Goal: Task Accomplishment & Management: Manage account settings

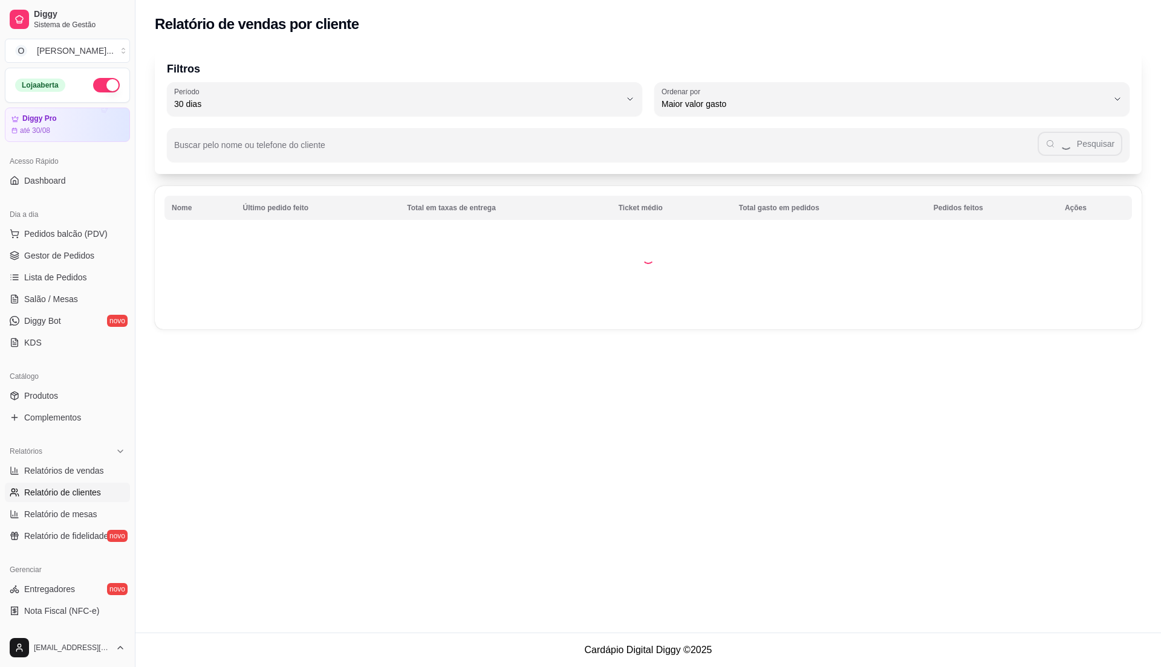
select select "30"
select select "HIGHEST_TOTAL_SPENT_WITH_ORDERS"
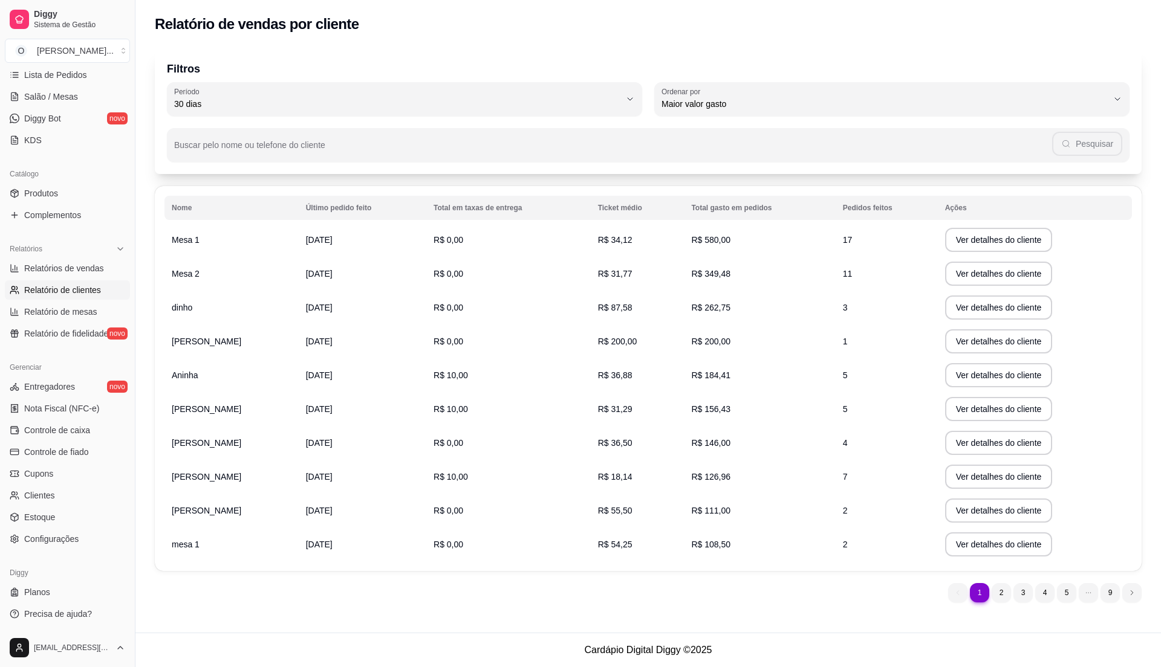
click at [95, 294] on span "Relatório de clientes" at bounding box center [62, 290] width 77 height 12
click at [92, 268] on span "Relatórios de vendas" at bounding box center [64, 268] width 80 height 12
select select "ALL"
select select "0"
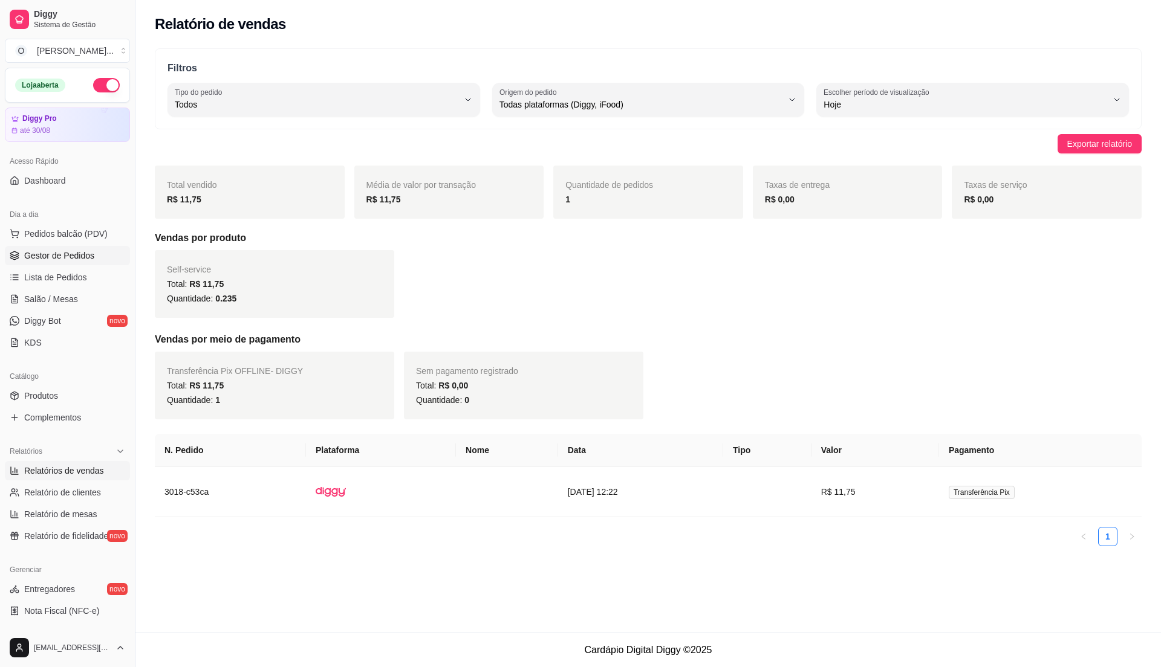
click at [50, 250] on span "Gestor de Pedidos" at bounding box center [59, 256] width 70 height 12
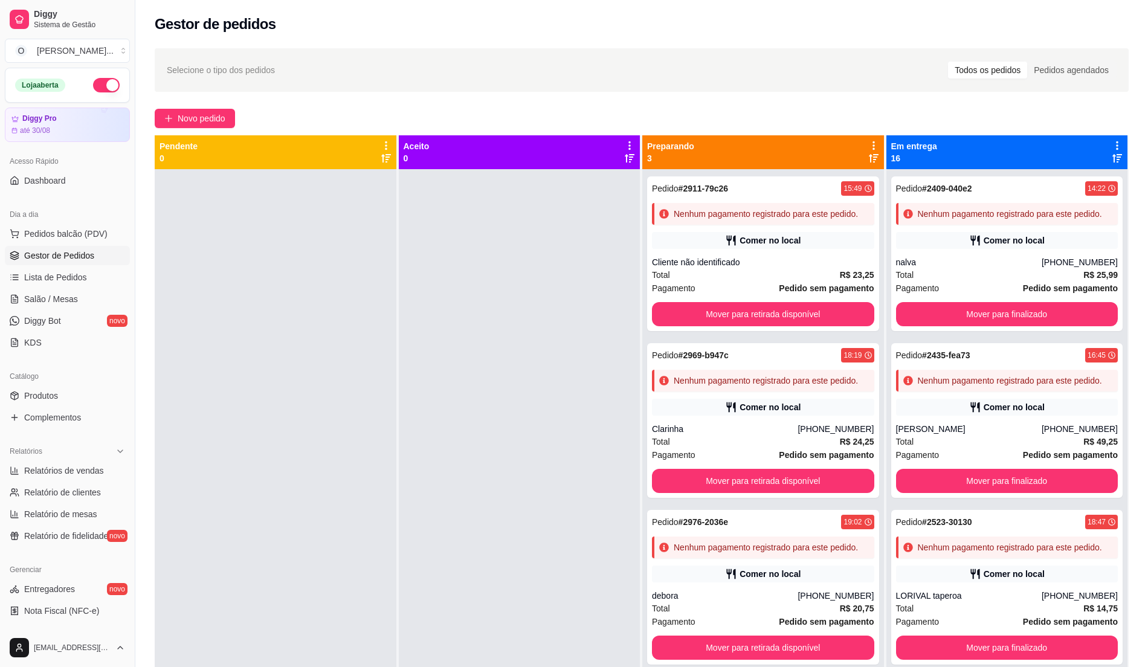
drag, startPoint x: 523, startPoint y: 477, endPoint x: 184, endPoint y: 364, distance: 358.0
click at [523, 477] on div at bounding box center [520, 502] width 242 height 667
click at [54, 231] on span "Pedidos balcão (PDV)" at bounding box center [65, 234] width 83 height 12
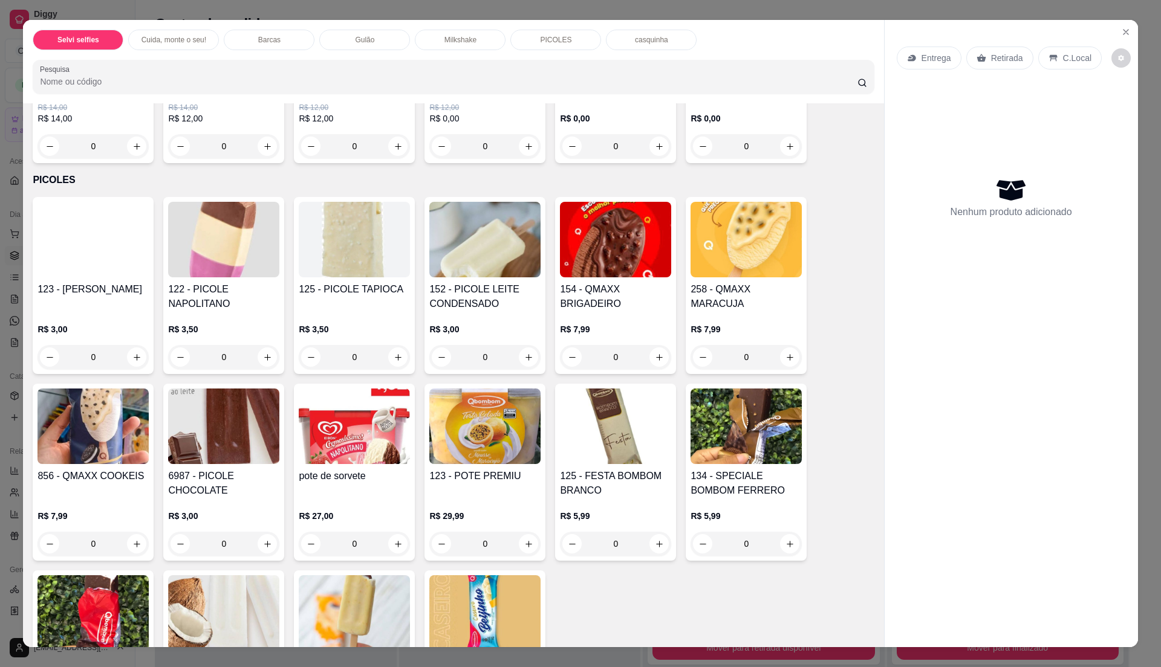
scroll to position [1388, 0]
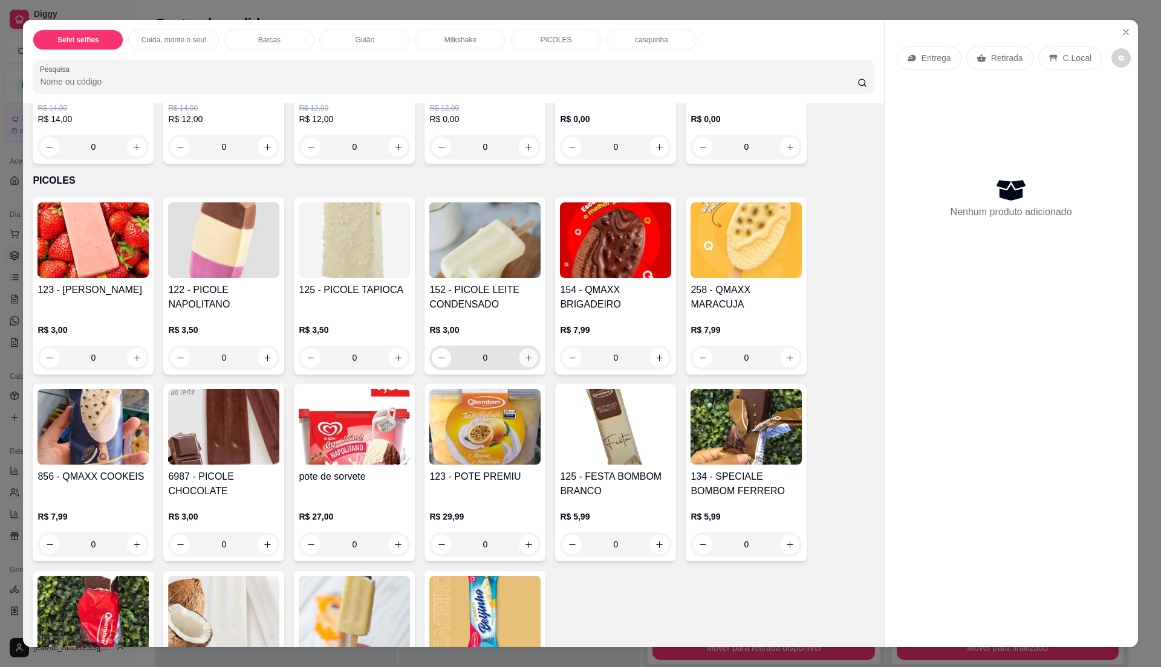
click at [524, 363] on icon "increase-product-quantity" at bounding box center [528, 358] width 9 height 9
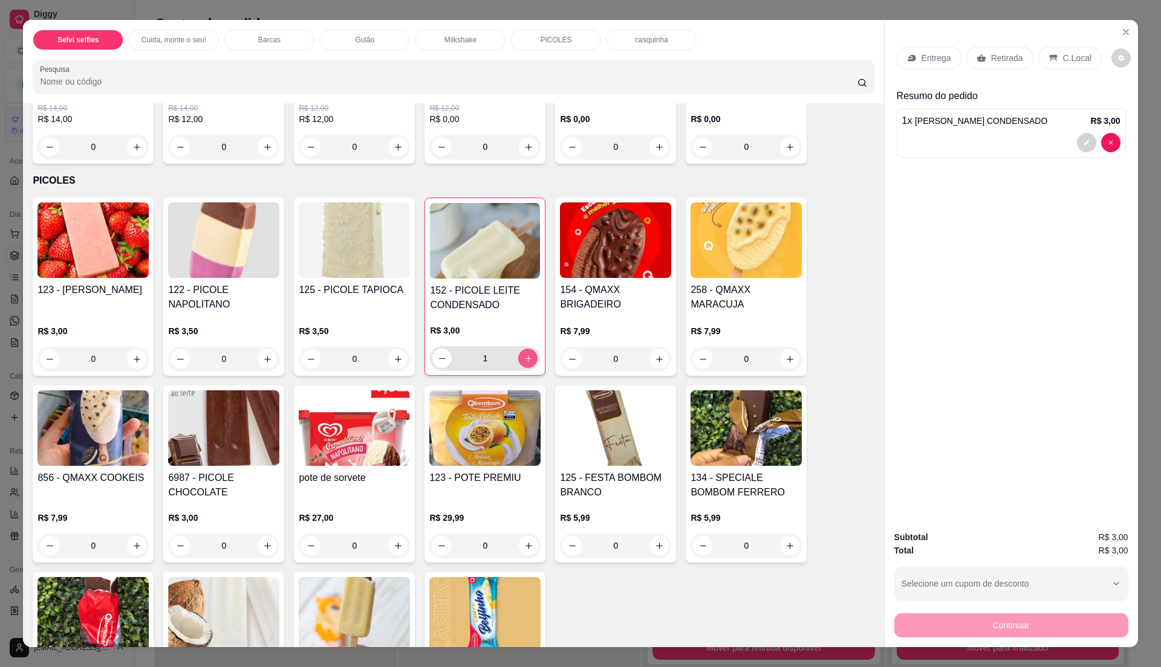
click at [523, 363] on icon "increase-product-quantity" at bounding box center [527, 358] width 9 height 9
type input "3"
click at [1067, 59] on p "C.Local" at bounding box center [1077, 58] width 28 height 12
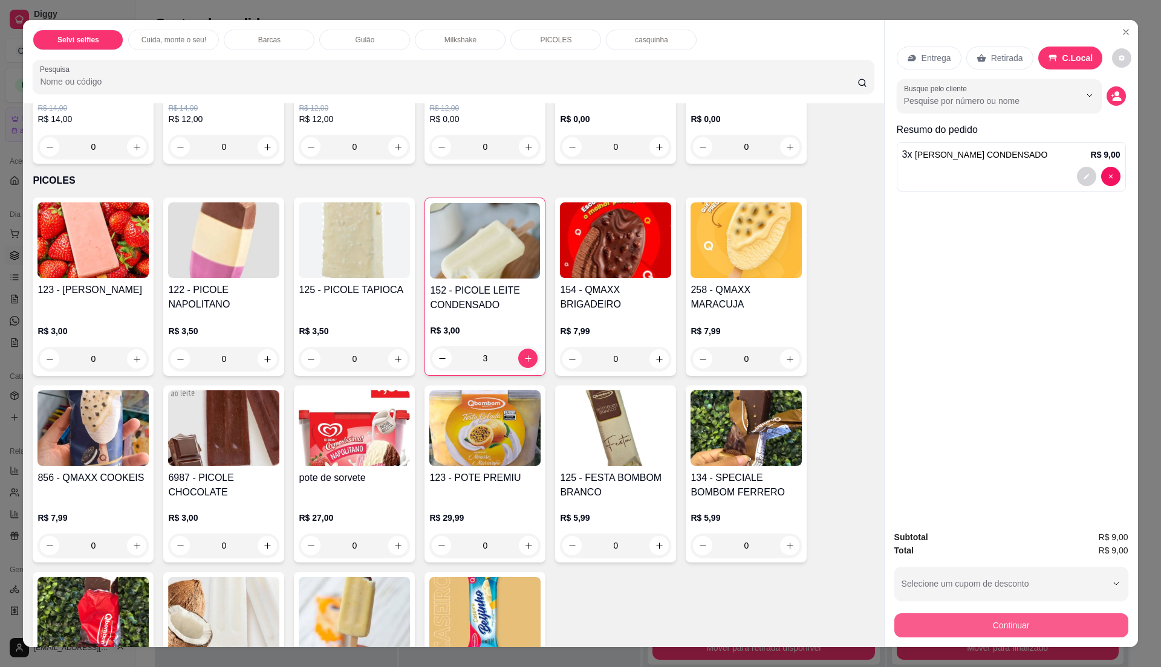
click at [994, 626] on button "Continuar" at bounding box center [1011, 626] width 234 height 24
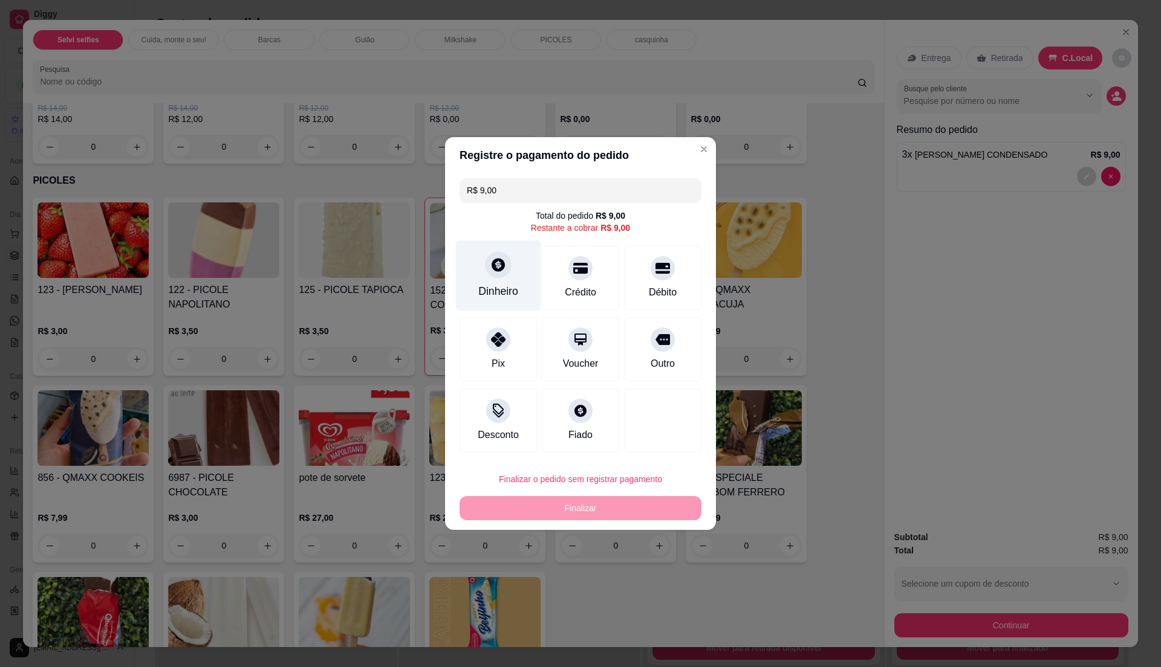
click at [500, 302] on div "Dinheiro" at bounding box center [498, 276] width 85 height 71
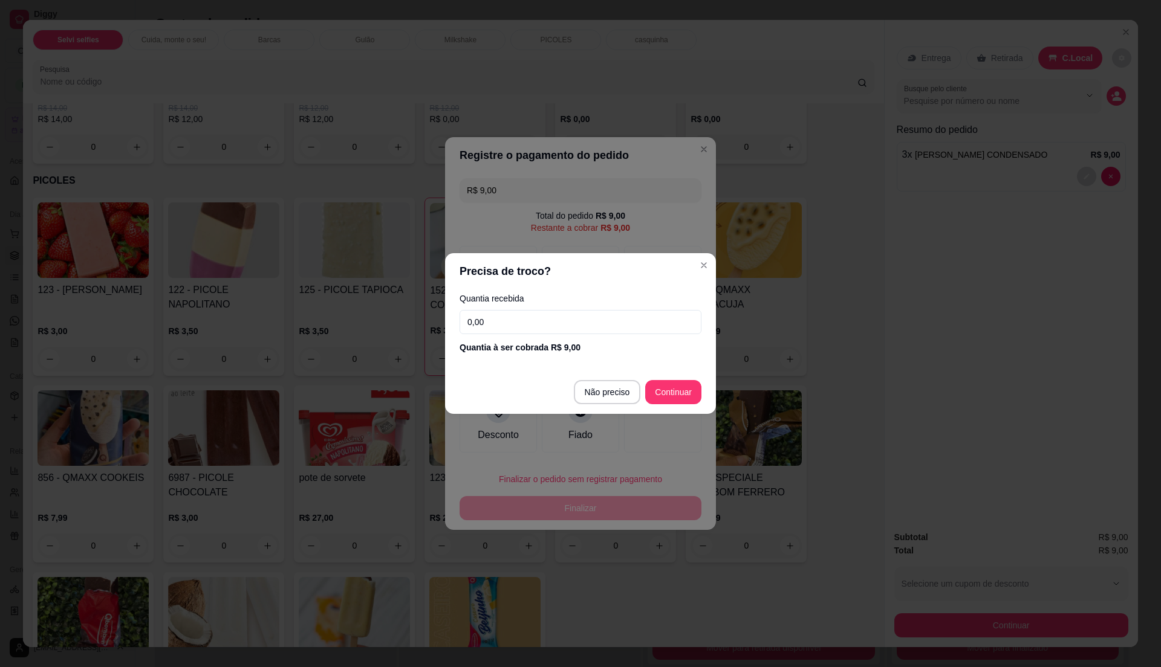
click at [509, 328] on input "0,00" at bounding box center [580, 322] width 242 height 24
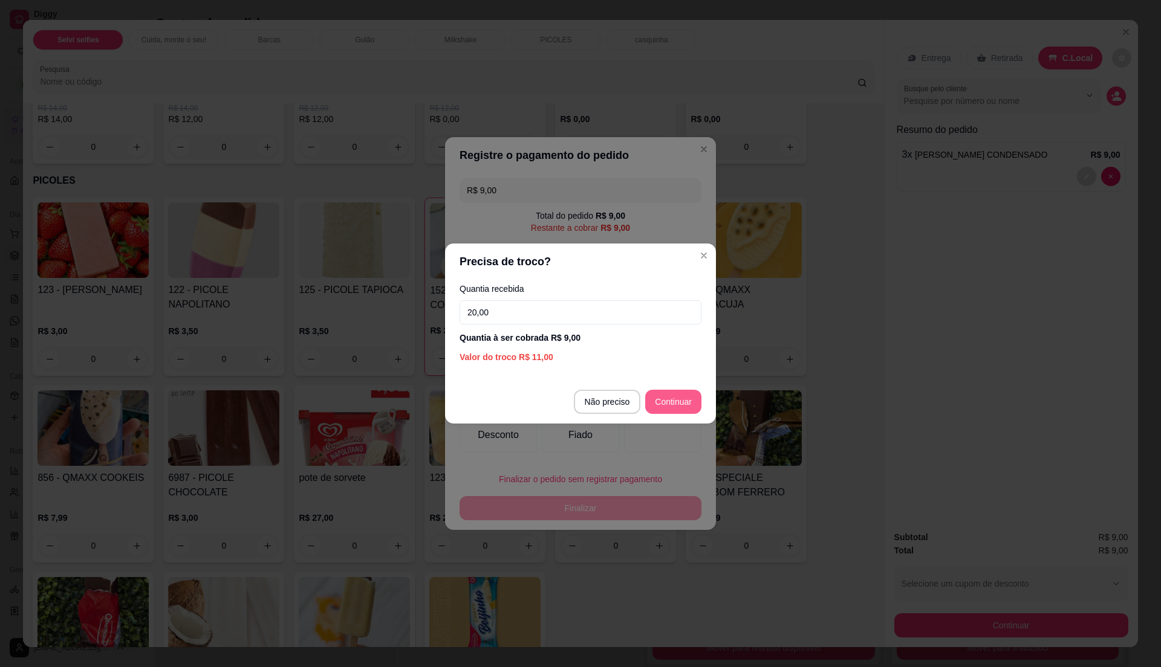
type input "20,00"
type input "R$ 0,00"
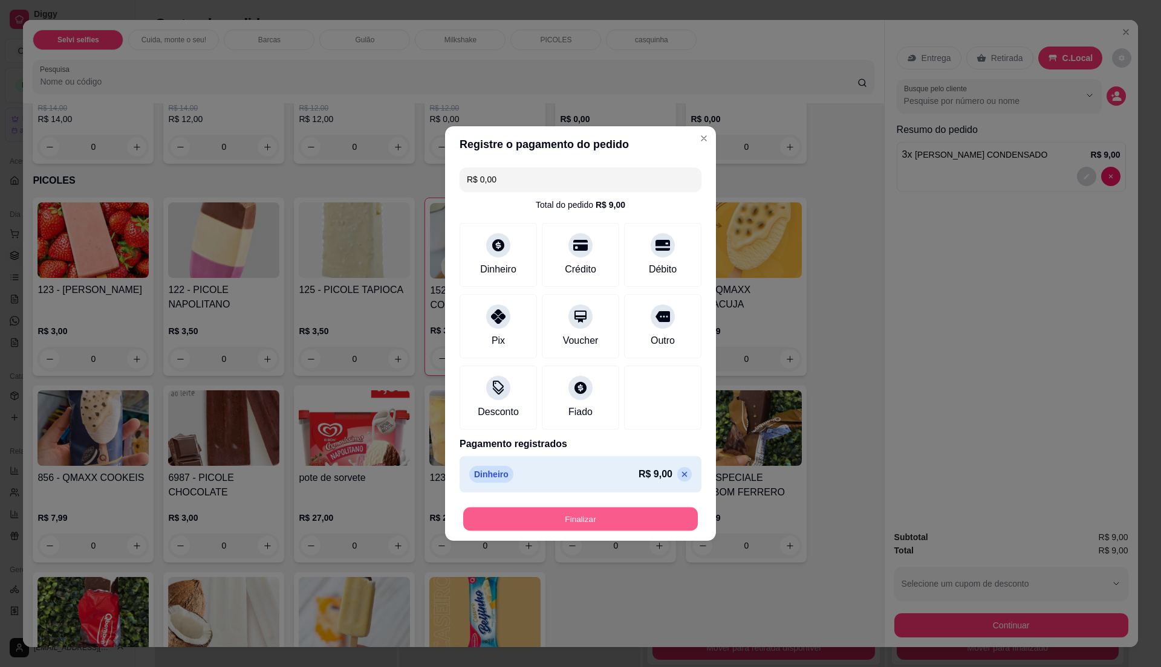
click at [623, 517] on button "Finalizar" at bounding box center [580, 520] width 235 height 24
type input "0"
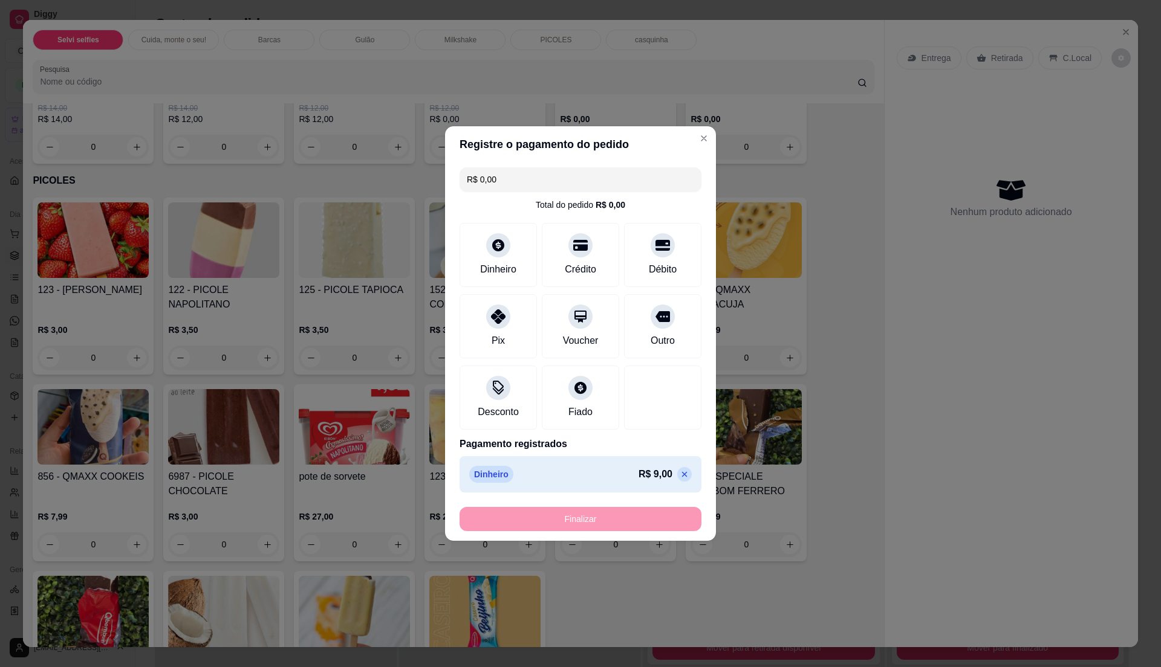
type input "-R$ 9,00"
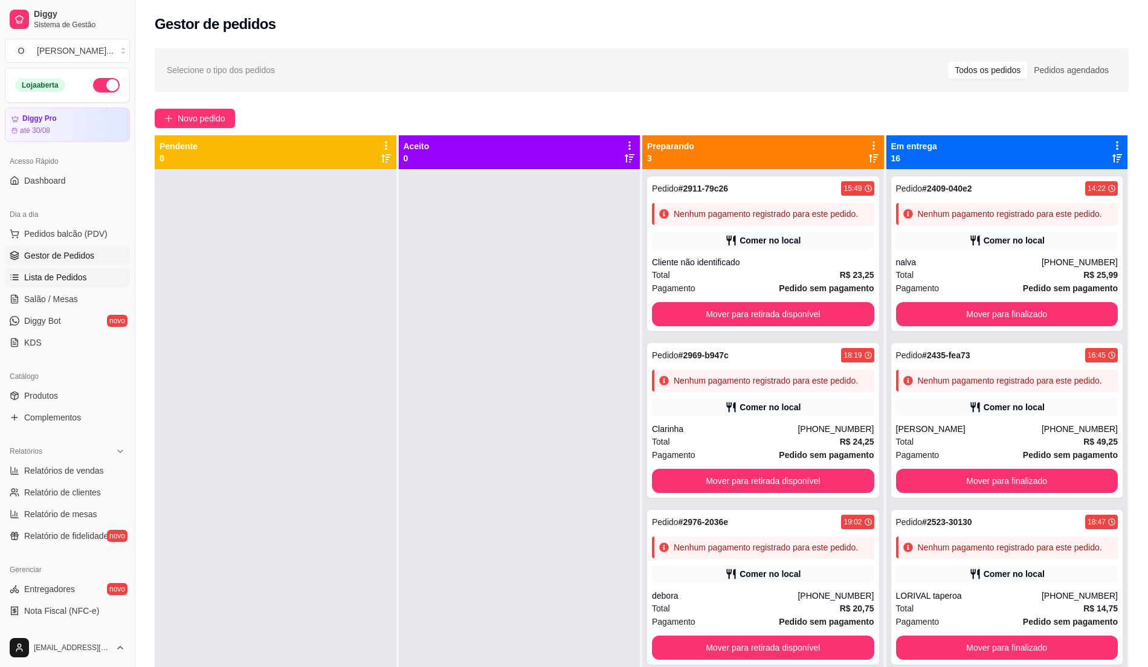
click at [60, 271] on link "Lista de Pedidos" at bounding box center [67, 277] width 125 height 19
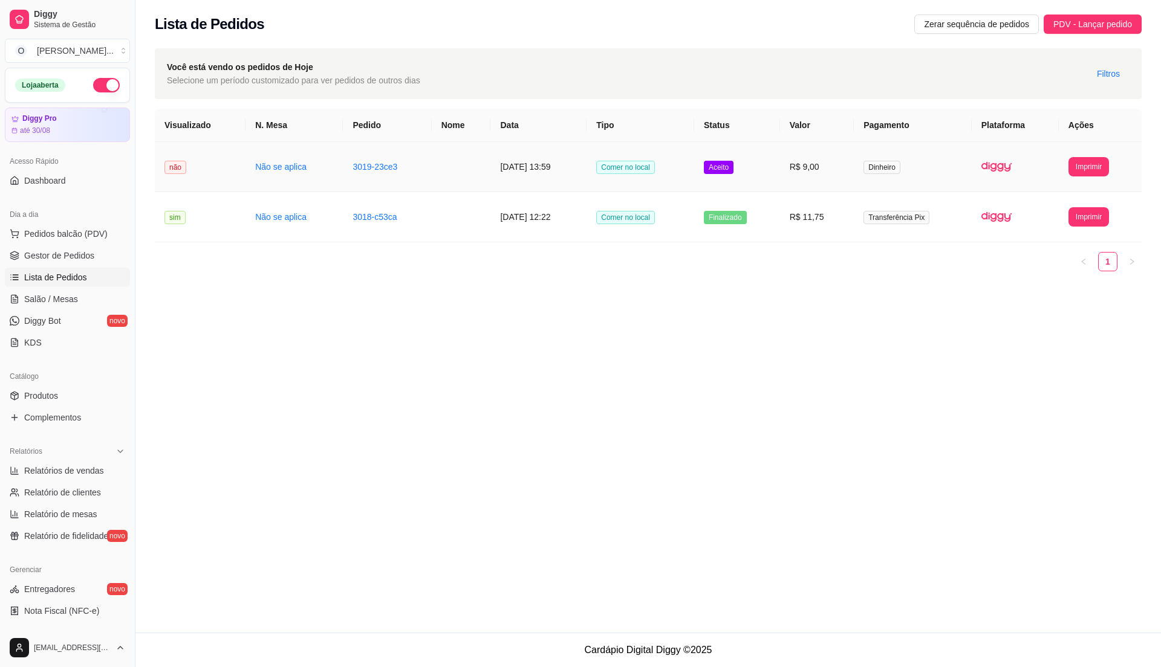
click at [774, 162] on td "Aceito" at bounding box center [737, 167] width 86 height 50
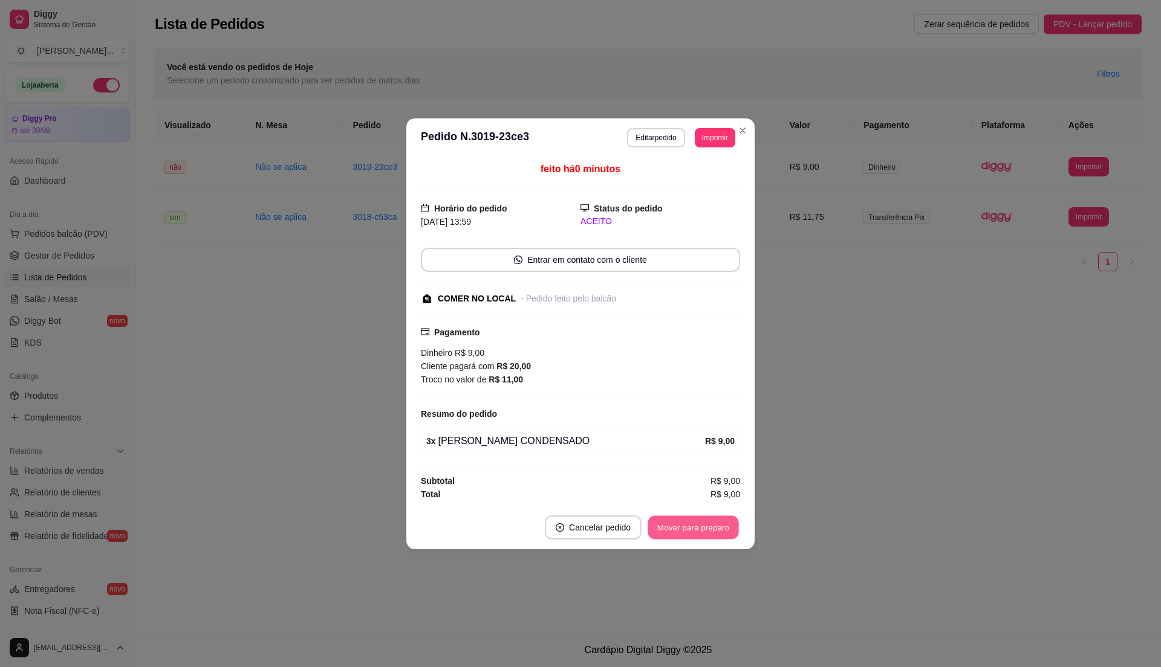
click at [712, 518] on button "Mover para preparo" at bounding box center [692, 528] width 91 height 24
click at [714, 518] on button "Mover para retirada disponível" at bounding box center [672, 528] width 129 height 24
click at [714, 518] on button "Mover para finalizado" at bounding box center [690, 528] width 100 height 24
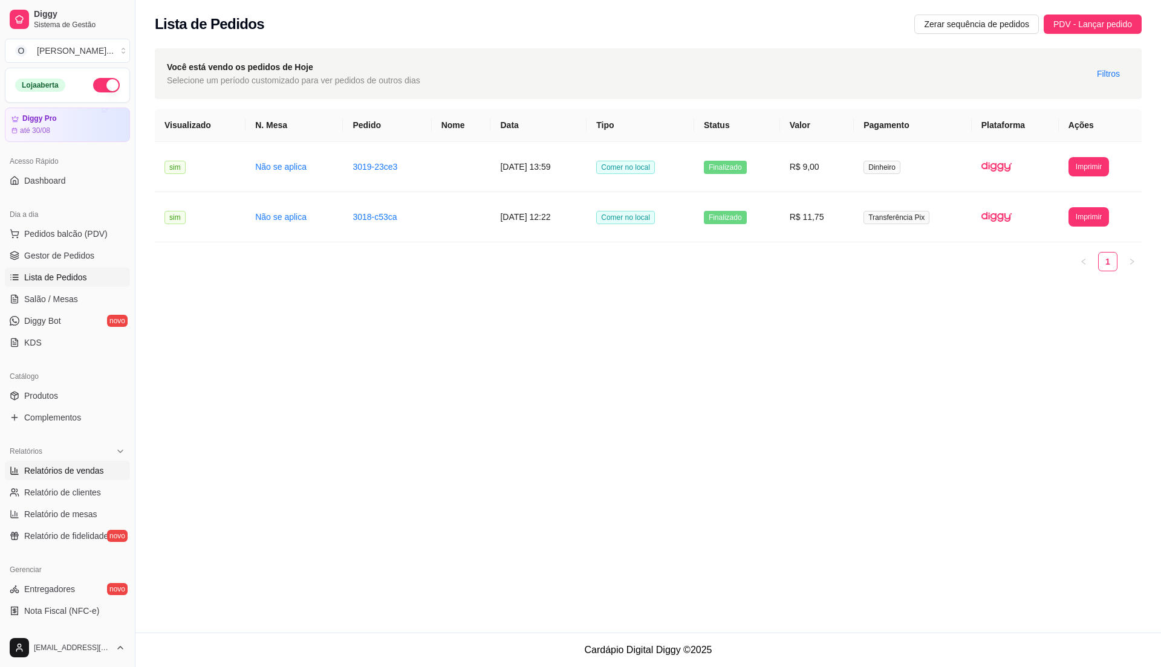
click at [78, 467] on span "Relatórios de vendas" at bounding box center [64, 471] width 80 height 12
select select "ALL"
select select "0"
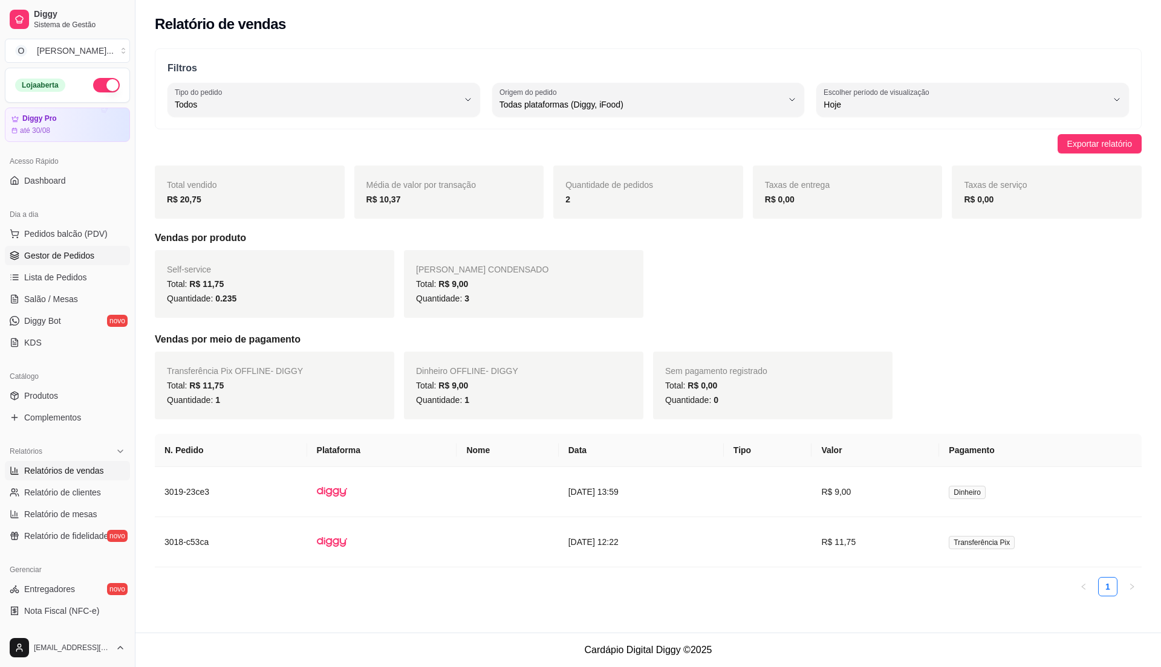
click at [82, 261] on span "Gestor de Pedidos" at bounding box center [59, 256] width 70 height 12
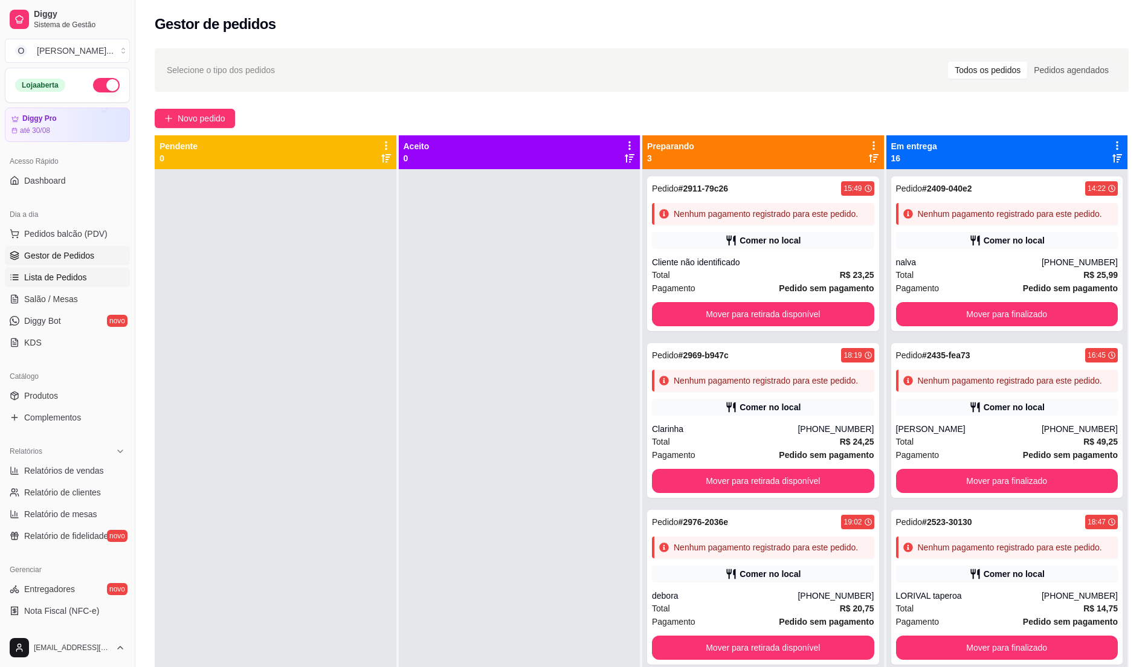
click at [96, 269] on link "Lista de Pedidos" at bounding box center [67, 277] width 125 height 19
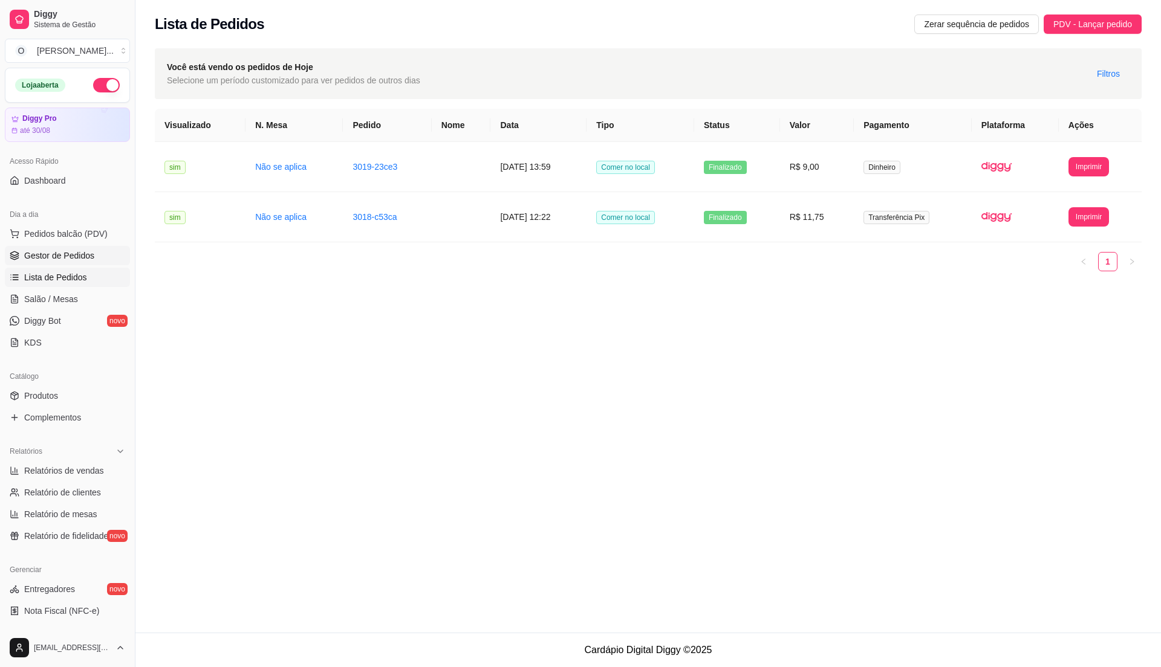
click at [116, 254] on link "Gestor de Pedidos" at bounding box center [67, 255] width 125 height 19
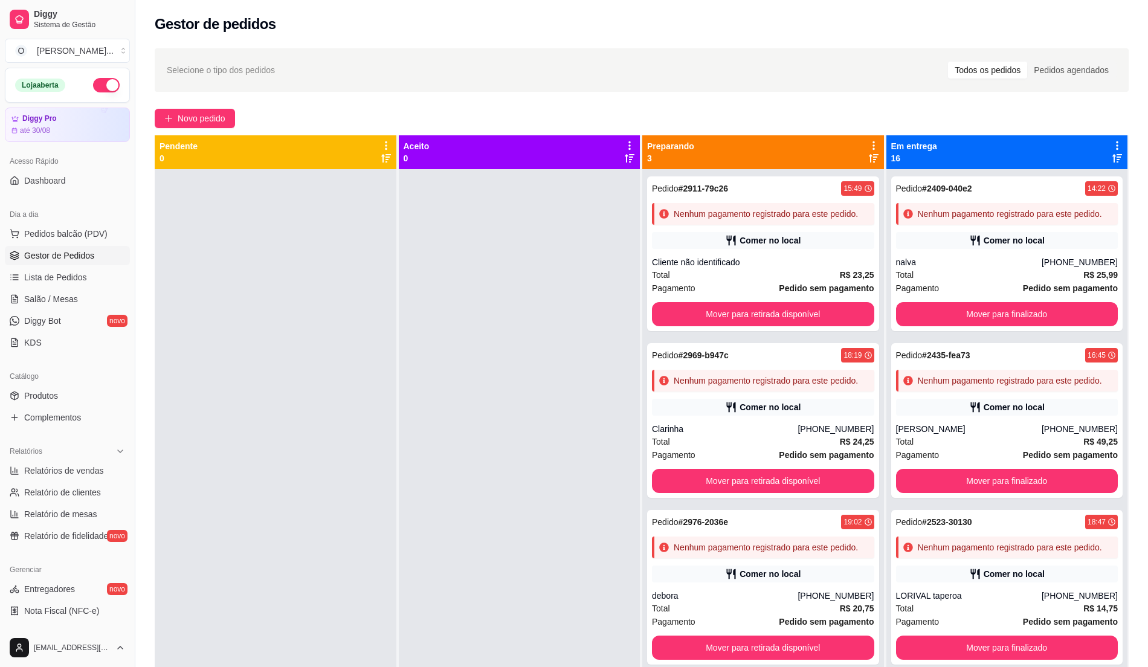
click at [389, 426] on div at bounding box center [276, 502] width 242 height 667
click at [53, 492] on span "Relatório de clientes" at bounding box center [62, 493] width 77 height 12
select select "30"
select select "HIGHEST_TOTAL_SPENT_WITH_ORDERS"
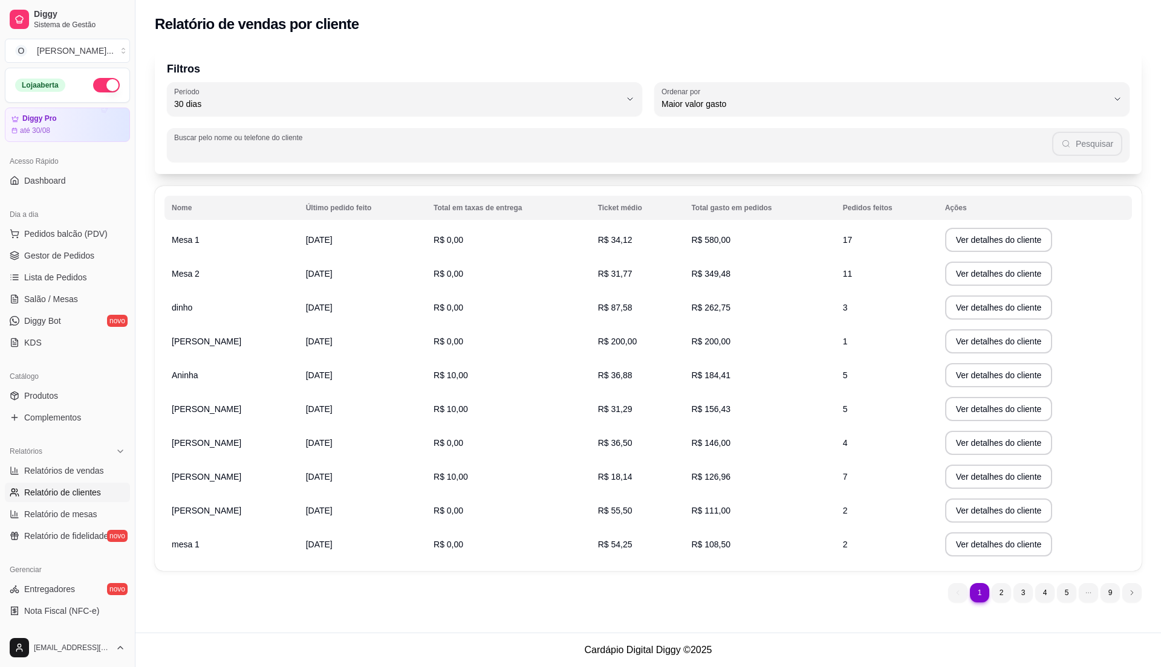
click at [271, 146] on input "Buscar pelo nome ou telefone do cliente" at bounding box center [613, 150] width 878 height 12
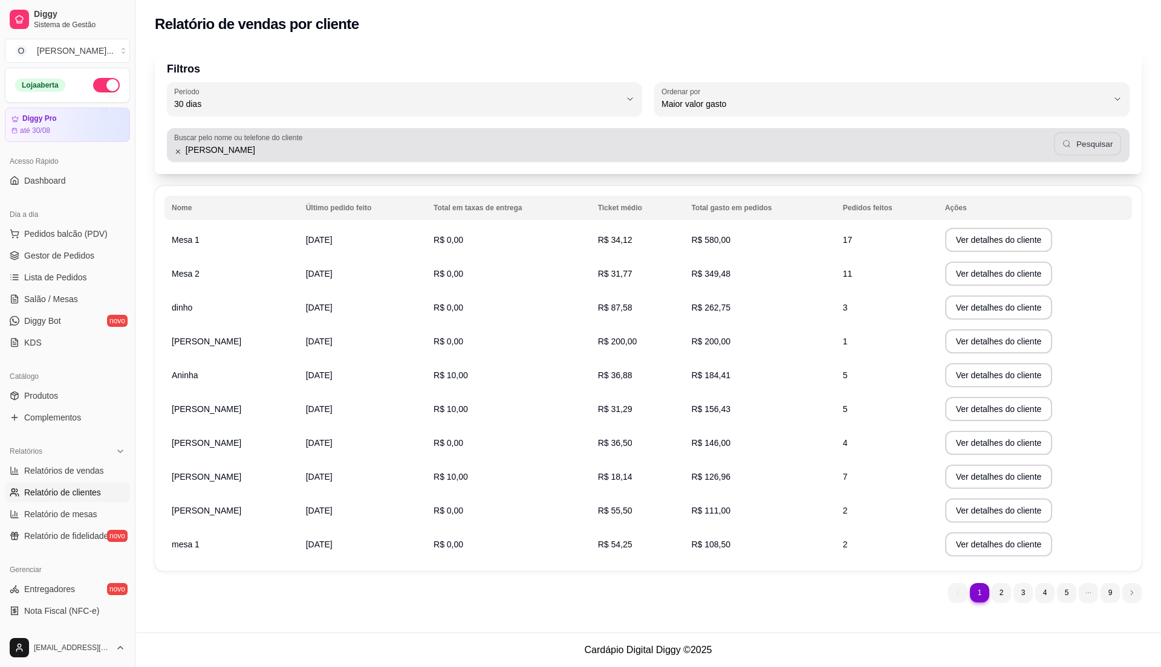
click at [1094, 151] on button "Pesquisar" at bounding box center [1088, 144] width 68 height 24
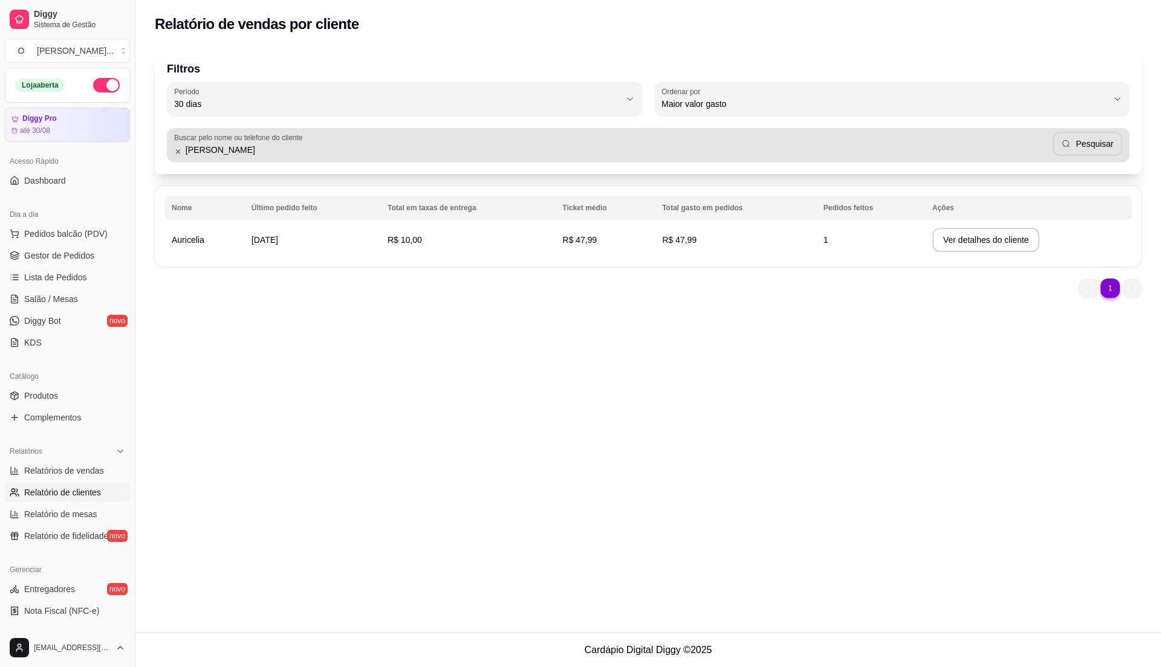
click at [222, 151] on input "[PERSON_NAME]" at bounding box center [617, 150] width 870 height 12
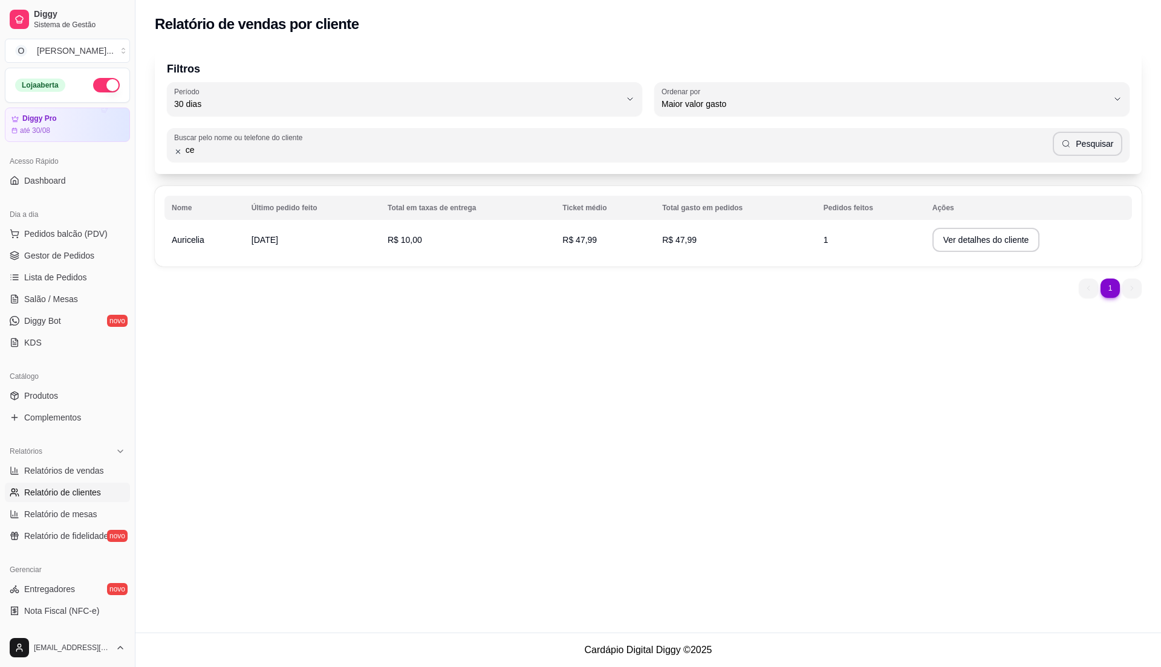
type input "c"
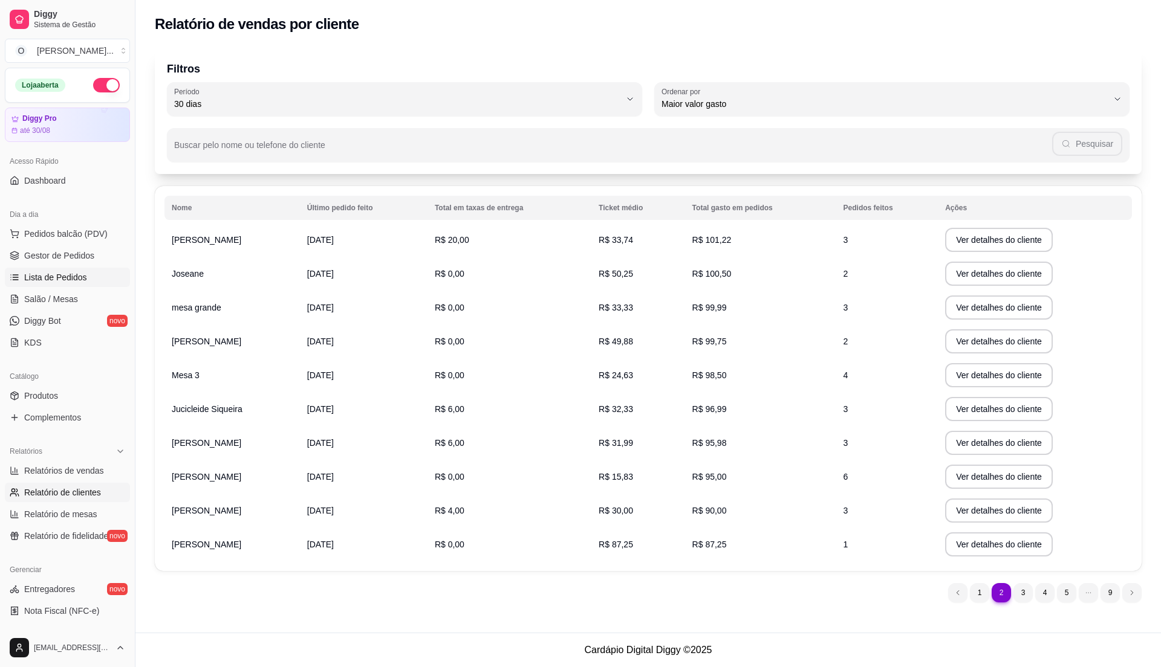
click at [82, 287] on link "Lista de Pedidos" at bounding box center [67, 277] width 125 height 19
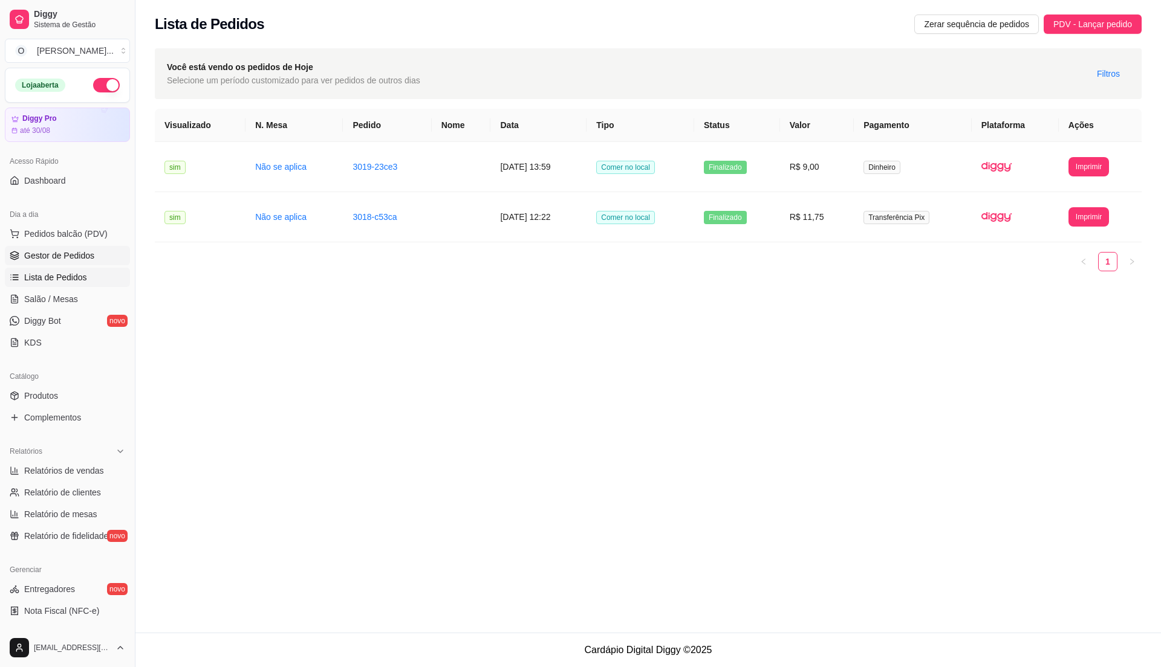
click at [59, 261] on span "Gestor de Pedidos" at bounding box center [59, 256] width 70 height 12
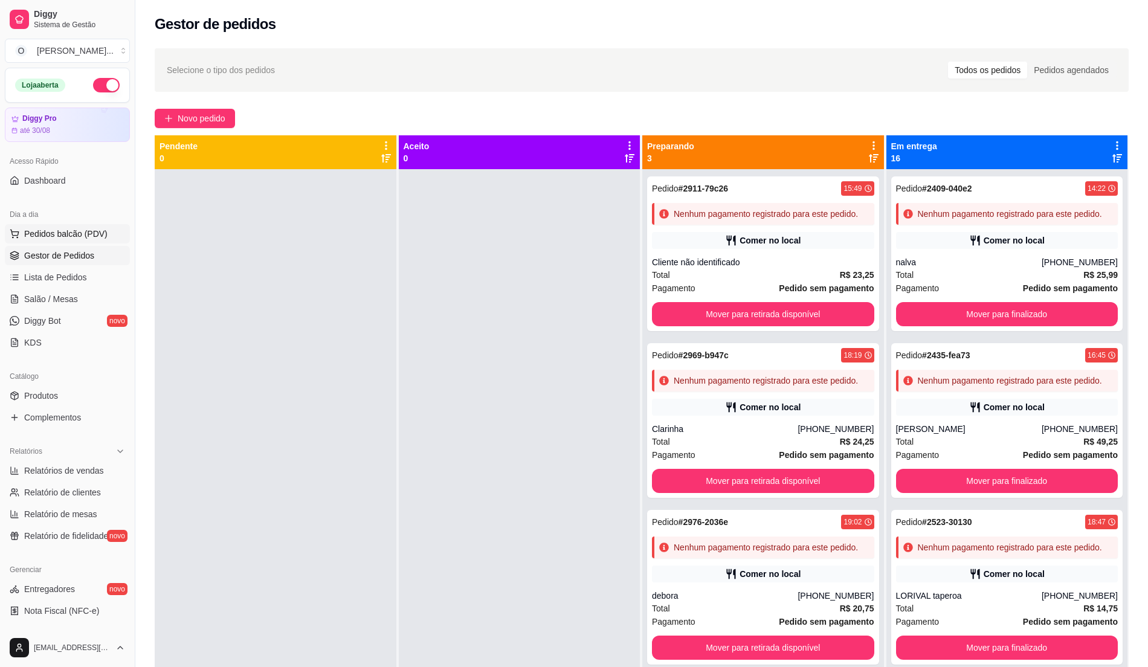
click at [37, 227] on button "Pedidos balcão (PDV)" at bounding box center [67, 233] width 125 height 19
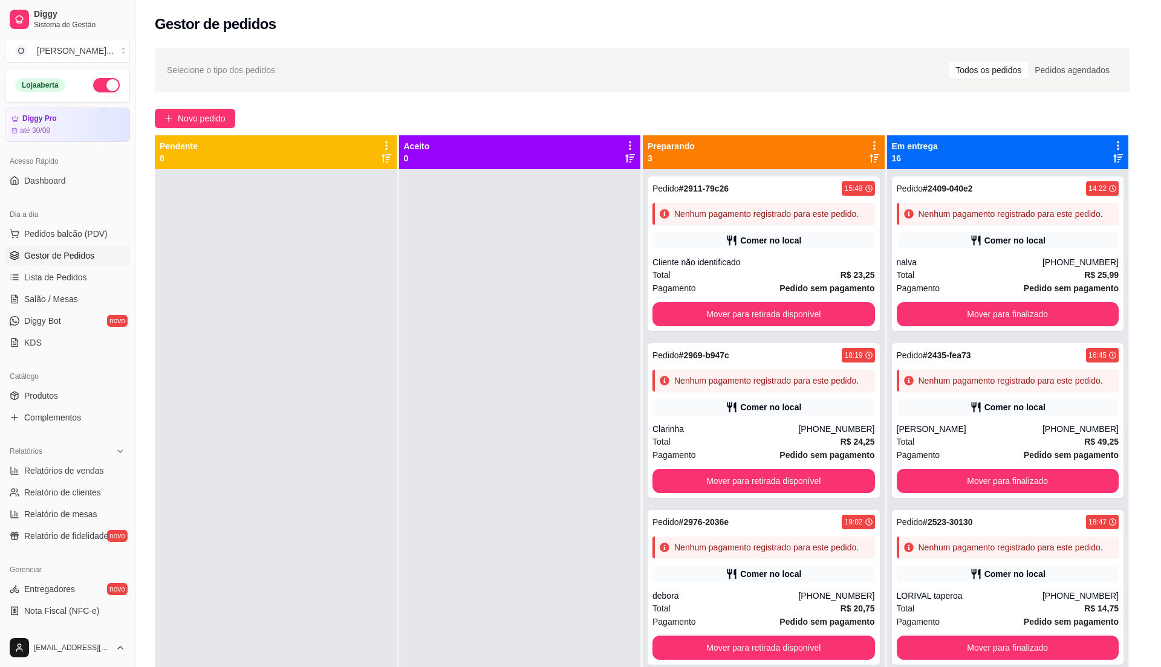
click at [135, 325] on div "0.000 50,00 kg" at bounding box center [92, 337] width 111 height 34
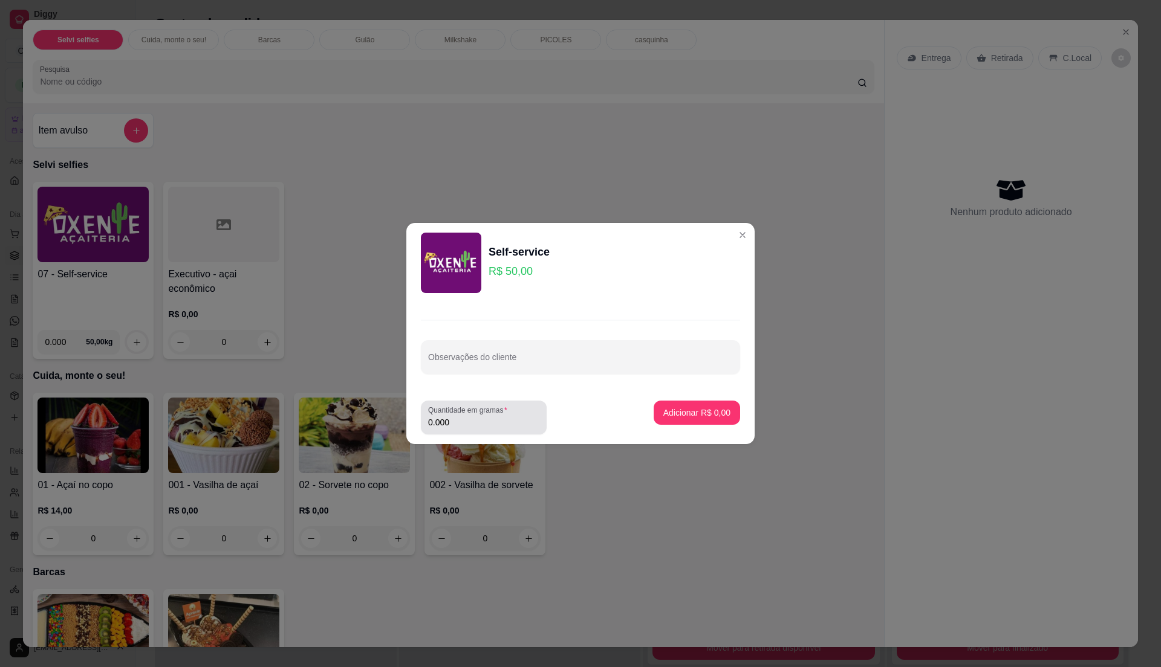
click at [488, 430] on div "Quantidade em gramas 0.000" at bounding box center [484, 418] width 126 height 34
type input "0.066"
click at [688, 422] on button "Adicionar R$ 3,30" at bounding box center [696, 413] width 86 height 24
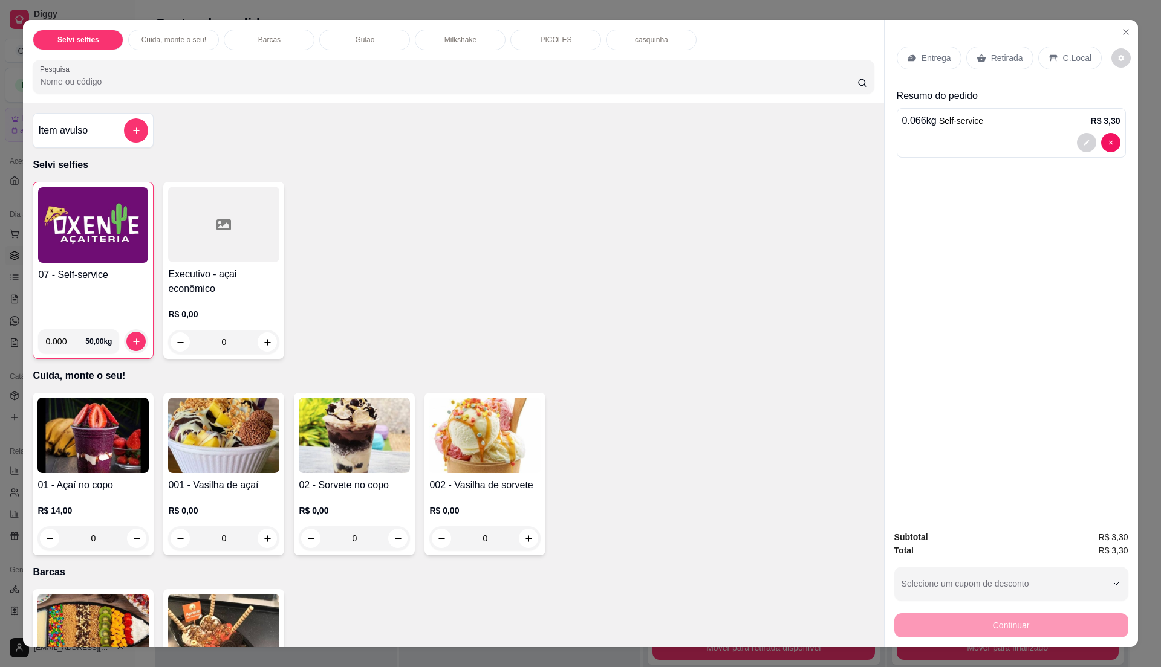
click at [1069, 52] on p "C.Local" at bounding box center [1077, 58] width 28 height 12
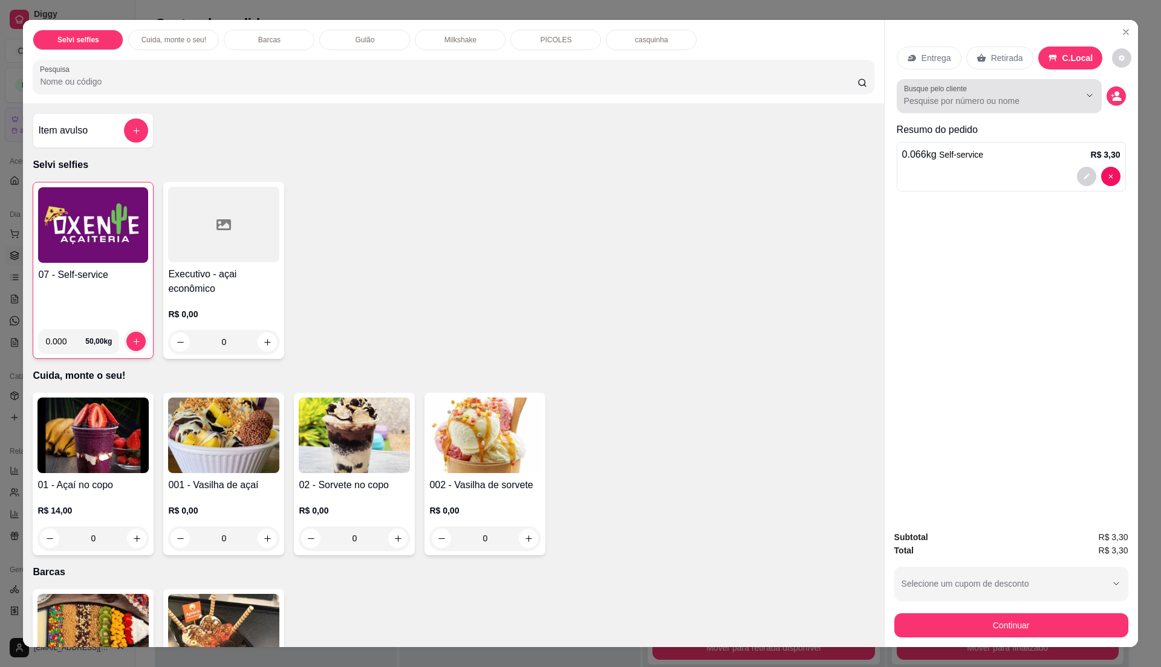
click at [1026, 88] on div at bounding box center [999, 96] width 190 height 24
type input "c"
click at [1084, 95] on icon "Show suggestions" at bounding box center [1089, 96] width 10 height 10
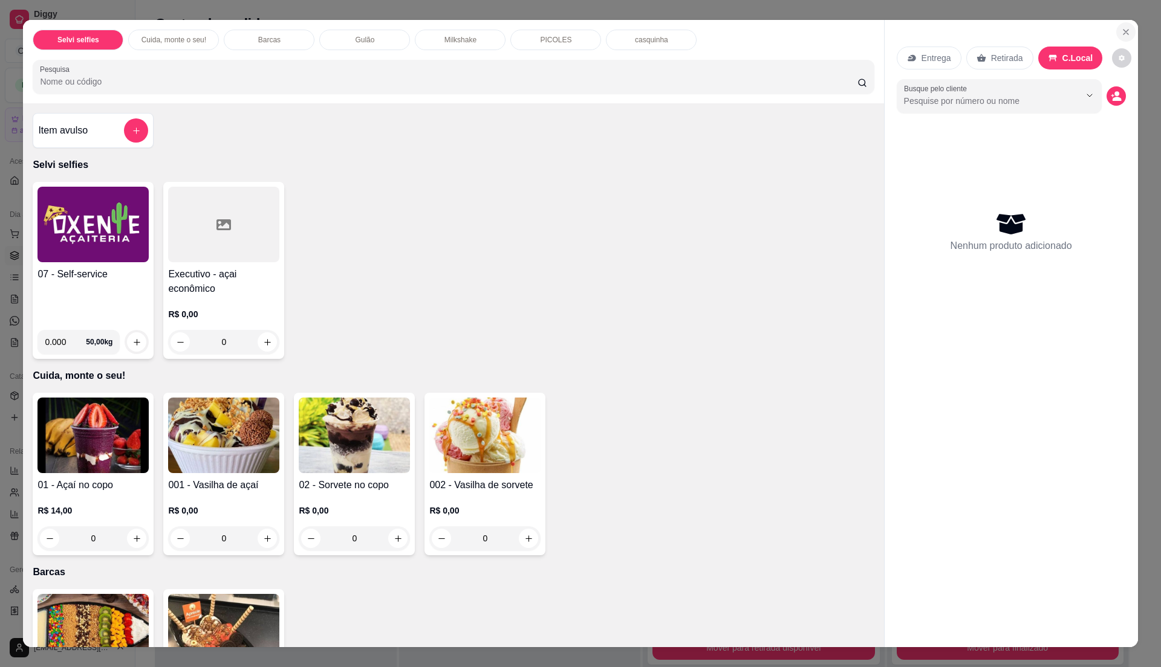
click at [1121, 27] on icon "Close" at bounding box center [1126, 32] width 10 height 10
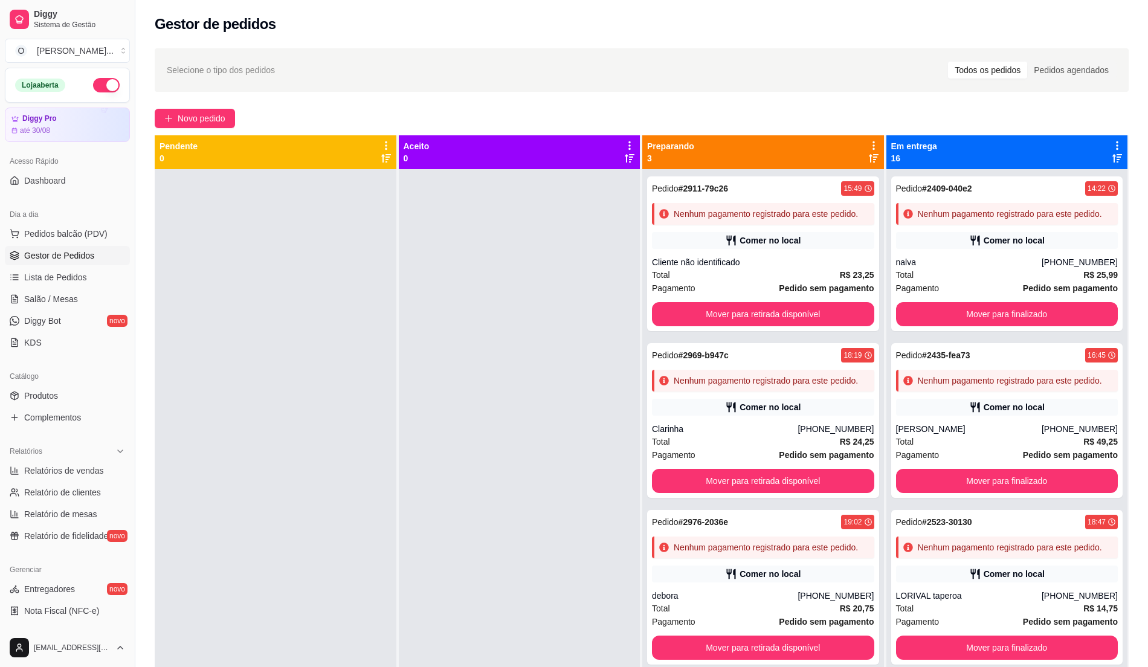
click at [330, 494] on div at bounding box center [276, 502] width 242 height 667
click at [1026, 293] on strong "Pedido sem pagamento" at bounding box center [1070, 288] width 95 height 10
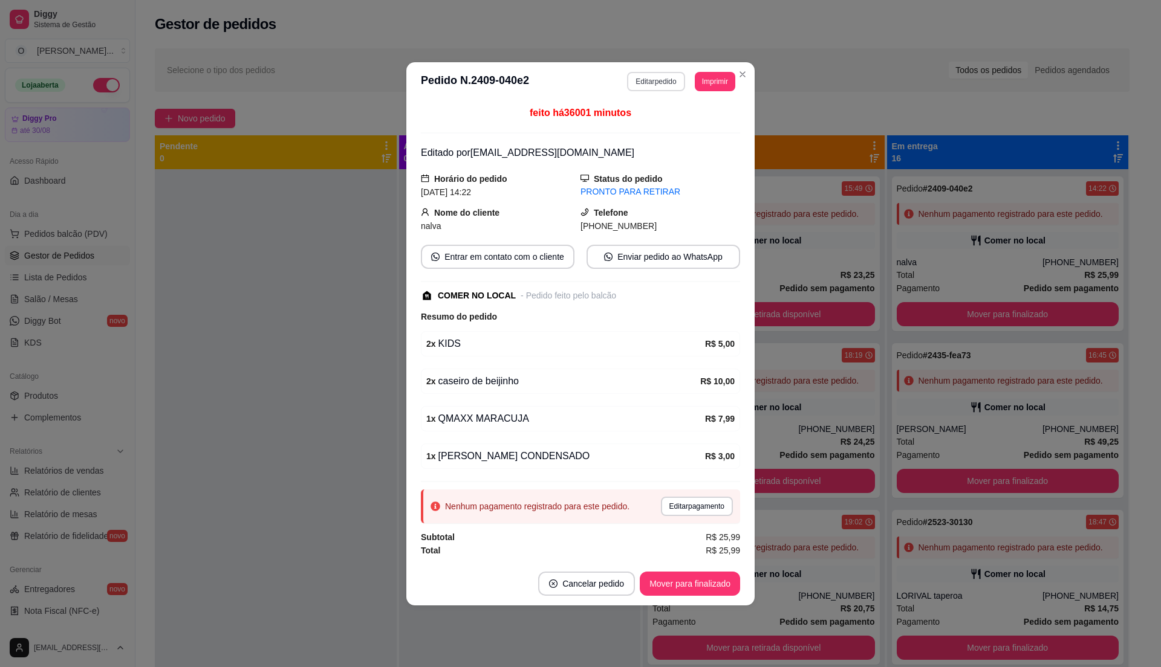
click at [670, 77] on button "Editar pedido" at bounding box center [655, 81] width 57 height 19
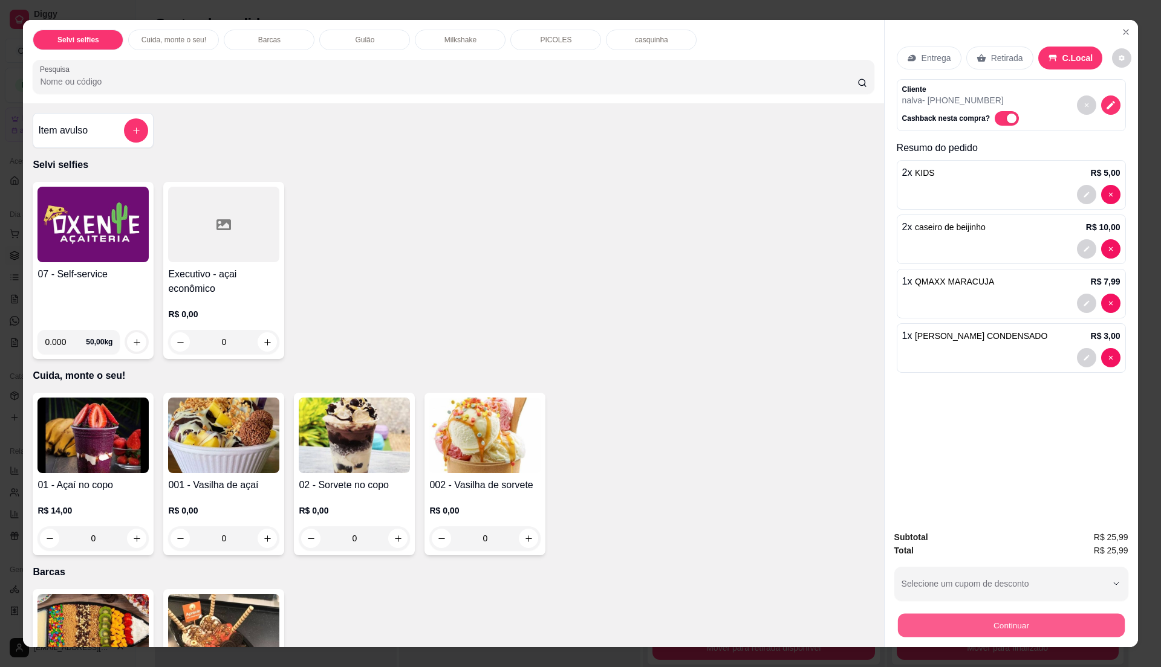
click at [958, 624] on button "Continuar" at bounding box center [1010, 626] width 227 height 24
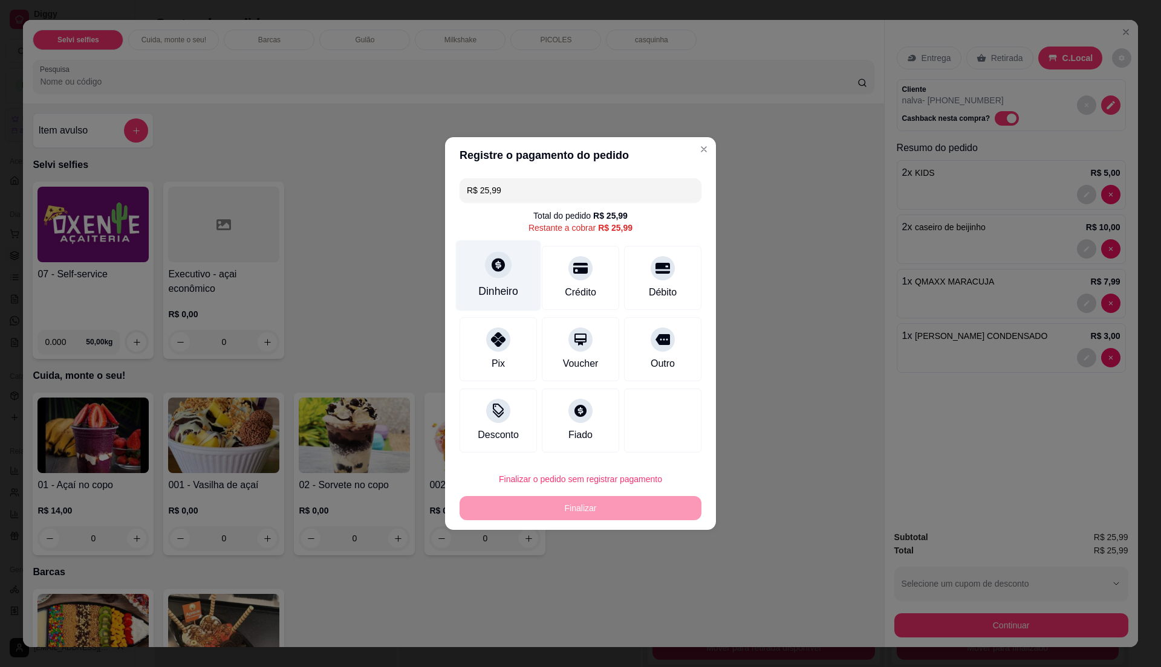
click at [471, 298] on div "Dinheiro" at bounding box center [498, 276] width 85 height 71
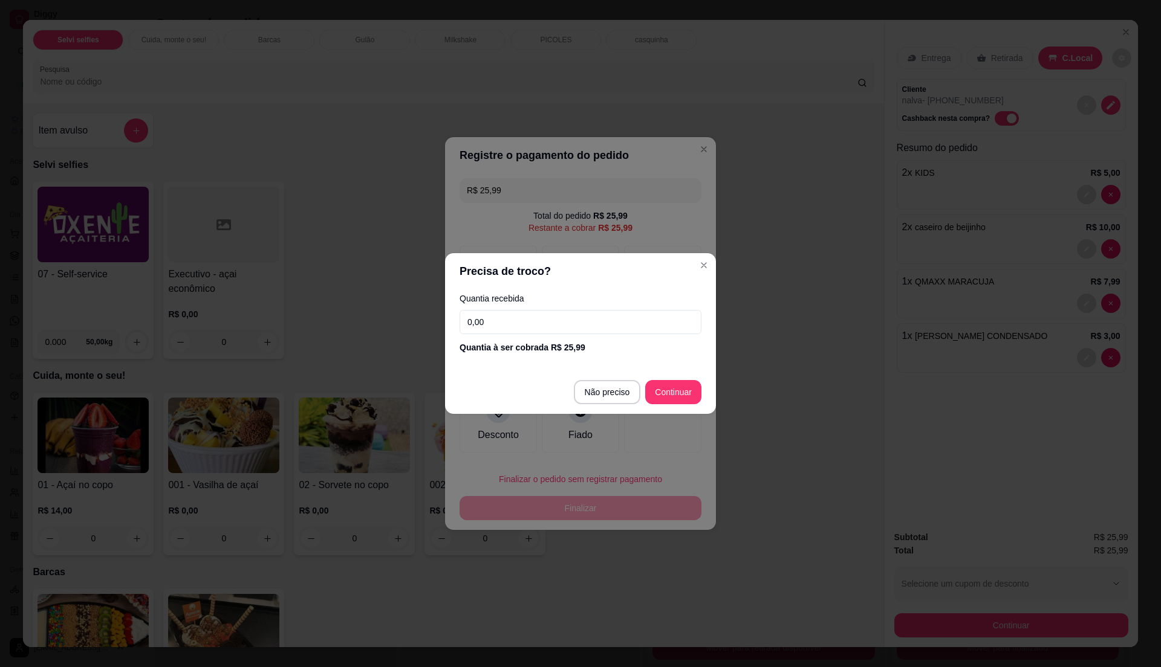
click at [502, 317] on input "0,00" at bounding box center [580, 322] width 242 height 24
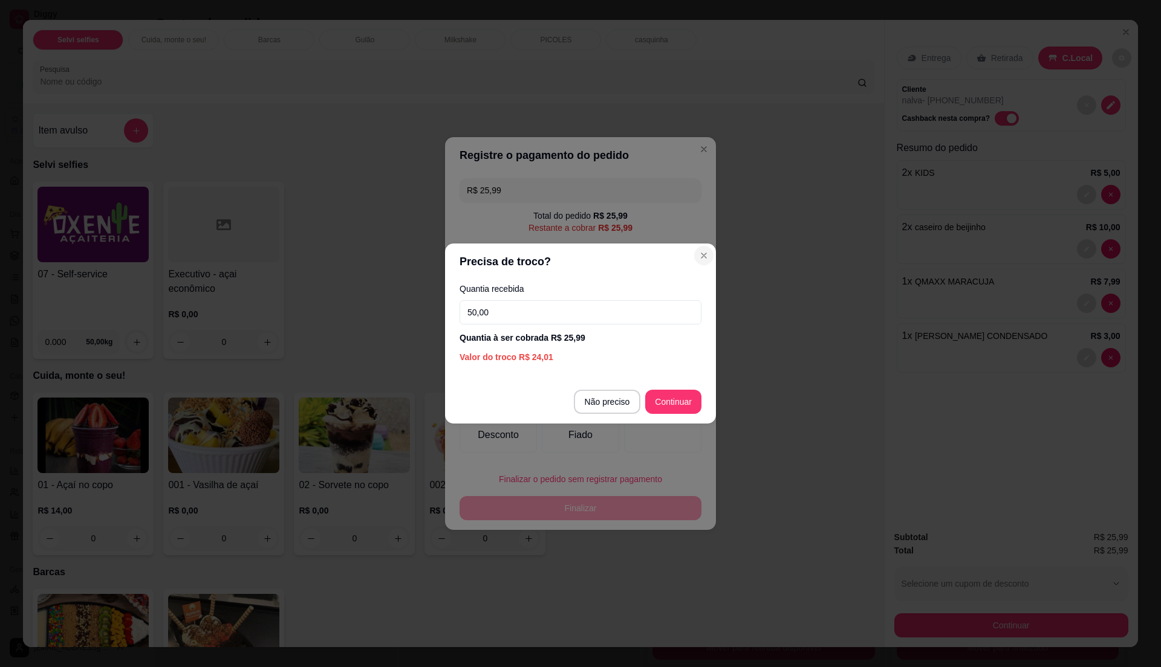
type input "50,00"
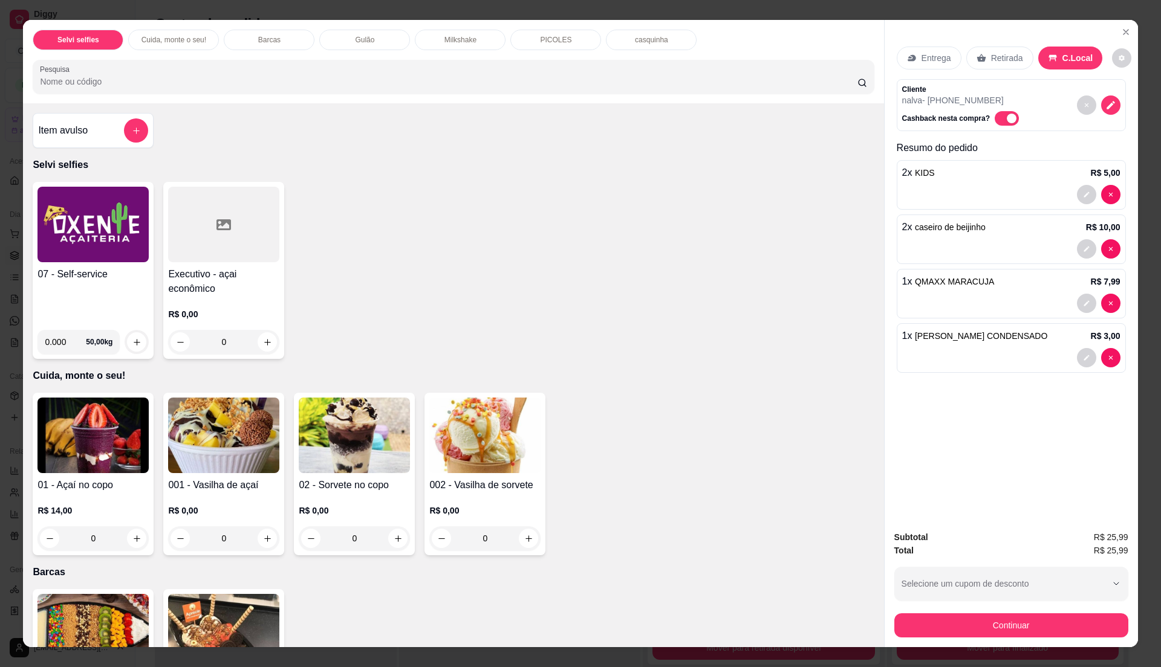
click at [89, 132] on div "Item avulso" at bounding box center [93, 130] width 110 height 24
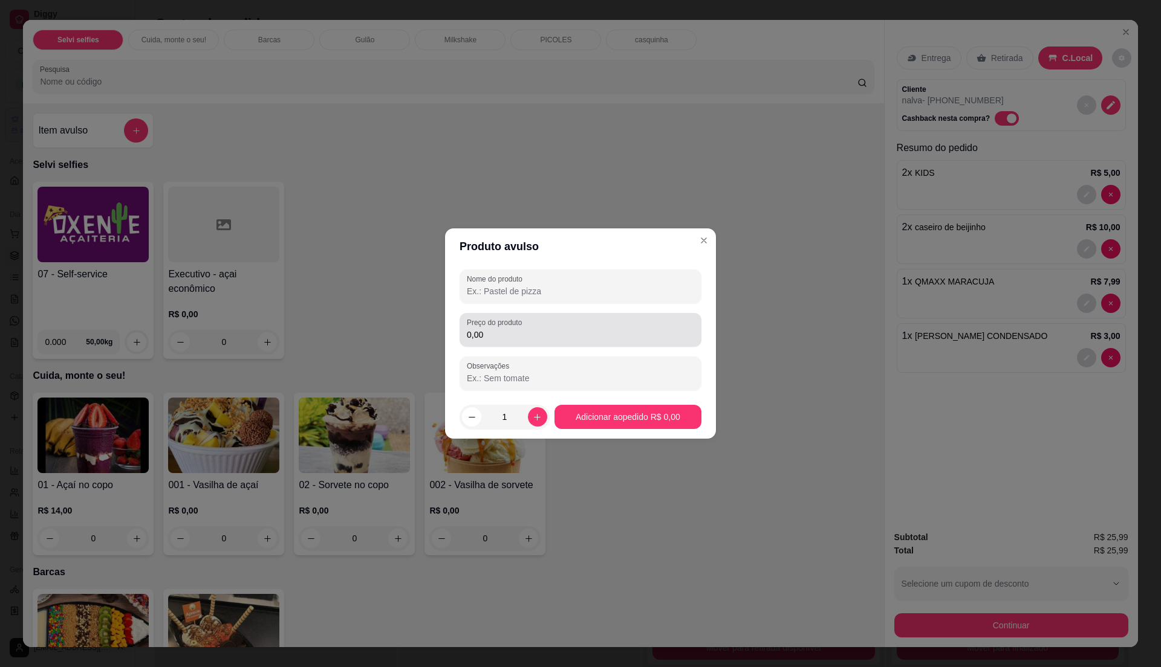
click at [548, 332] on input "0,00" at bounding box center [580, 335] width 227 height 12
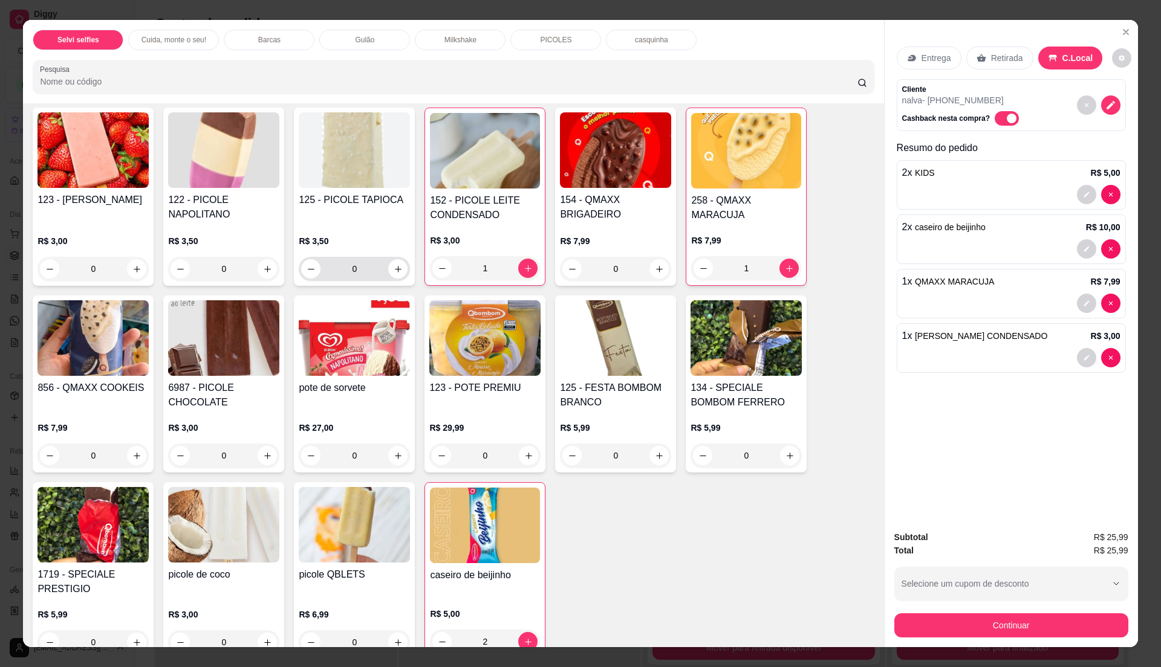
scroll to position [1451, 0]
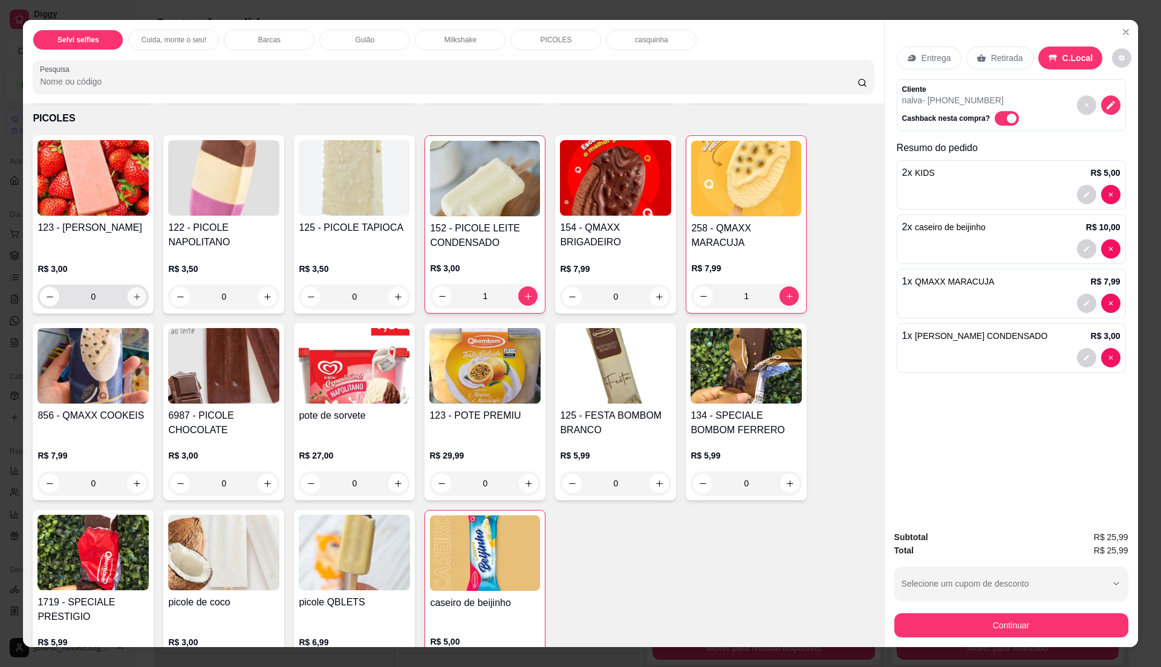
click at [134, 300] on icon "increase-product-quantity" at bounding box center [137, 297] width 6 height 6
type input "1"
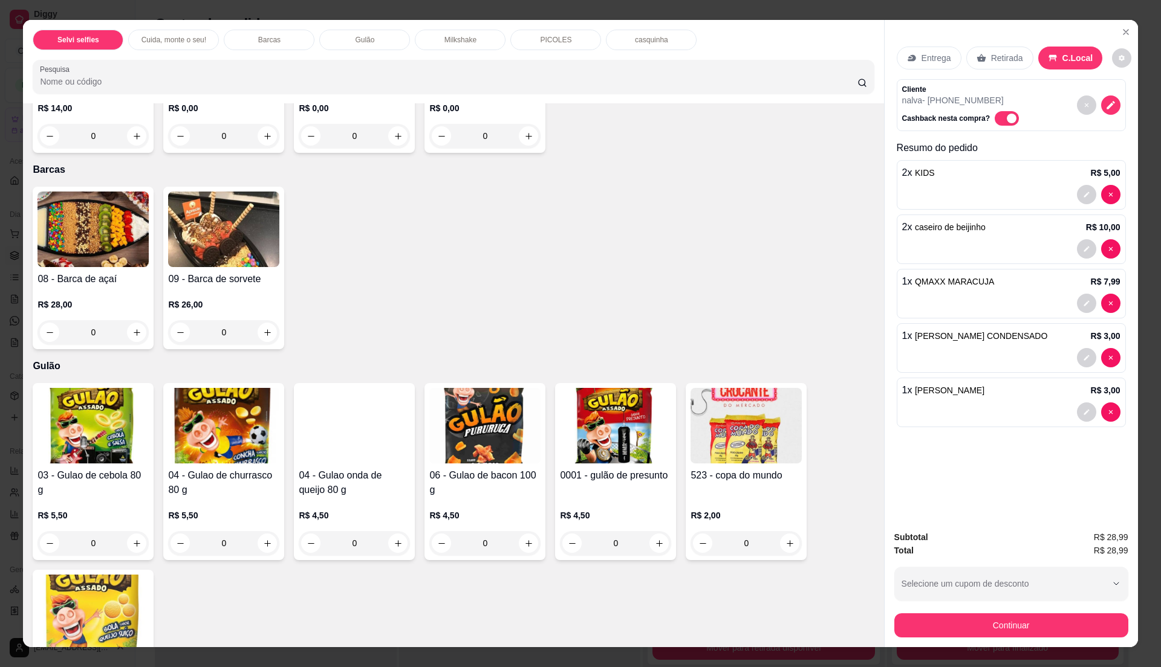
scroll to position [0, 0]
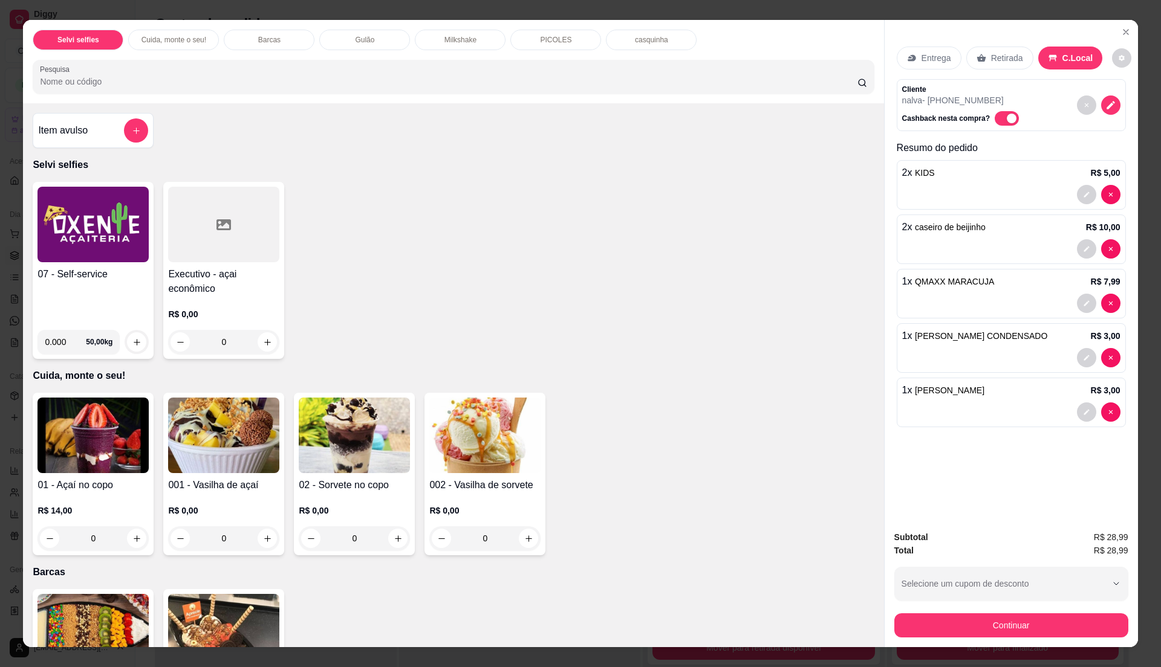
click at [64, 123] on h4 "Item avulso" at bounding box center [63, 130] width 50 height 15
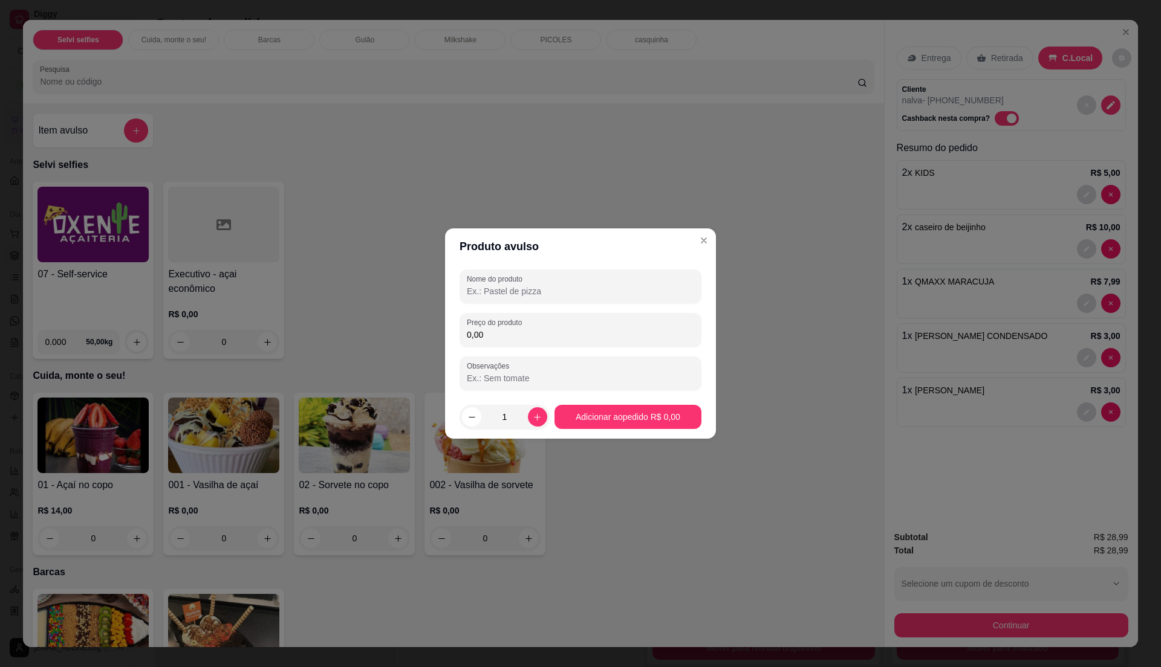
click at [514, 338] on input "0,00" at bounding box center [580, 335] width 227 height 12
type input "2,50"
click at [589, 291] on input "Nome do produto" at bounding box center [580, 291] width 227 height 12
type input "sorvete"
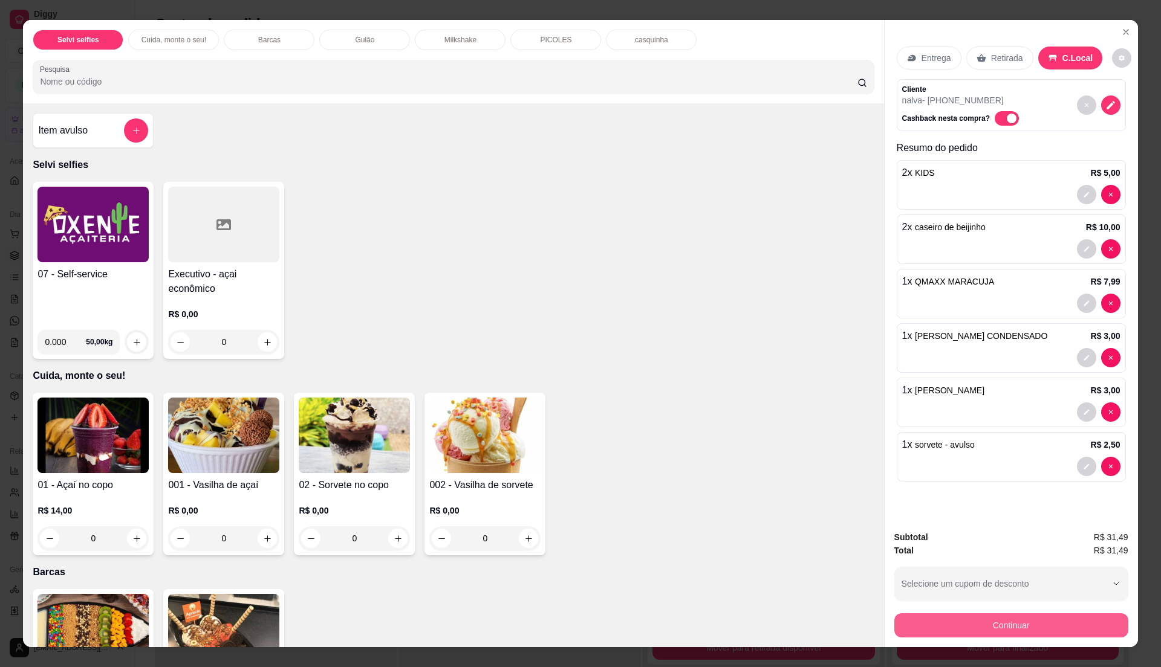
click at [910, 617] on button "Continuar" at bounding box center [1011, 626] width 234 height 24
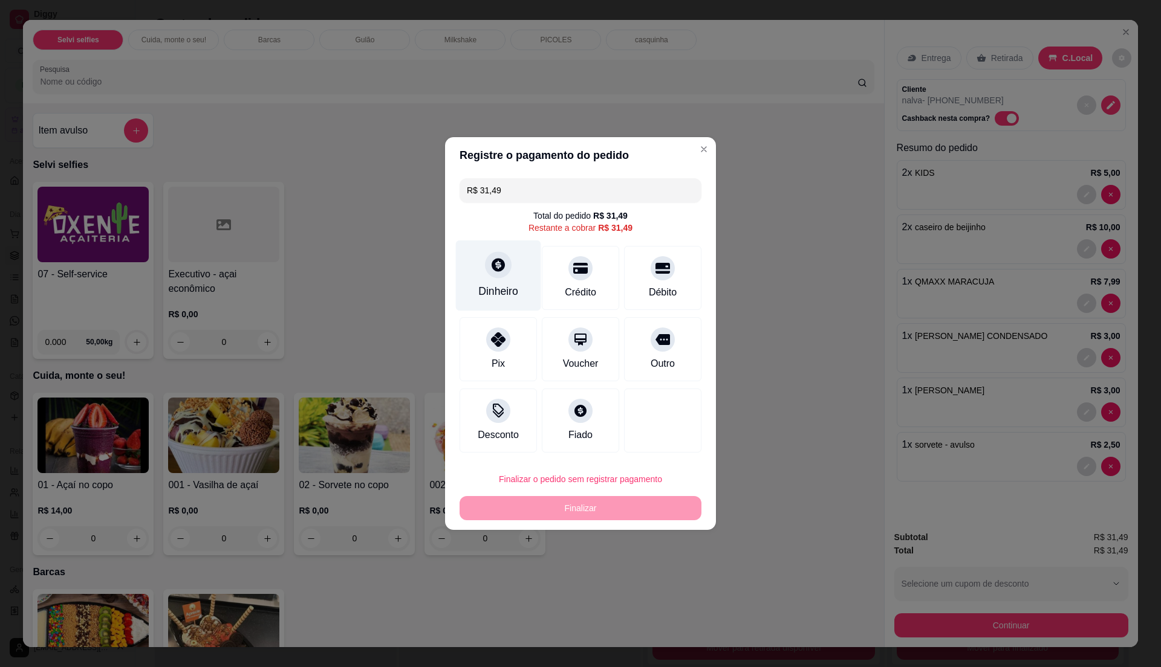
click at [494, 284] on div "Dinheiro" at bounding box center [498, 291] width 40 height 16
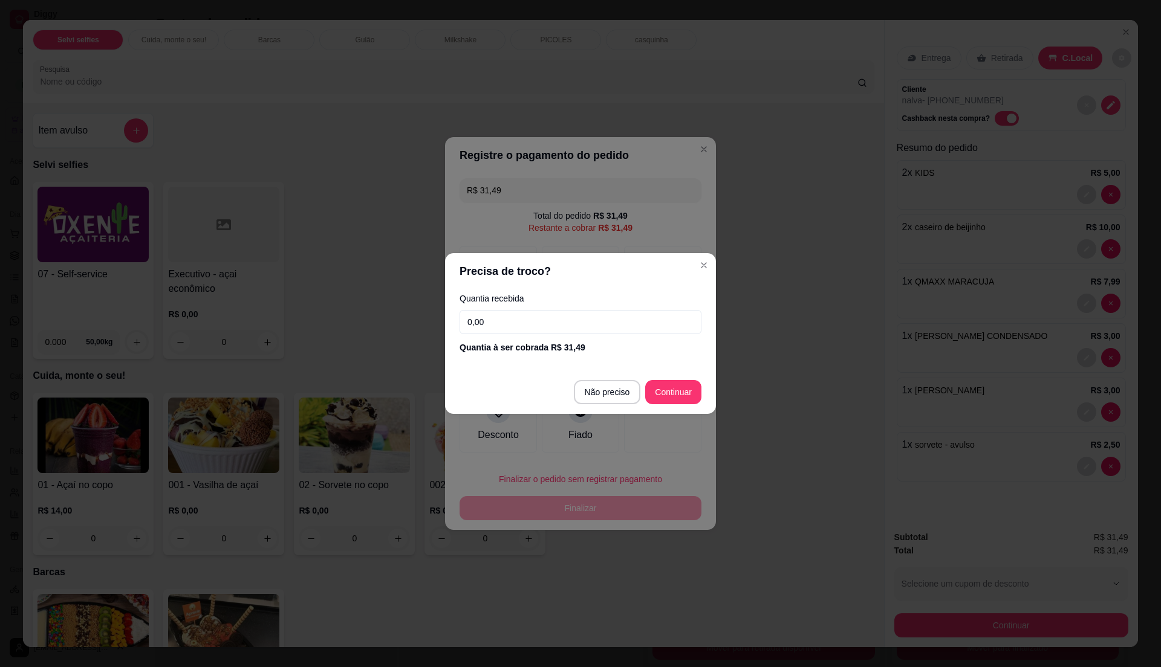
click at [534, 318] on input "0,00" at bounding box center [580, 322] width 242 height 24
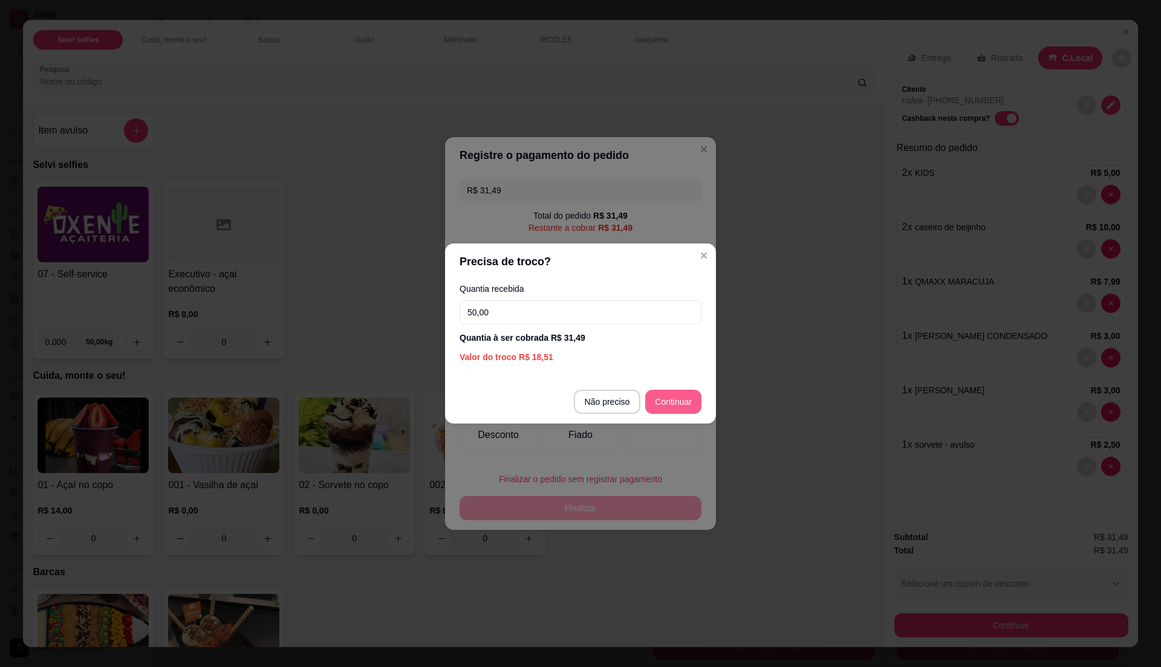
type input "50,00"
type input "R$ 0,00"
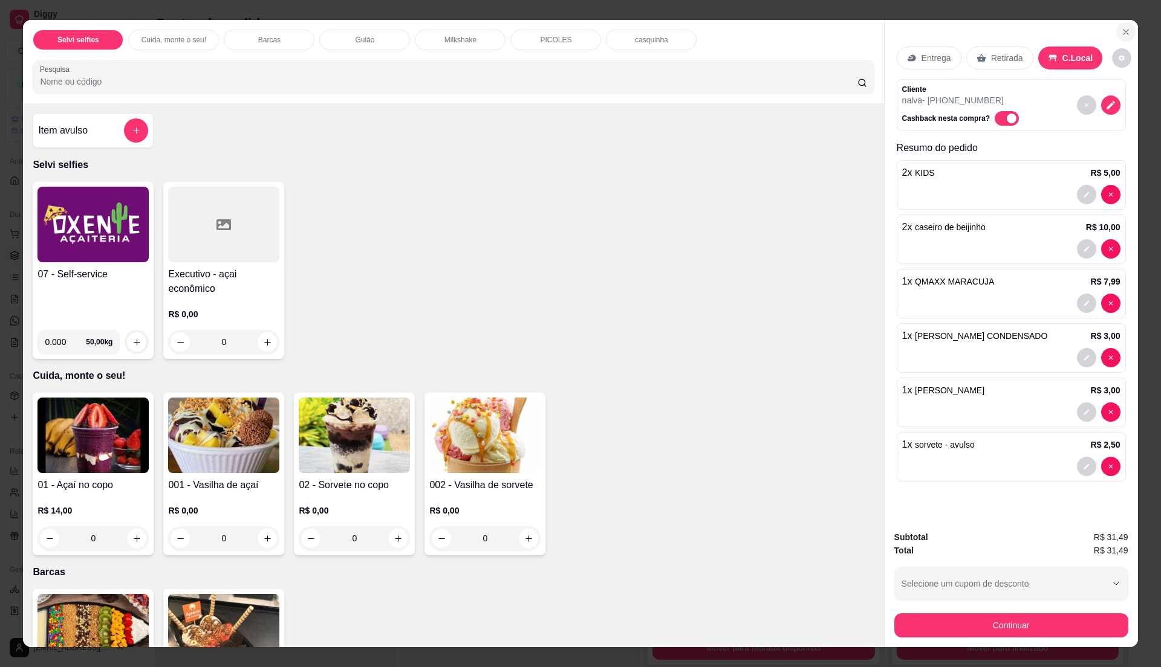
click at [1121, 34] on icon "Close" at bounding box center [1126, 32] width 10 height 10
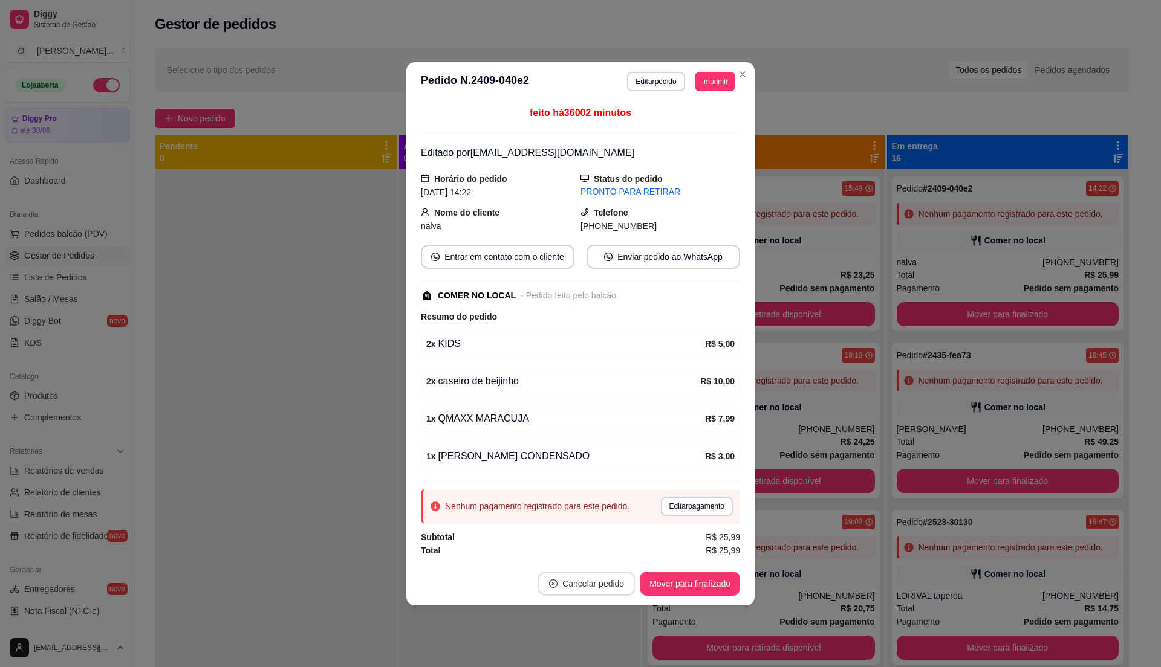
click at [588, 592] on button "Cancelar pedido" at bounding box center [586, 584] width 97 height 24
click at [612, 556] on button "Sim" at bounding box center [620, 556] width 48 height 24
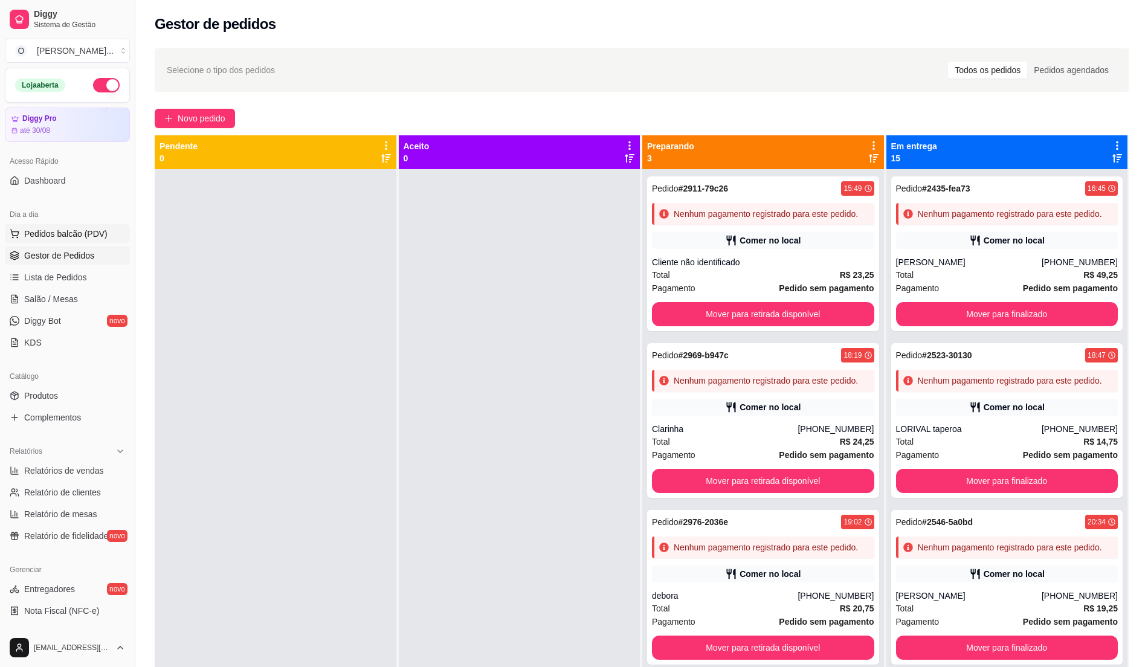
click at [79, 235] on span "Pedidos balcão (PDV)" at bounding box center [65, 234] width 83 height 12
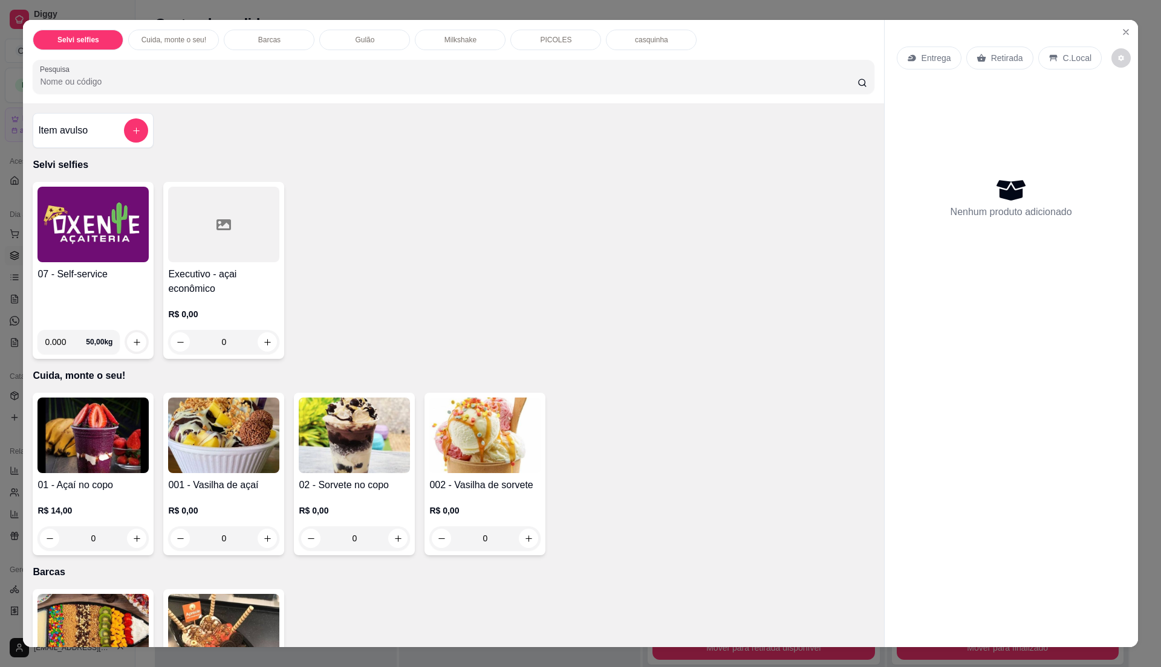
click at [97, 134] on div "Item avulso" at bounding box center [93, 130] width 110 height 24
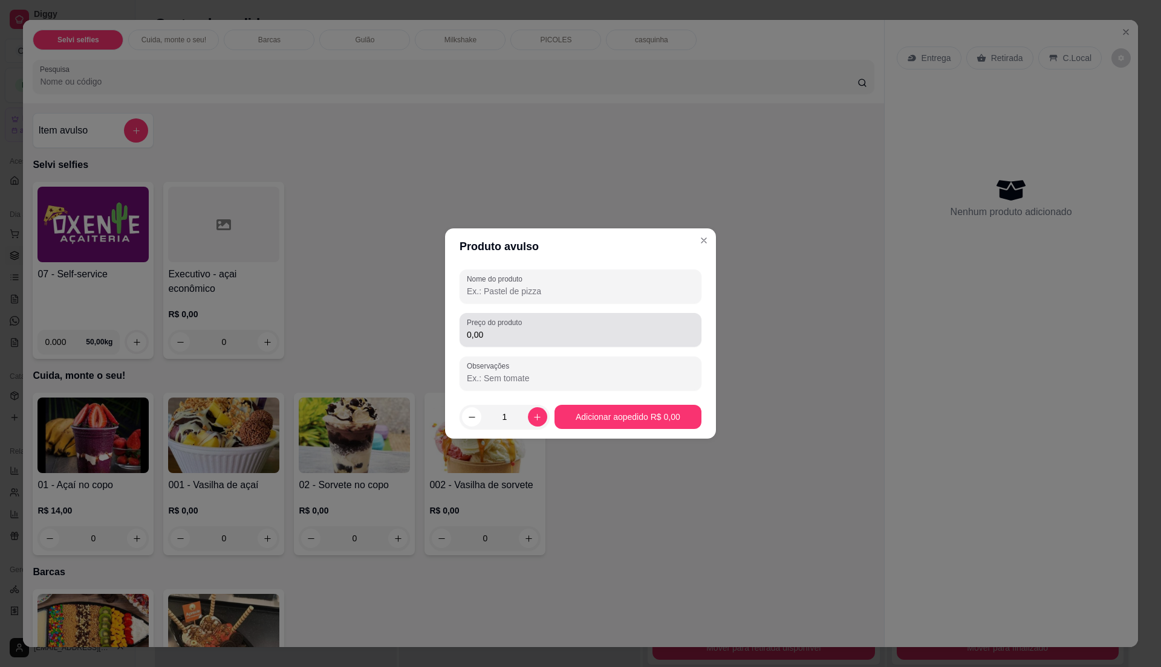
click at [492, 325] on label "Preço do produto" at bounding box center [496, 322] width 59 height 10
click at [492, 329] on input "0,00" at bounding box center [580, 335] width 227 height 12
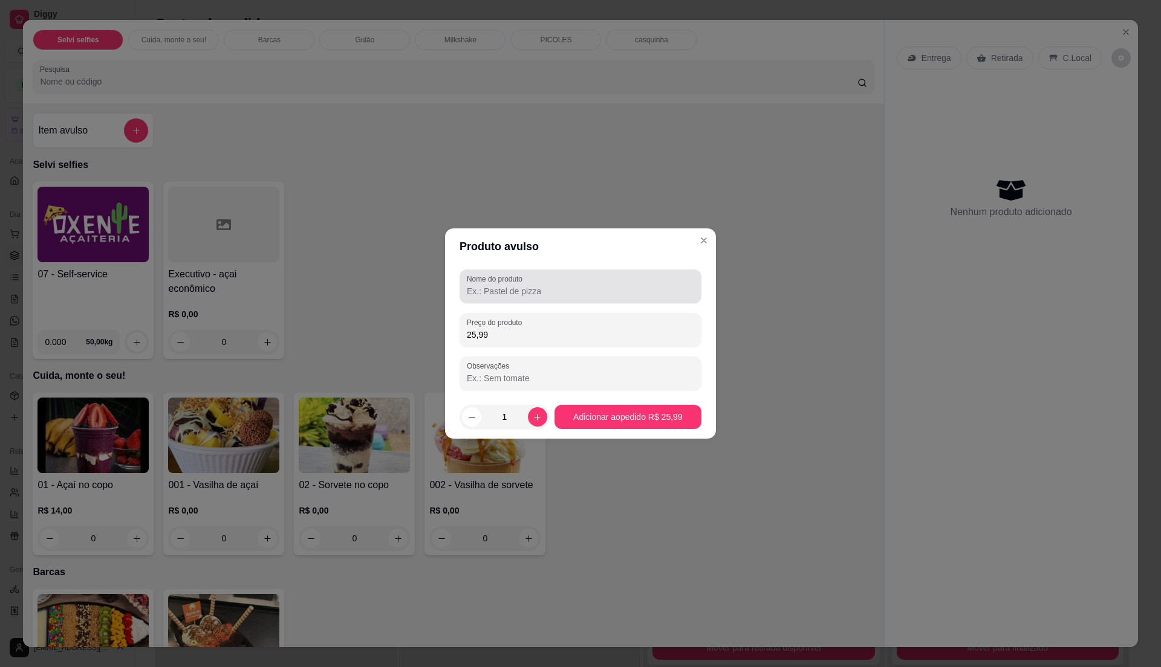
type input "25,99"
click at [562, 267] on div "Nome do produto Preço do produto 25,99 Observações" at bounding box center [580, 330] width 271 height 131
click at [566, 289] on input "Nome do produto" at bounding box center [580, 291] width 227 height 12
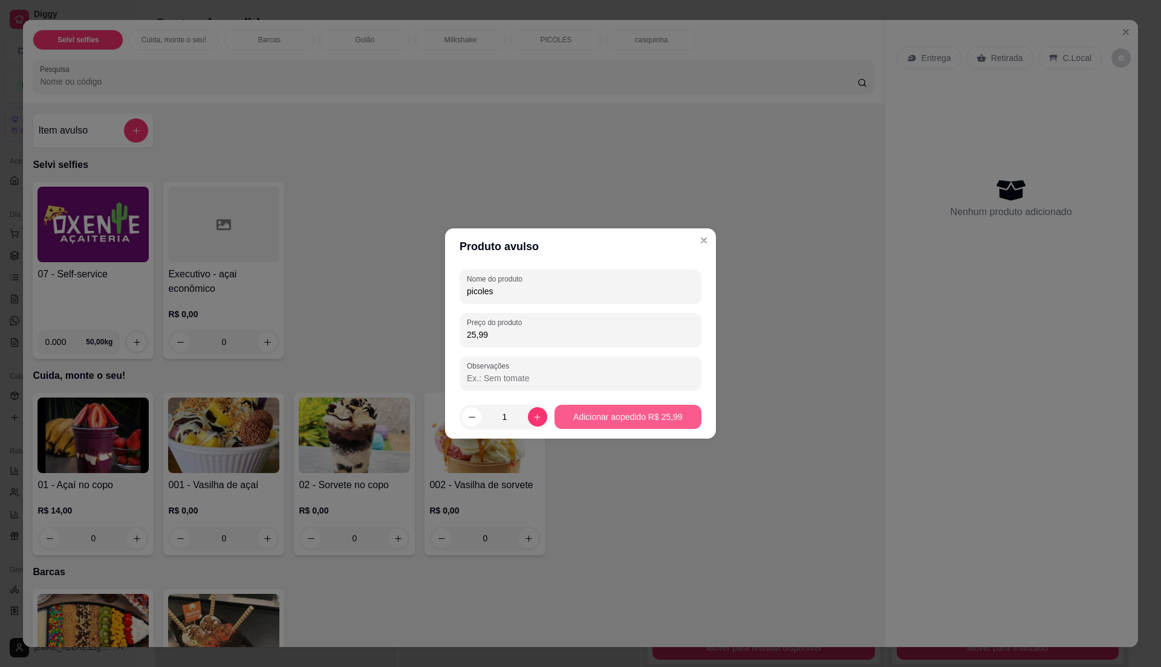
type input "picoles"
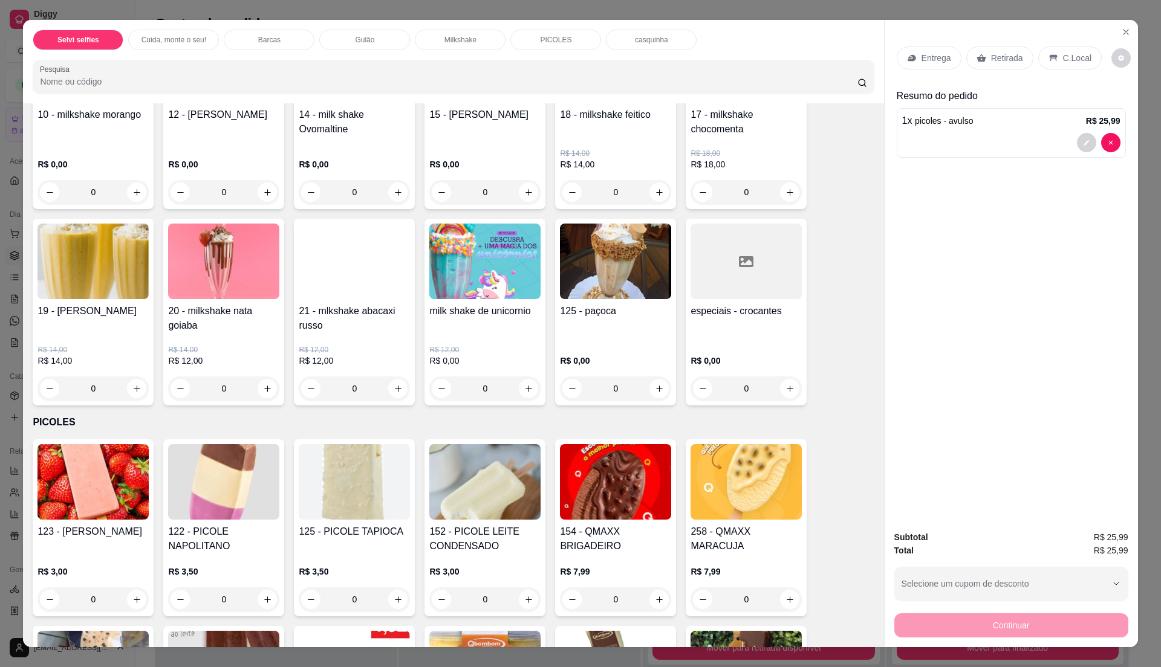
scroll to position [1209, 0]
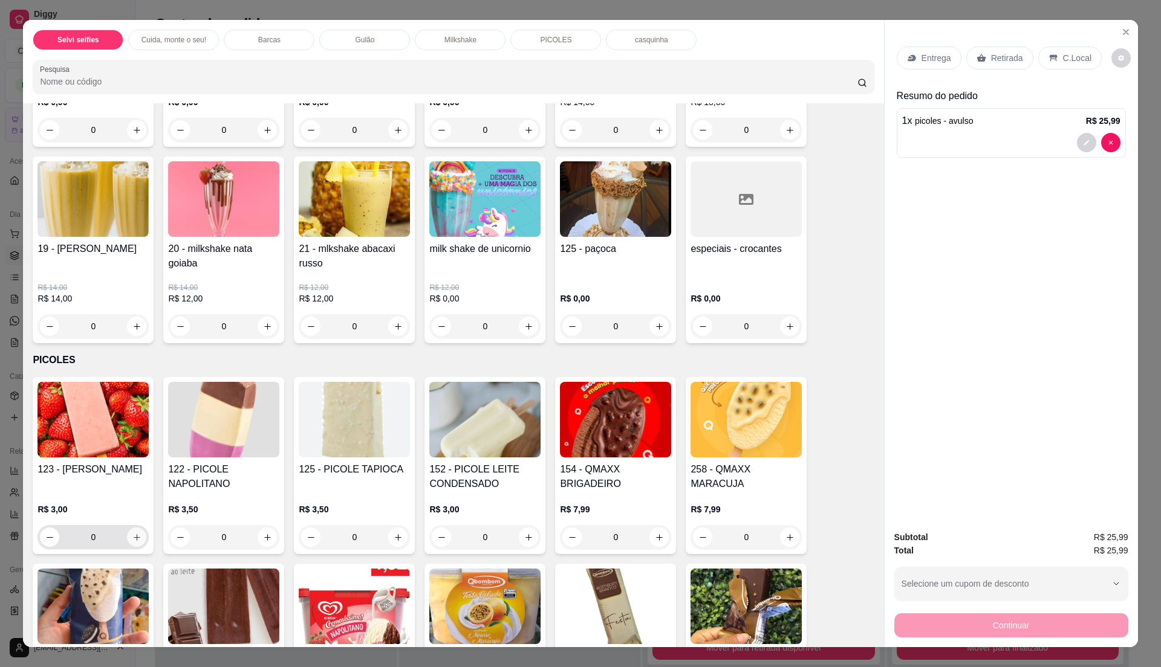
click at [132, 542] on icon "increase-product-quantity" at bounding box center [136, 537] width 9 height 9
type input "1"
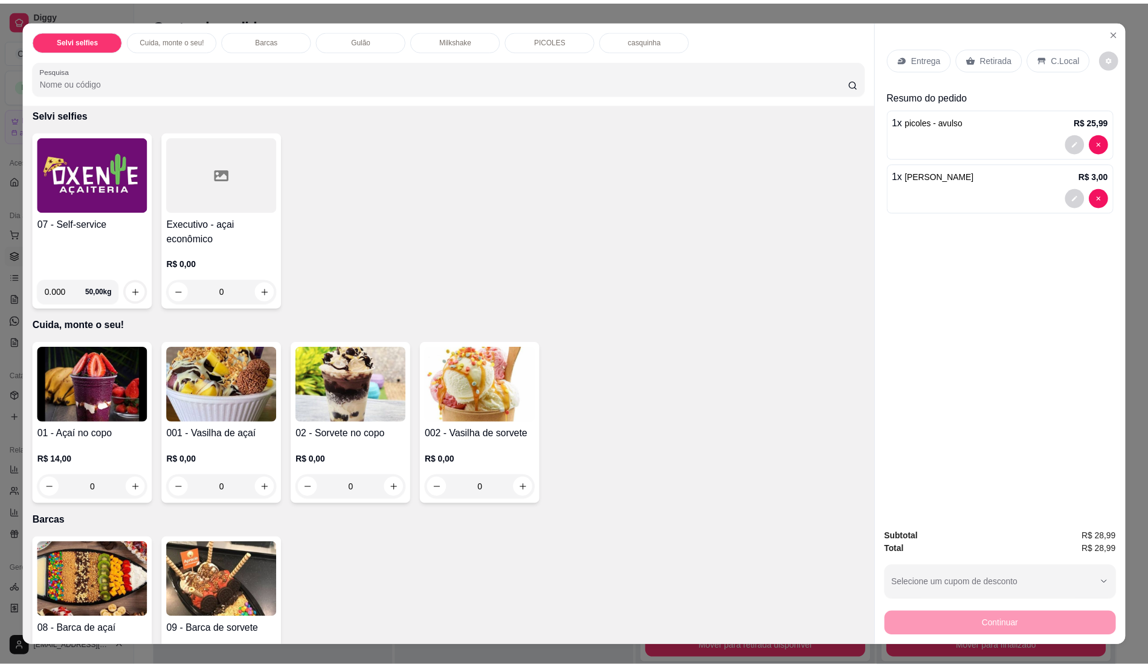
scroll to position [0, 0]
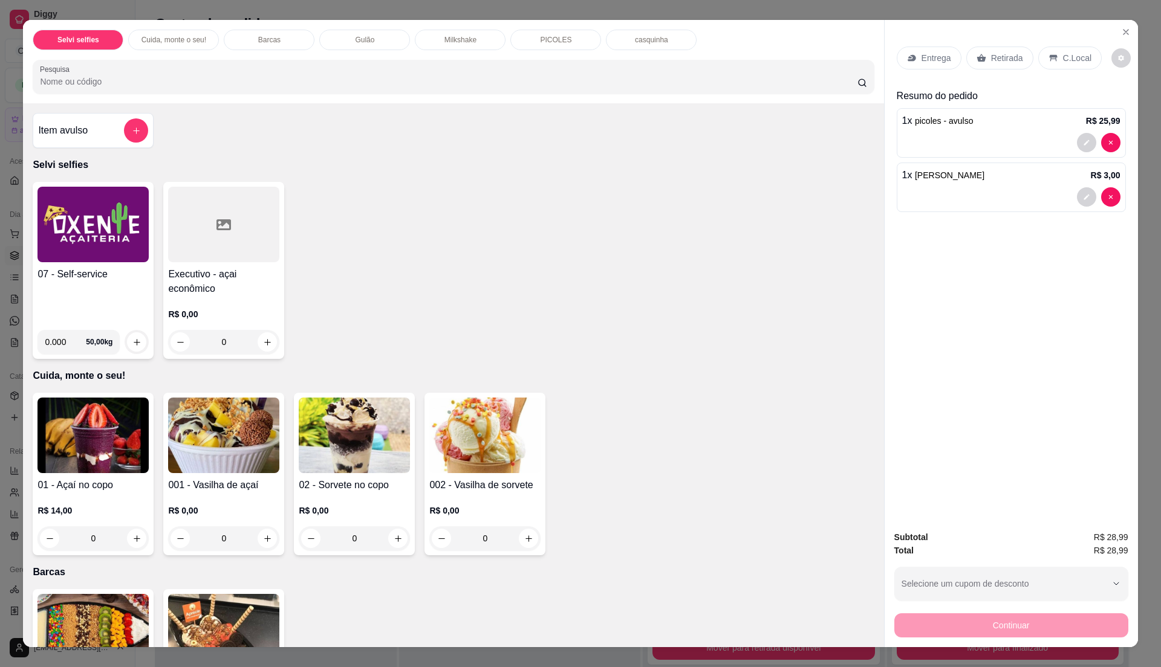
click at [98, 136] on div "Item avulso" at bounding box center [93, 130] width 110 height 24
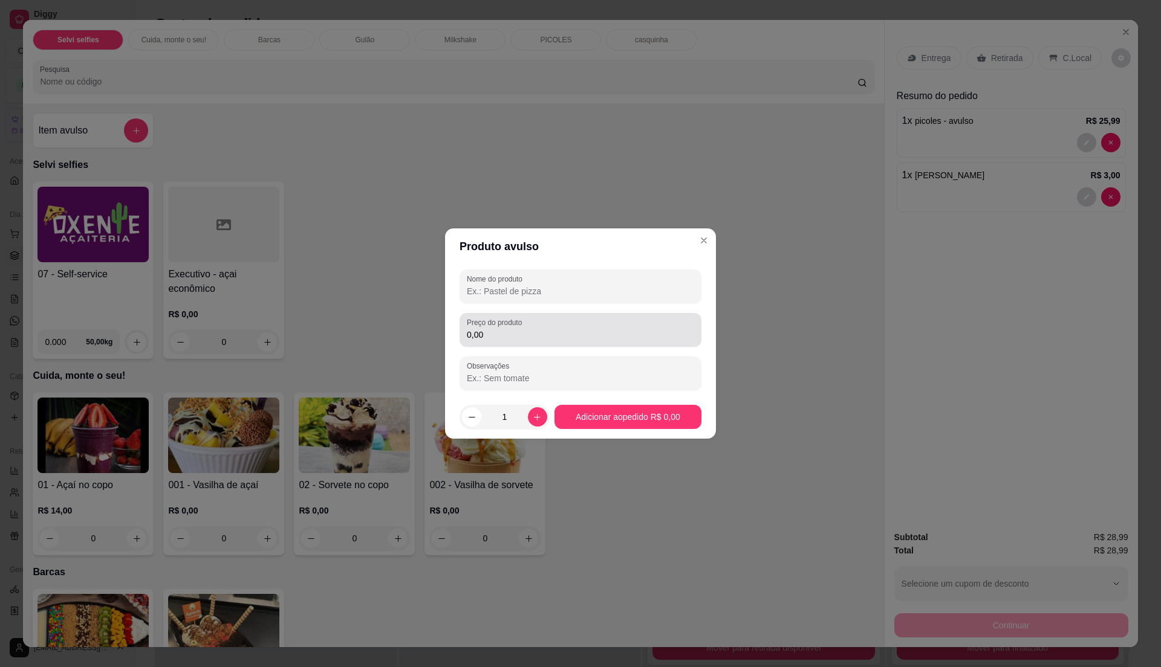
click at [523, 345] on div "Preço do produto 0,00" at bounding box center [580, 330] width 242 height 34
type input "2,50"
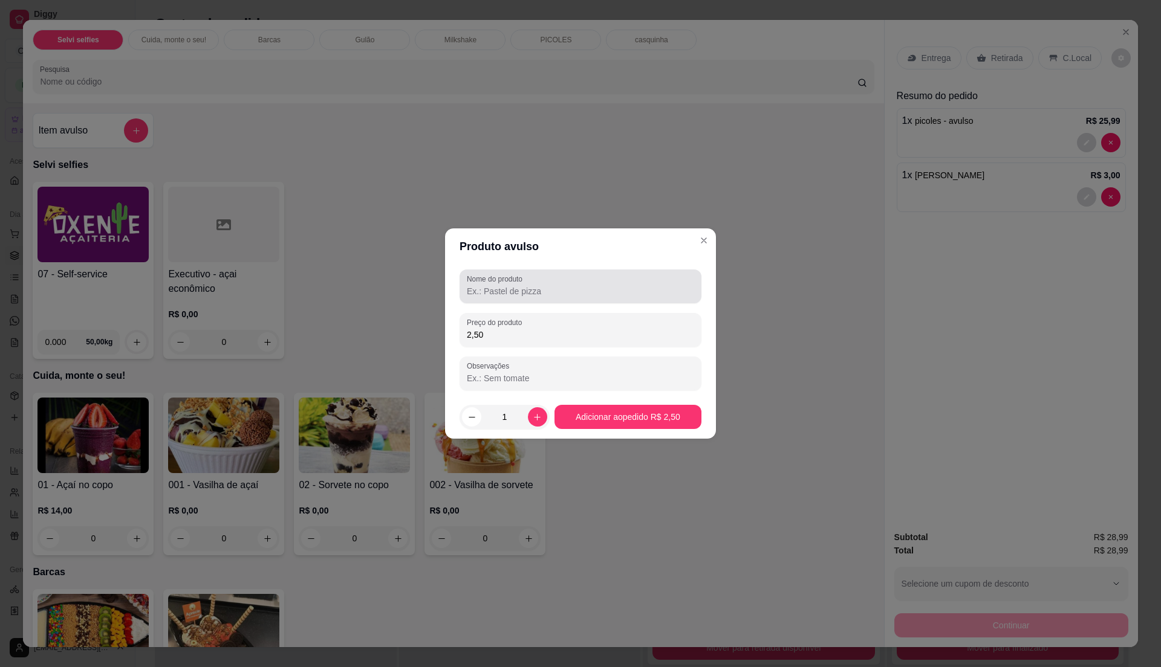
click at [605, 274] on div at bounding box center [580, 286] width 227 height 24
type input "picole"
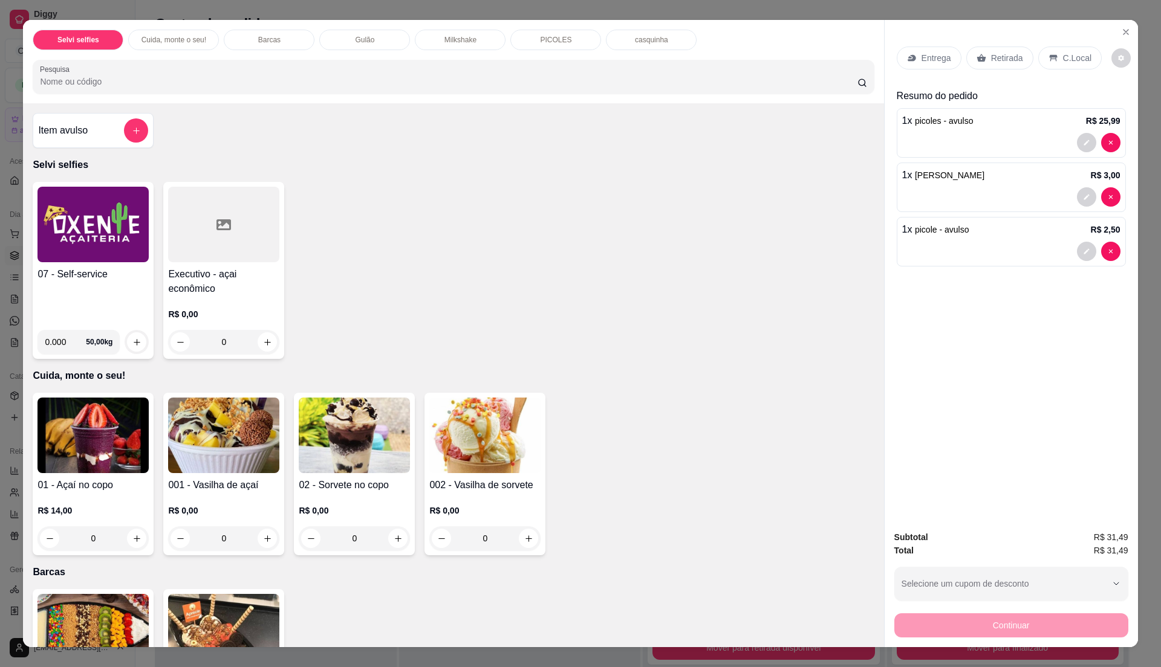
click at [1069, 47] on div "C.Local" at bounding box center [1069, 58] width 63 height 23
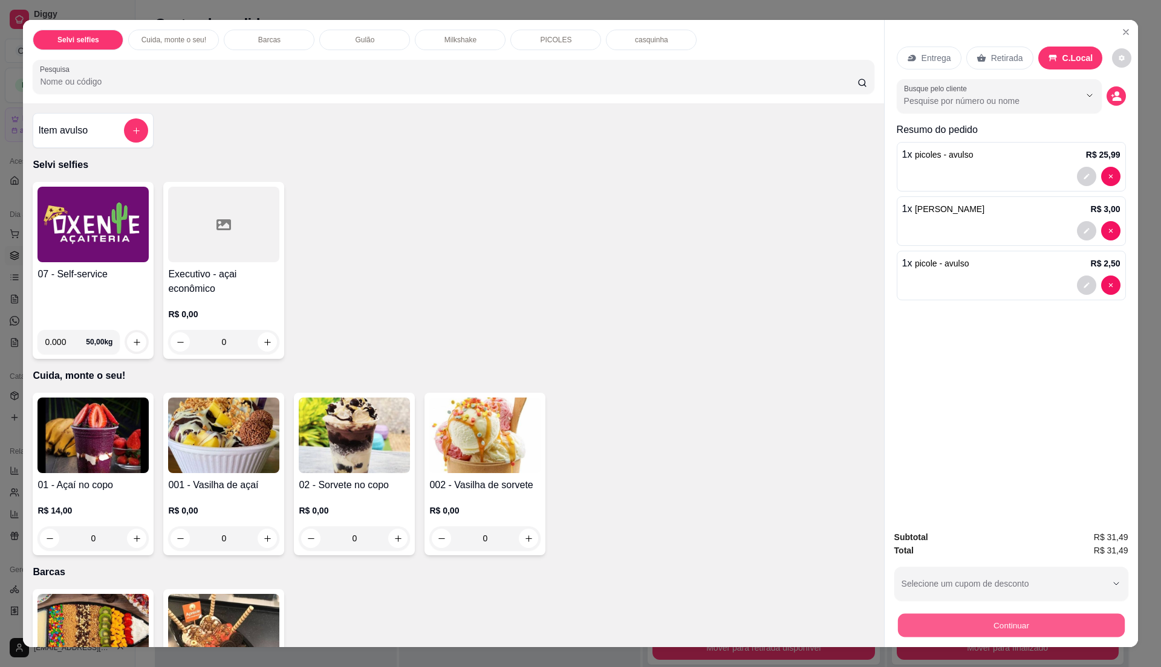
click at [947, 636] on button "Continuar" at bounding box center [1010, 626] width 227 height 24
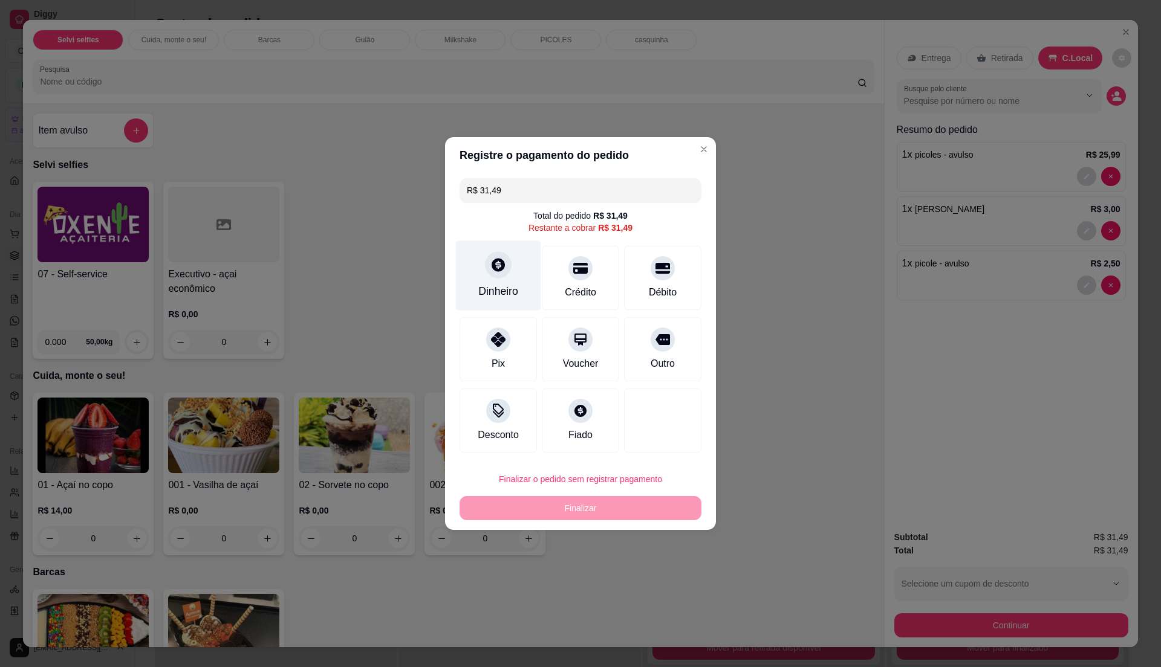
click at [506, 262] on div at bounding box center [498, 264] width 27 height 27
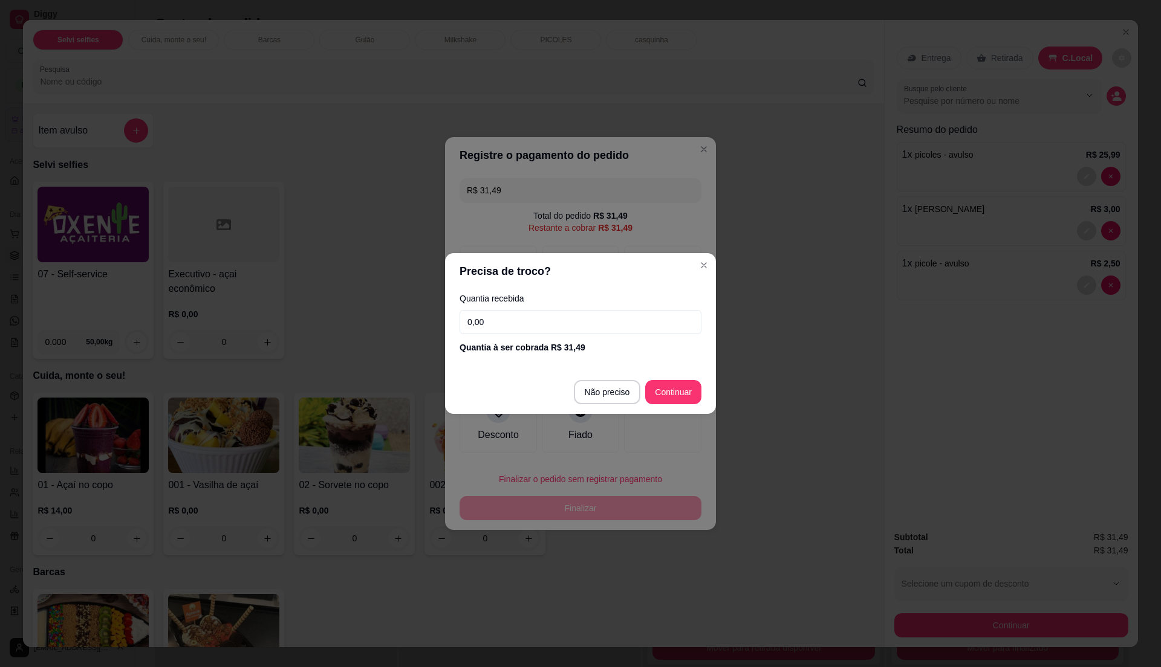
click at [547, 332] on input "0,00" at bounding box center [580, 322] width 242 height 24
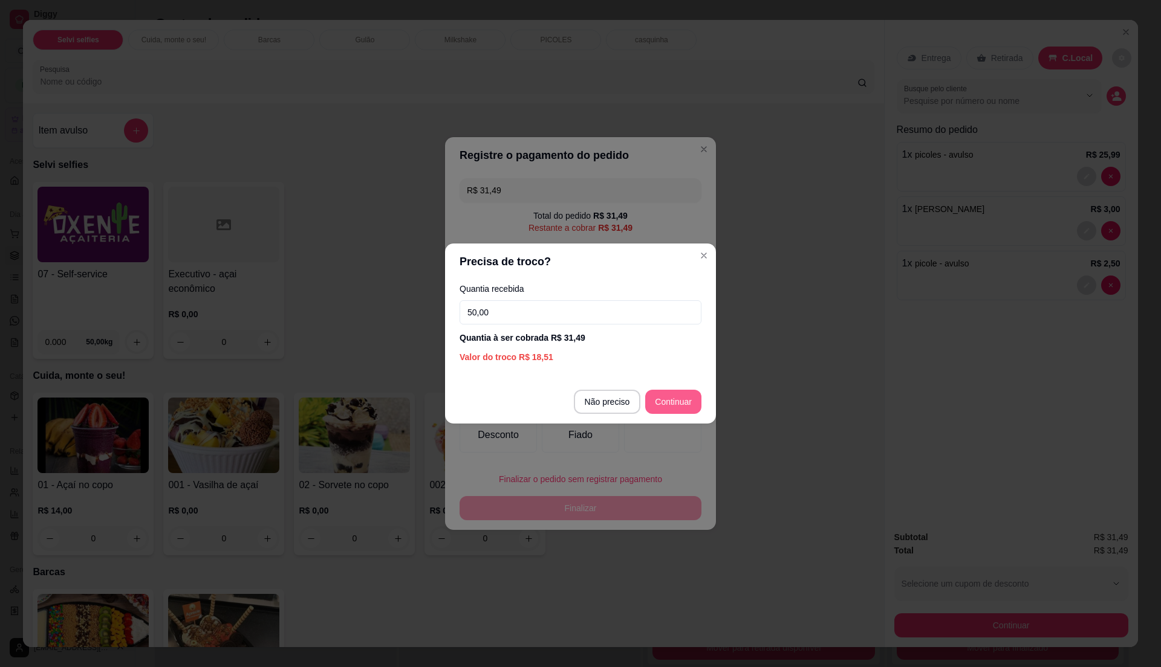
type input "50,00"
type input "R$ 0,00"
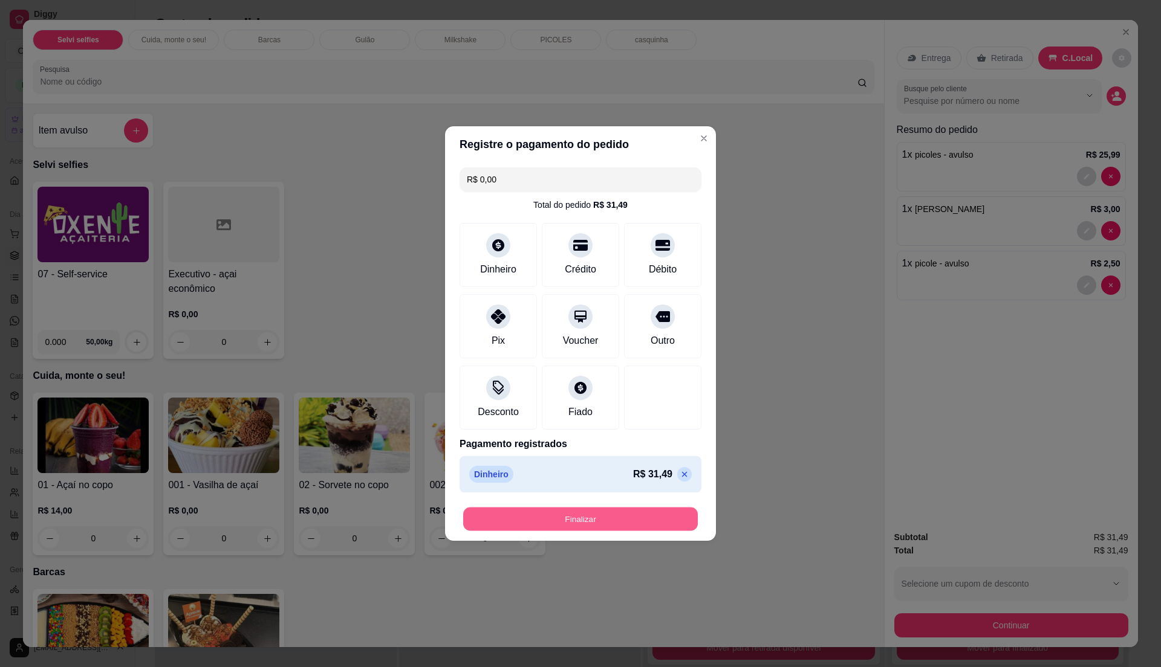
click at [658, 518] on button "Finalizar" at bounding box center [580, 520] width 235 height 24
type input "0"
type input "-R$ 31,49"
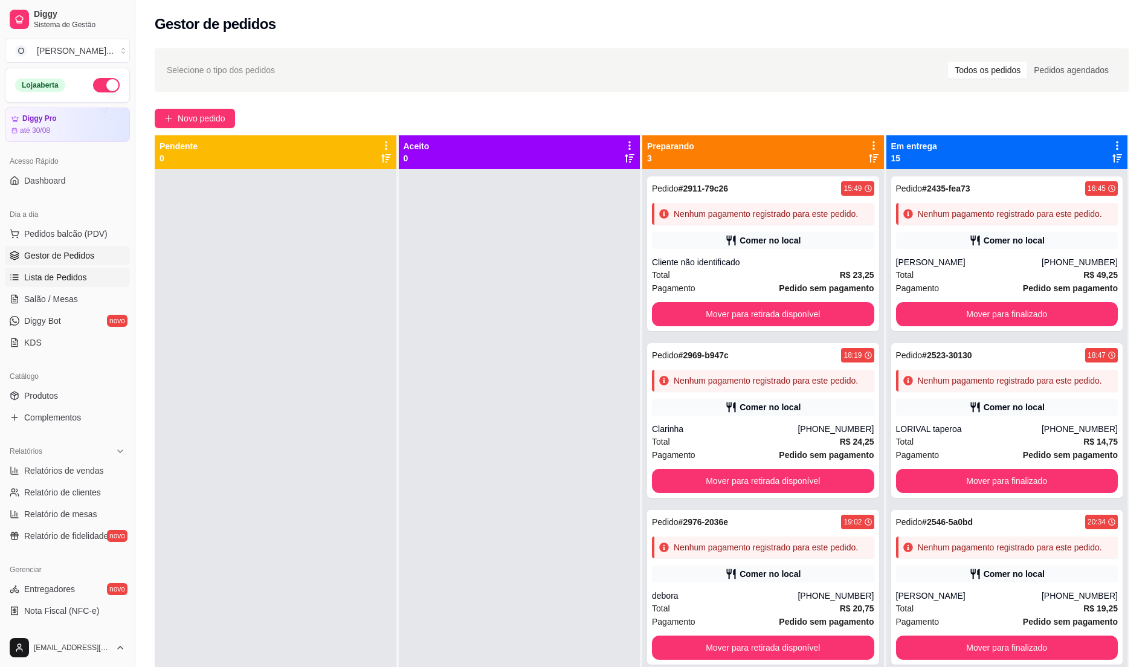
click at [103, 268] on link "Lista de Pedidos" at bounding box center [67, 277] width 125 height 19
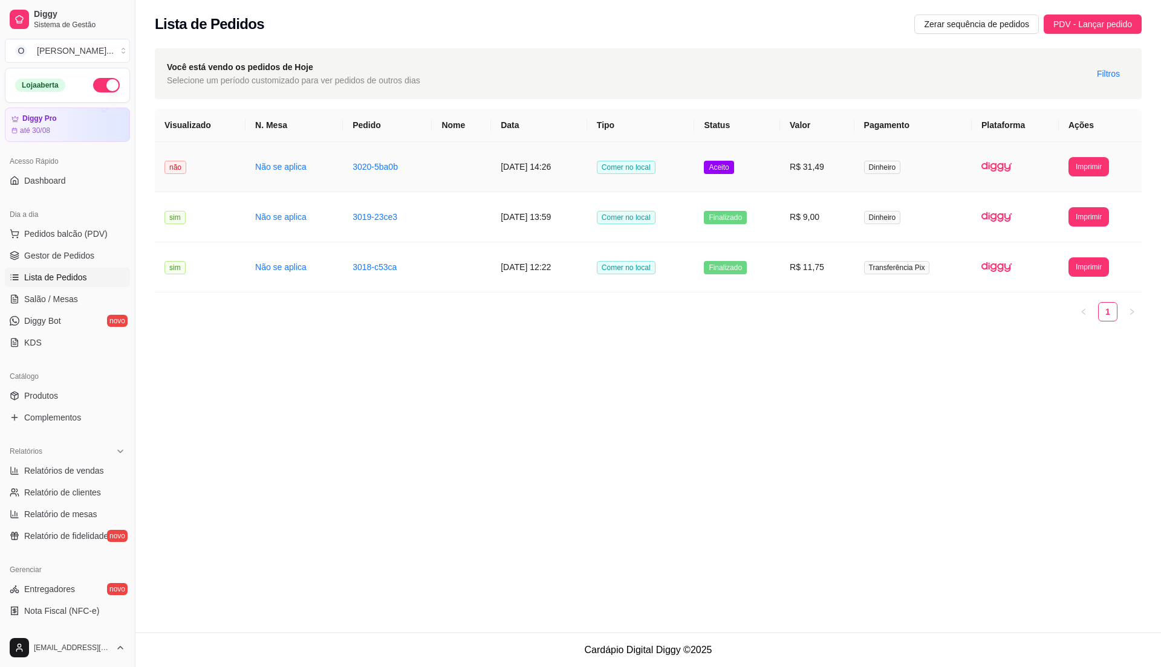
click at [780, 177] on td "Aceito" at bounding box center [737, 167] width 86 height 50
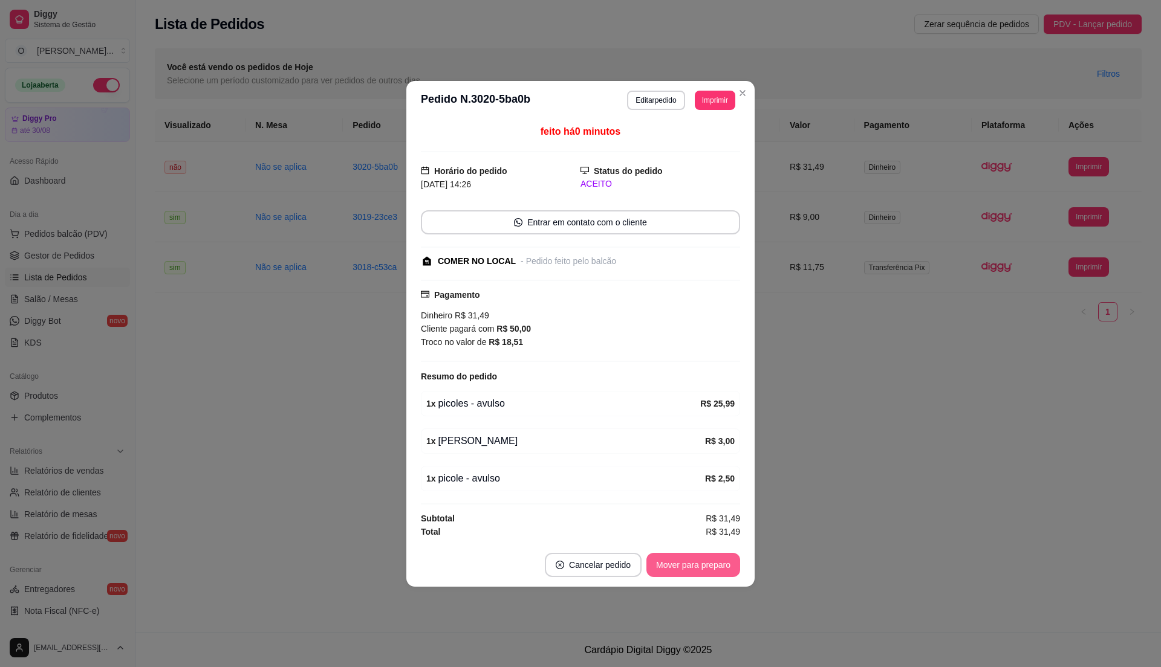
click at [682, 566] on button "Mover para preparo" at bounding box center [693, 565] width 94 height 24
click at [682, 566] on button "Mover para retirada disponível" at bounding box center [673, 565] width 134 height 24
click at [682, 566] on div "Mover para retirada disponível" at bounding box center [664, 565] width 151 height 24
click at [685, 566] on button "Mover para finalizado" at bounding box center [690, 565] width 100 height 24
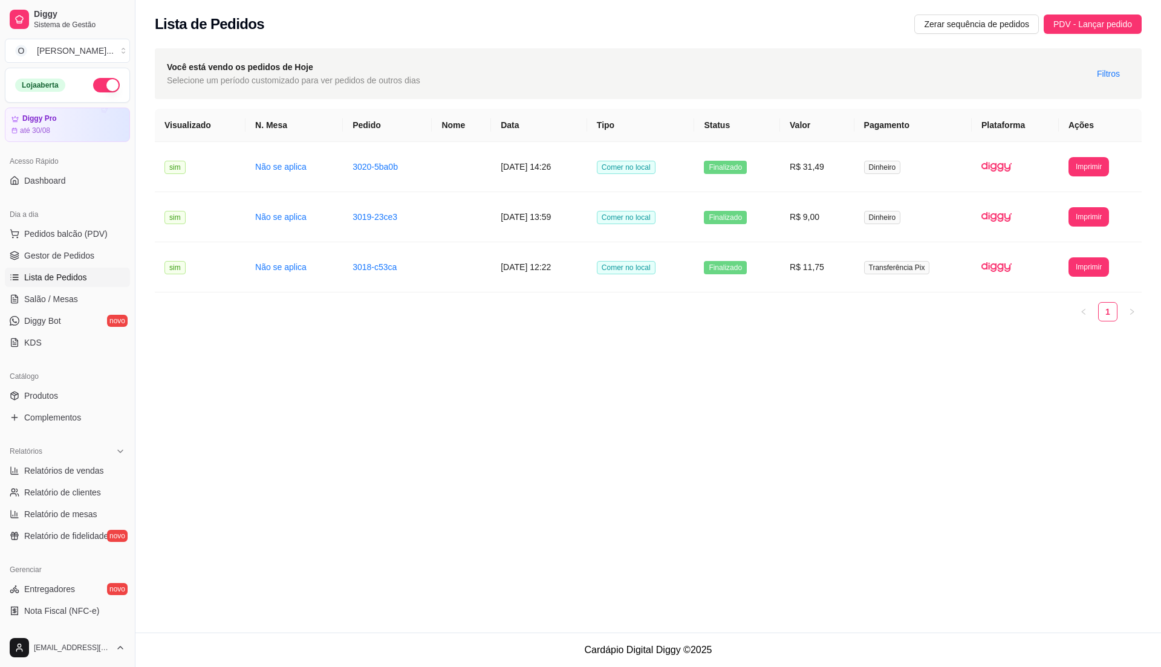
drag, startPoint x: 613, startPoint y: 607, endPoint x: 509, endPoint y: 654, distance: 113.9
click at [613, 607] on div "**********" at bounding box center [647, 316] width 1025 height 633
click at [73, 271] on span "Lista de Pedidos" at bounding box center [55, 277] width 63 height 12
click at [81, 253] on span "Gestor de Pedidos" at bounding box center [59, 256] width 70 height 12
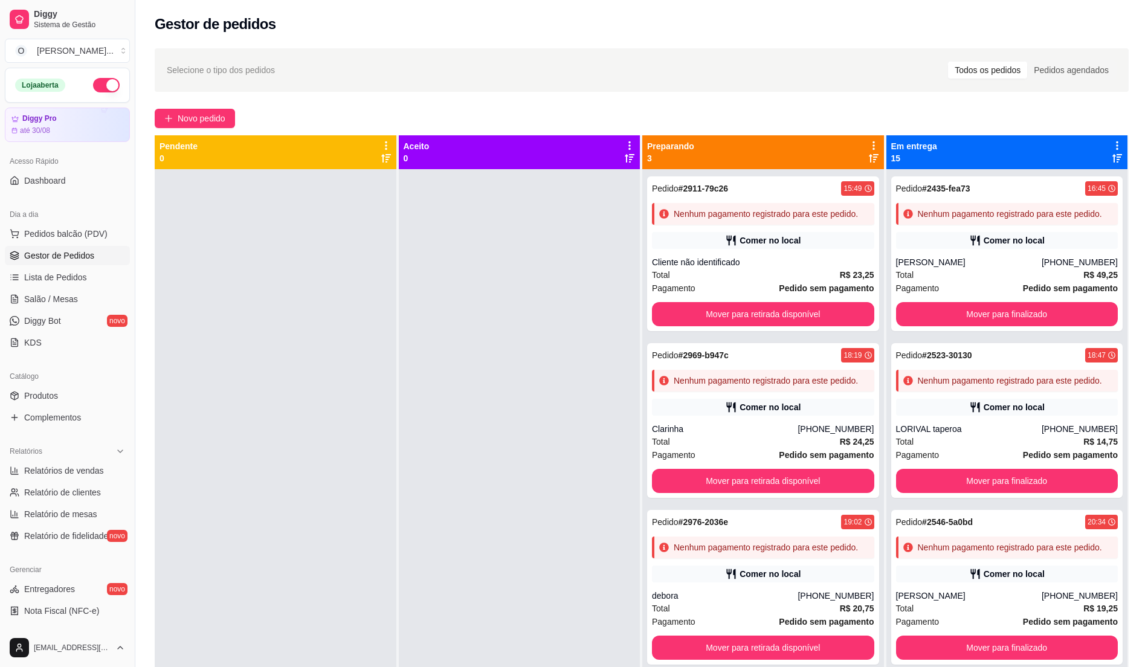
click at [537, 334] on div at bounding box center [520, 502] width 242 height 667
click at [485, 337] on div at bounding box center [520, 502] width 242 height 667
click at [88, 236] on span "Pedidos balcão (PDV)" at bounding box center [65, 234] width 83 height 12
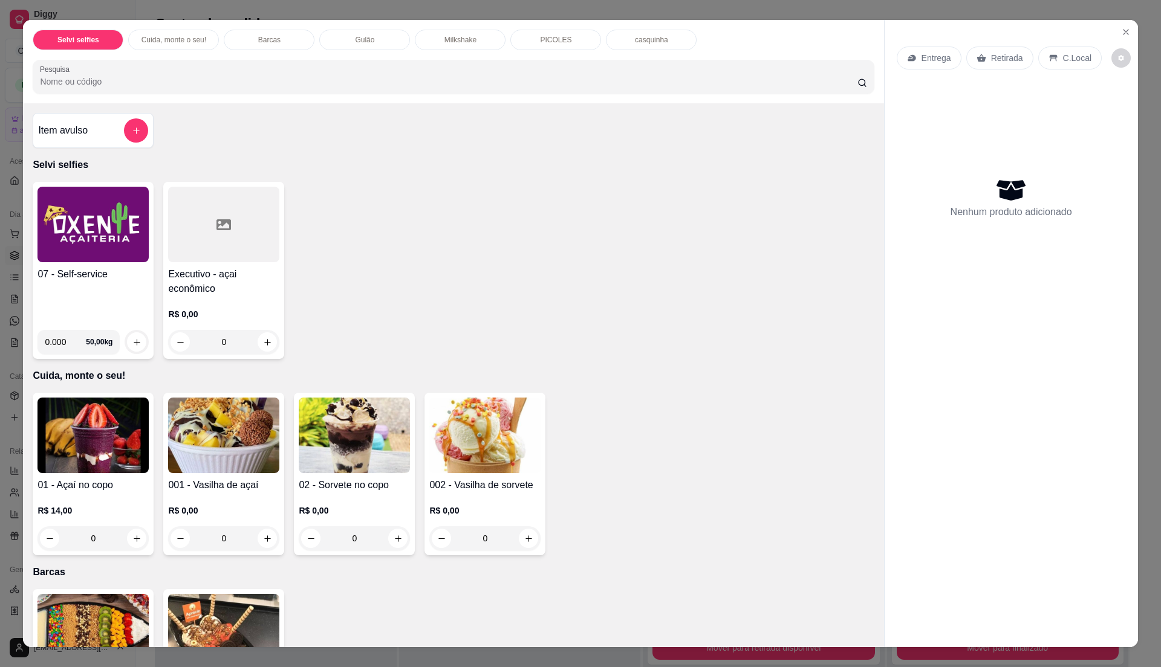
click at [97, 260] on img at bounding box center [92, 225] width 111 height 76
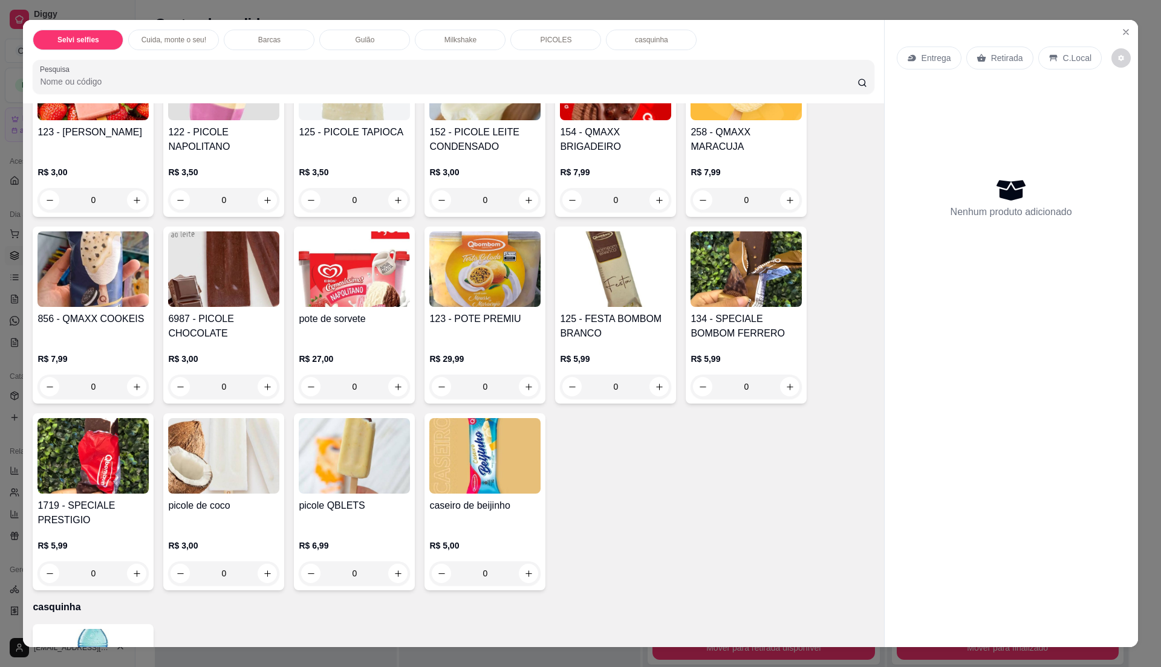
scroll to position [1692, 0]
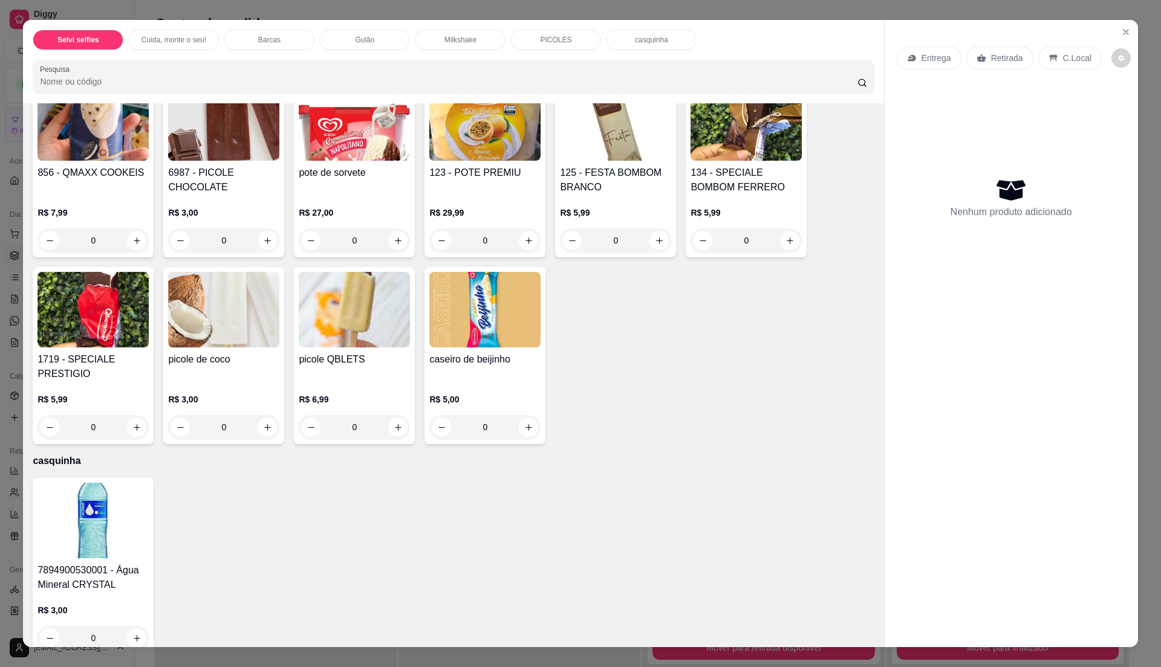
click at [434, 586] on div "7894900530001 - Água Mineral CRYSTAL R$ 3,00 0" at bounding box center [453, 566] width 841 height 177
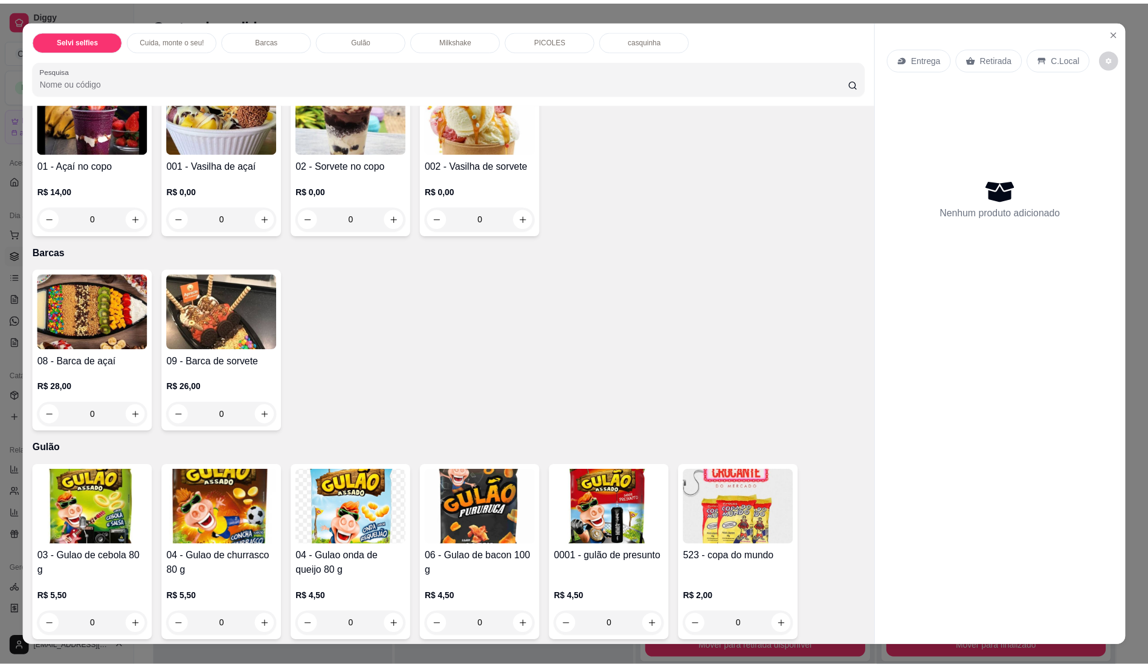
scroll to position [322, 0]
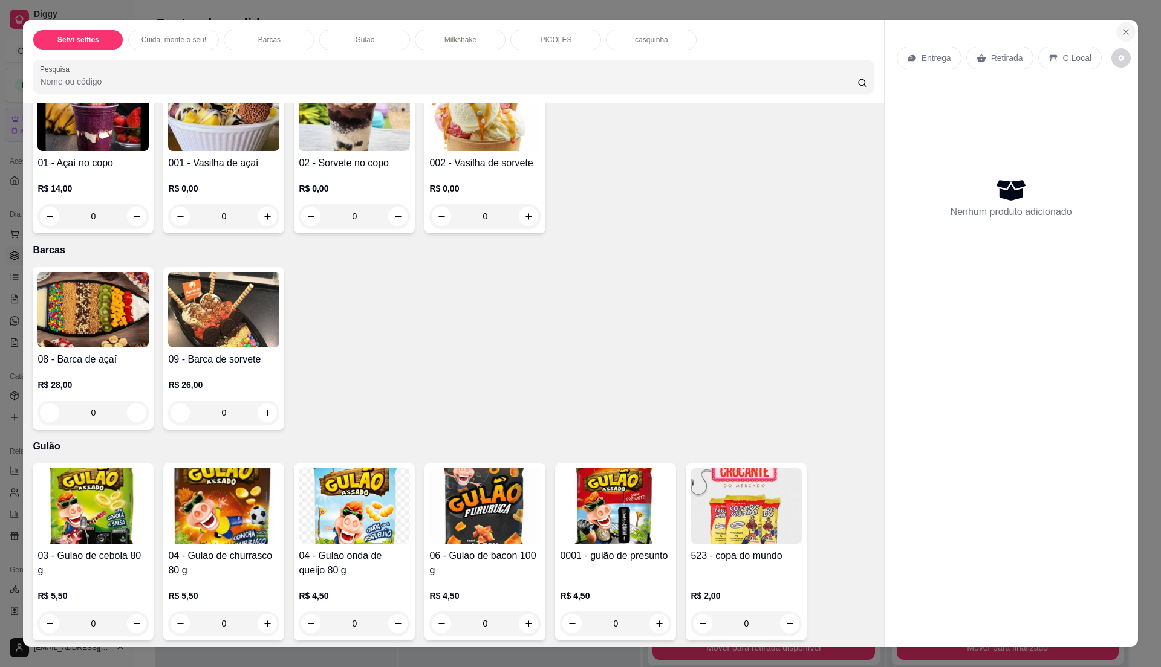
click at [1121, 27] on icon "Close" at bounding box center [1126, 32] width 10 height 10
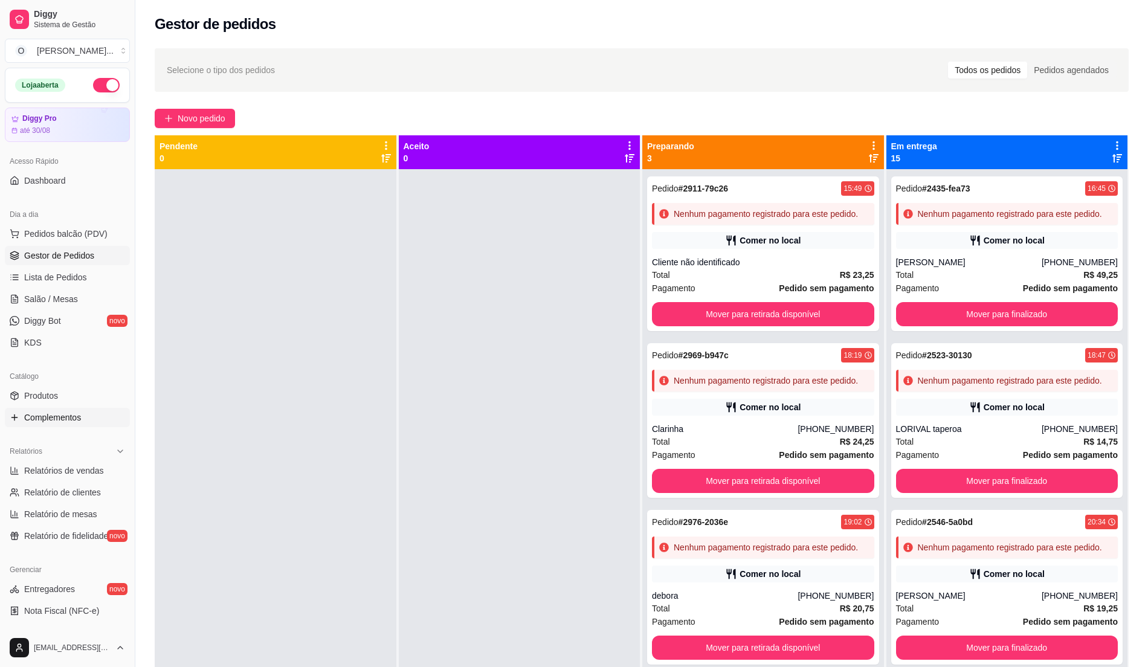
click at [76, 416] on span "Complementos" at bounding box center [52, 418] width 57 height 12
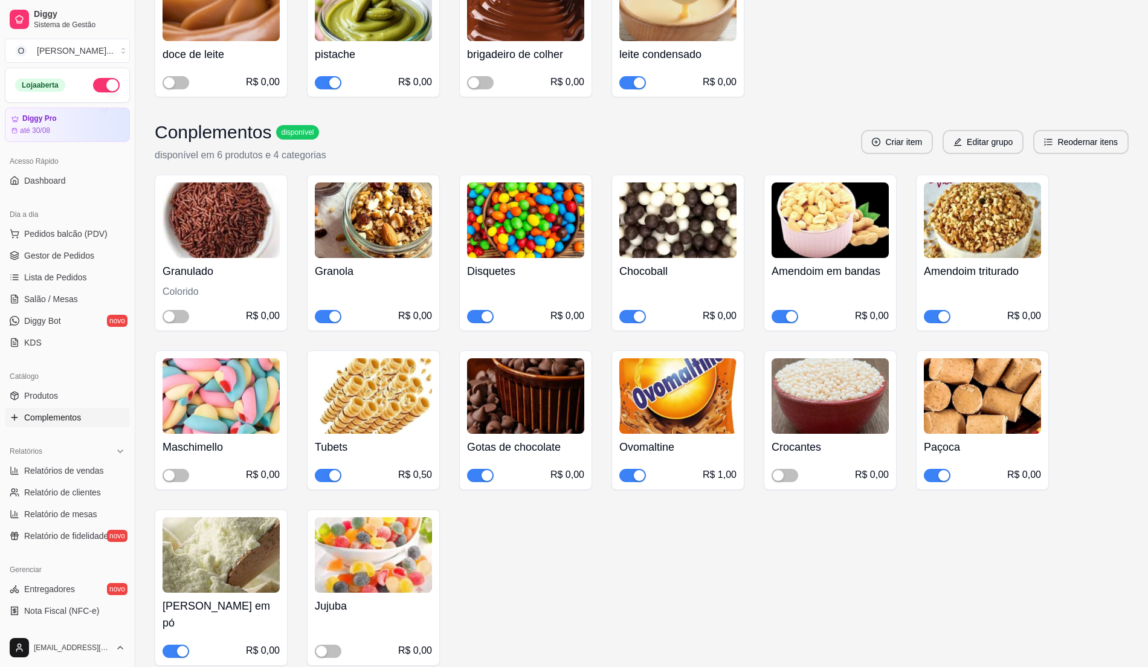
scroll to position [484, 0]
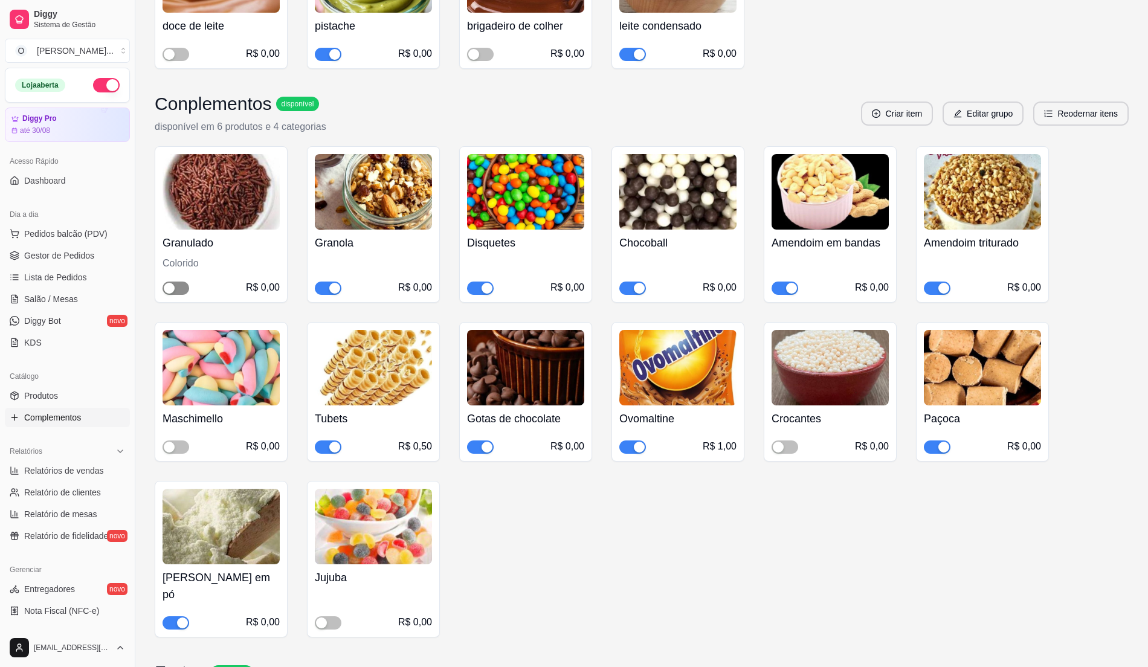
click at [178, 282] on span "button" at bounding box center [176, 288] width 27 height 13
click at [170, 442] on div "button" at bounding box center [169, 447] width 11 height 11
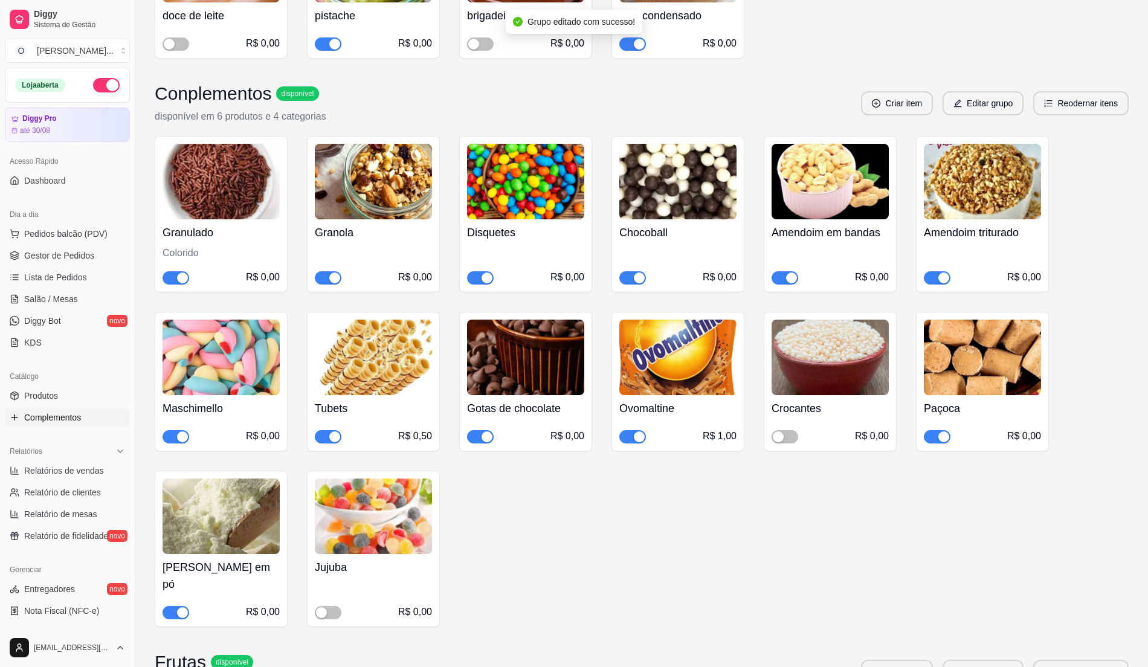
scroll to position [564, 0]
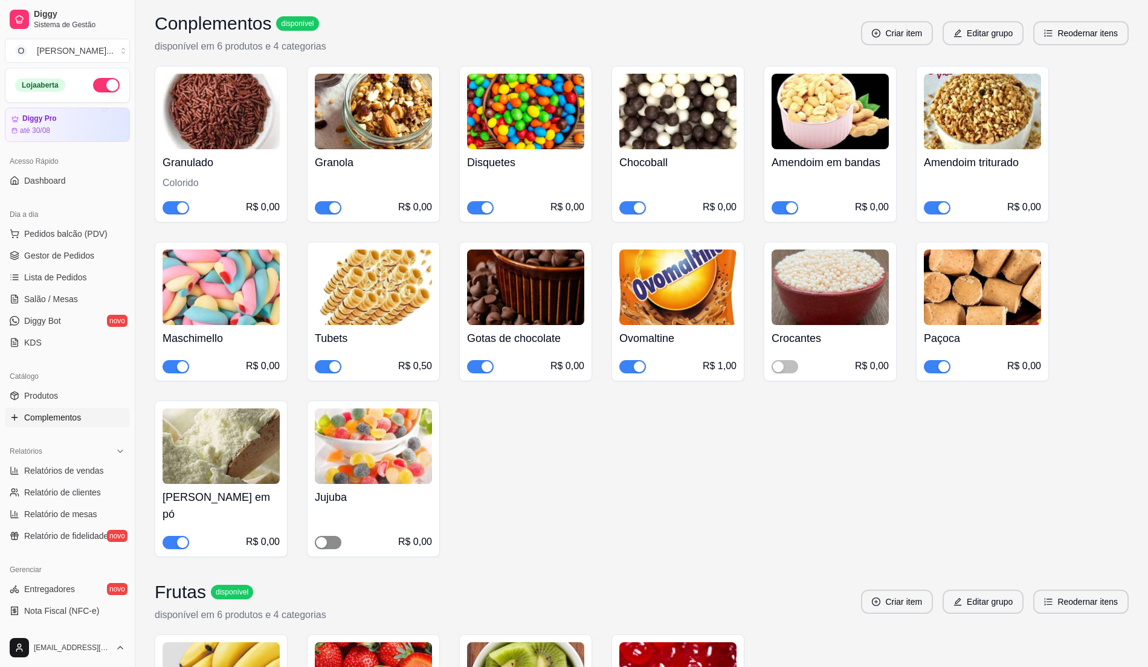
click at [325, 537] on div "button" at bounding box center [321, 542] width 11 height 11
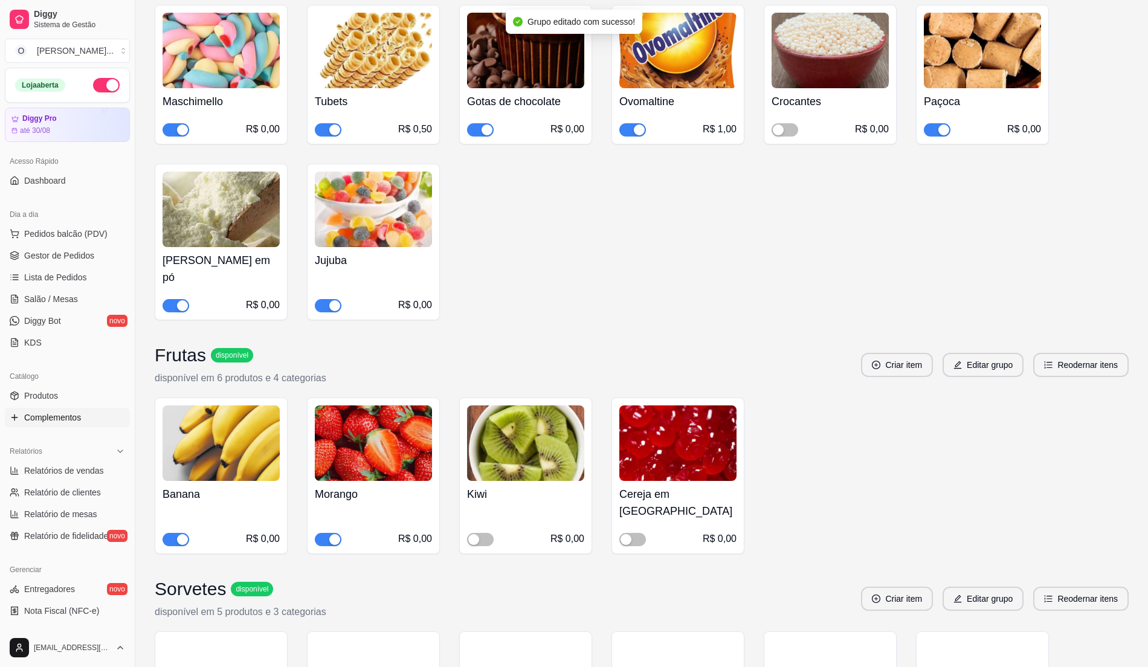
scroll to position [806, 0]
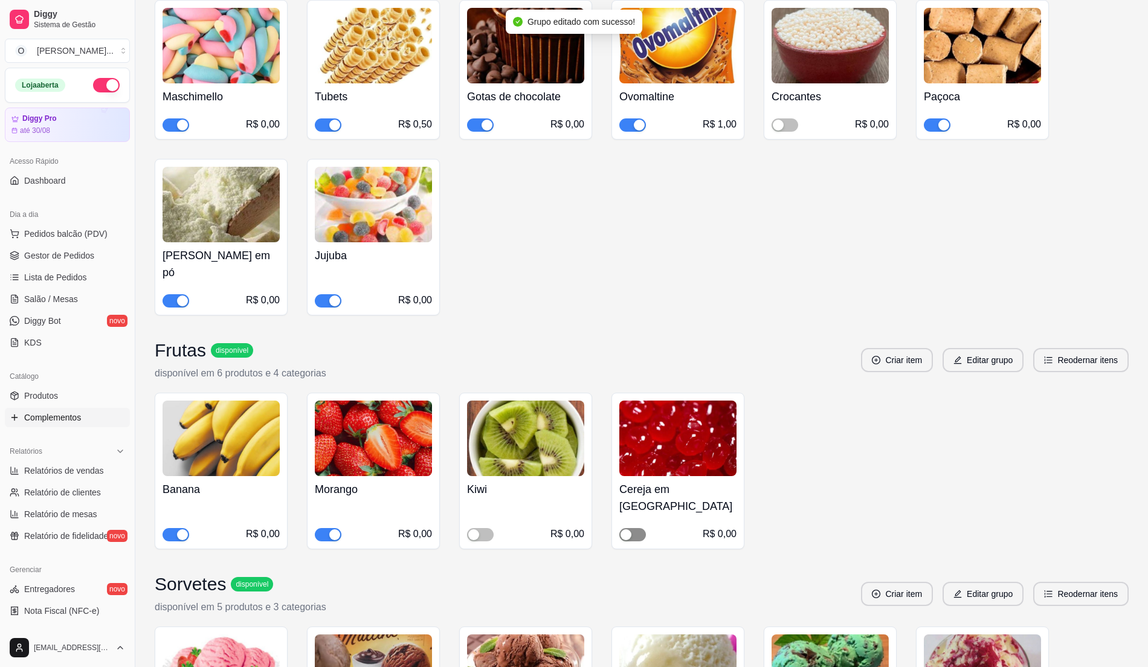
click at [636, 528] on span "button" at bounding box center [633, 534] width 27 height 13
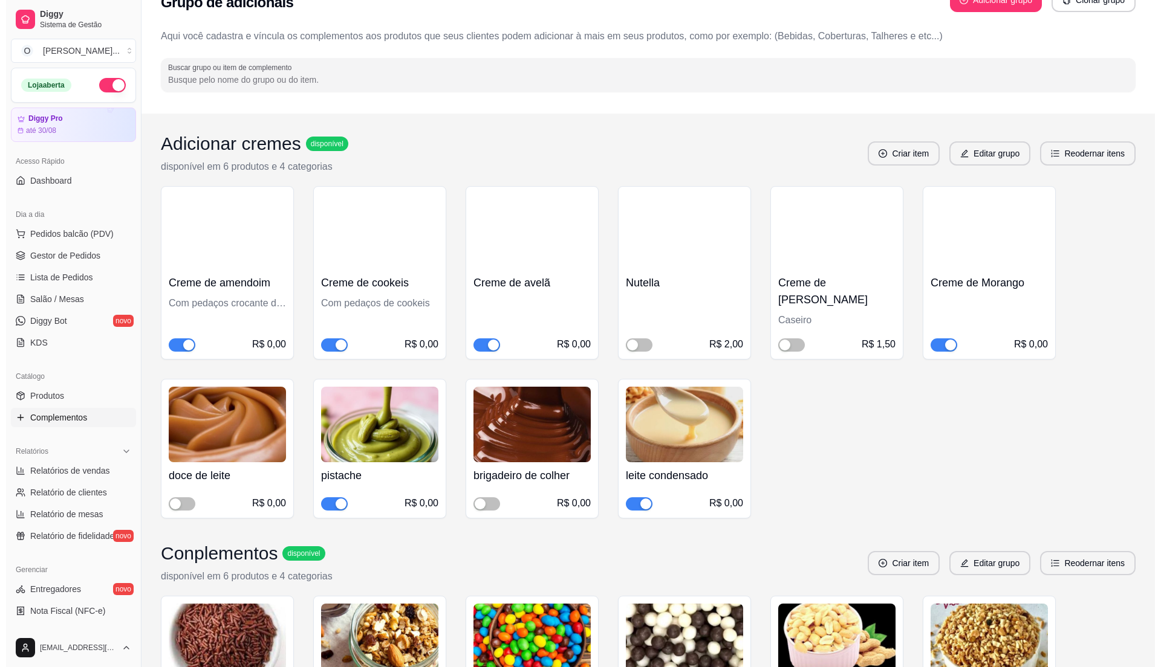
scroll to position [0, 0]
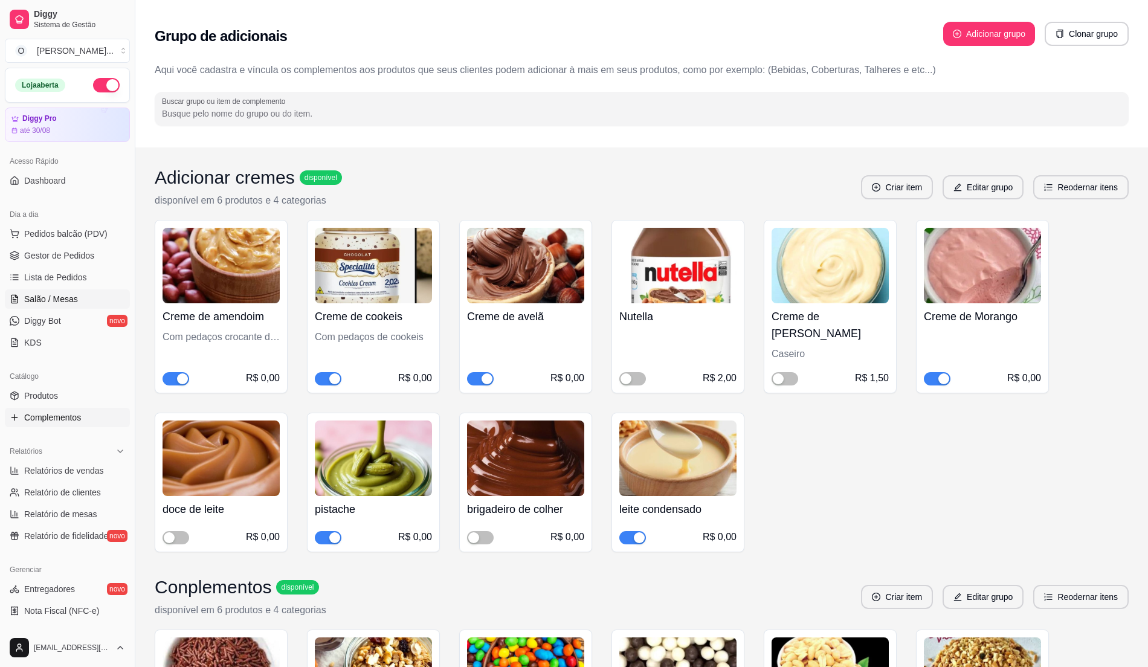
click at [30, 303] on span "Salão / Mesas" at bounding box center [51, 299] width 54 height 12
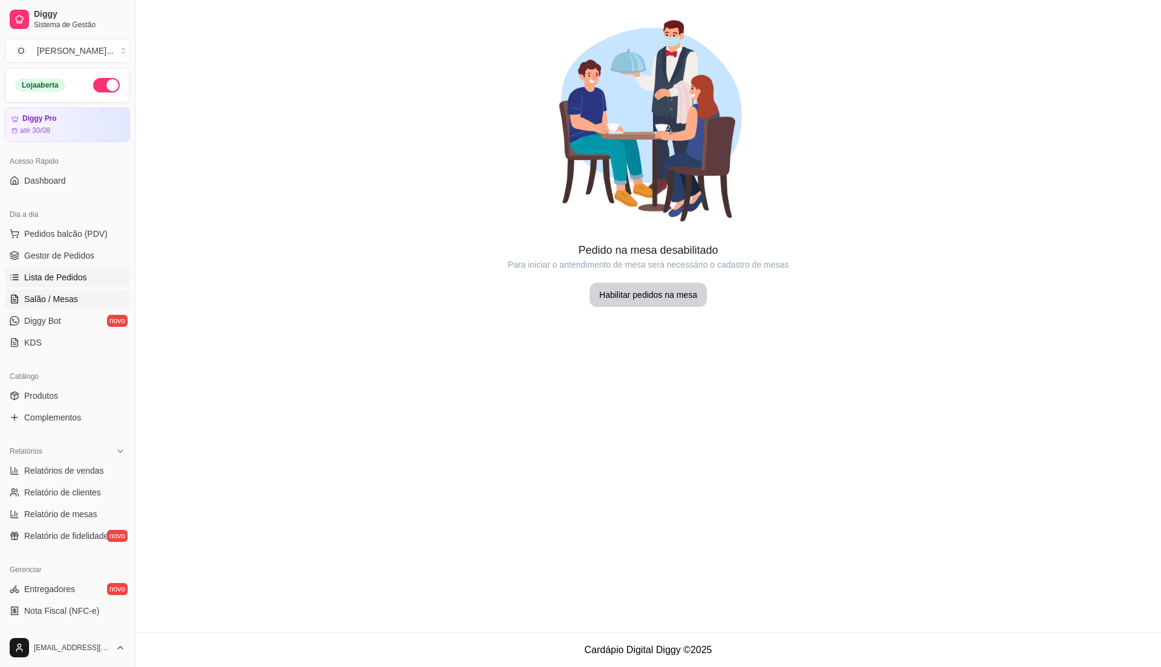
click at [37, 283] on span "Lista de Pedidos" at bounding box center [55, 277] width 63 height 12
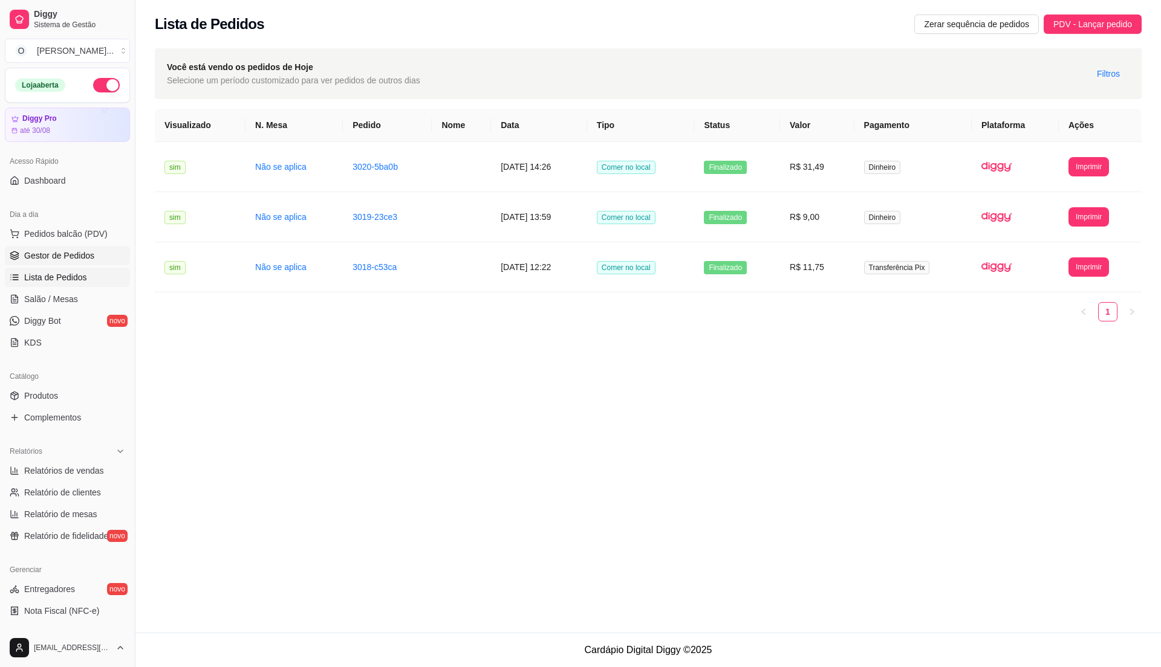
click at [63, 252] on span "Gestor de Pedidos" at bounding box center [59, 256] width 70 height 12
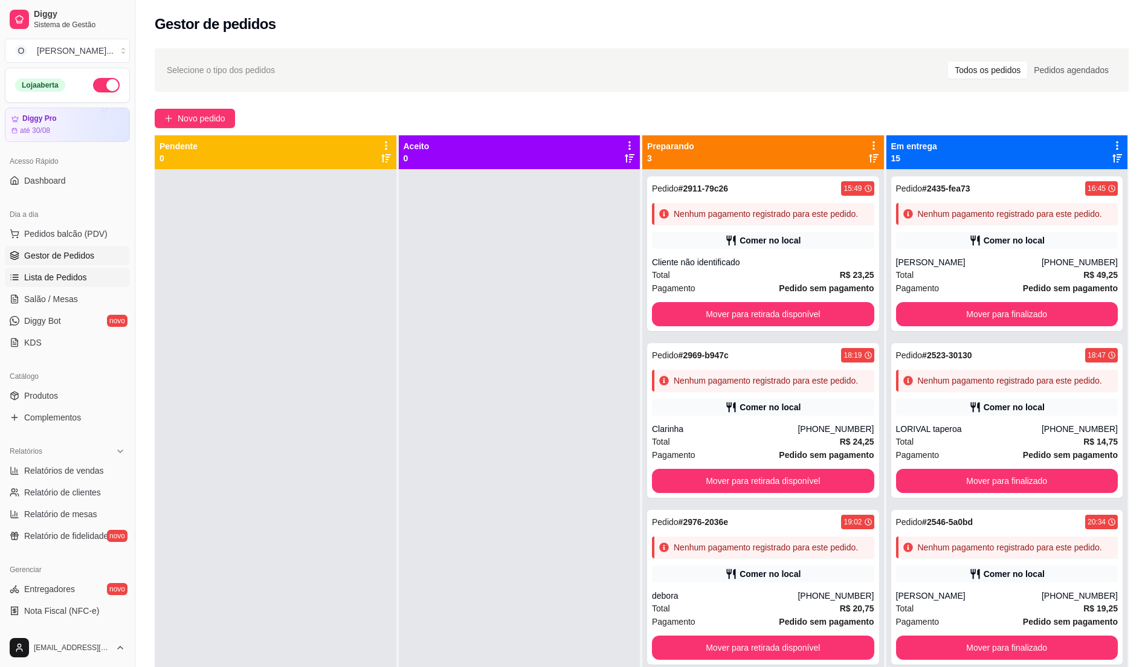
click at [41, 274] on span "Lista de Pedidos" at bounding box center [55, 277] width 63 height 12
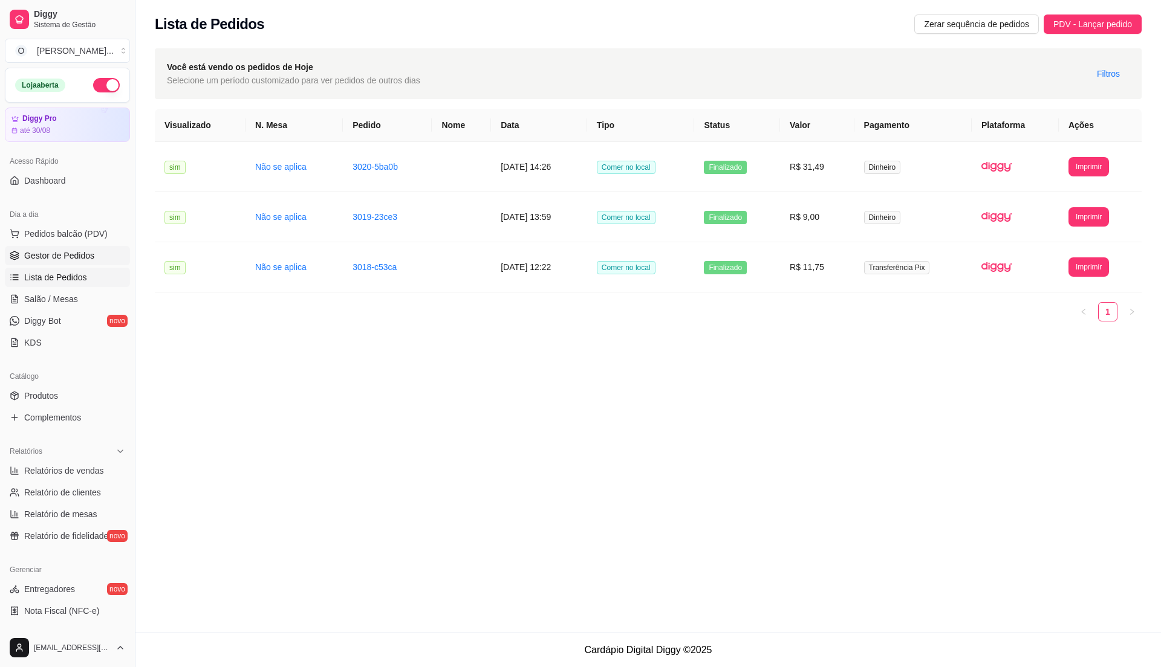
click at [83, 257] on span "Gestor de Pedidos" at bounding box center [59, 256] width 70 height 12
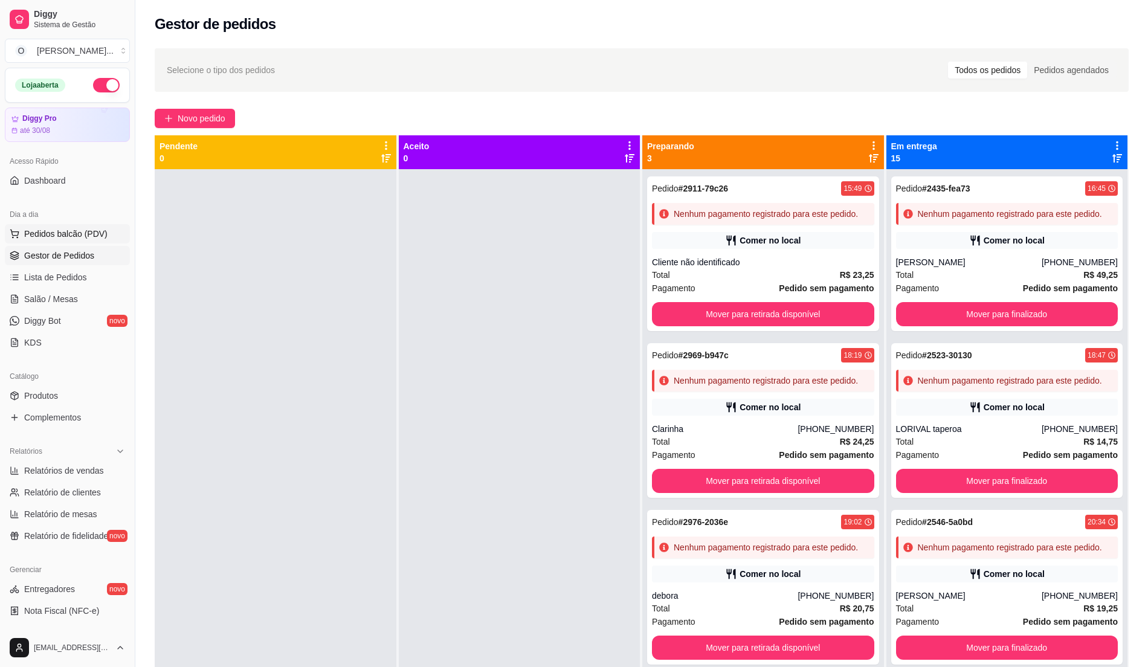
click at [71, 238] on span "Pedidos balcão (PDV)" at bounding box center [65, 234] width 83 height 12
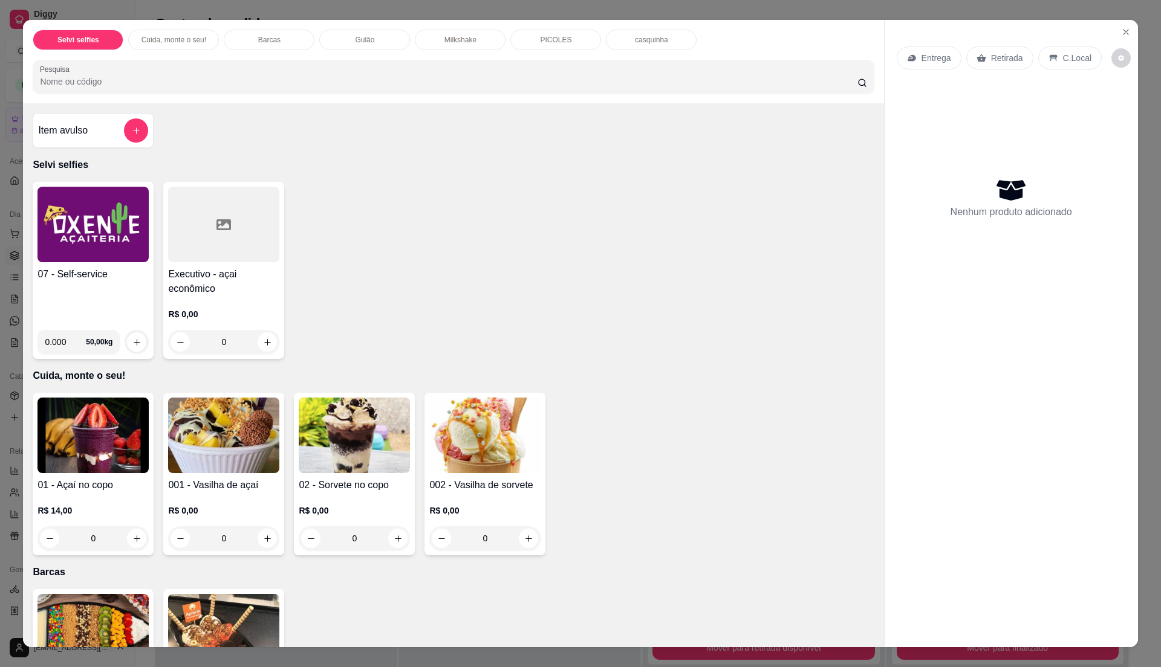
click at [797, 271] on div "07 - Self-service 0.000 50,00 kg Executivo - açai econômico R$ 0,00 0" at bounding box center [453, 270] width 841 height 177
click at [1116, 37] on button "Close" at bounding box center [1125, 31] width 19 height 19
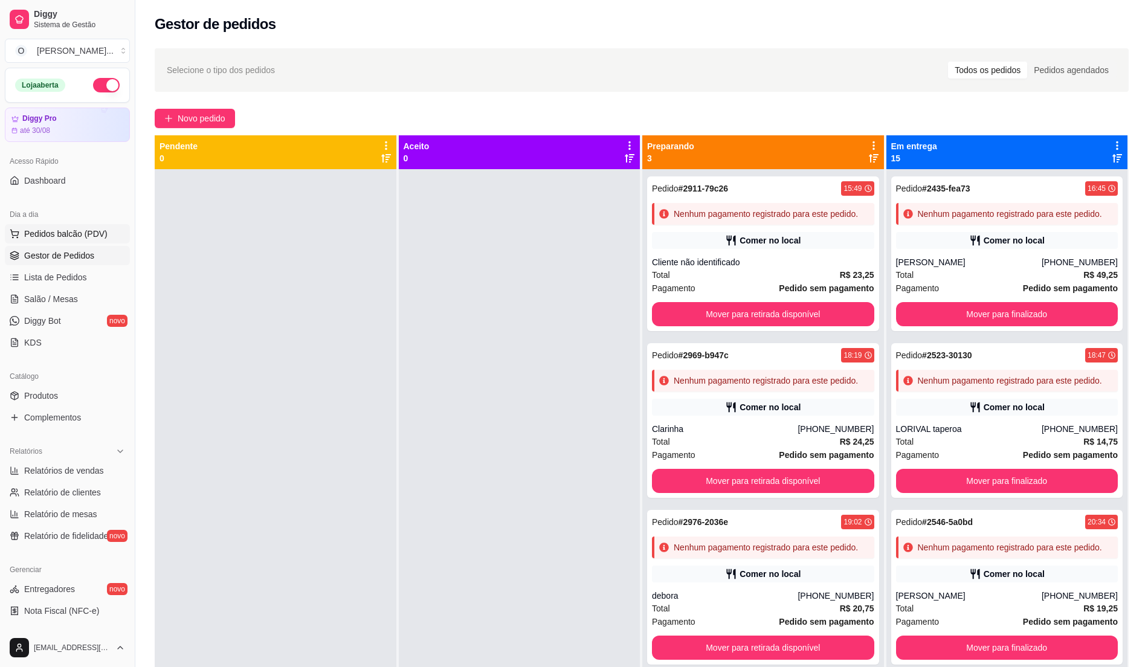
click at [86, 240] on span "Pedidos balcão (PDV)" at bounding box center [65, 234] width 83 height 12
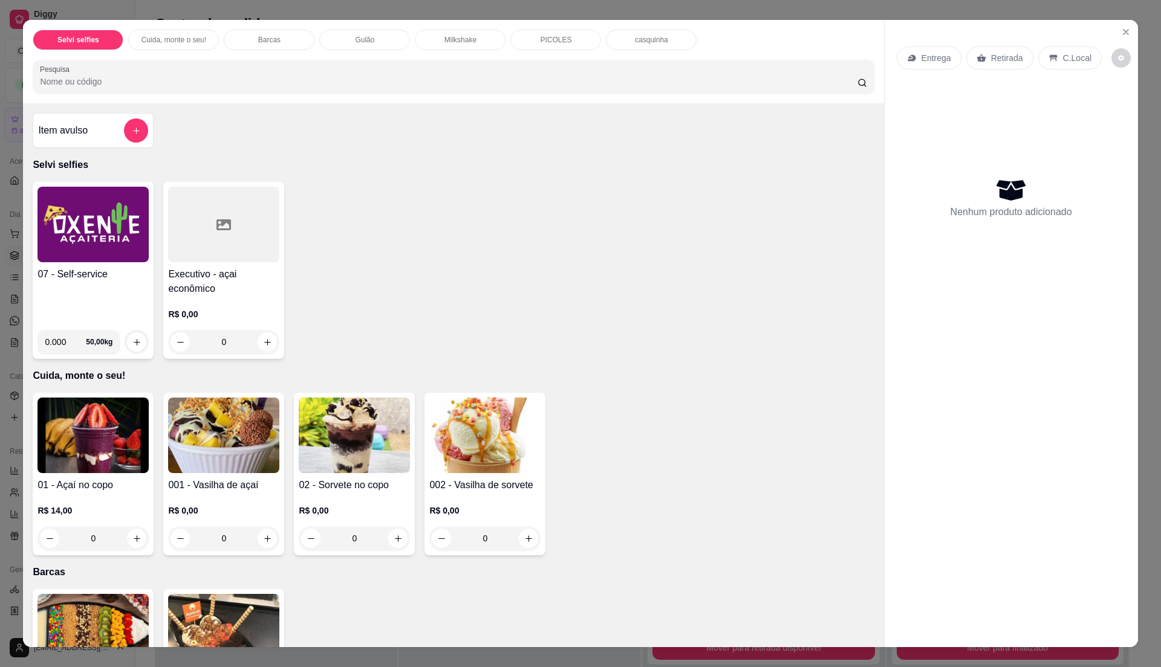
drag, startPoint x: 95, startPoint y: 316, endPoint x: 102, endPoint y: 312, distance: 8.1
click at [102, 312] on div "07 - Self-service" at bounding box center [92, 293] width 111 height 53
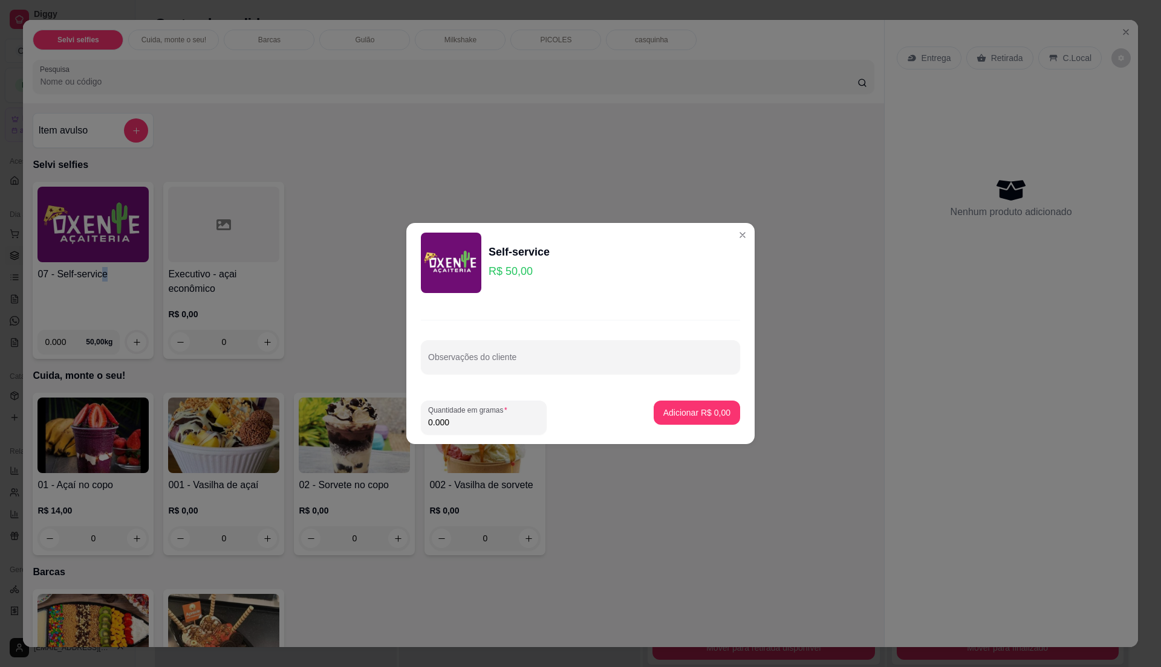
click at [486, 428] on input "0.000" at bounding box center [483, 422] width 111 height 12
click at [491, 417] on input "0" at bounding box center [483, 422] width 111 height 12
type input "0.24"
click at [664, 412] on p "Adicionar R$ 12,00" at bounding box center [694, 412] width 70 height 11
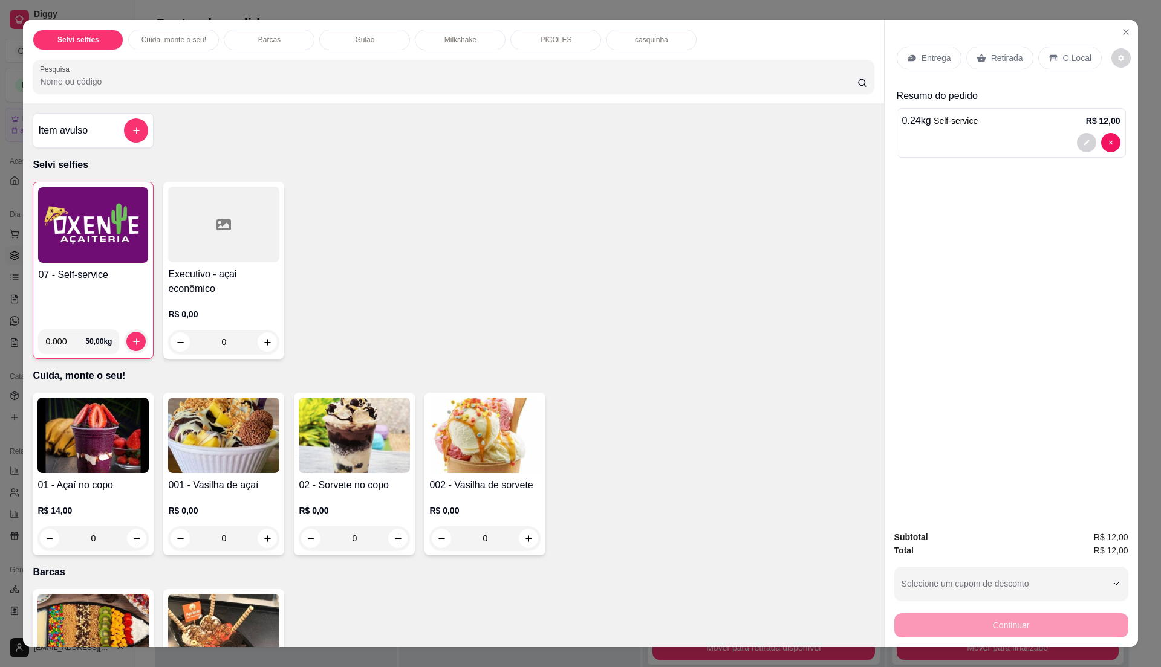
click at [1063, 59] on p "C.Local" at bounding box center [1077, 58] width 28 height 12
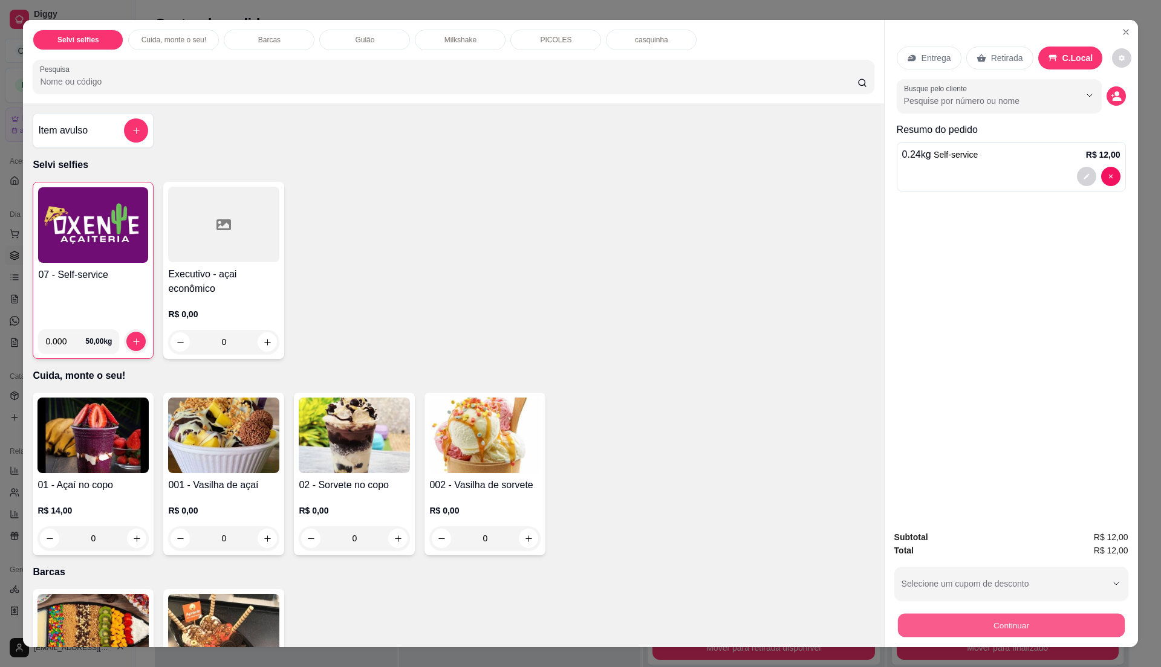
click at [951, 624] on button "Continuar" at bounding box center [1010, 626] width 227 height 24
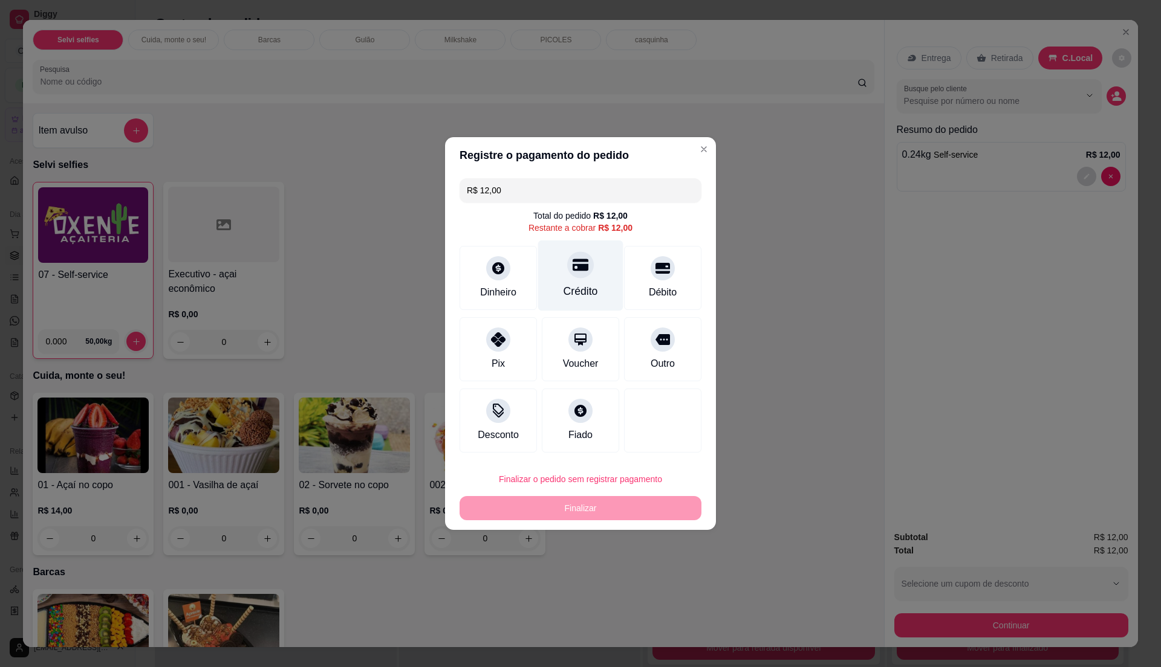
click at [600, 293] on div "Crédito" at bounding box center [580, 276] width 85 height 71
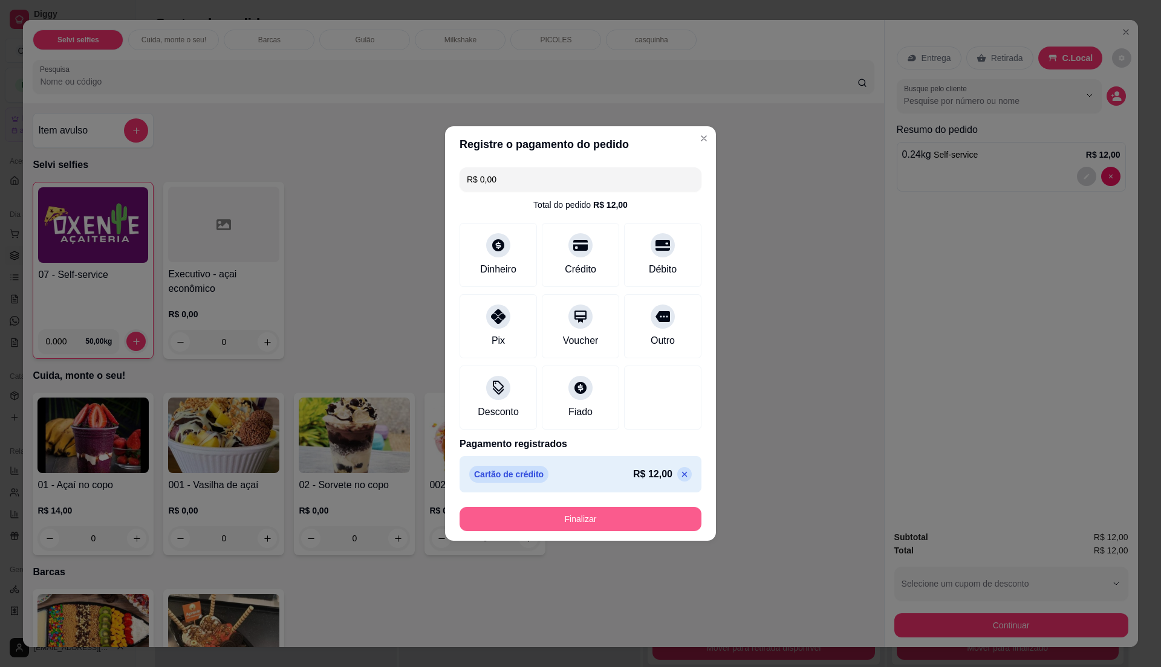
click at [614, 515] on button "Finalizar" at bounding box center [580, 519] width 242 height 24
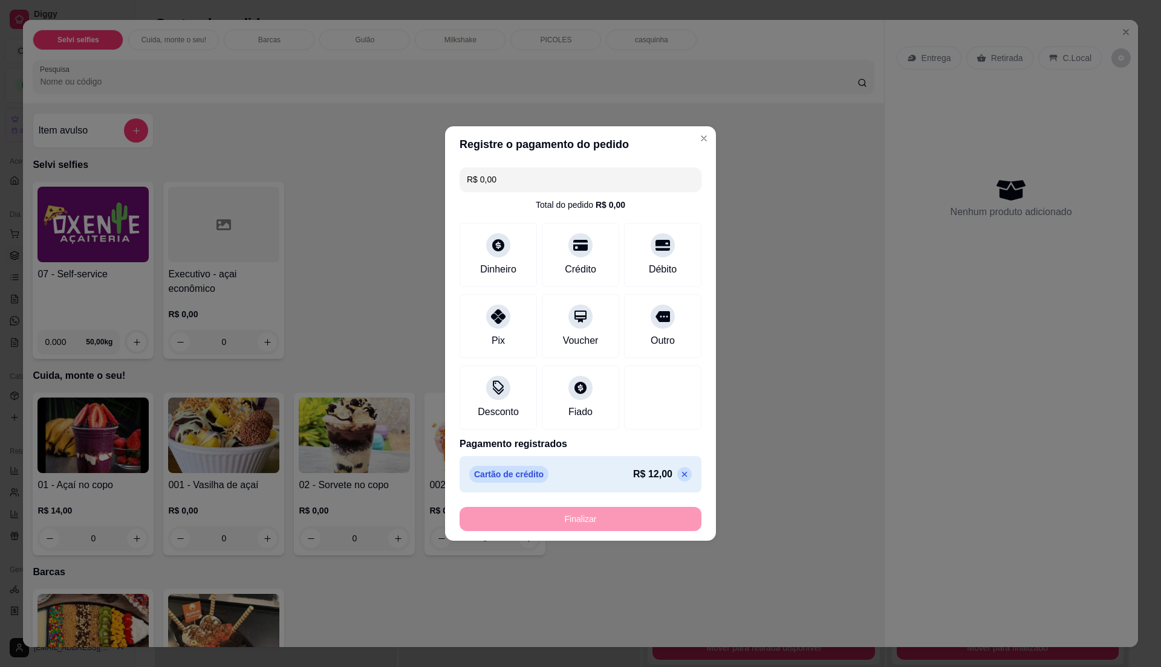
type input "-R$ 12,00"
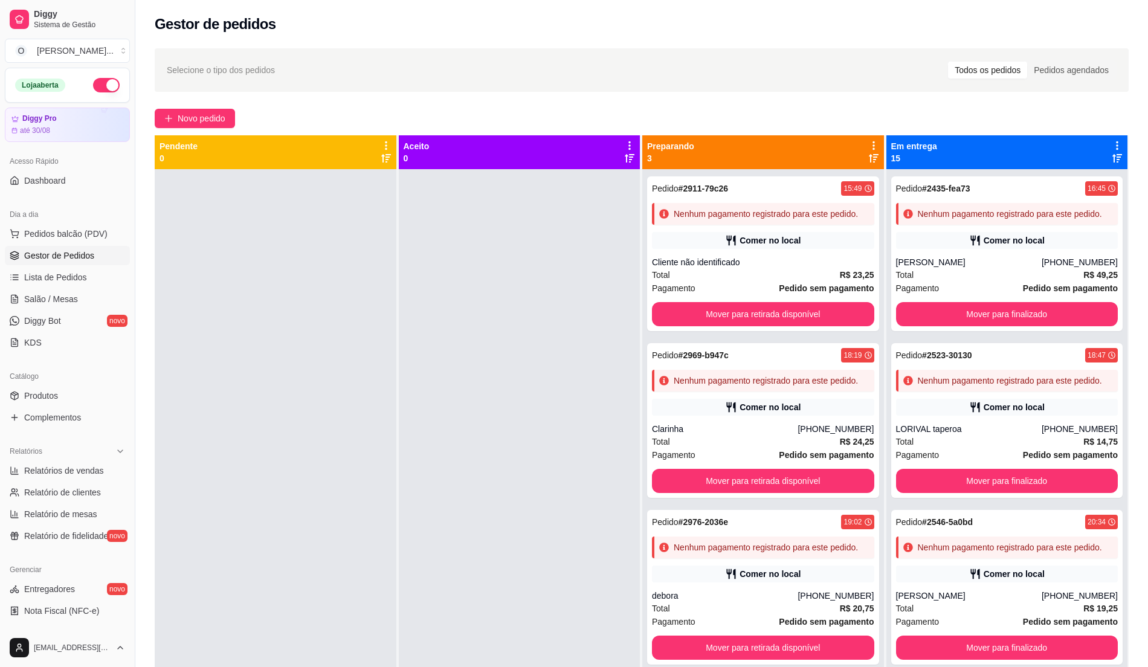
click at [91, 259] on span "Gestor de Pedidos" at bounding box center [59, 256] width 70 height 12
click at [76, 281] on span "Lista de Pedidos" at bounding box center [55, 277] width 63 height 12
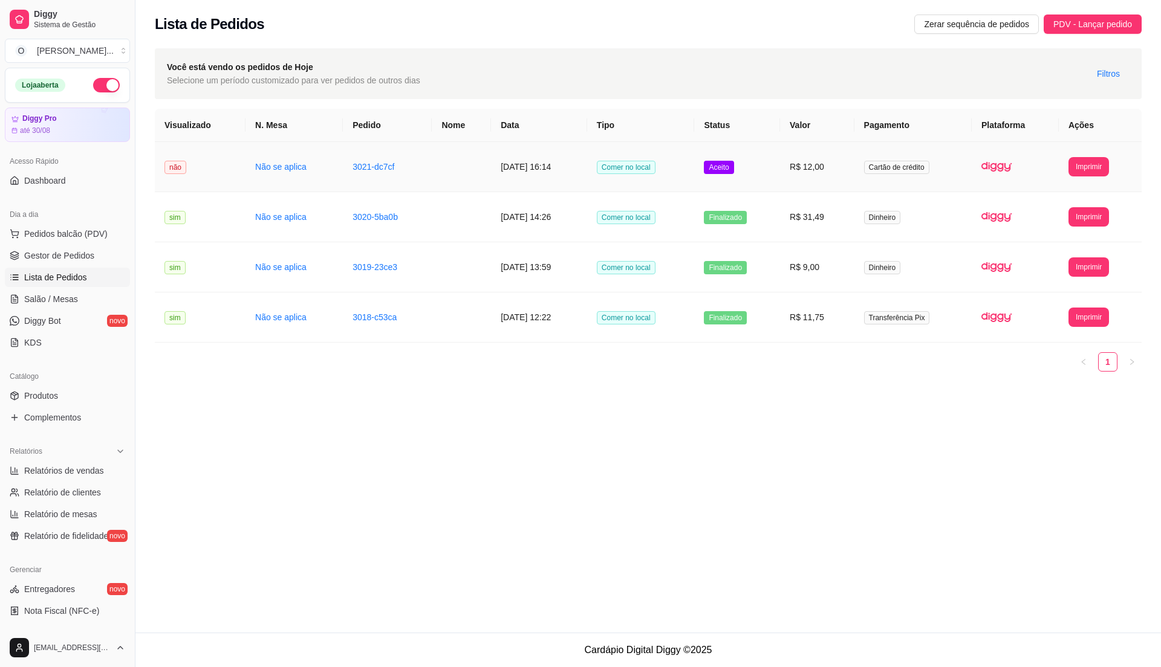
click at [792, 180] on td "R$ 12,00" at bounding box center [817, 167] width 74 height 50
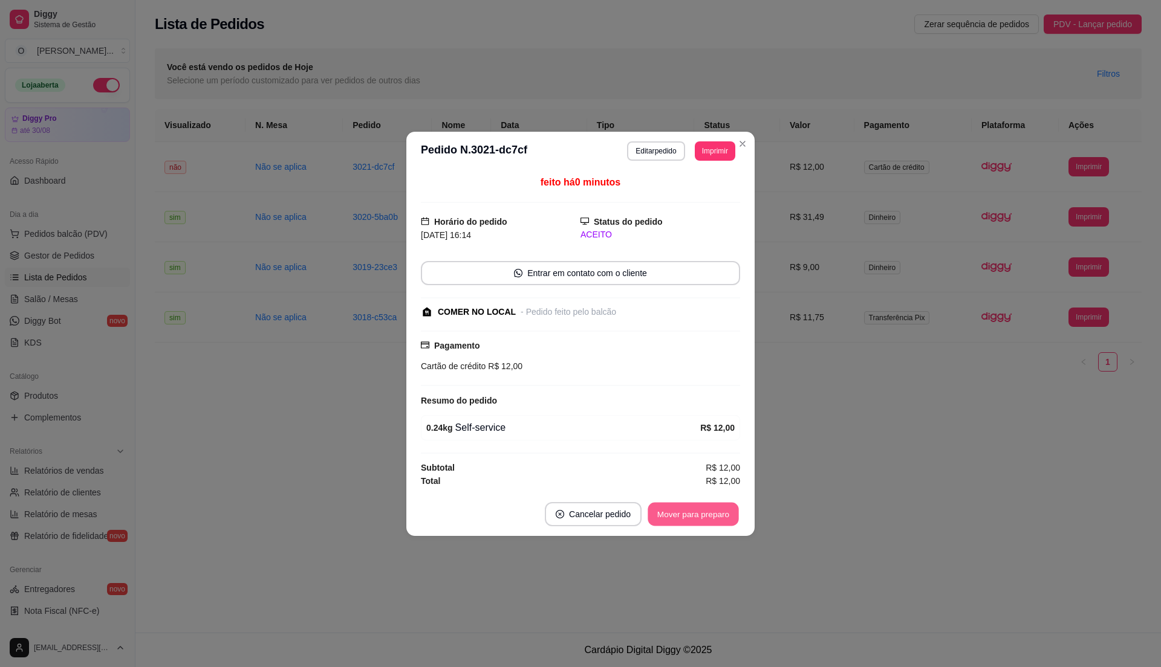
click at [710, 506] on button "Mover para preparo" at bounding box center [692, 514] width 91 height 24
click at [710, 506] on button "Mover para retirada disponível" at bounding box center [673, 514] width 134 height 24
click at [710, 506] on button "Mover para finalizado" at bounding box center [690, 514] width 100 height 24
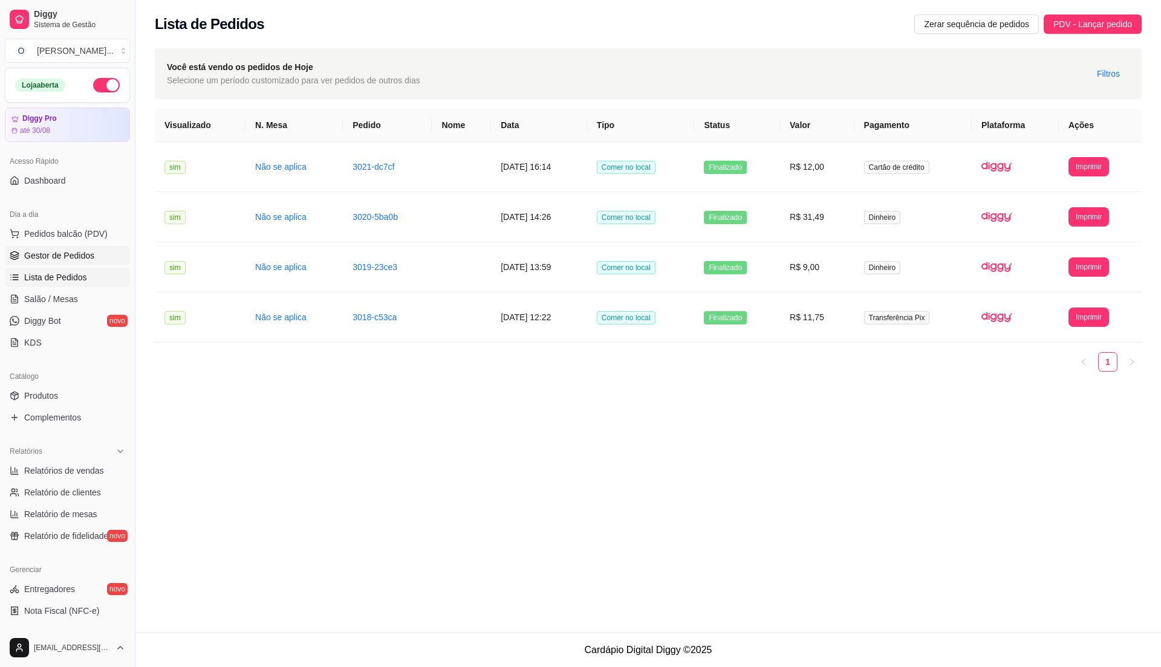
click at [82, 257] on span "Gestor de Pedidos" at bounding box center [59, 256] width 70 height 12
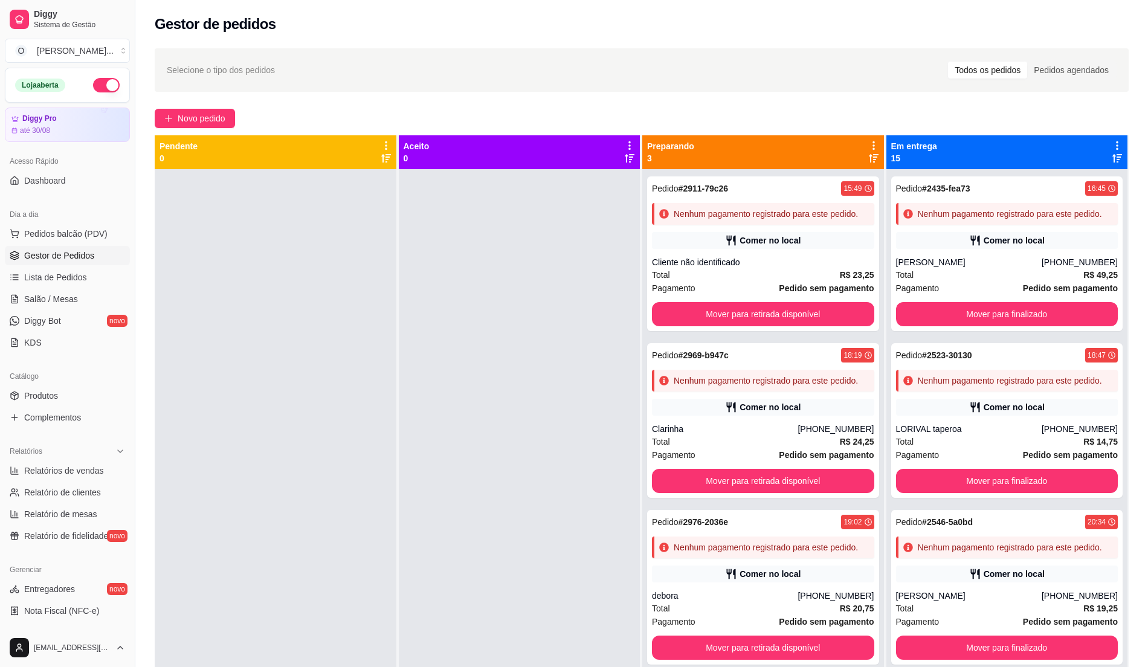
click at [506, 390] on div at bounding box center [520, 502] width 242 height 667
click at [78, 233] on span "Pedidos balcão (PDV)" at bounding box center [65, 234] width 83 height 12
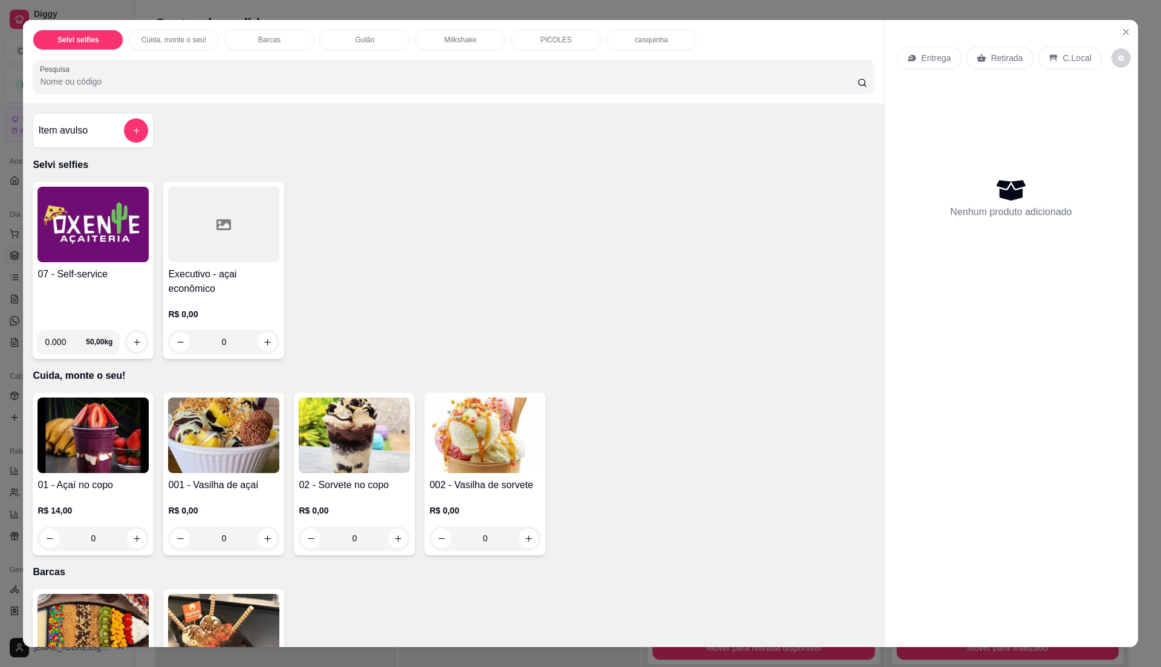
click at [124, 296] on div "07 - Self-service" at bounding box center [92, 293] width 111 height 53
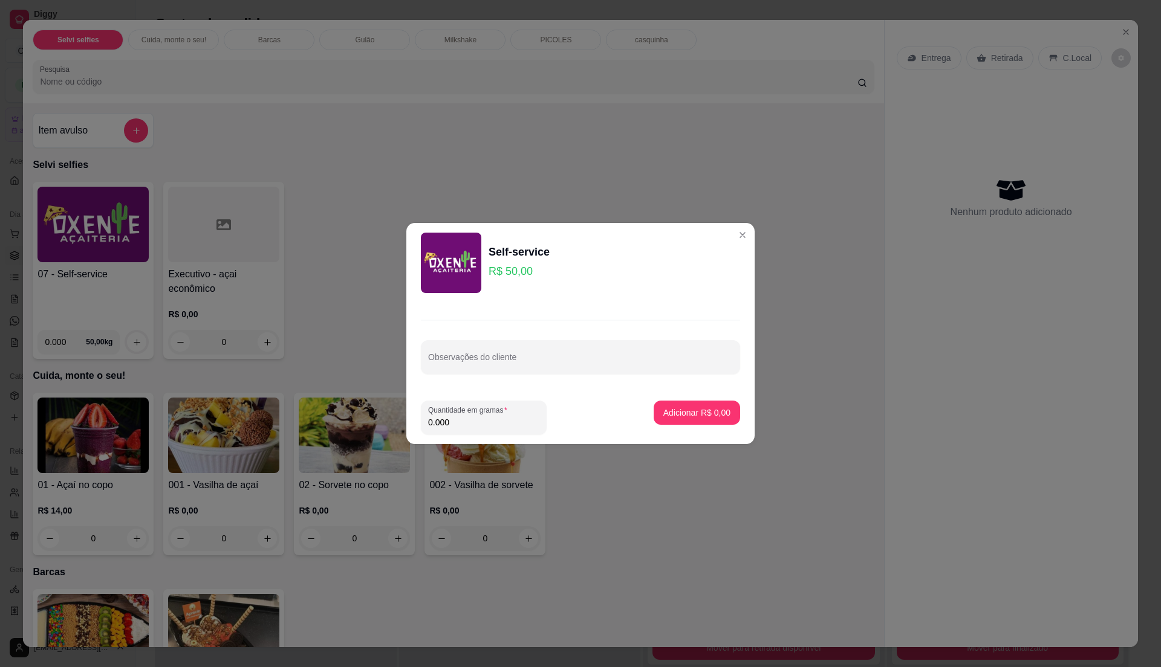
click at [496, 424] on input "0.000" at bounding box center [483, 422] width 111 height 12
type input "0.225"
click at [690, 411] on p "Adicionar R$ 11,25" at bounding box center [694, 413] width 72 height 12
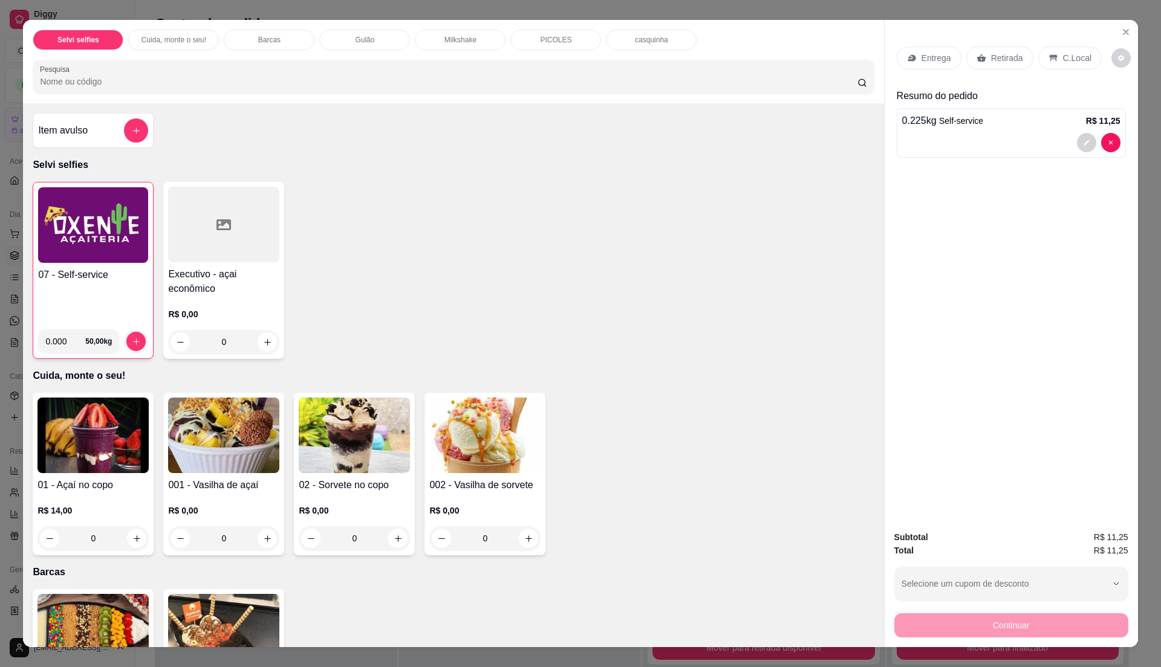
click at [102, 305] on div "07 - Self-service" at bounding box center [93, 294] width 110 height 52
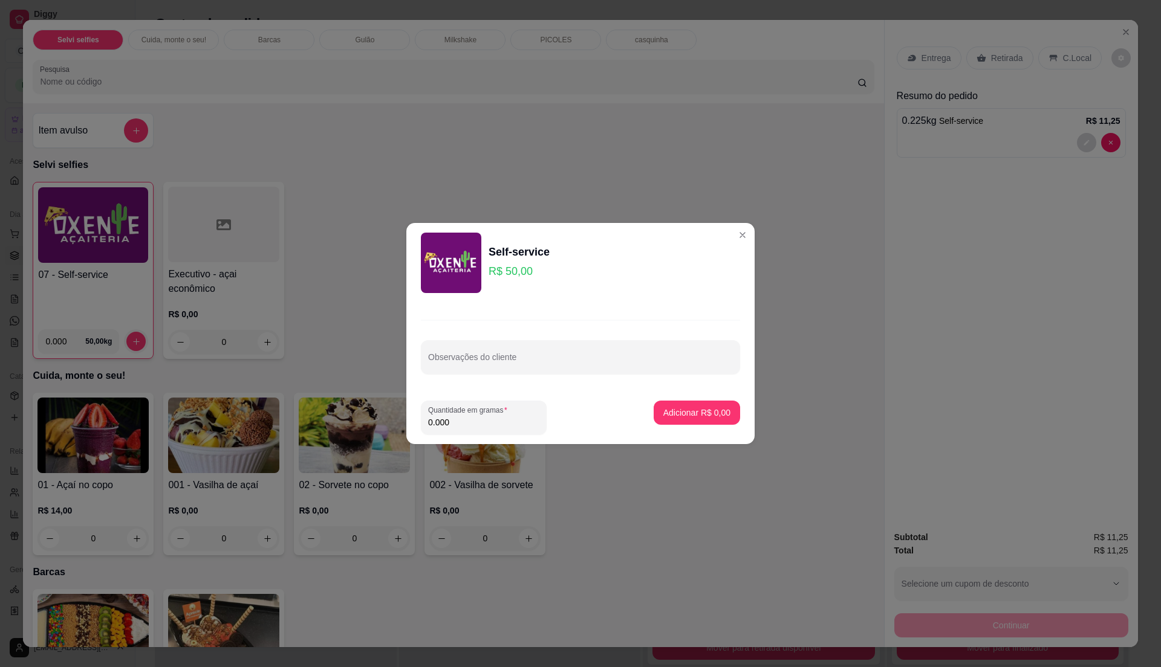
click at [501, 428] on input "0.000" at bounding box center [483, 422] width 111 height 12
type input "0.12"
click at [707, 416] on p "Adicionar R$ 6,00" at bounding box center [696, 413] width 67 height 12
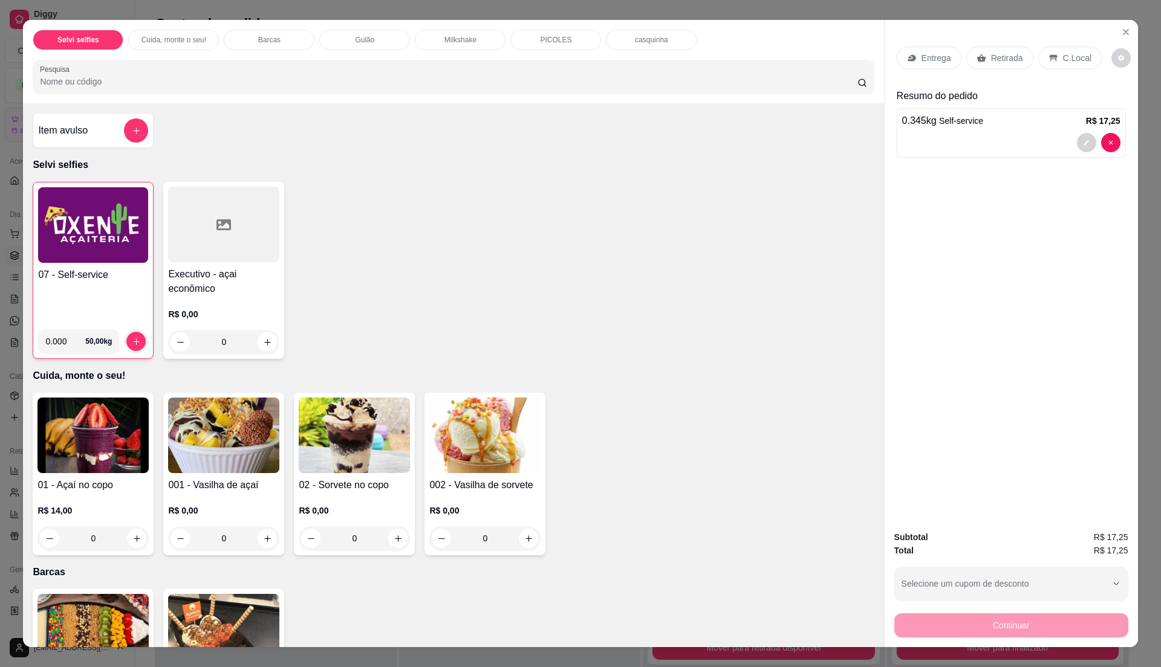
drag, startPoint x: 73, startPoint y: 284, endPoint x: 85, endPoint y: 284, distance: 12.1
click at [85, 284] on div "07 - Self-service" at bounding box center [93, 294] width 110 height 52
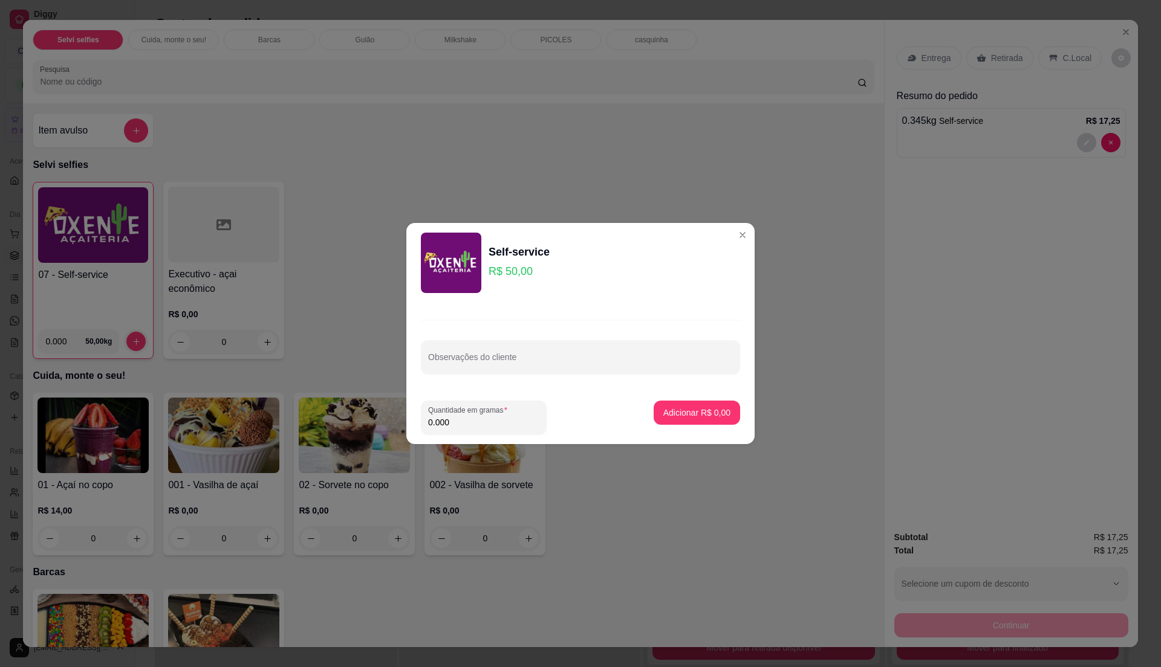
click at [480, 421] on input "0.000" at bounding box center [483, 422] width 111 height 12
type input "0.205"
click at [711, 404] on button "Adicionar R$ 10,25" at bounding box center [694, 413] width 91 height 24
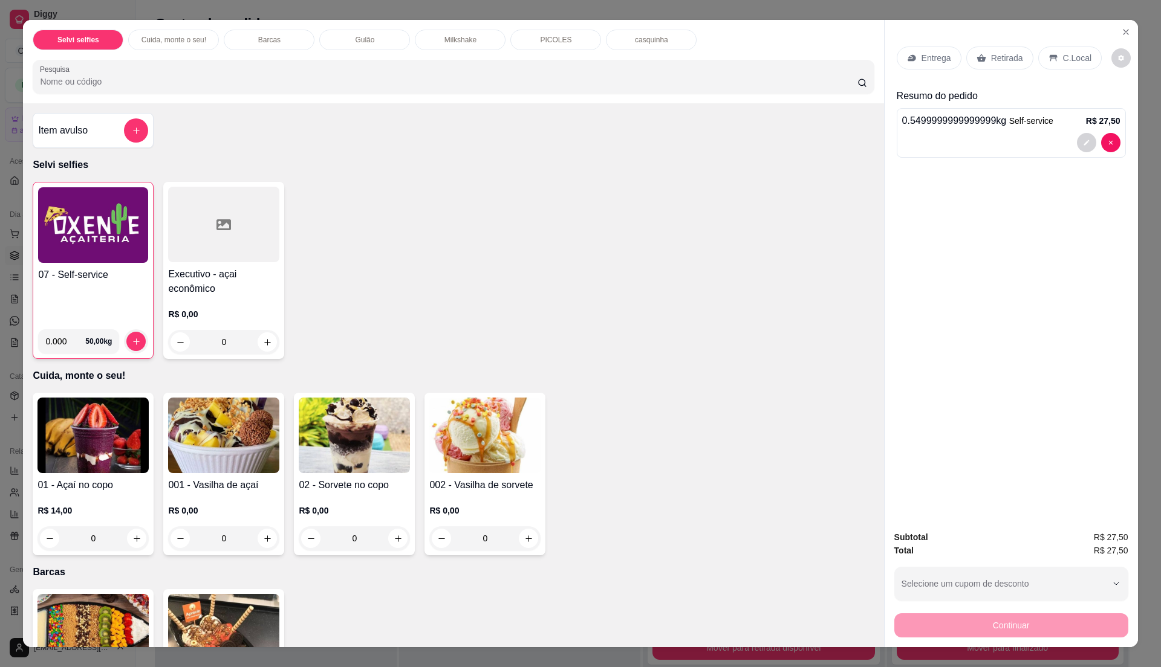
click at [1063, 52] on p "C.Local" at bounding box center [1077, 58] width 28 height 12
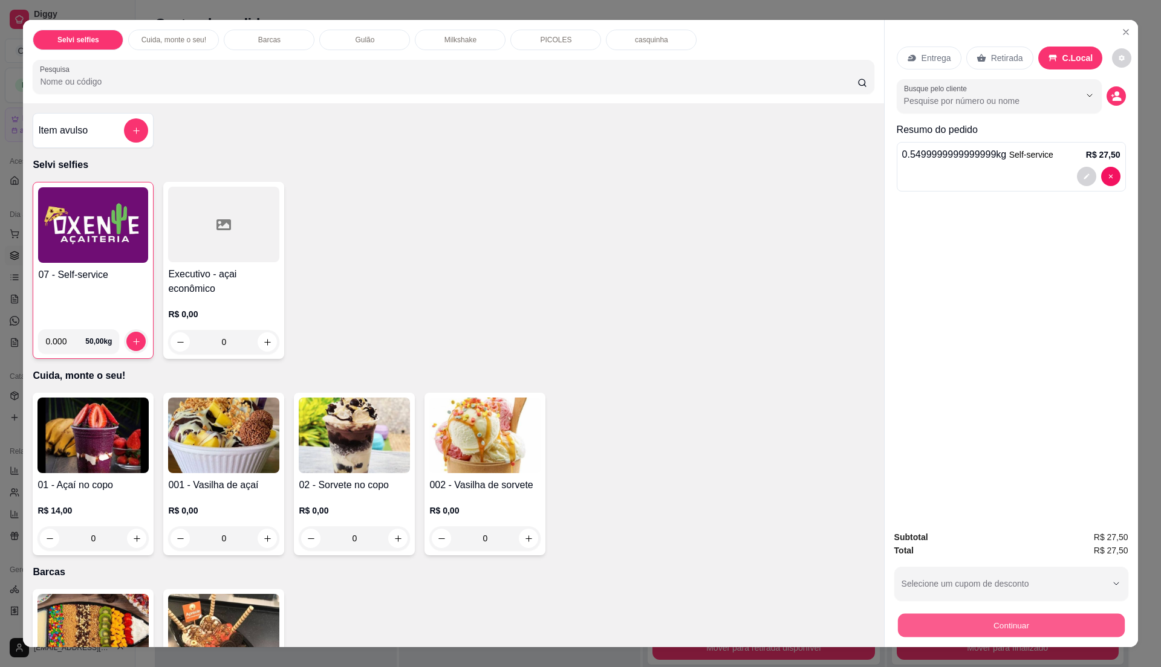
click at [970, 621] on button "Continuar" at bounding box center [1010, 626] width 227 height 24
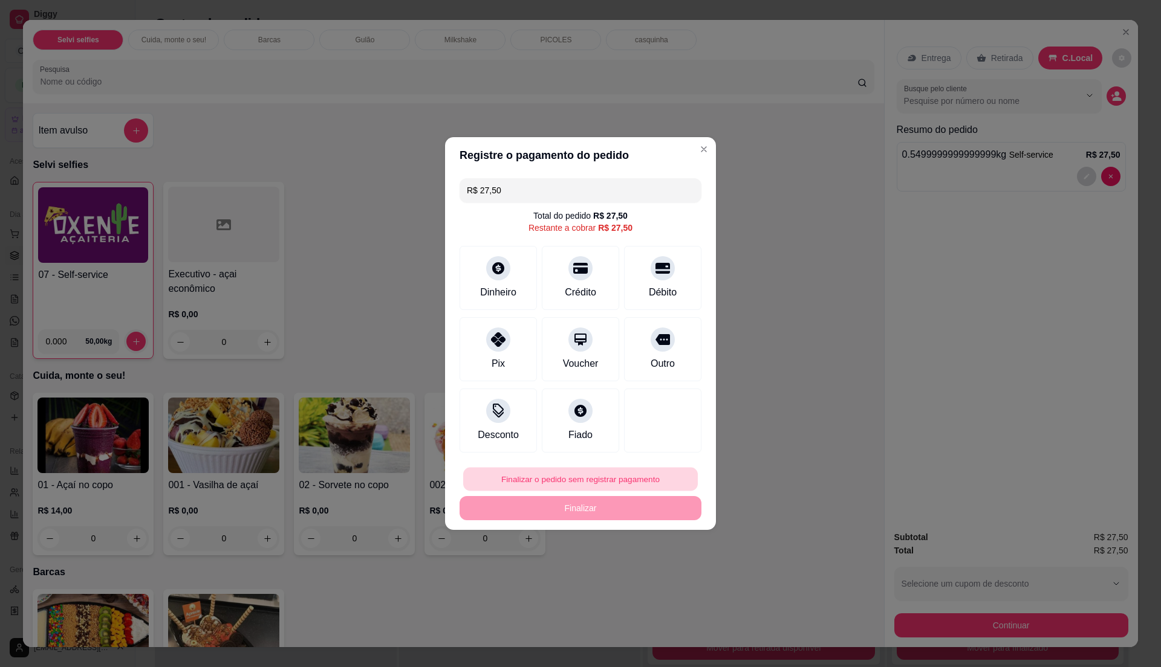
click at [591, 468] on button "Finalizar o pedido sem registrar pagamento" at bounding box center [580, 480] width 235 height 24
click at [664, 586] on button "Confirmar" at bounding box center [654, 579] width 45 height 19
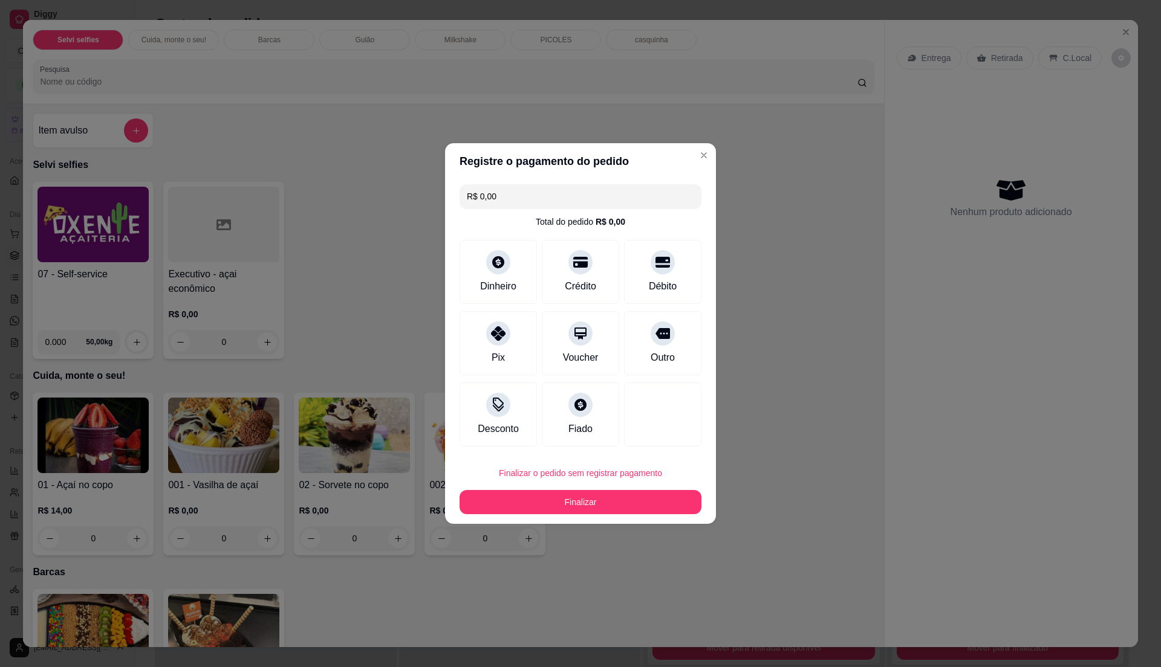
type input "R$ 0,00"
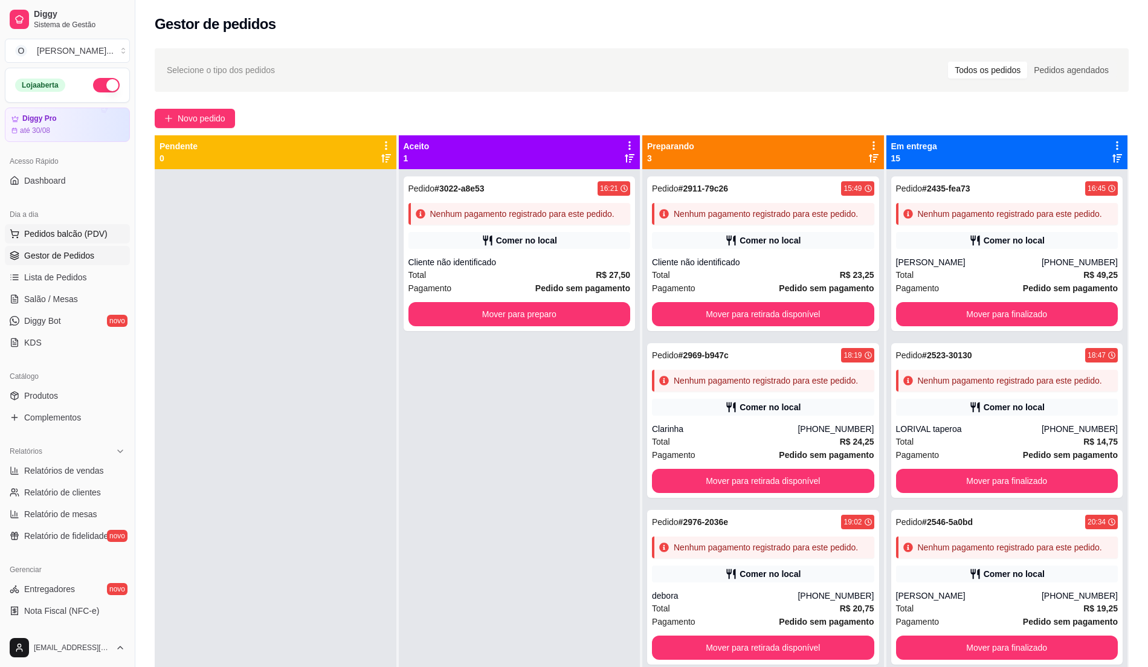
click at [57, 233] on span "Pedidos balcão (PDV)" at bounding box center [65, 234] width 83 height 12
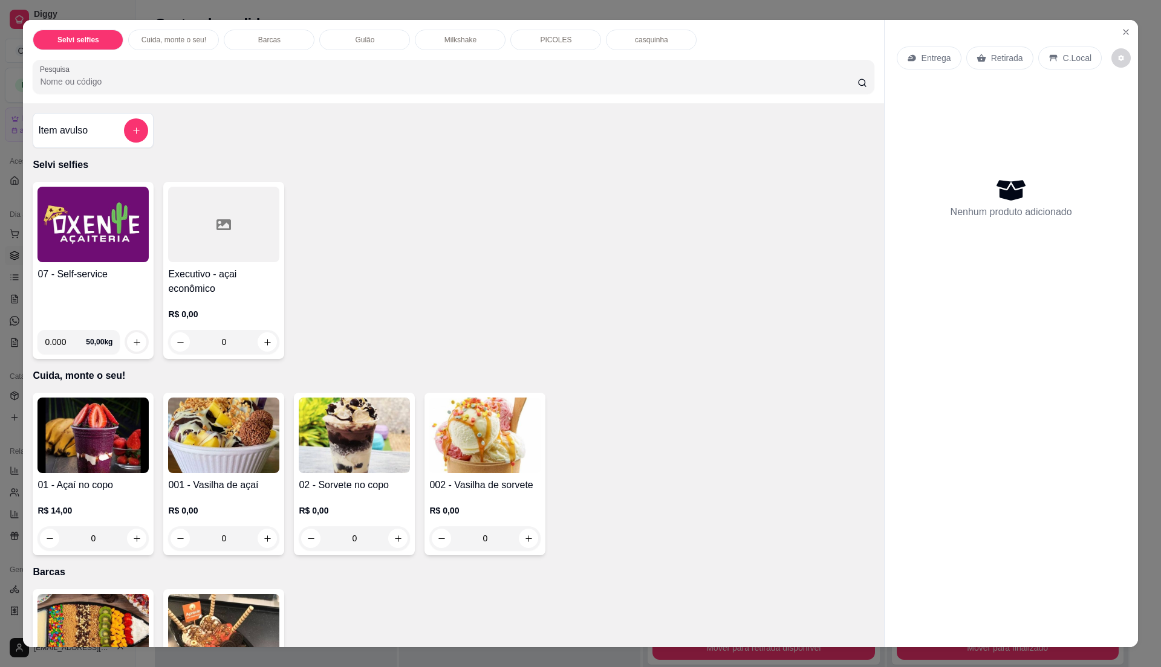
click at [105, 262] on img at bounding box center [92, 225] width 111 height 76
click at [1116, 27] on button "Close" at bounding box center [1125, 31] width 19 height 19
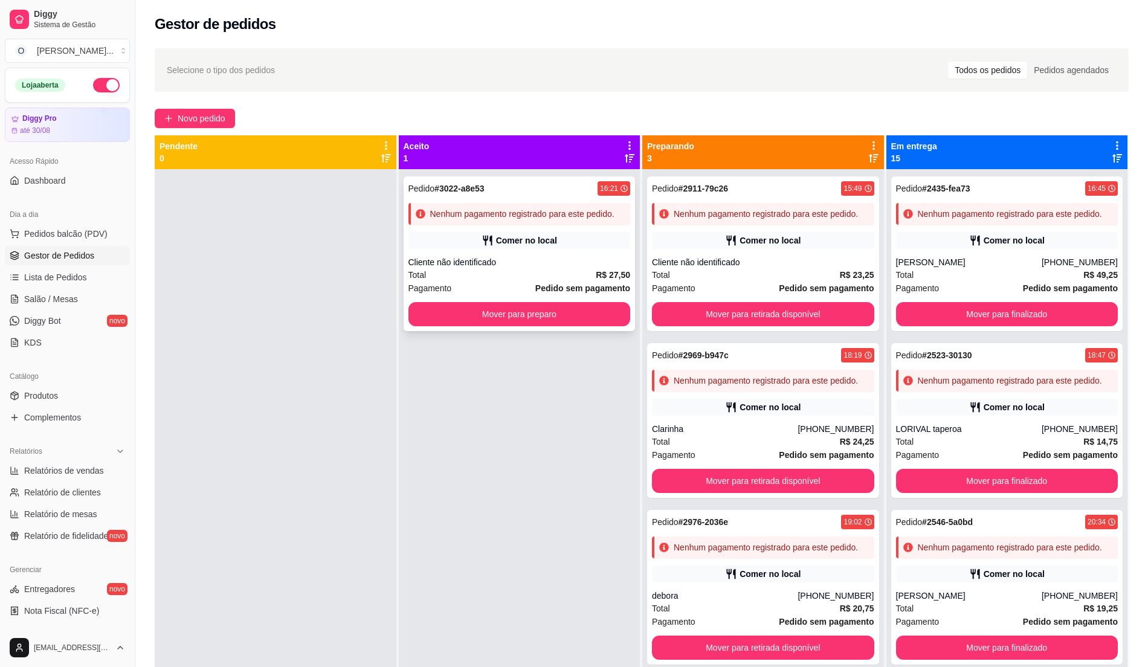
click at [552, 271] on div "Total R$ 27,50" at bounding box center [520, 274] width 222 height 13
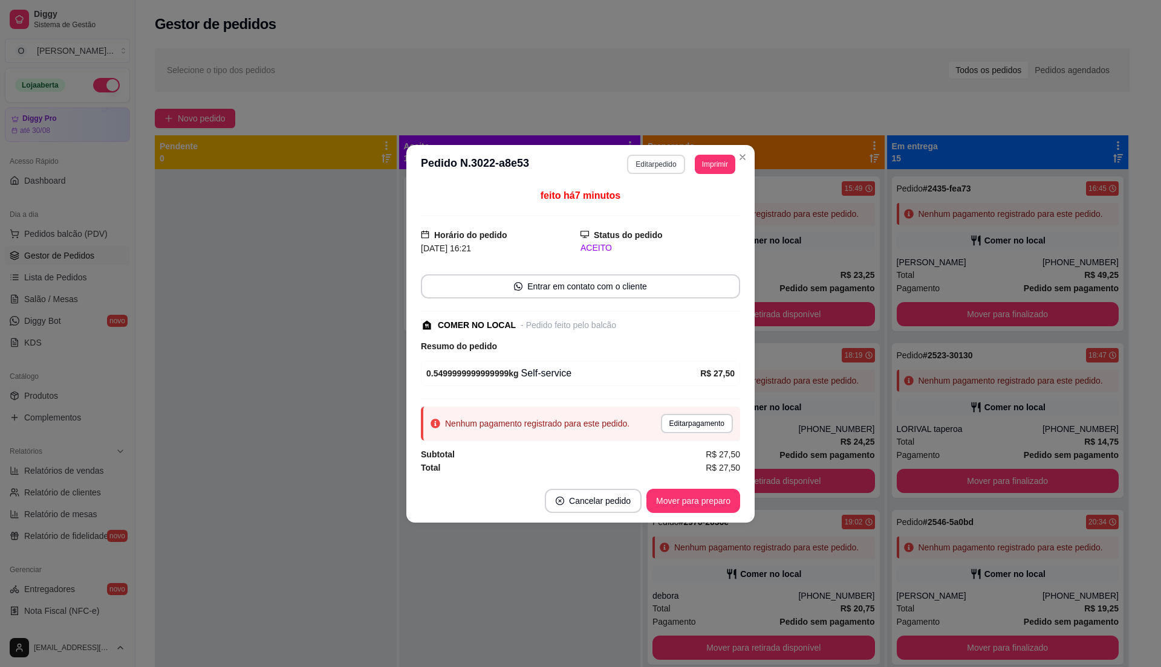
click at [666, 160] on button "Editar pedido" at bounding box center [655, 164] width 57 height 19
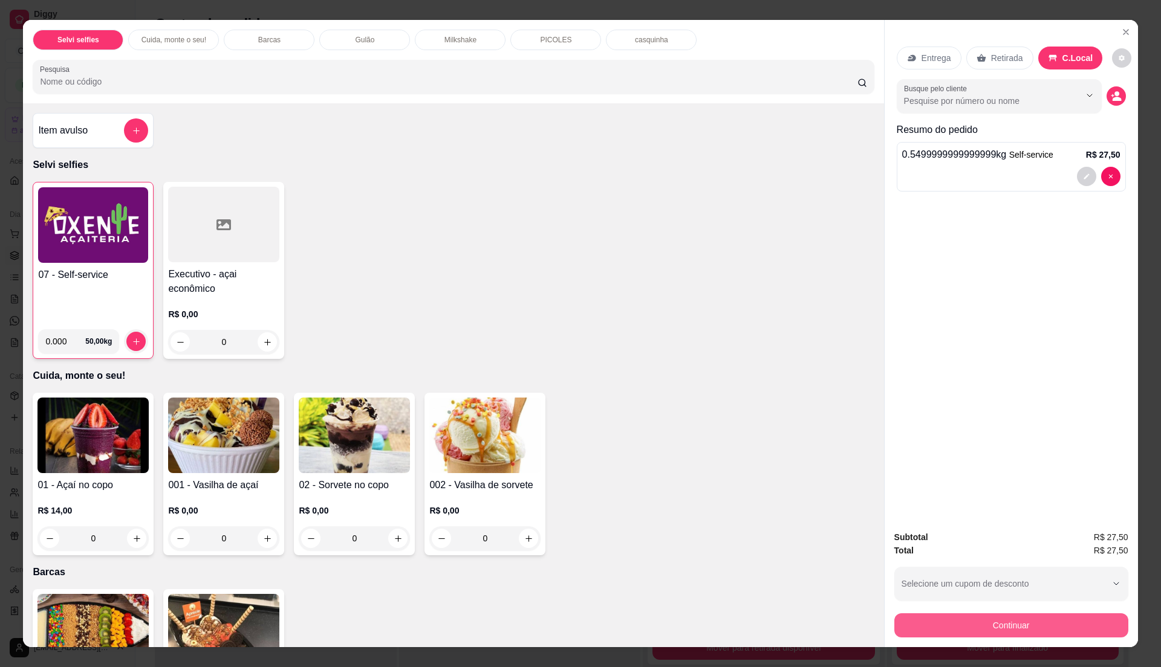
click at [1002, 623] on button "Continuar" at bounding box center [1011, 626] width 234 height 24
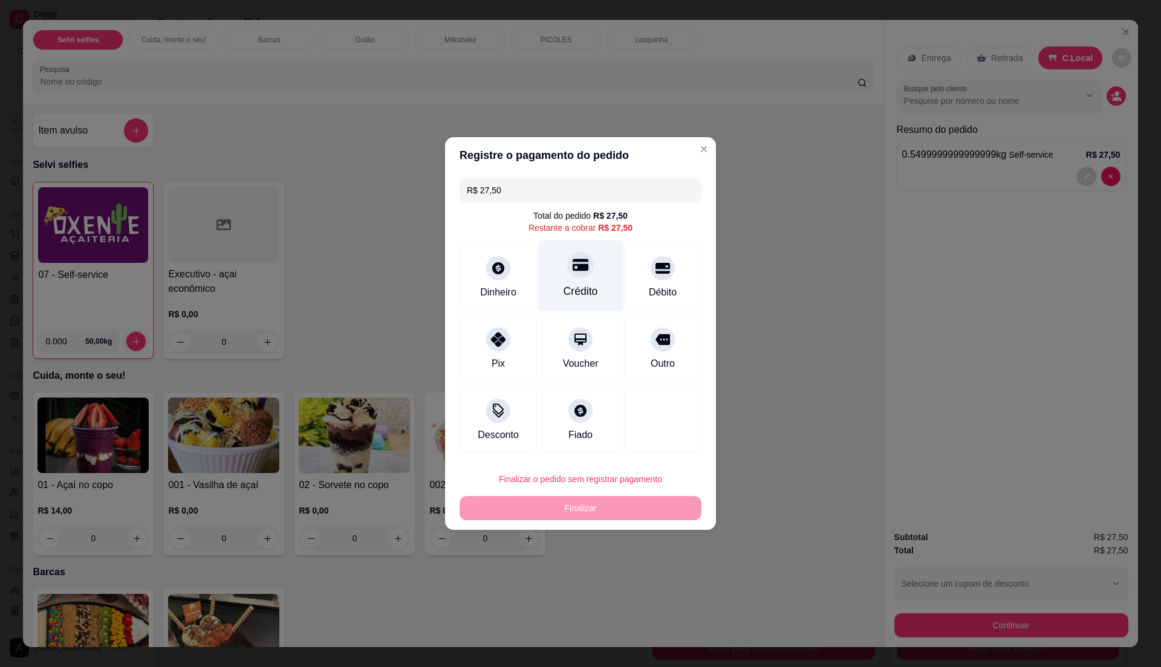
click at [581, 289] on div "Crédito" at bounding box center [580, 291] width 34 height 16
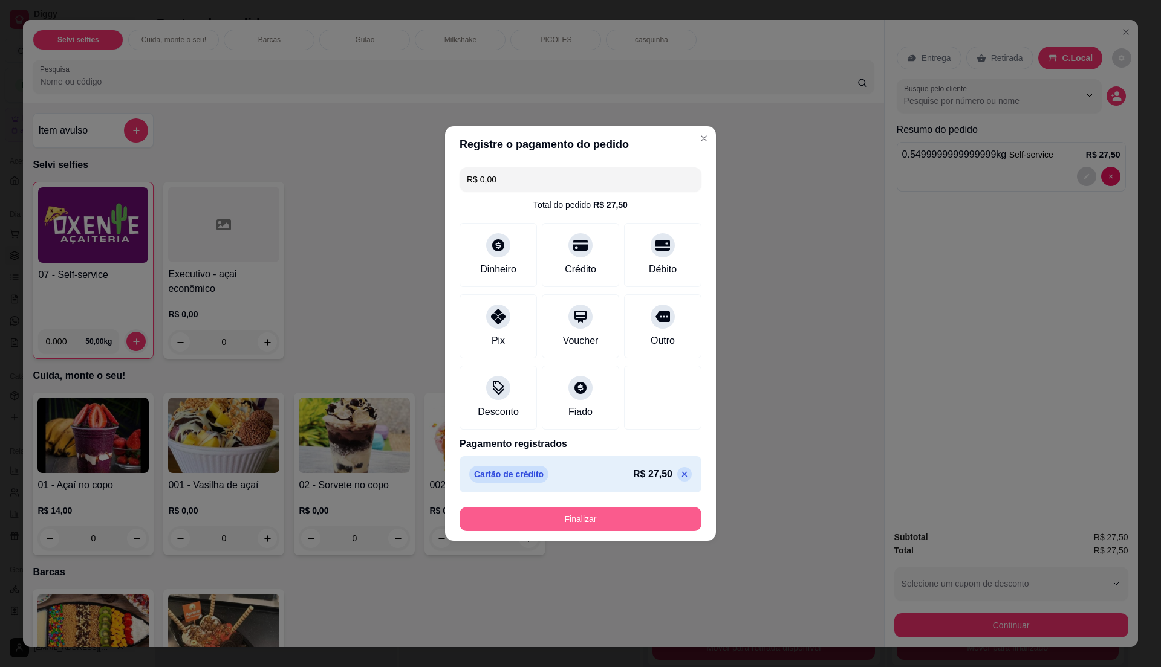
click at [617, 514] on button "Finalizar" at bounding box center [580, 519] width 242 height 24
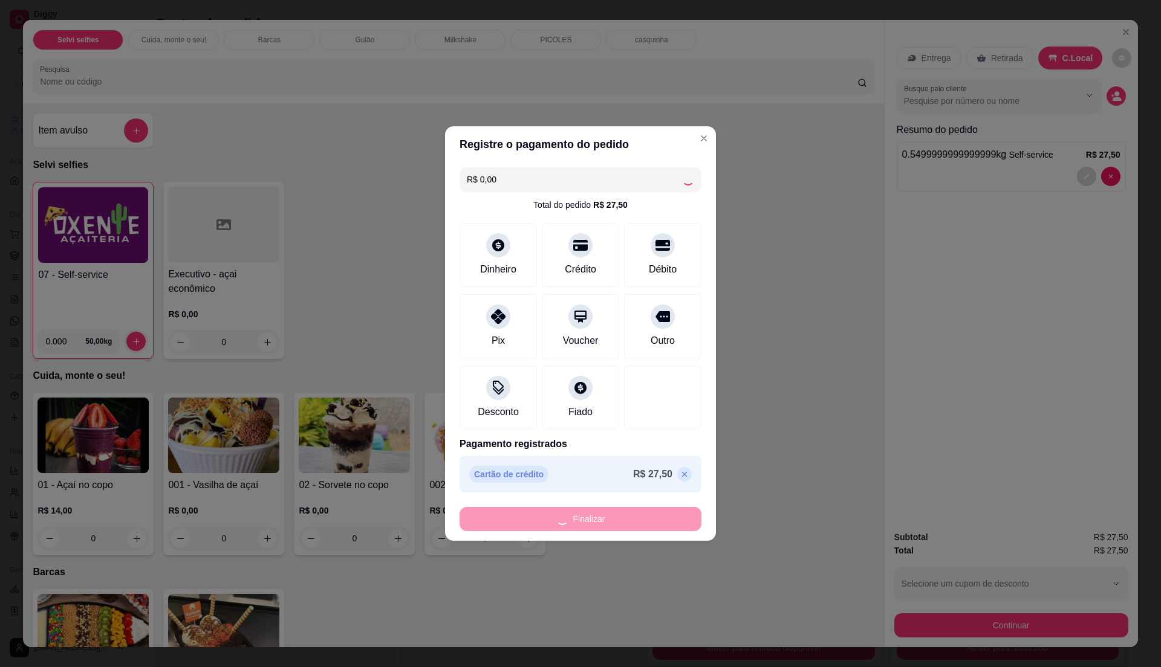
type input "-R$ 27,50"
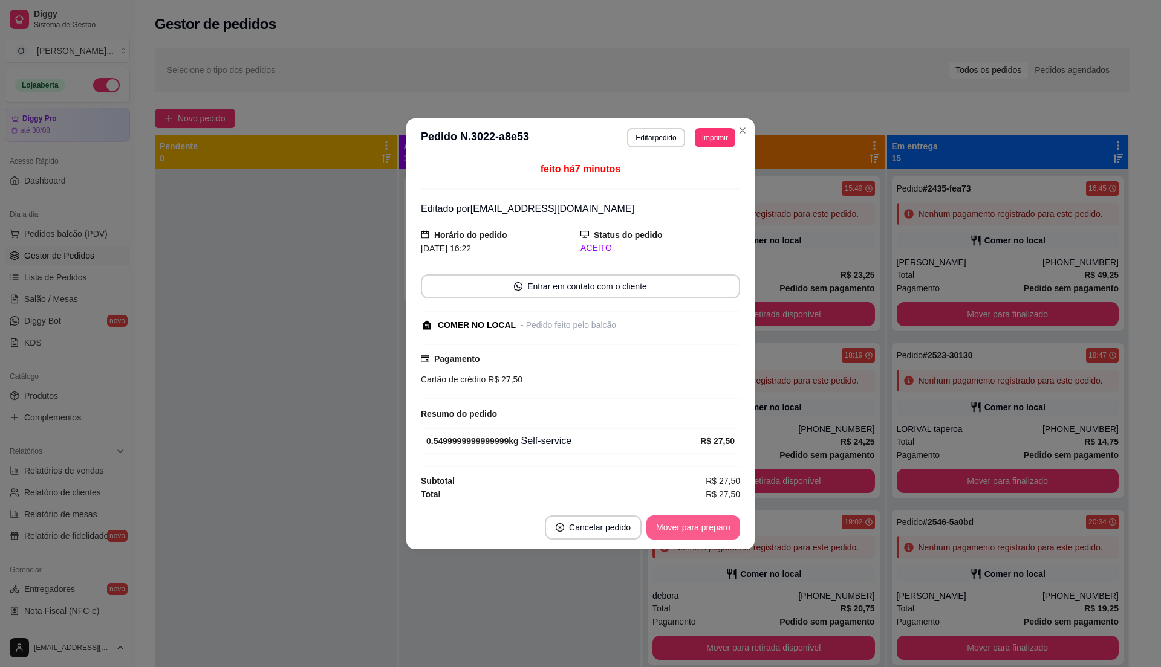
click at [696, 526] on button "Mover para preparo" at bounding box center [693, 528] width 94 height 24
click at [696, 526] on button "Mover para retirada disponível" at bounding box center [673, 528] width 134 height 24
click at [696, 526] on button "Mover para finalizado" at bounding box center [689, 528] width 97 height 24
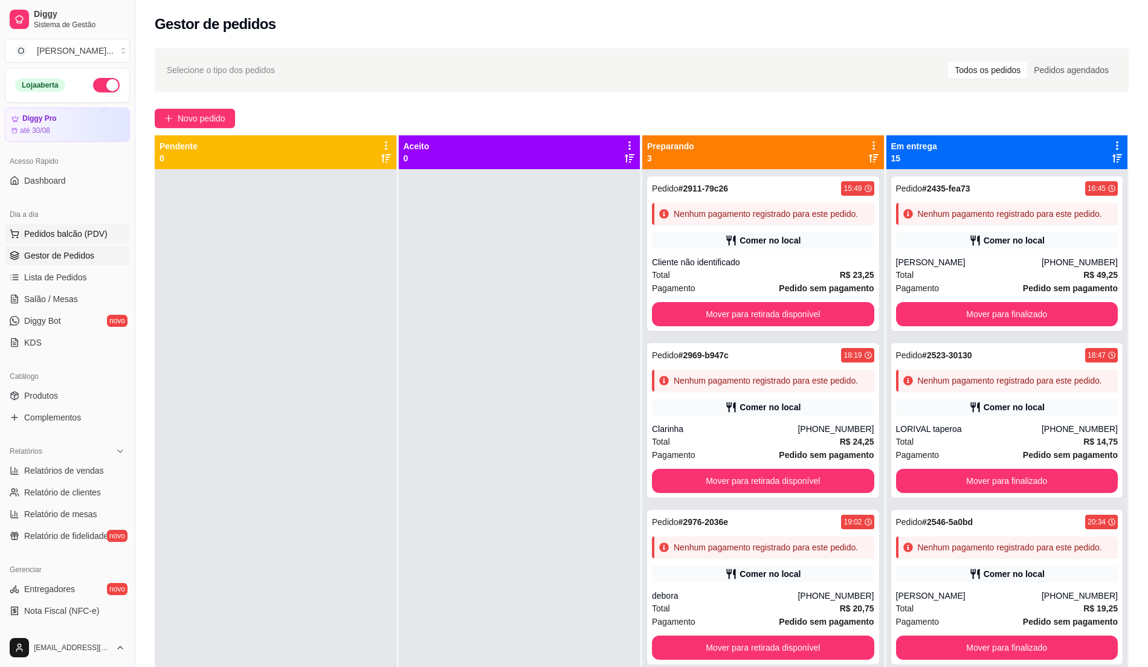
click at [99, 228] on span "Pedidos balcão (PDV)" at bounding box center [65, 234] width 83 height 12
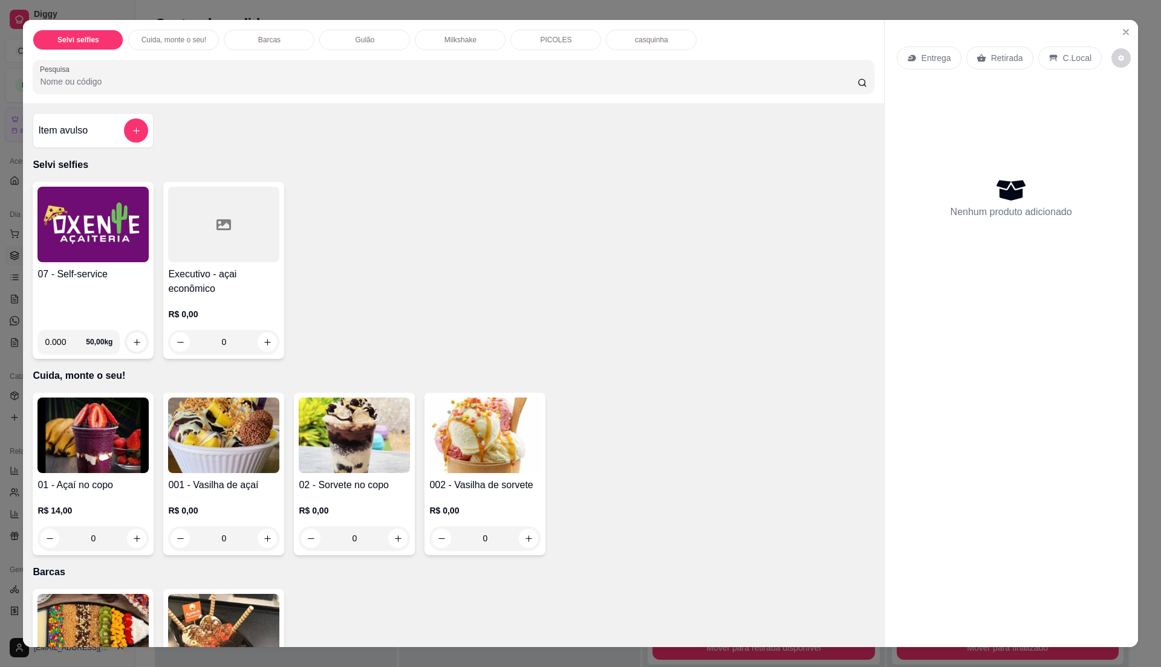
click at [85, 281] on h4 "07 - Self-service" at bounding box center [92, 274] width 111 height 15
click at [98, 316] on div "07 - Self-service" at bounding box center [92, 293] width 111 height 53
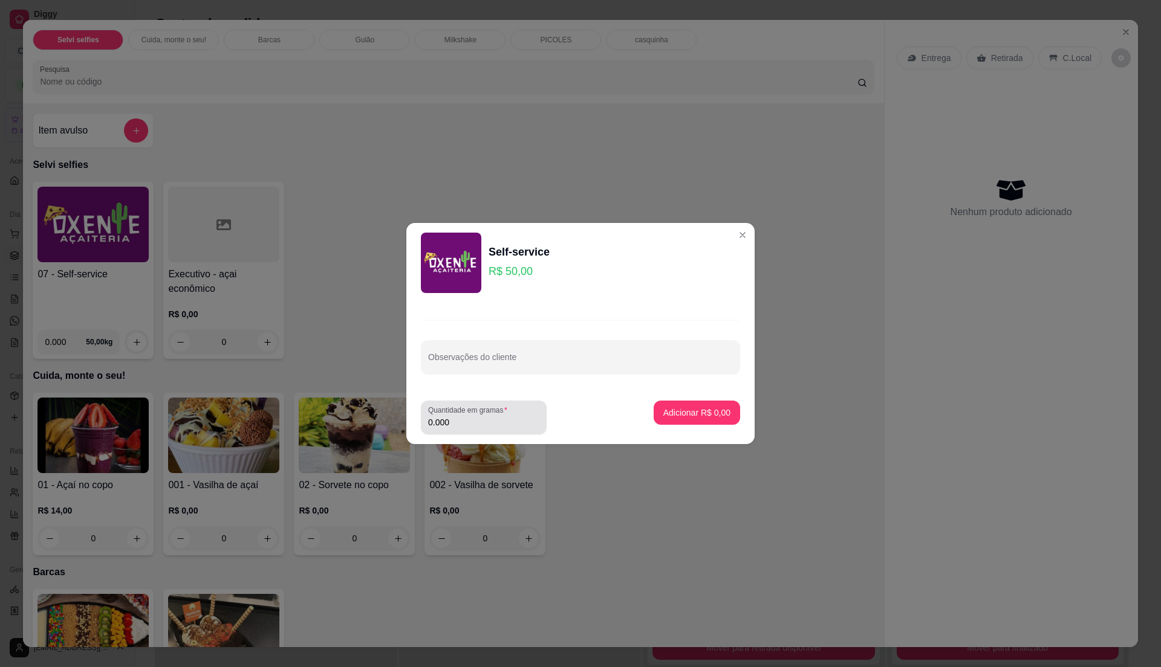
click at [480, 406] on label "Quantidade em gramas" at bounding box center [469, 410] width 83 height 10
click at [480, 416] on input "0.000" at bounding box center [483, 422] width 111 height 12
click at [516, 421] on input "0" at bounding box center [483, 422] width 111 height 12
type input "0.81"
click at [670, 409] on p "Adicionar R$ 40,50" at bounding box center [694, 413] width 72 height 12
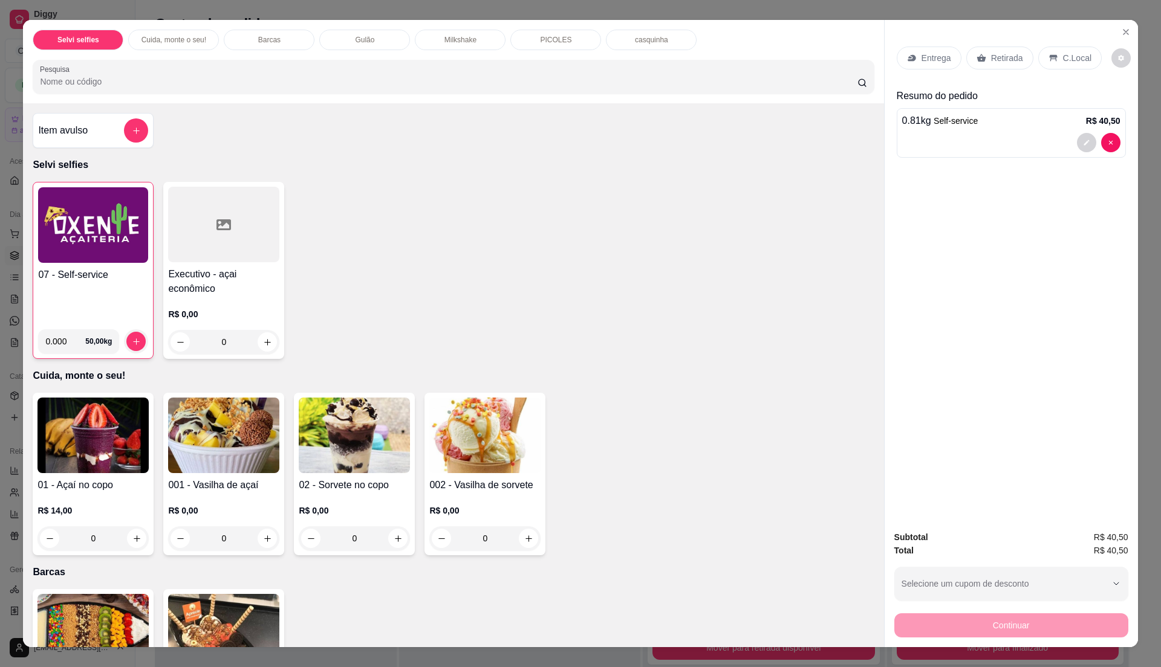
click at [1060, 47] on div "C.Local" at bounding box center [1069, 58] width 63 height 23
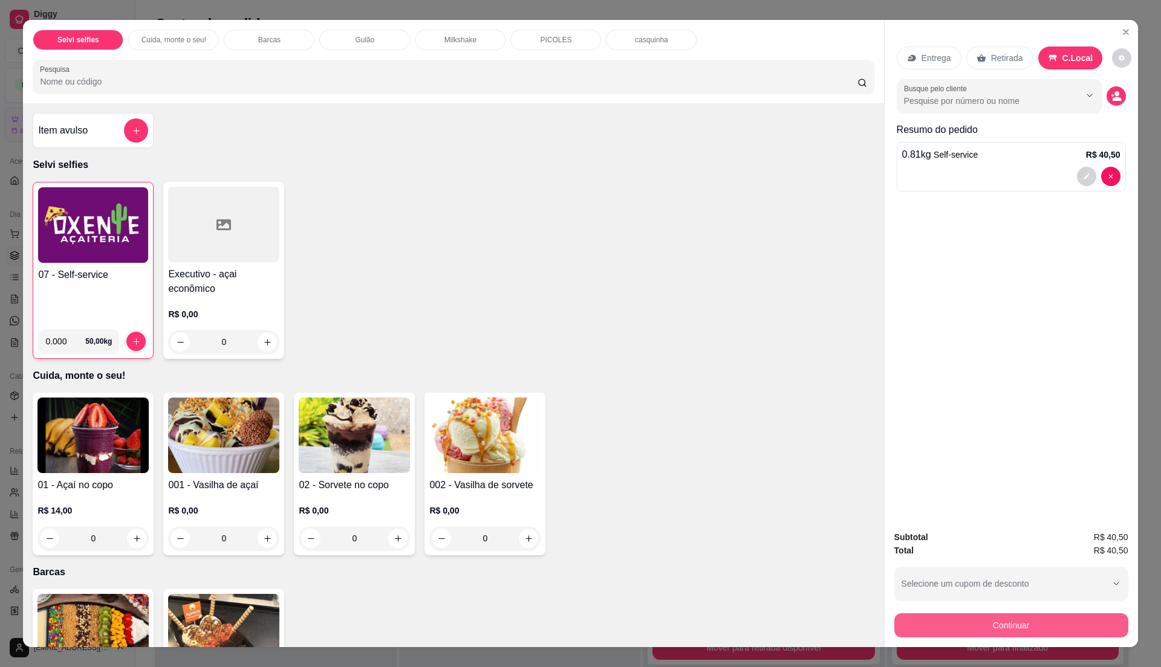
click at [922, 632] on button "Continuar" at bounding box center [1011, 626] width 234 height 24
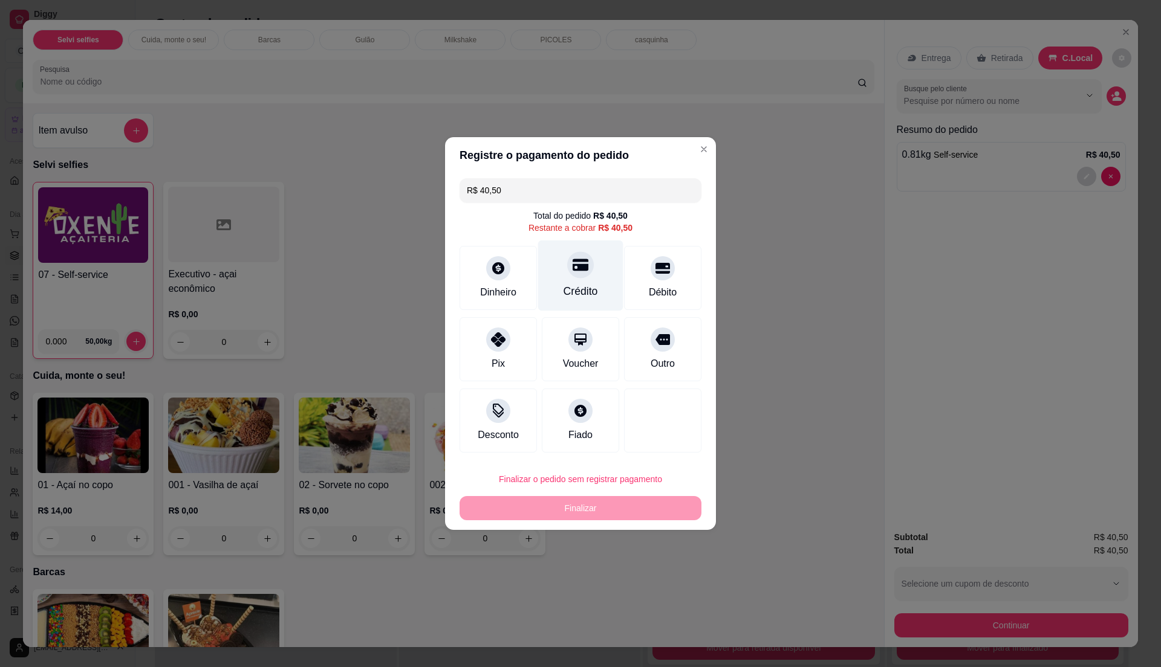
click at [566, 282] on div "Crédito" at bounding box center [580, 276] width 85 height 71
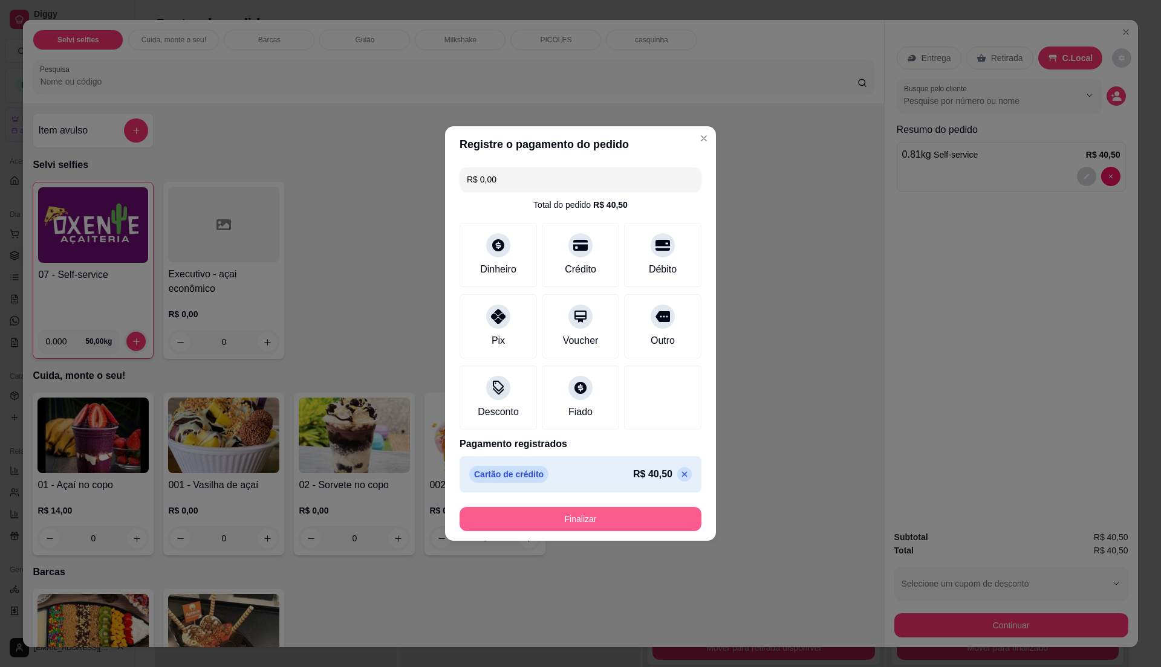
click at [632, 521] on button "Finalizar" at bounding box center [580, 519] width 242 height 24
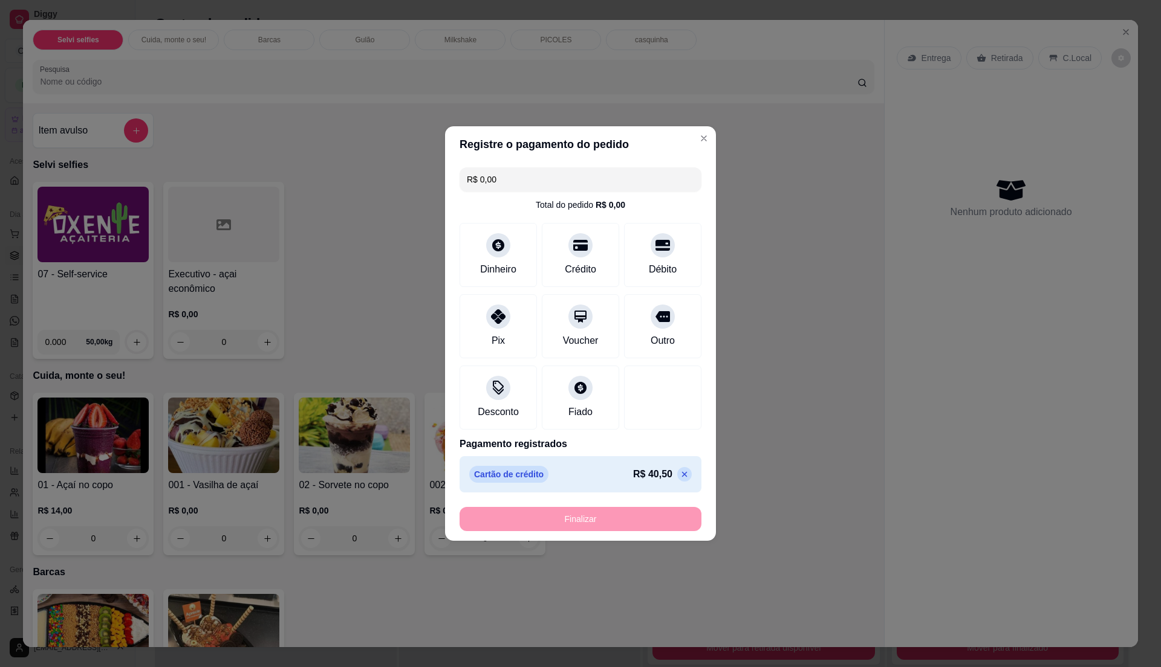
type input "-R$ 40,50"
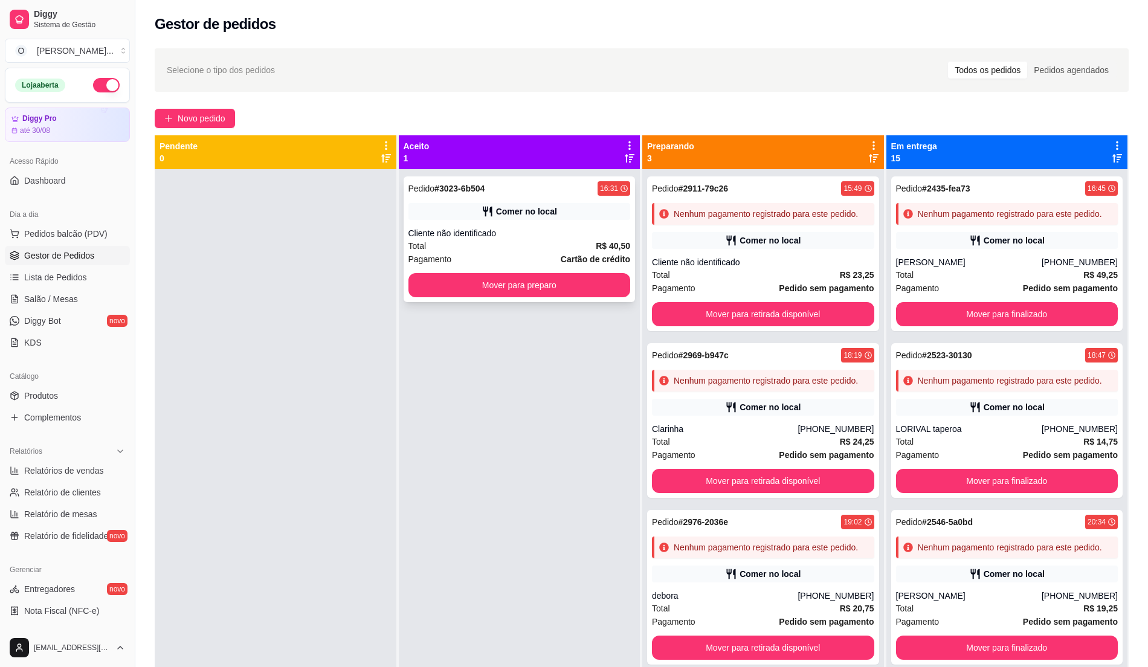
click at [530, 237] on div "Cliente não identificado" at bounding box center [520, 233] width 222 height 12
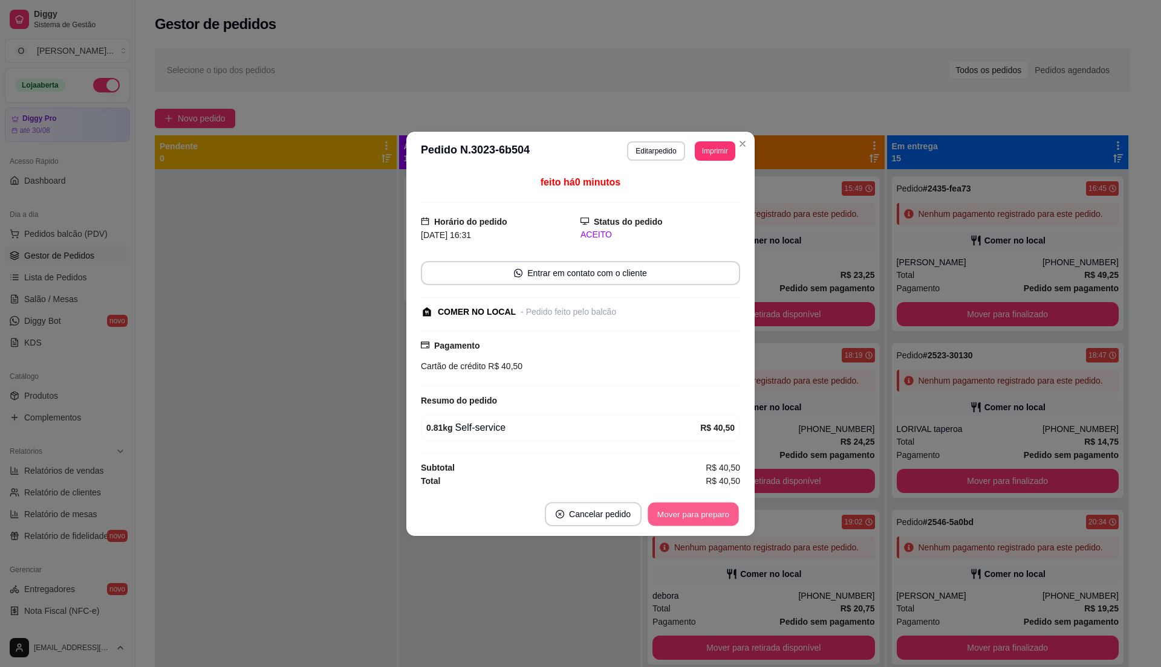
click at [684, 518] on button "Mover para preparo" at bounding box center [692, 514] width 91 height 24
click at [684, 518] on button "Mover para retirada disponível" at bounding box center [672, 514] width 129 height 24
click at [684, 518] on button "Mover para finalizado" at bounding box center [689, 514] width 97 height 24
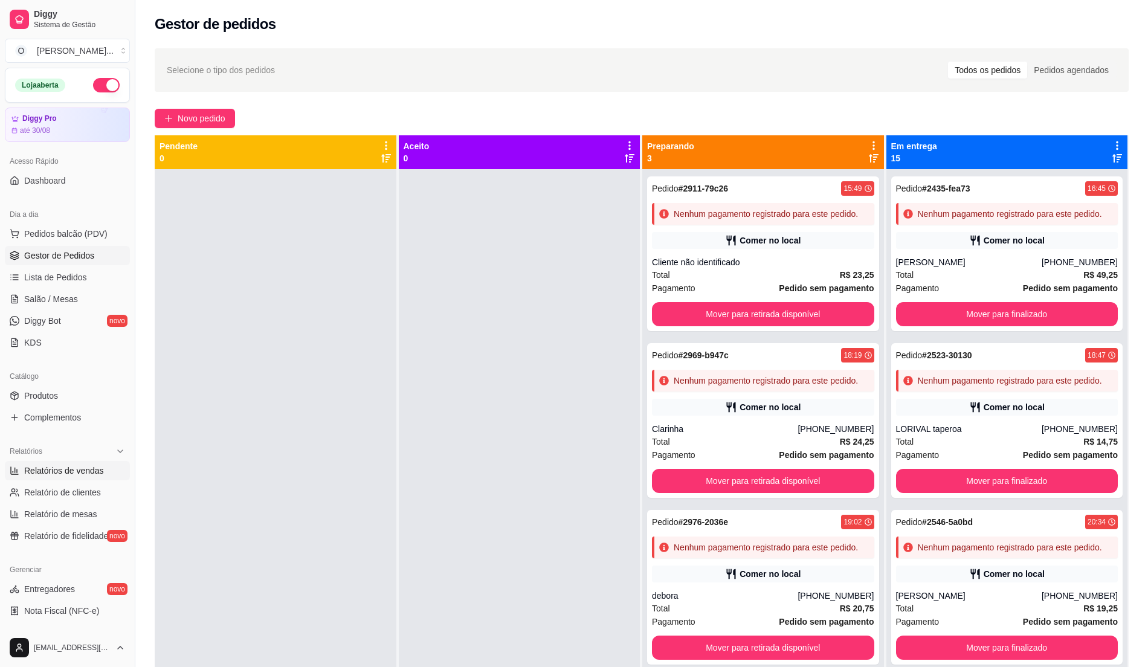
click at [48, 468] on span "Relatórios de vendas" at bounding box center [64, 471] width 80 height 12
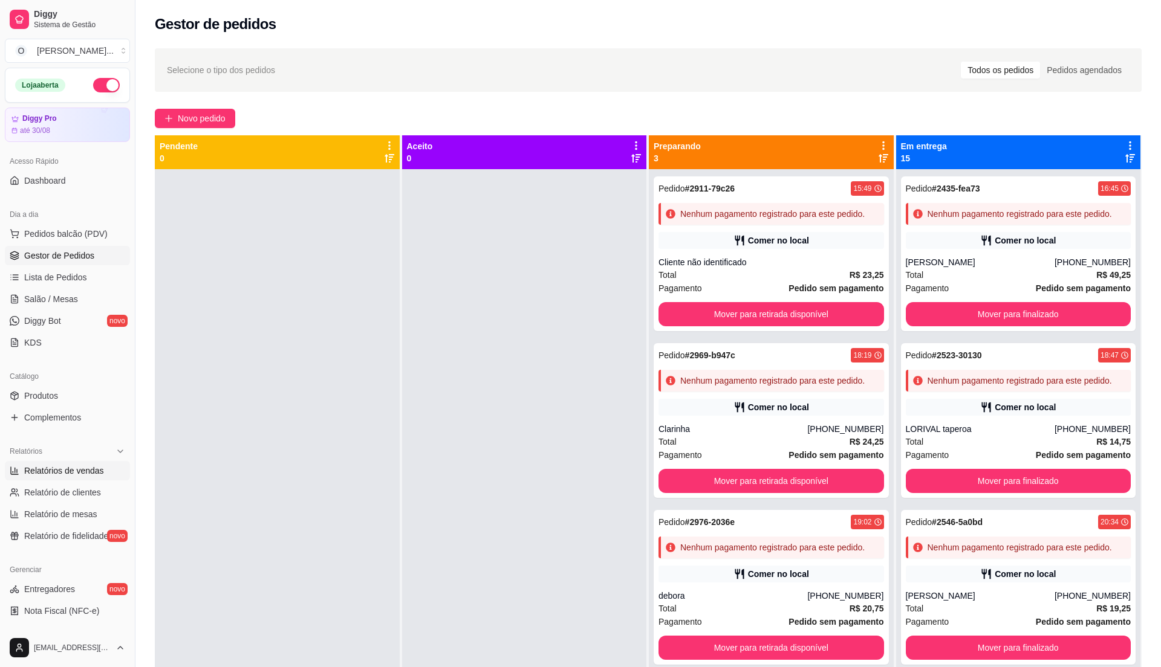
select select "ALL"
select select "0"
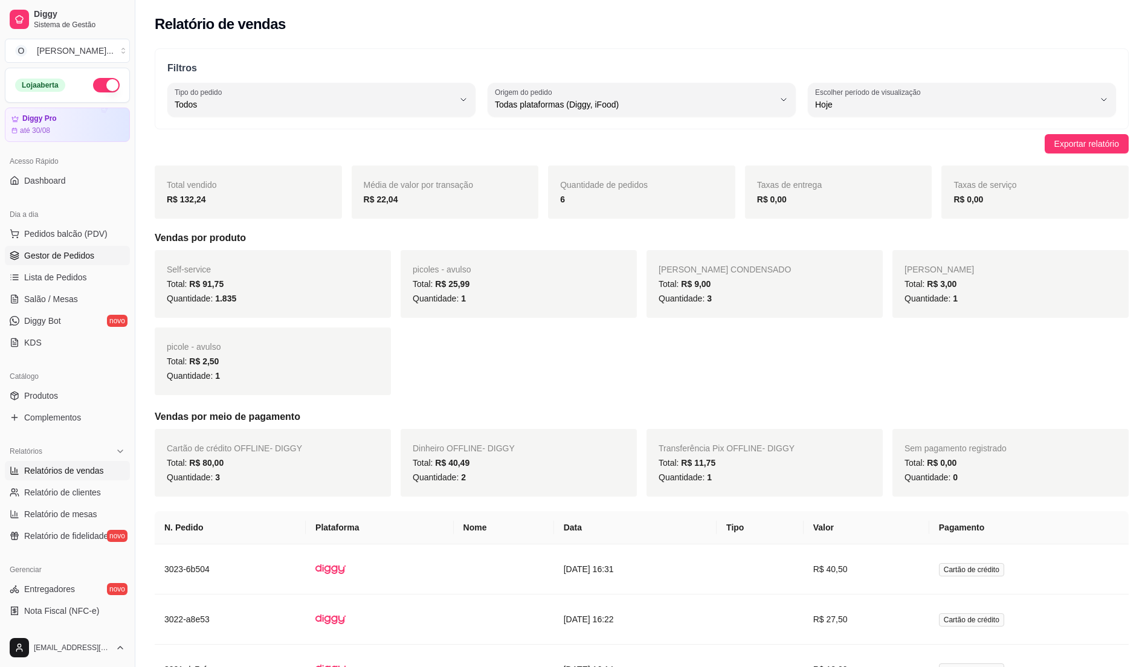
drag, startPoint x: 59, startPoint y: 245, endPoint x: 48, endPoint y: 251, distance: 12.4
click at [48, 251] on ul "Pedidos balcão (PDV) Gestor de Pedidos Lista de Pedidos Salão / Mesas Diggy Bot…" at bounding box center [67, 288] width 125 height 128
drag, startPoint x: 48, startPoint y: 251, endPoint x: 34, endPoint y: 257, distance: 14.9
click at [34, 257] on span "Gestor de Pedidos" at bounding box center [59, 256] width 70 height 12
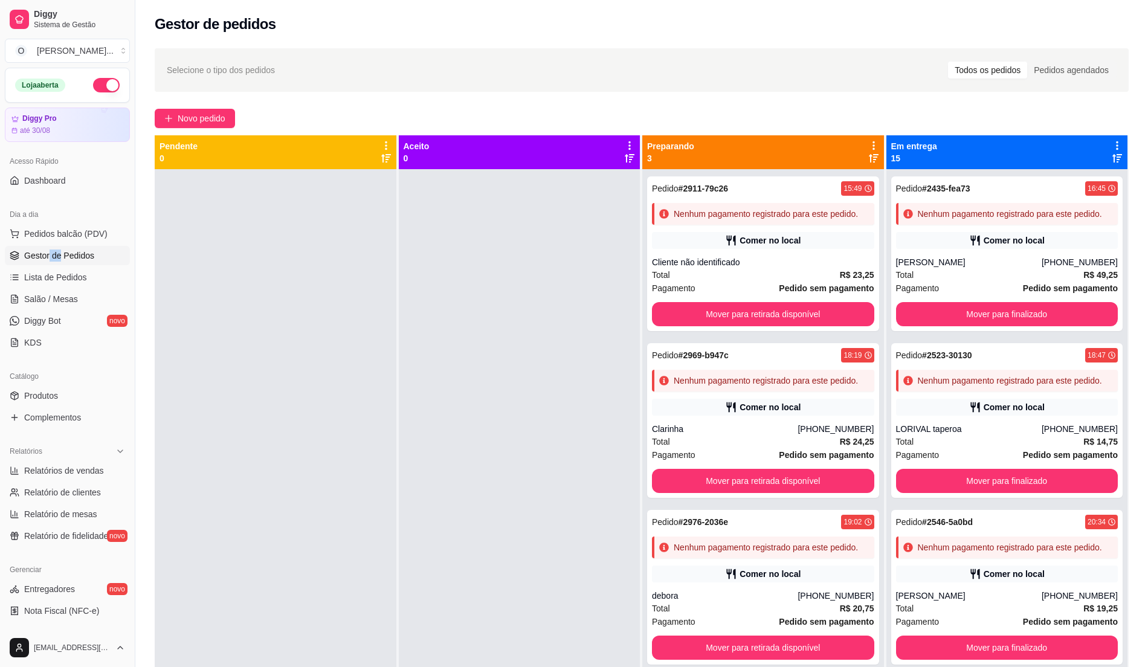
click at [34, 257] on span "Gestor de Pedidos" at bounding box center [59, 256] width 70 height 12
click at [47, 278] on span "Lista de Pedidos" at bounding box center [55, 277] width 63 height 12
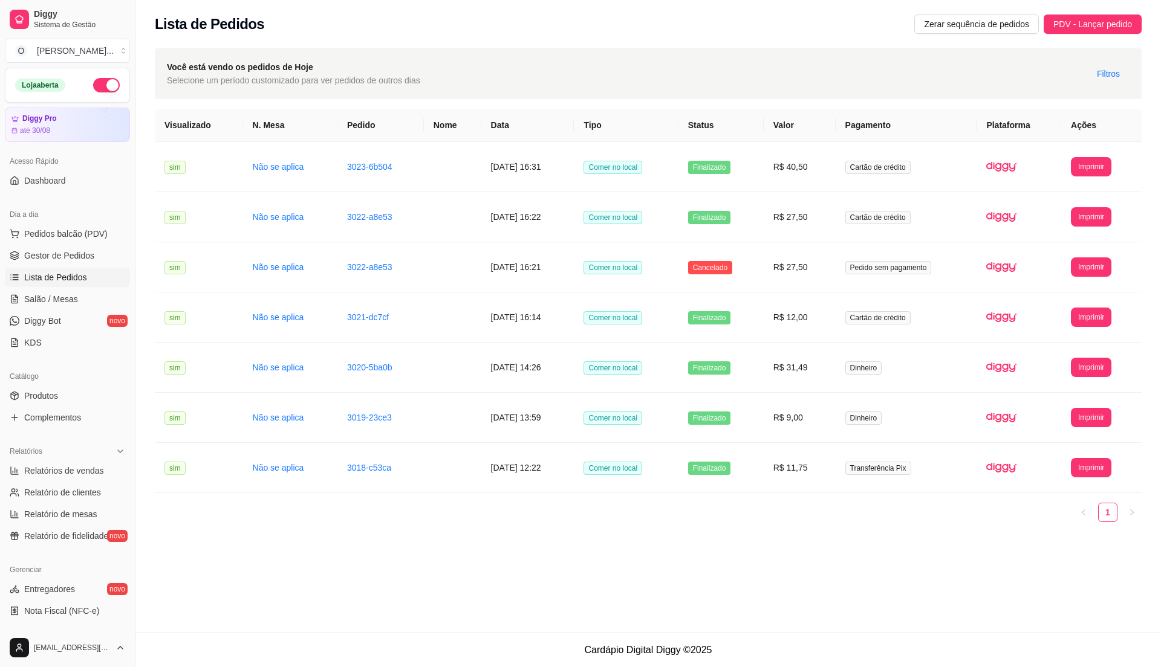
click at [53, 224] on div "Dia a dia" at bounding box center [67, 214] width 125 height 19
click at [54, 262] on link "Gestor de Pedidos" at bounding box center [67, 255] width 125 height 19
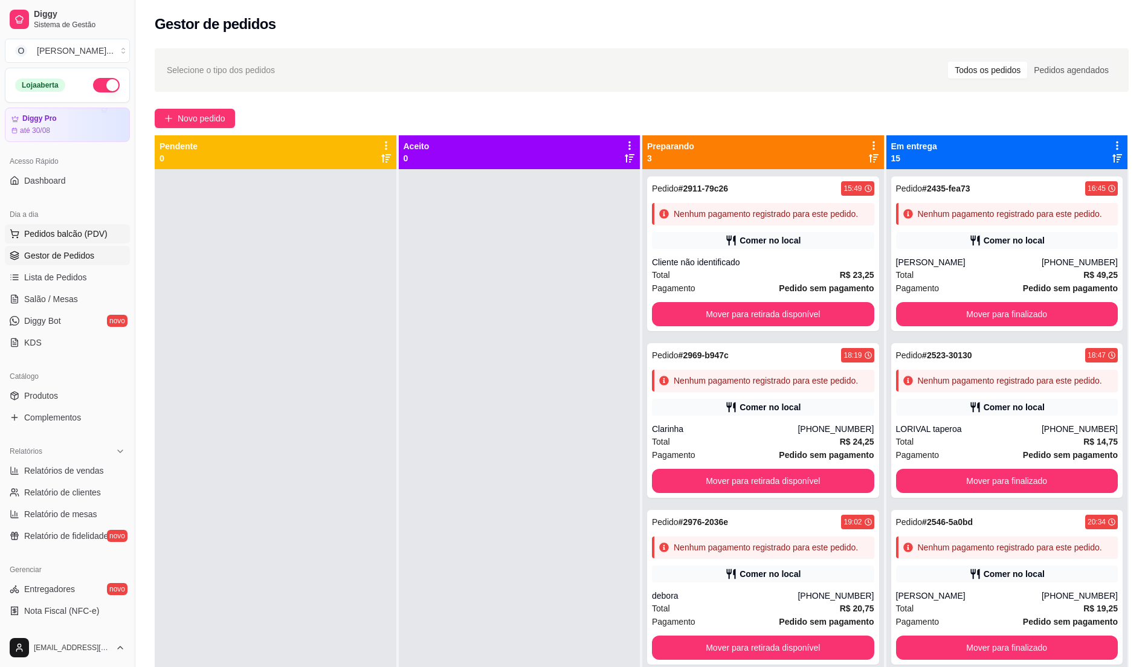
click at [65, 233] on span "Pedidos balcão (PDV)" at bounding box center [65, 234] width 83 height 12
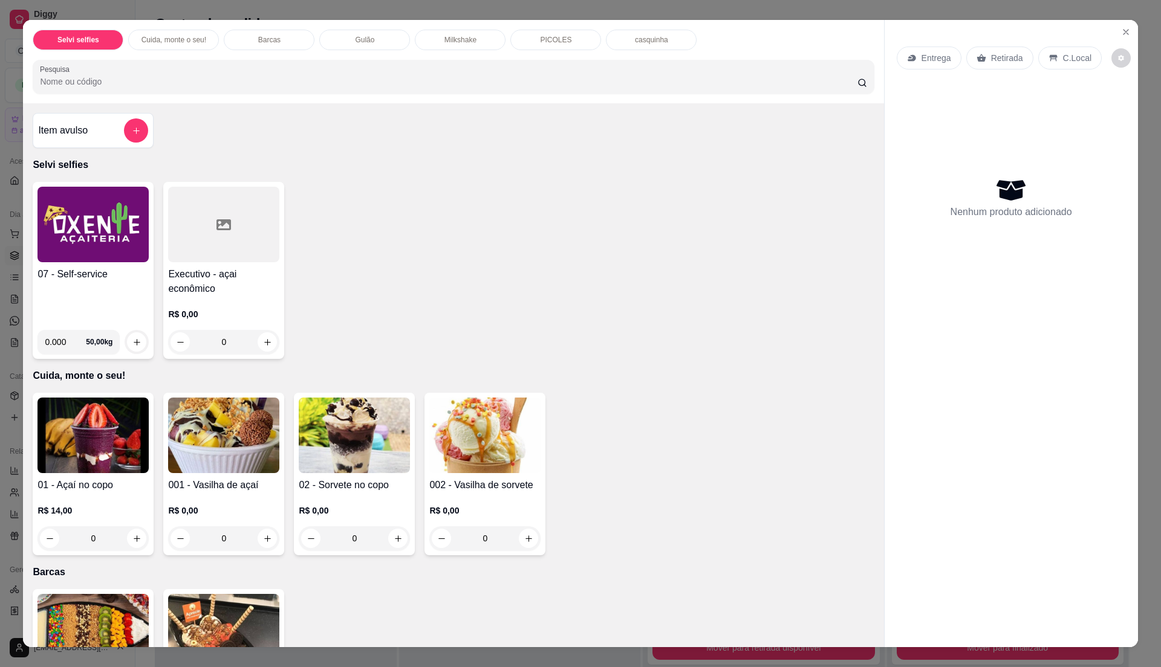
click at [79, 265] on div "07 - Self-service 0.000 50,00 kg" at bounding box center [93, 270] width 121 height 177
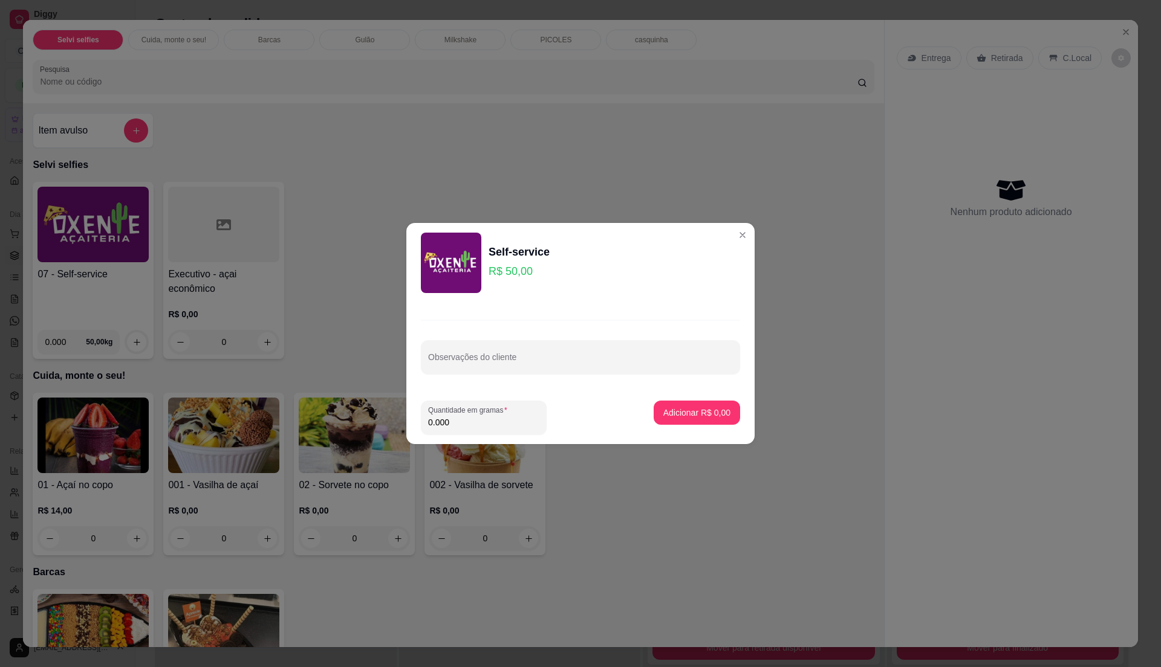
click at [543, 303] on div "Observações do cliente" at bounding box center [580, 347] width 348 height 88
click at [481, 419] on input "0.000" at bounding box center [483, 422] width 111 height 12
click at [481, 419] on input "0" at bounding box center [483, 422] width 111 height 12
type input "0.34"
click at [673, 404] on button "Adicionar R$ 17,00" at bounding box center [694, 413] width 89 height 24
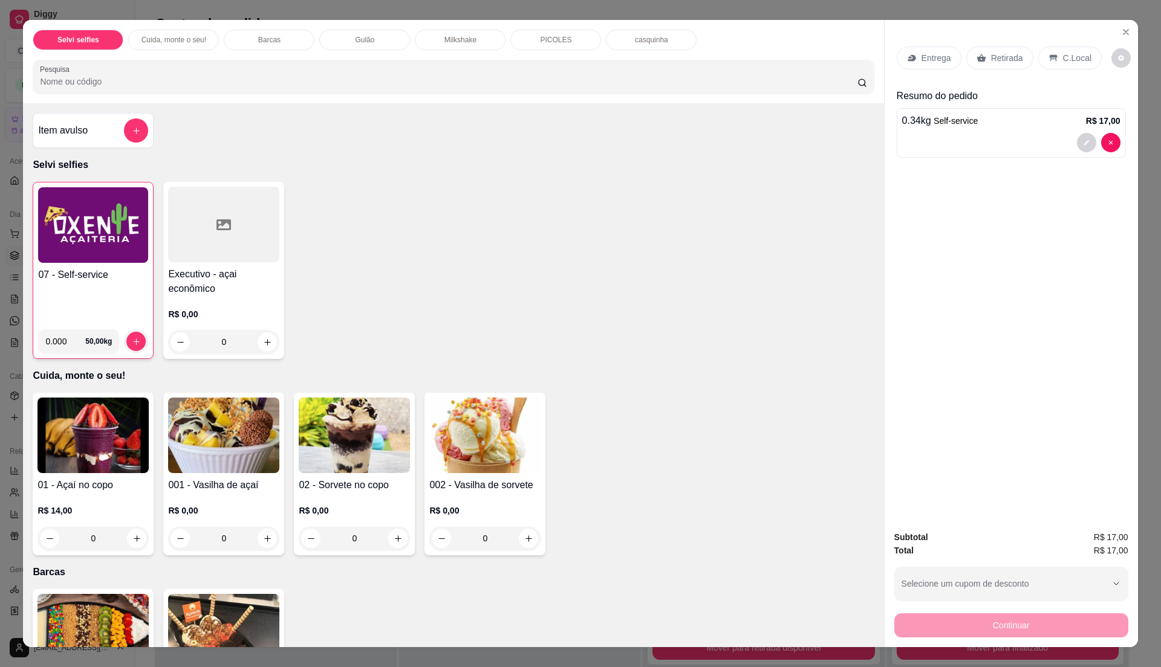
click at [103, 290] on div "07 - Self-service" at bounding box center [93, 294] width 110 height 52
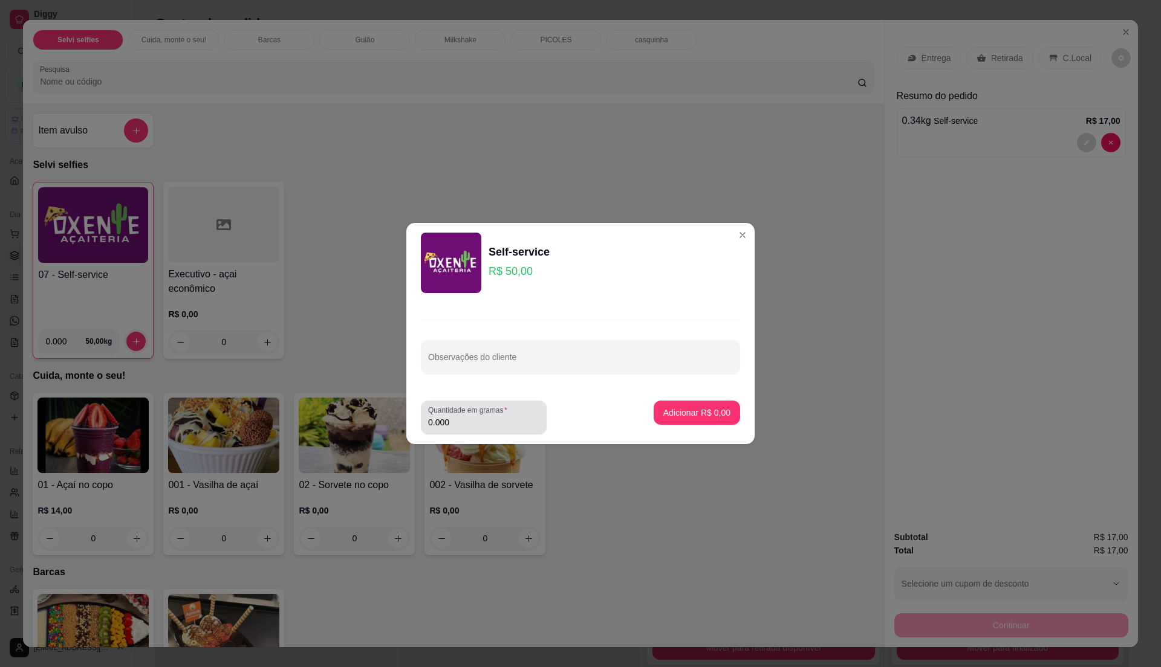
click at [513, 424] on input "0.000" at bounding box center [483, 422] width 111 height 12
click at [513, 424] on input "0" at bounding box center [483, 422] width 111 height 12
click at [507, 423] on input "0" at bounding box center [483, 422] width 111 height 12
type input "0.225"
click at [710, 416] on p "Adicionar R$ 11,25" at bounding box center [694, 412] width 70 height 11
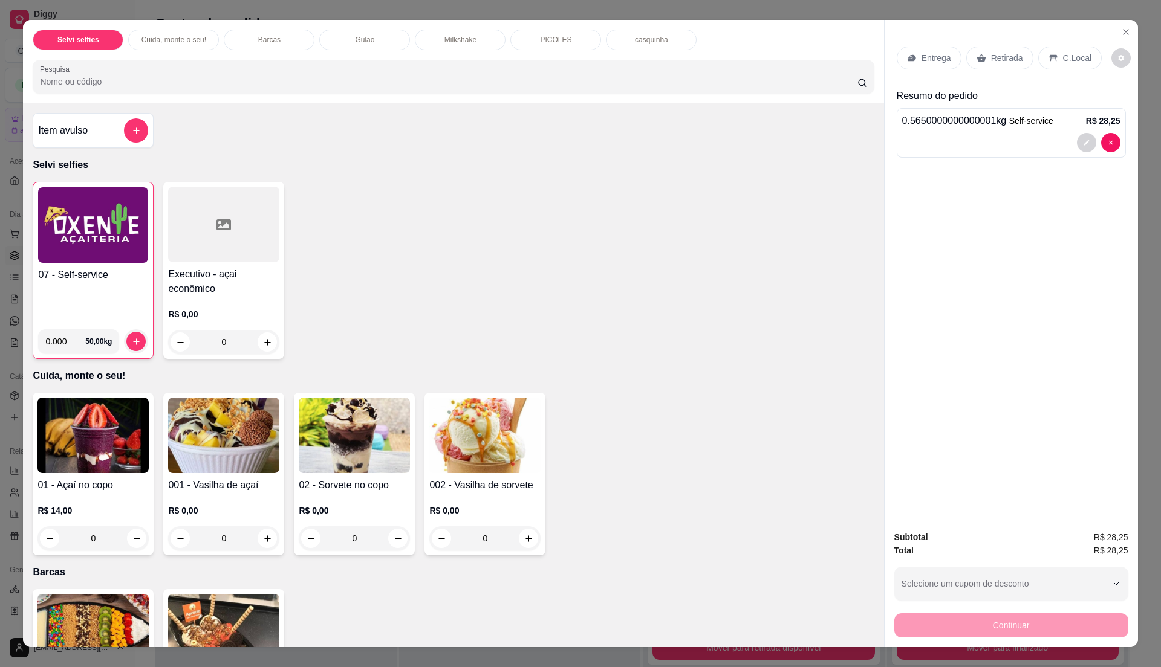
click at [1063, 59] on p "C.Local" at bounding box center [1077, 58] width 28 height 12
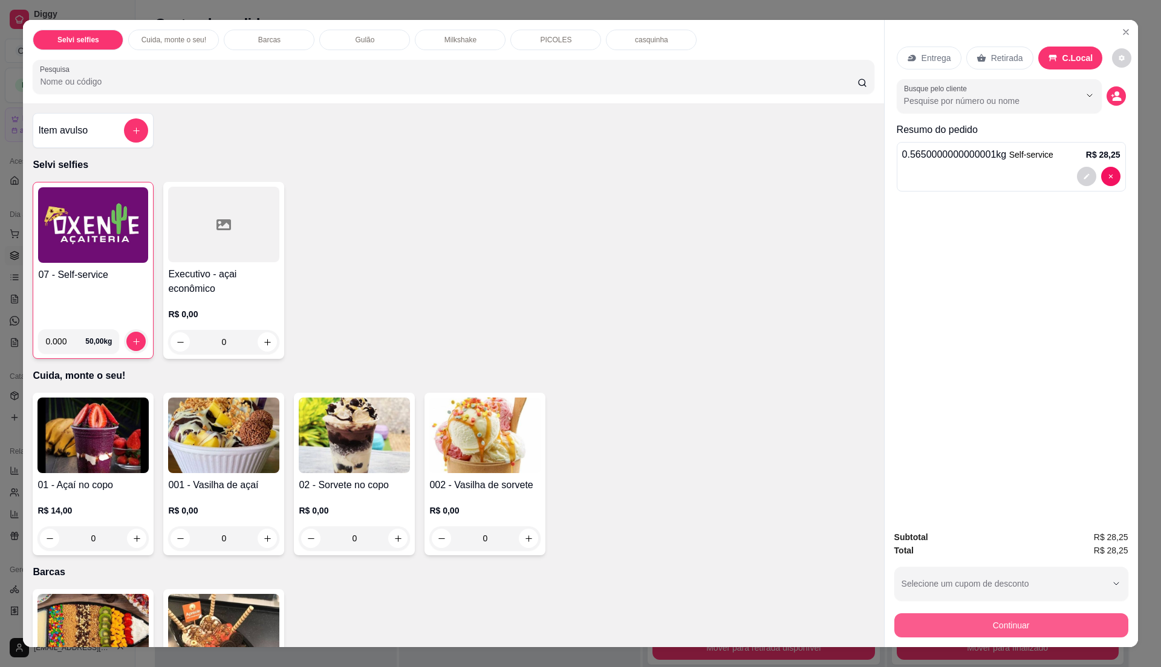
click at [1031, 624] on button "Continuar" at bounding box center [1011, 626] width 234 height 24
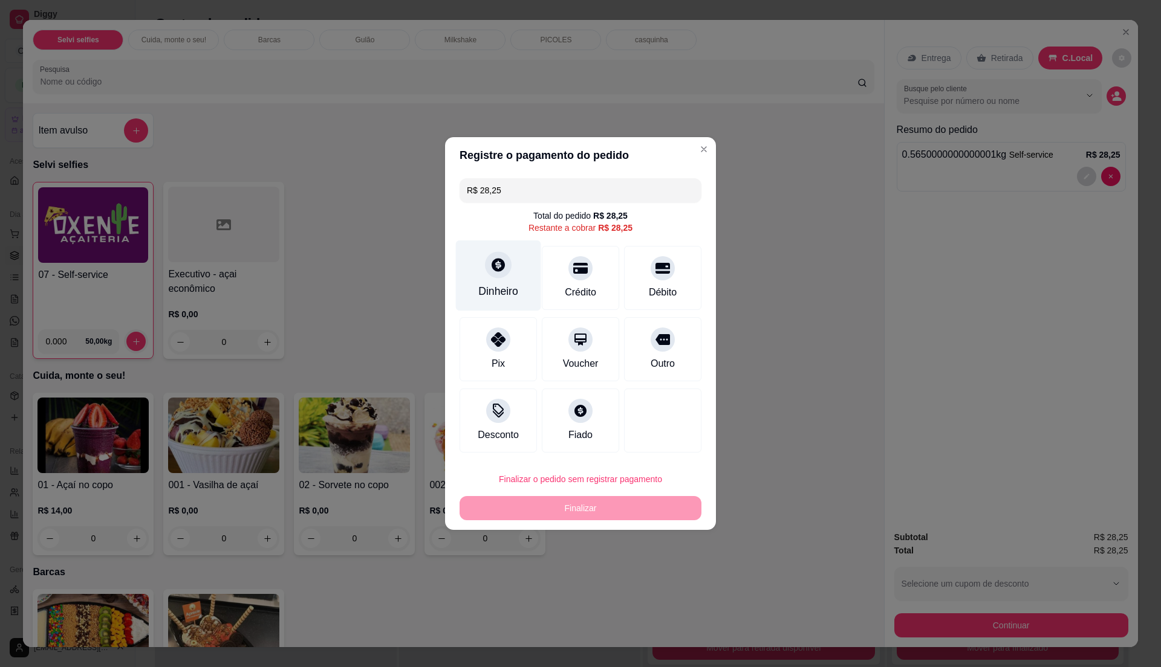
click at [491, 282] on div "Dinheiro" at bounding box center [498, 276] width 85 height 71
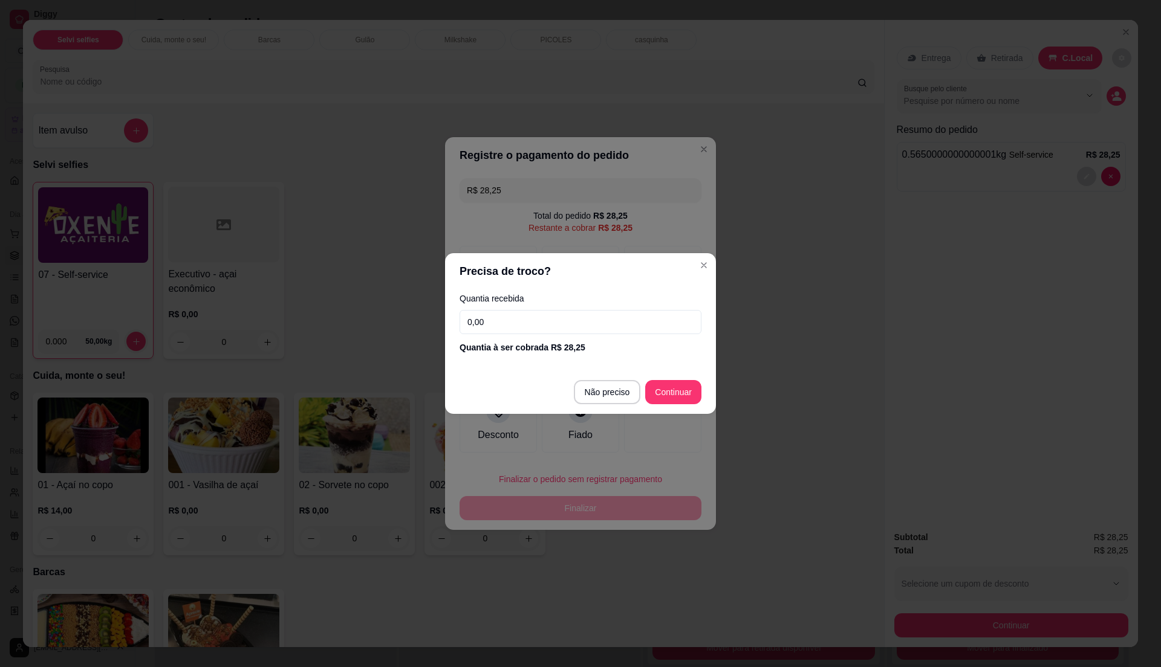
click at [493, 315] on input "0,00" at bounding box center [580, 322] width 242 height 24
click at [511, 325] on input "0,00" at bounding box center [580, 322] width 242 height 24
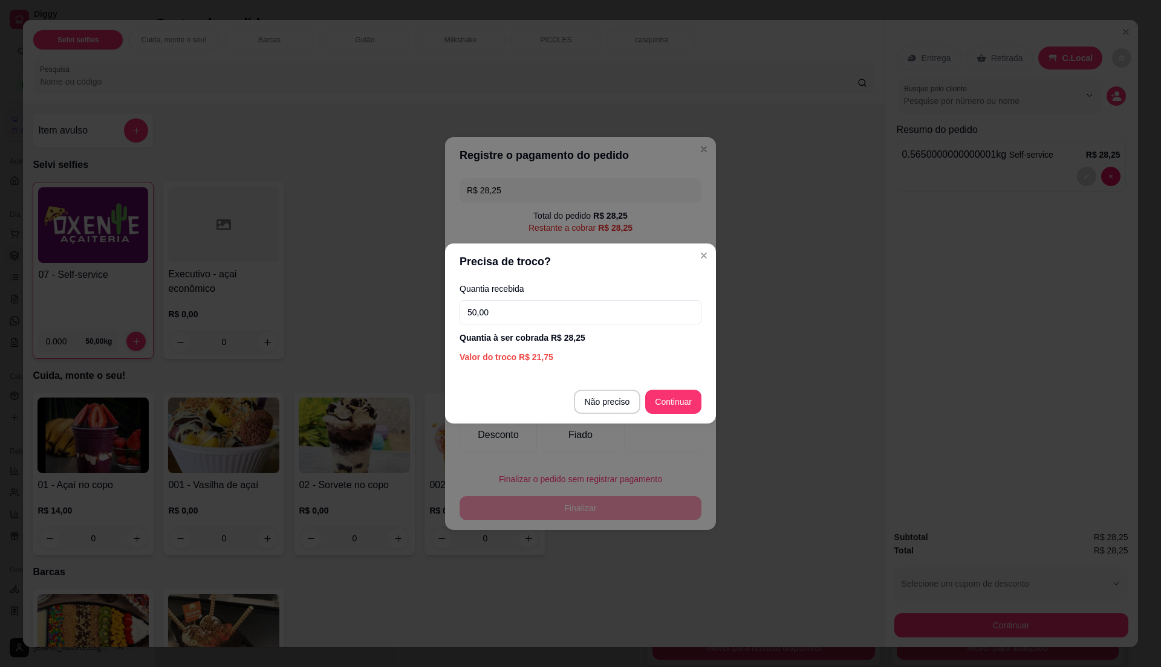
type input "50,00"
click at [675, 385] on footer "Não preciso Continuar" at bounding box center [580, 402] width 271 height 44
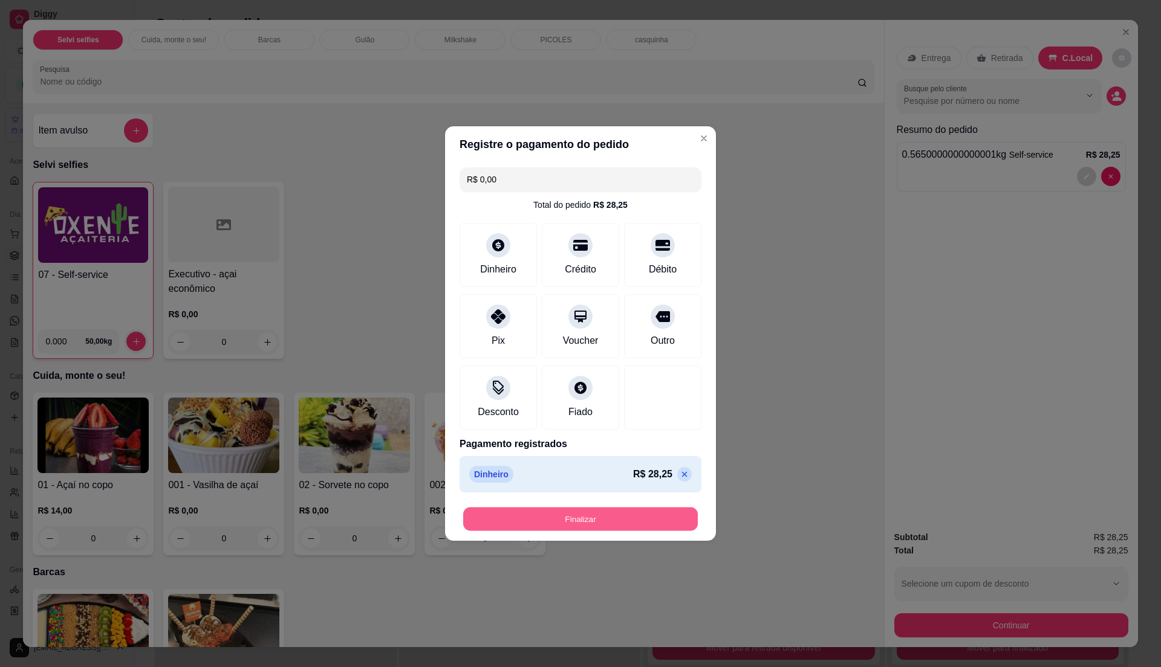
click at [633, 510] on button "Finalizar" at bounding box center [580, 520] width 235 height 24
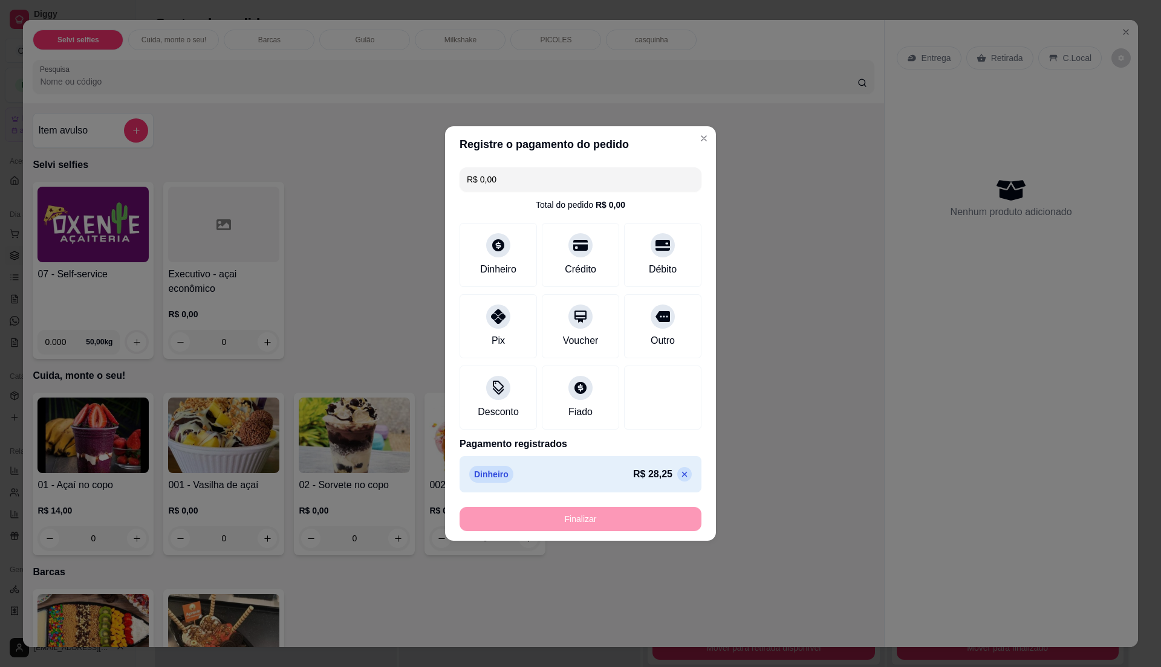
type input "-R$ 28,25"
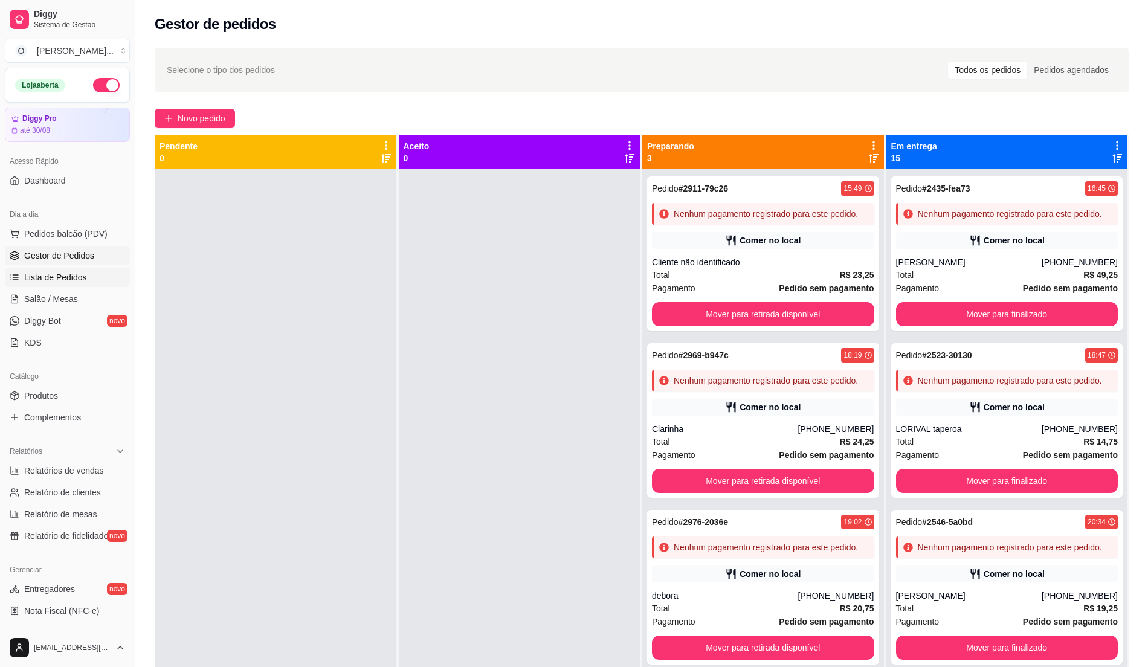
click at [77, 272] on span "Lista de Pedidos" at bounding box center [55, 277] width 63 height 12
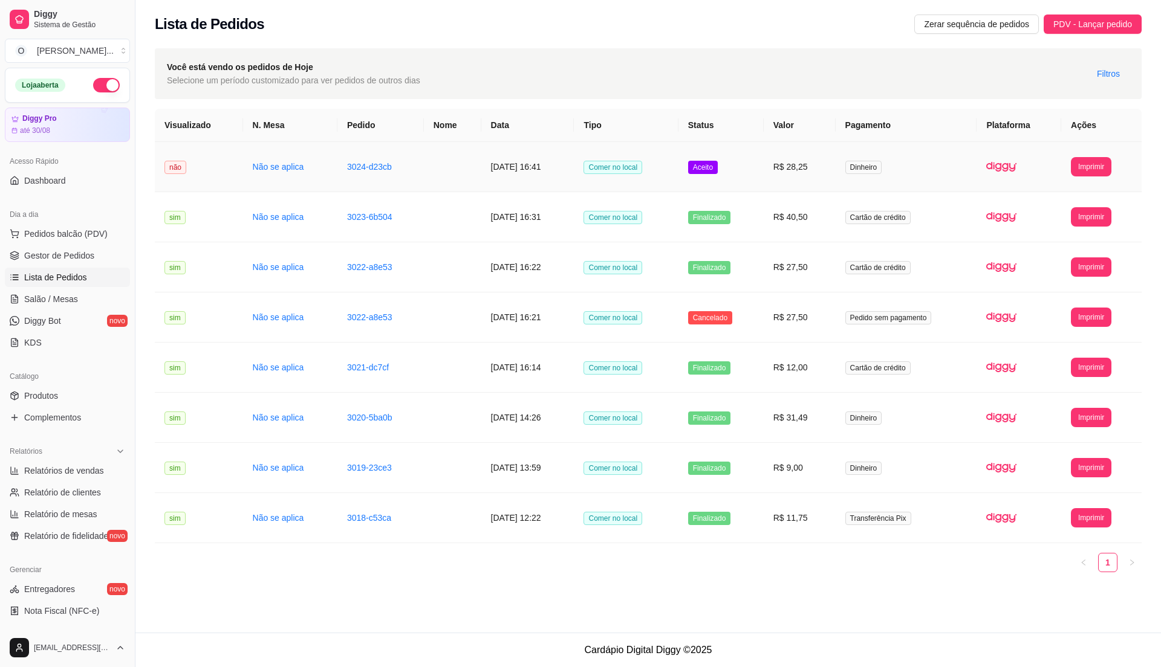
click at [783, 186] on td "R$ 28,25" at bounding box center [799, 167] width 72 height 50
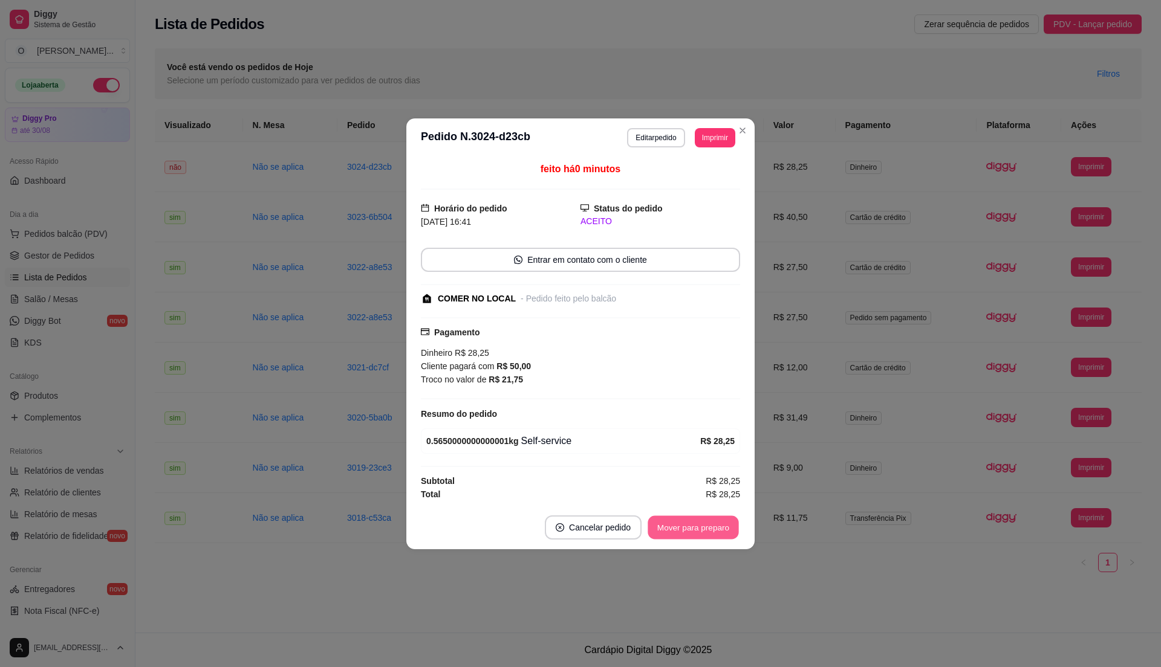
click at [688, 528] on button "Mover para preparo" at bounding box center [692, 528] width 91 height 24
click at [688, 528] on button "Mover para retirada disponível" at bounding box center [672, 528] width 129 height 24
click at [688, 528] on button "Mover para finalizado" at bounding box center [690, 528] width 100 height 24
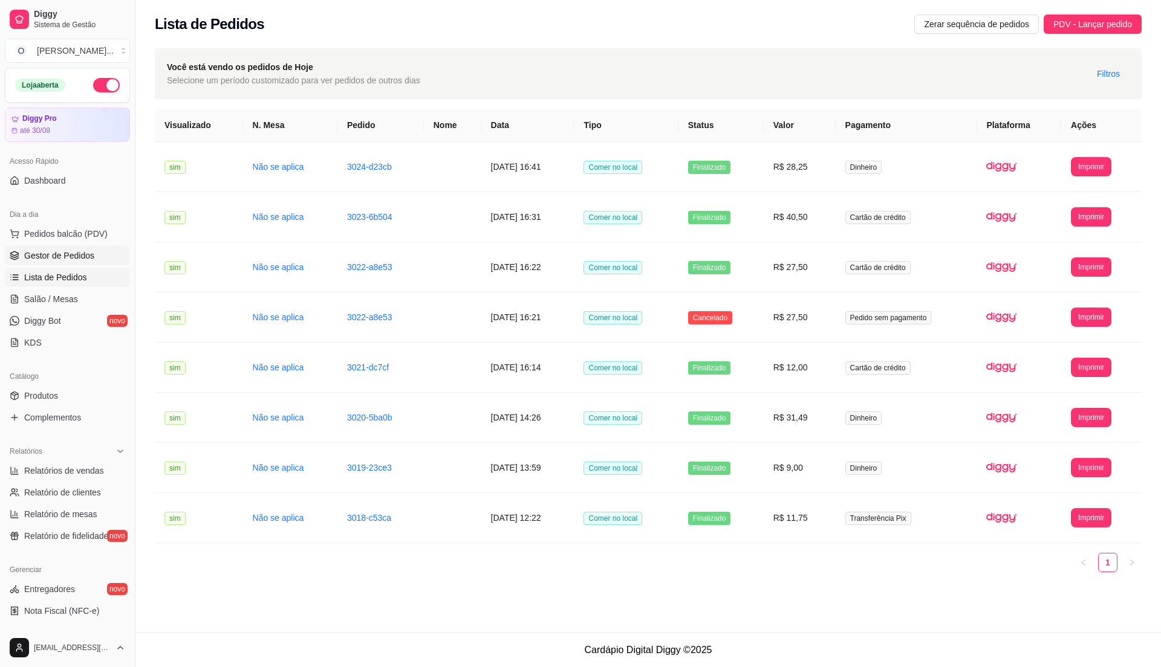
click at [111, 250] on link "Gestor de Pedidos" at bounding box center [67, 255] width 125 height 19
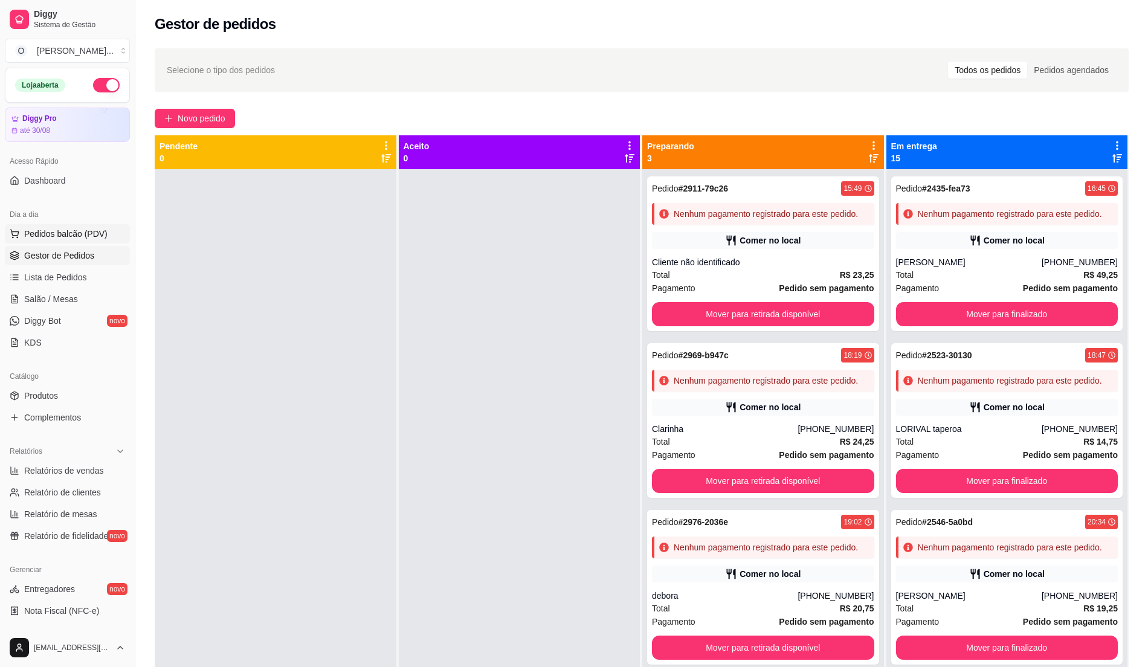
click at [52, 232] on span "Pedidos balcão (PDV)" at bounding box center [65, 234] width 83 height 12
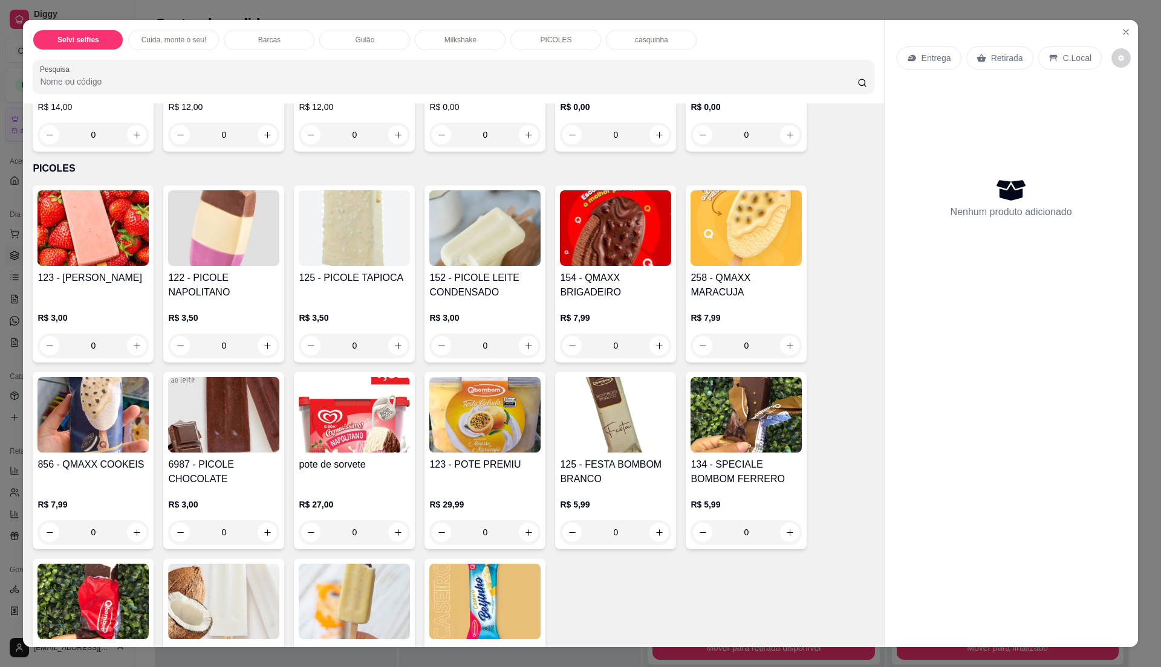
scroll to position [1451, 0]
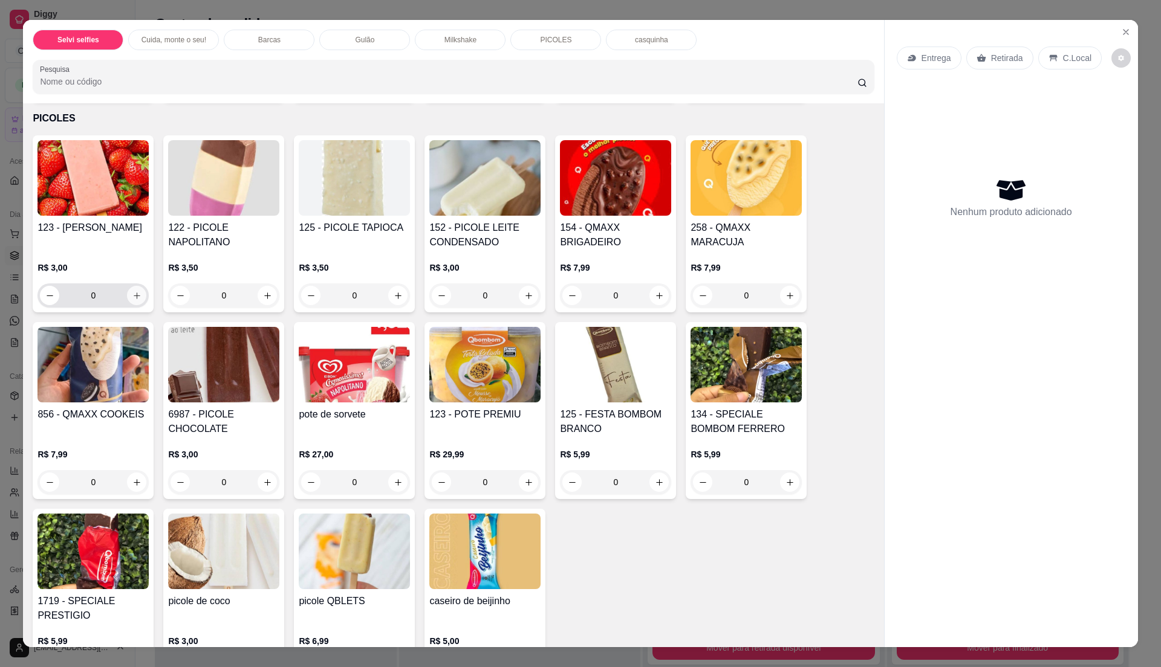
click at [134, 296] on icon "increase-product-quantity" at bounding box center [136, 295] width 9 height 9
type input "1"
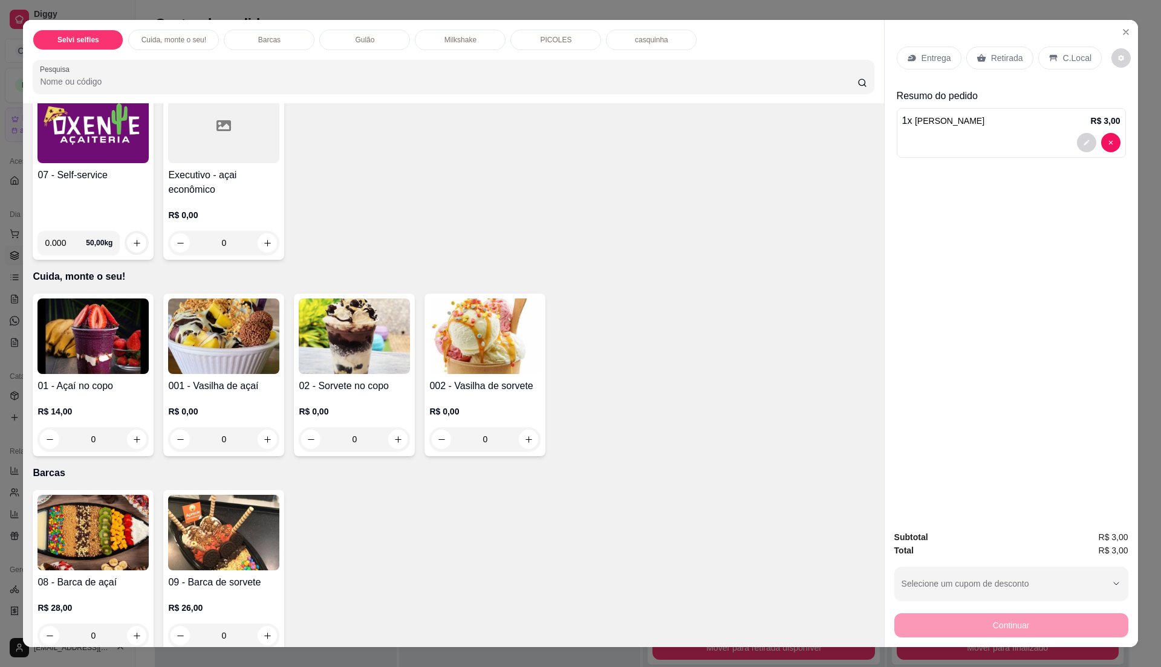
scroll to position [0, 0]
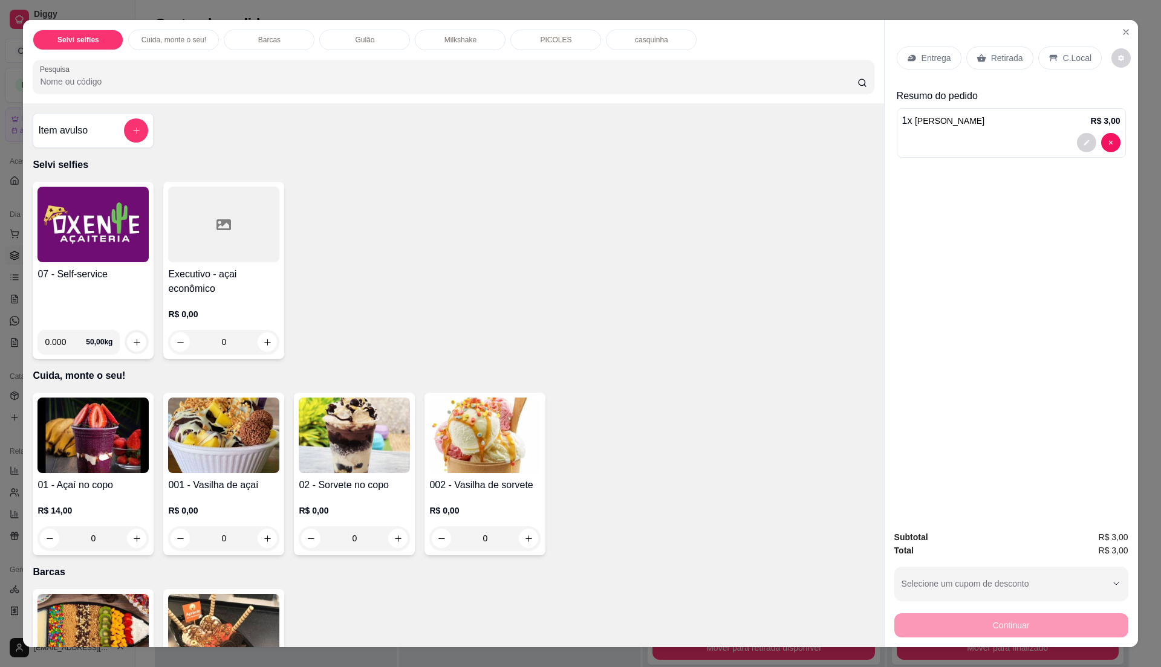
click at [128, 270] on h4 "07 - Self-service" at bounding box center [92, 274] width 111 height 15
click at [105, 138] on div "Item avulso" at bounding box center [93, 130] width 110 height 24
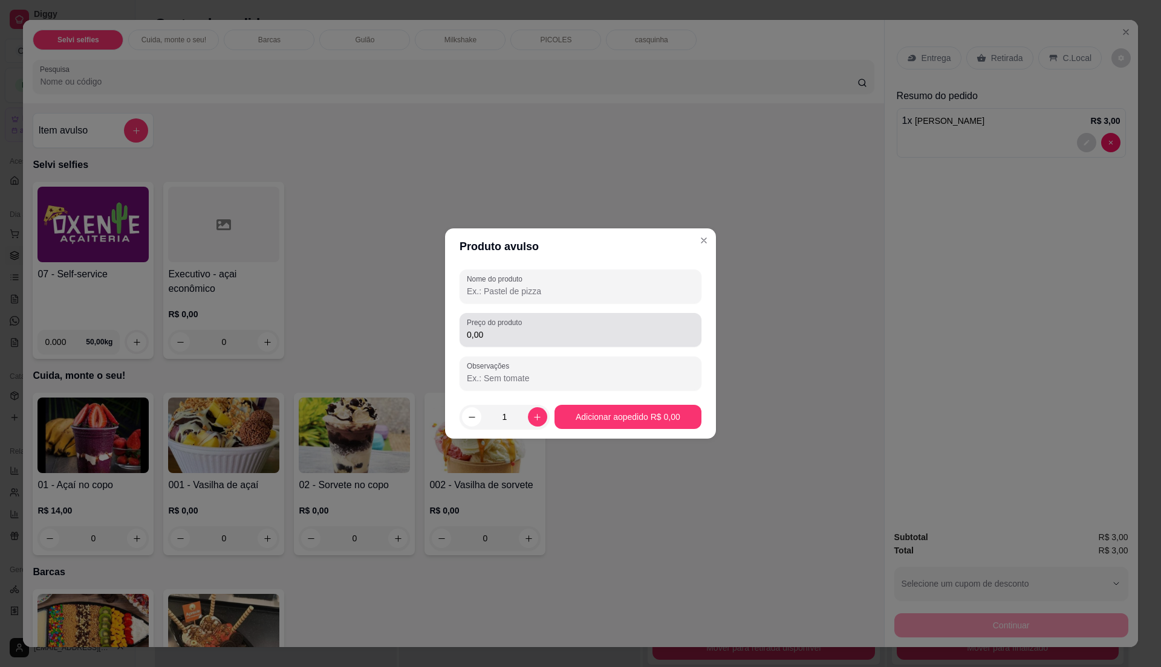
drag, startPoint x: 598, startPoint y: 324, endPoint x: 583, endPoint y: 328, distance: 15.0
click at [594, 325] on div "0,00" at bounding box center [580, 330] width 227 height 24
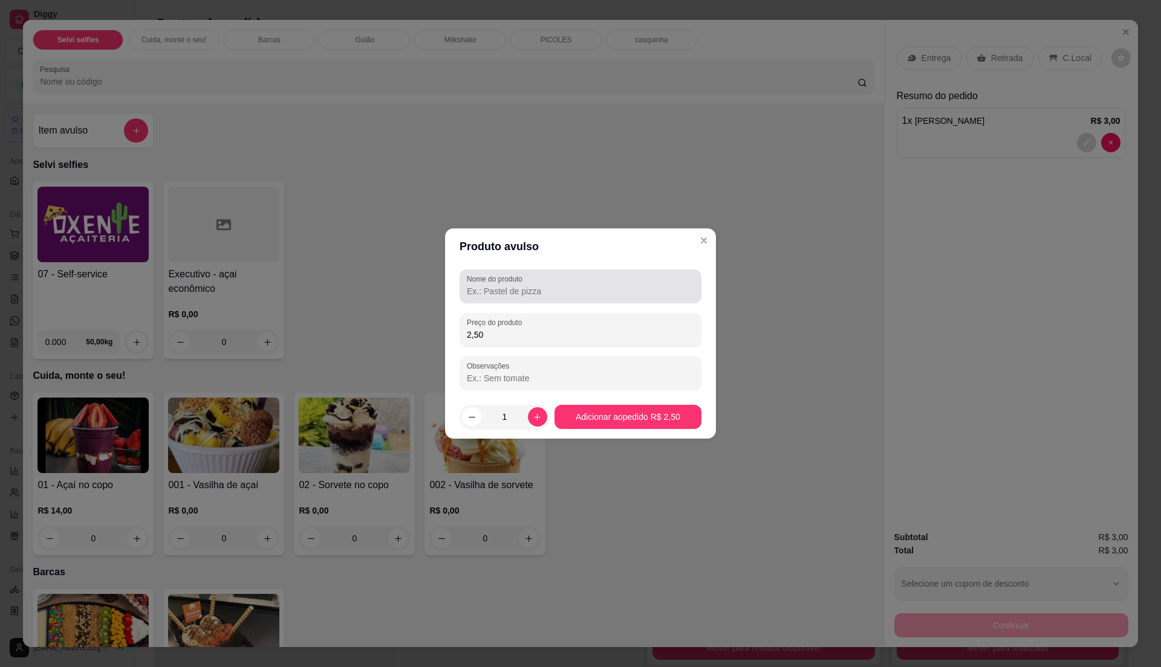
type input "2,50"
click at [644, 278] on div at bounding box center [580, 286] width 227 height 24
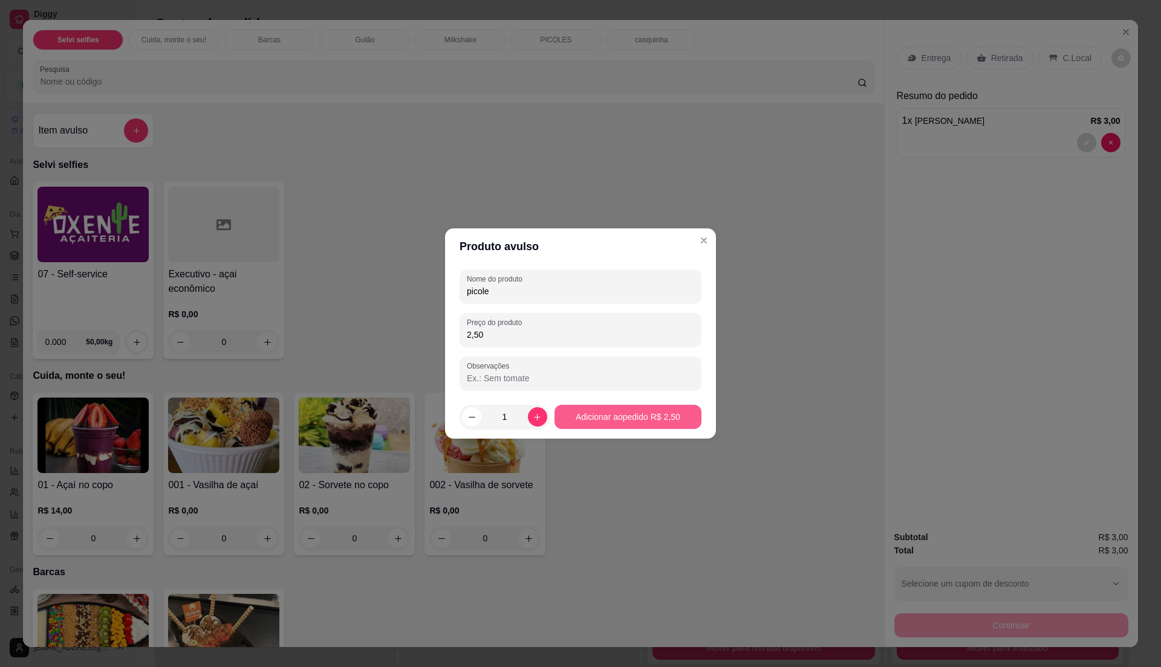
type input "picole"
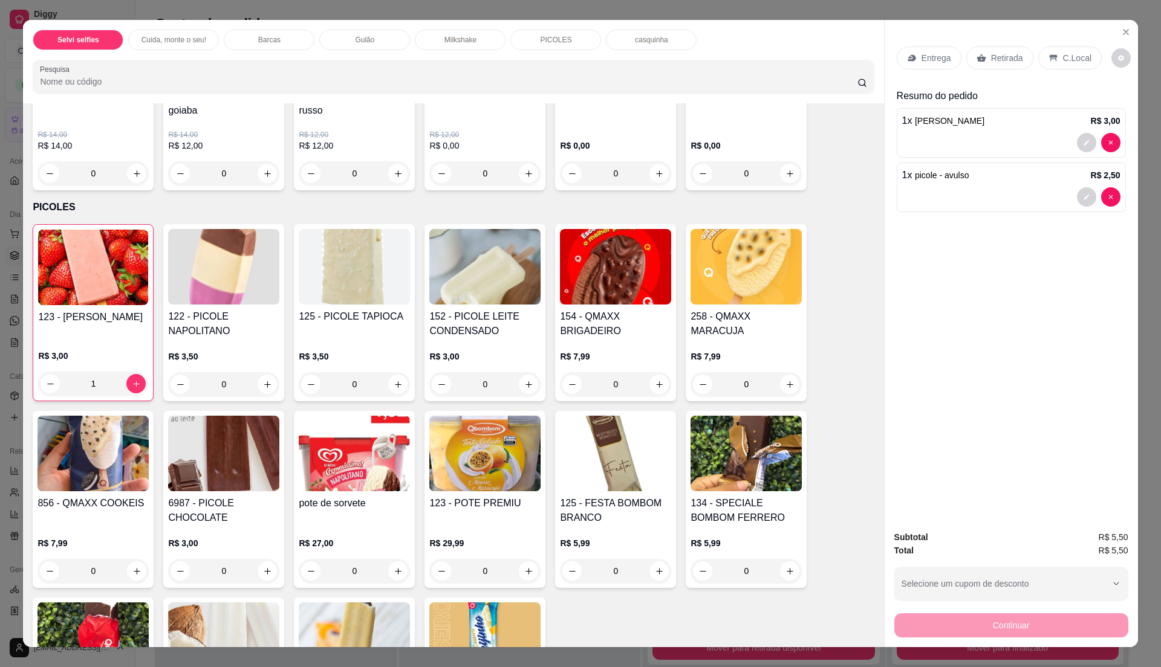
scroll to position [1309, 0]
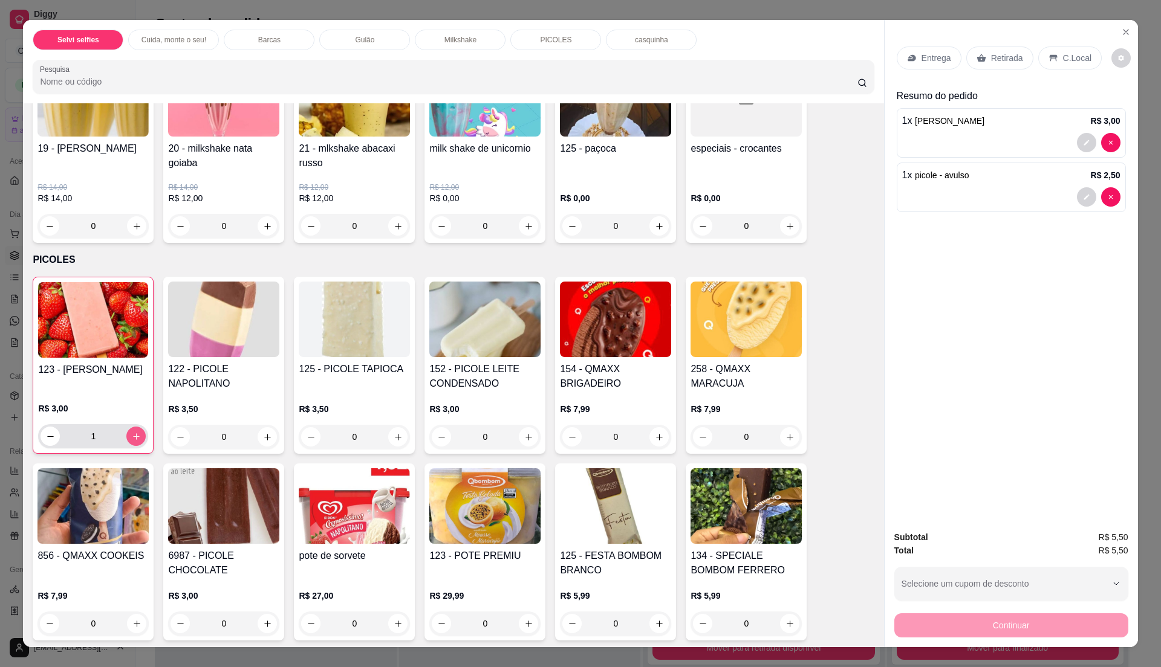
click at [132, 438] on icon "increase-product-quantity" at bounding box center [136, 436] width 9 height 9
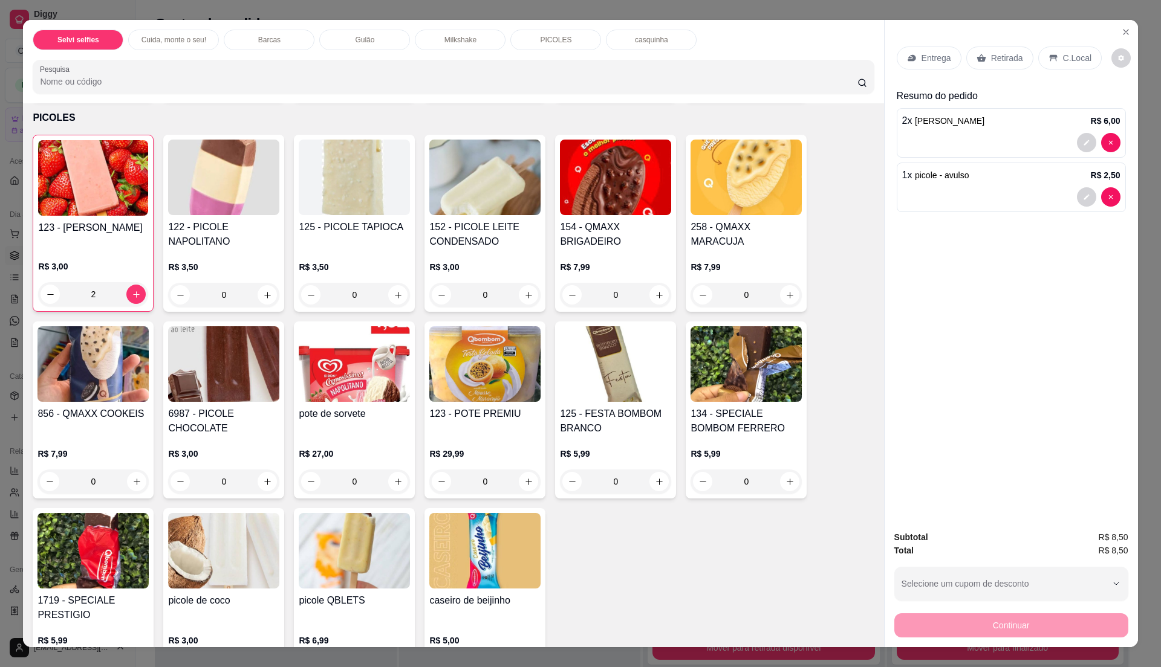
scroll to position [1471, 0]
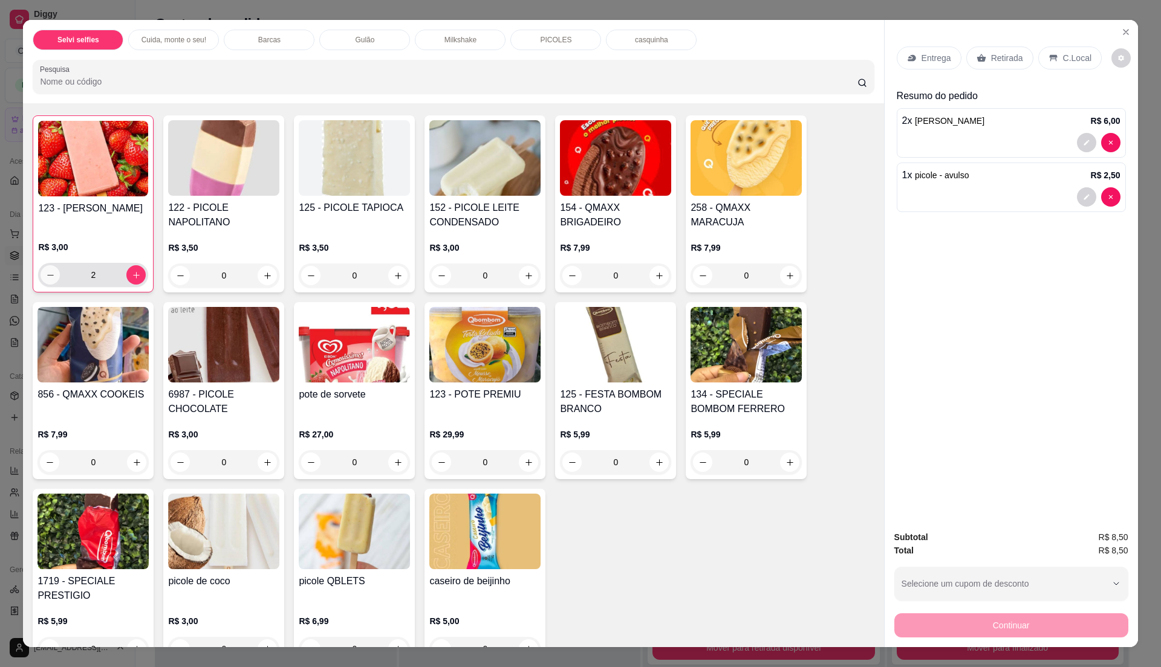
click at [51, 277] on button "decrease-product-quantity" at bounding box center [49, 274] width 19 height 19
click at [47, 276] on icon "decrease-product-quantity" at bounding box center [50, 275] width 7 height 1
type input "0"
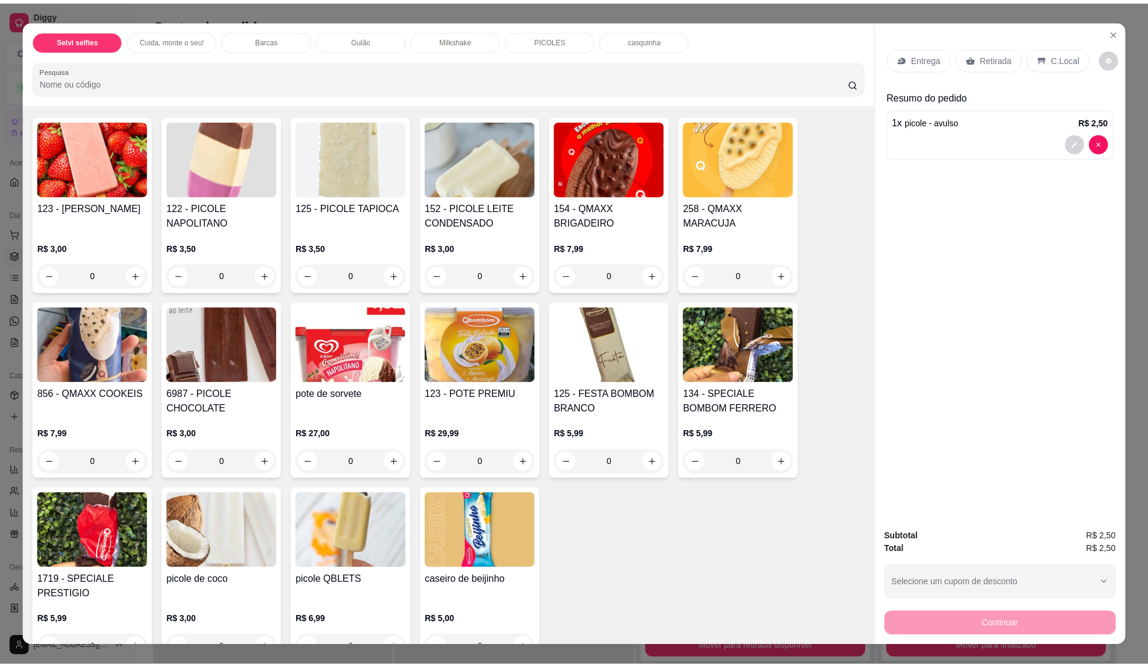
scroll to position [1711, 0]
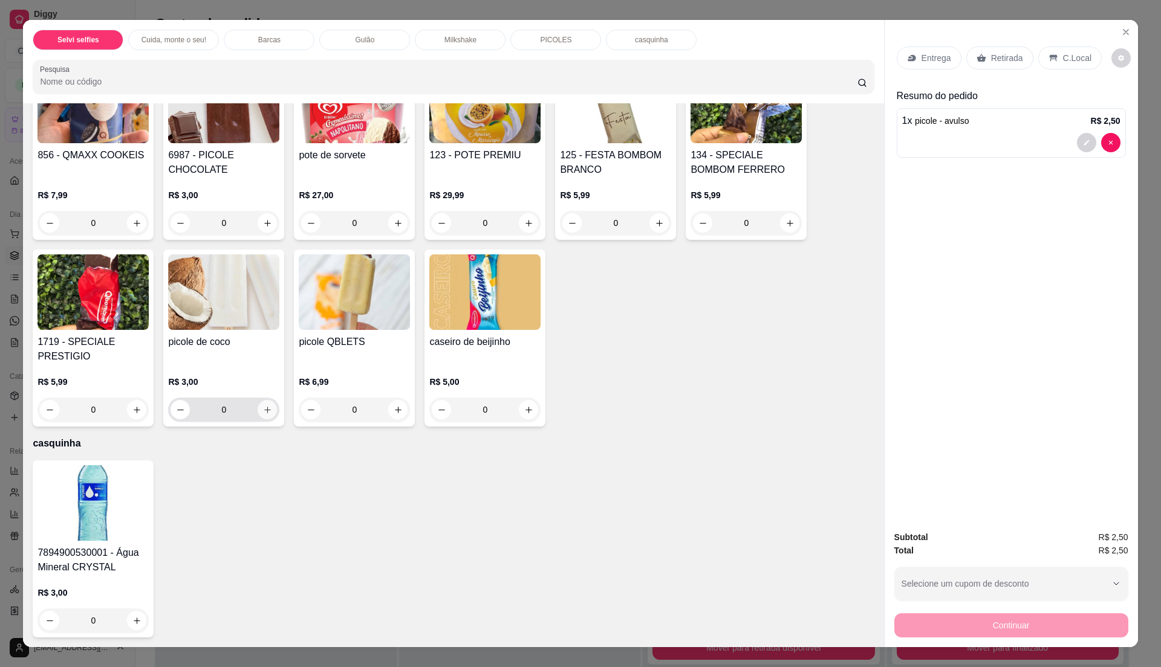
click at [267, 413] on button "increase-product-quantity" at bounding box center [267, 409] width 19 height 19
click at [267, 413] on button "increase-product-quantity" at bounding box center [266, 409] width 19 height 19
type input "2"
click at [1057, 51] on div "C.Local" at bounding box center [1069, 58] width 63 height 23
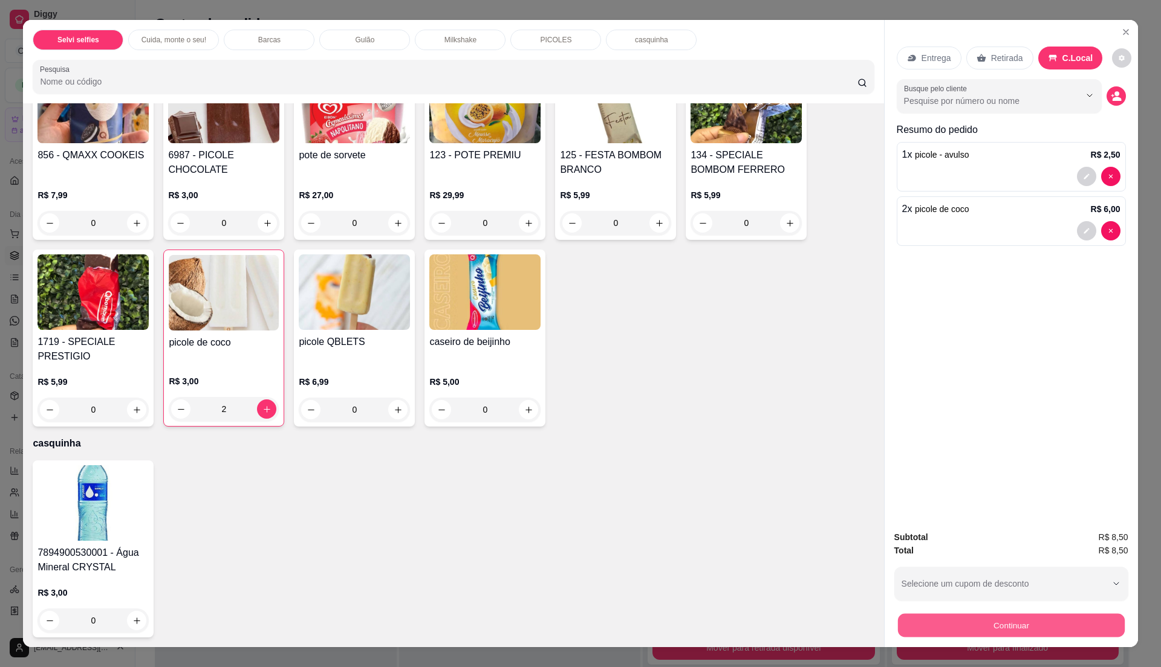
click at [917, 629] on button "Continuar" at bounding box center [1010, 626] width 227 height 24
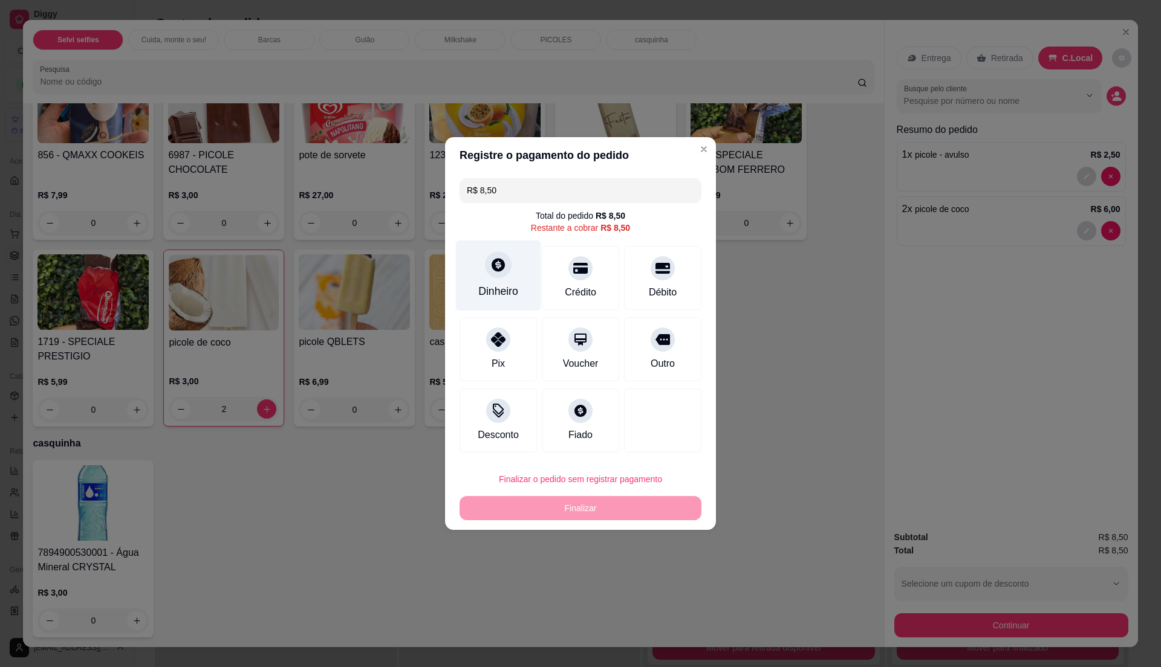
click at [499, 279] on div "Dinheiro" at bounding box center [498, 276] width 85 height 71
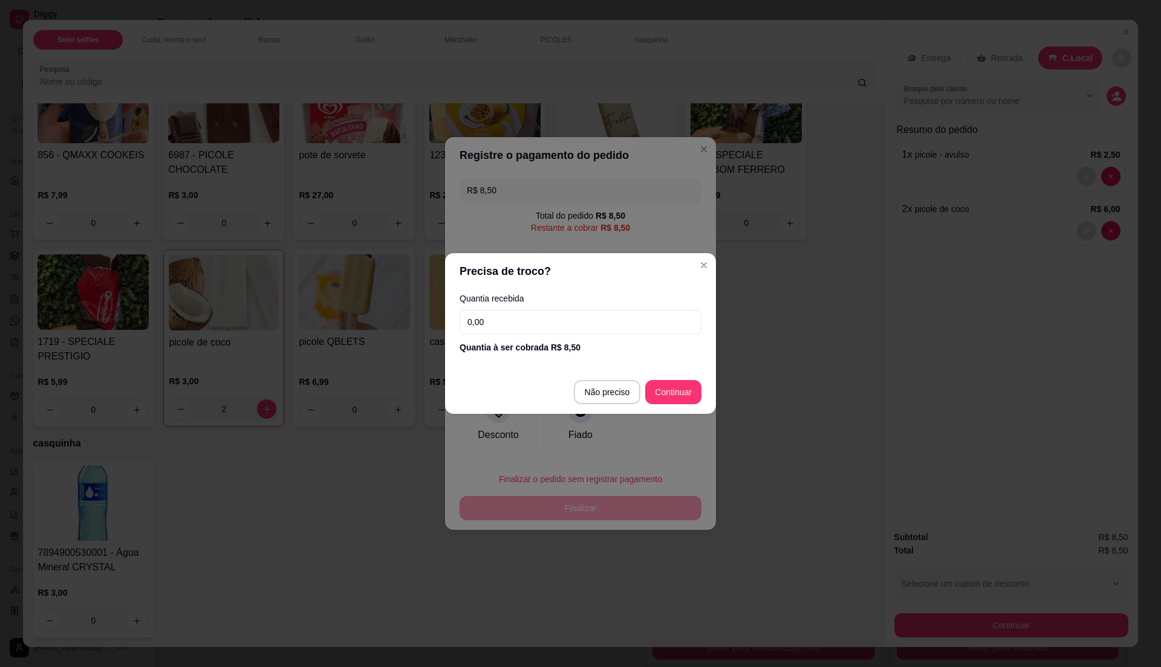
click at [517, 315] on input "0,00" at bounding box center [580, 322] width 242 height 24
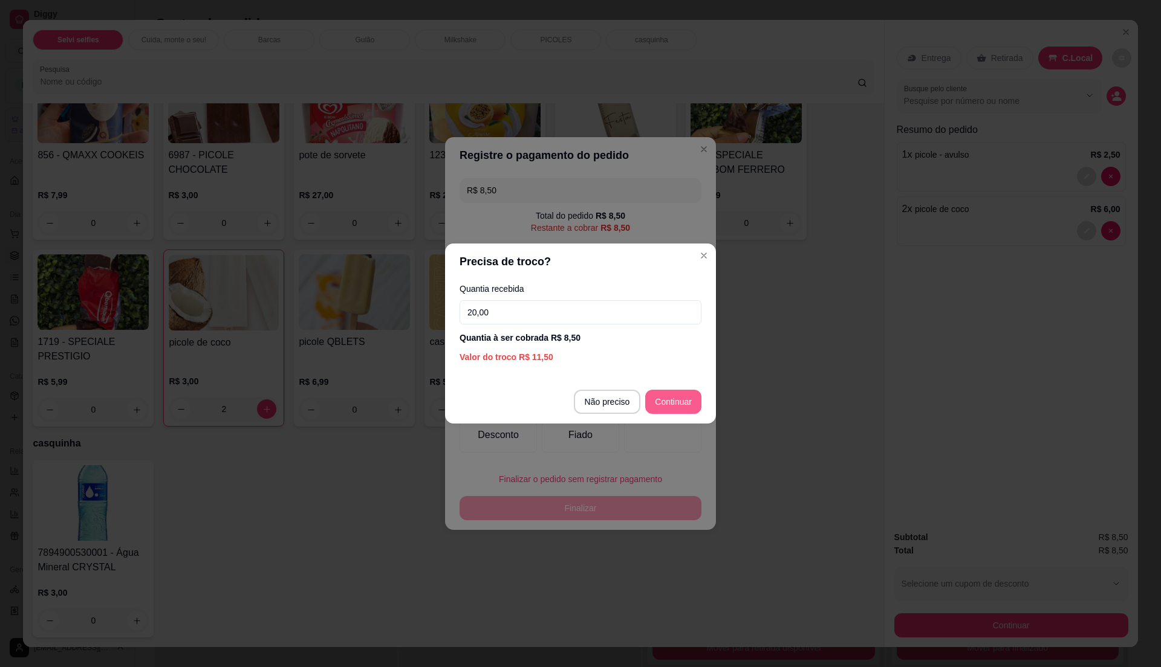
type input "20,00"
type input "R$ 0,00"
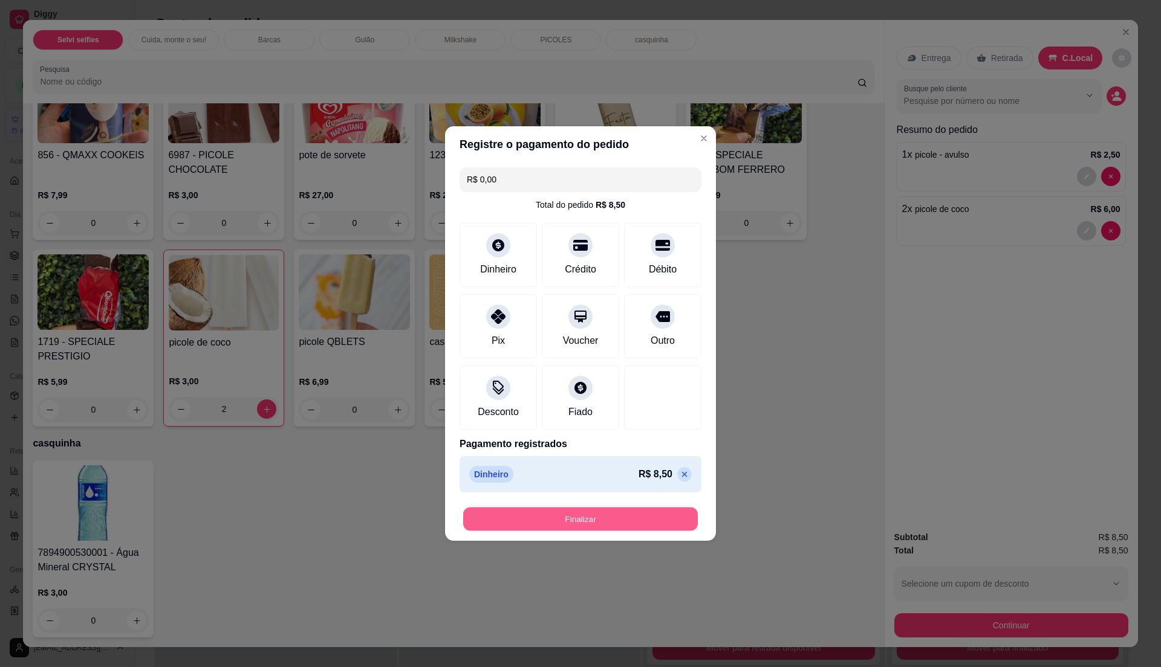
click at [611, 508] on button "Finalizar" at bounding box center [580, 520] width 235 height 24
type input "0"
type input "-R$ 8,50"
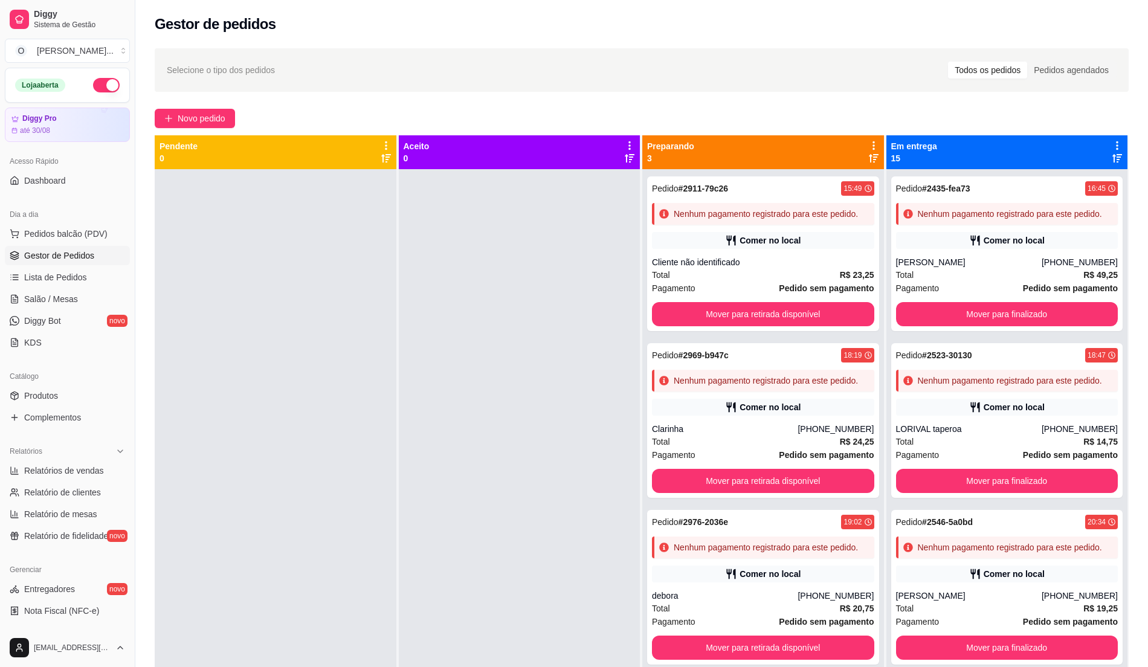
click at [69, 267] on ul "Pedidos balcão (PDV) Gestor de Pedidos Lista de Pedidos Salão / Mesas Diggy Bot…" at bounding box center [67, 288] width 125 height 128
click at [65, 274] on span "Lista de Pedidos" at bounding box center [55, 277] width 63 height 12
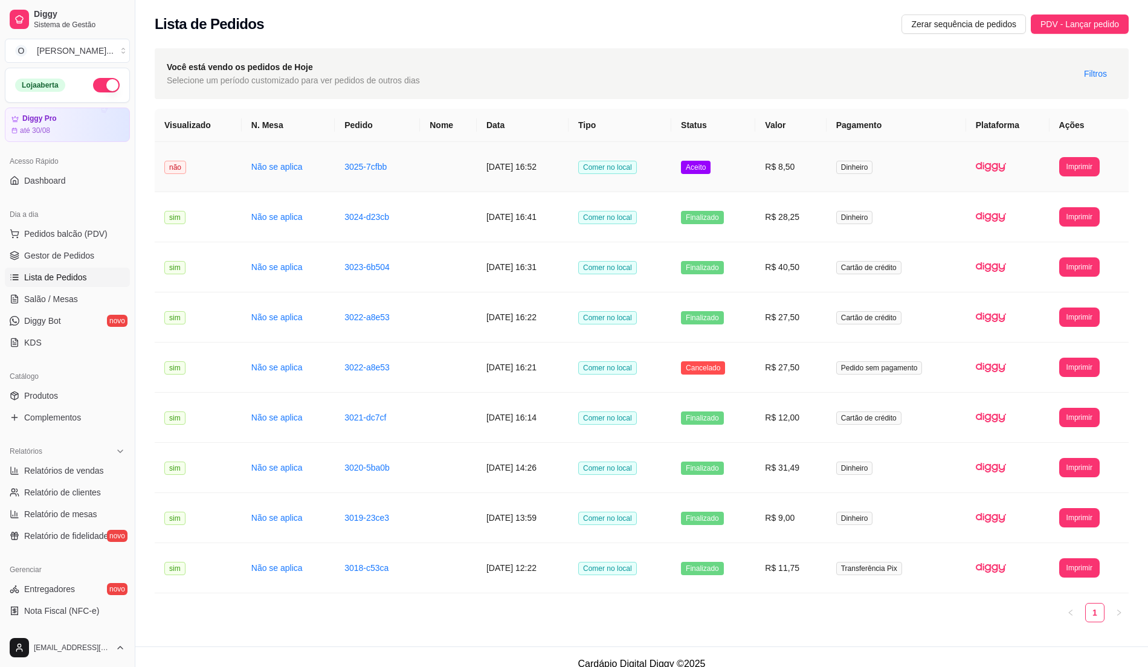
click at [737, 177] on td "Aceito" at bounding box center [714, 167] width 84 height 50
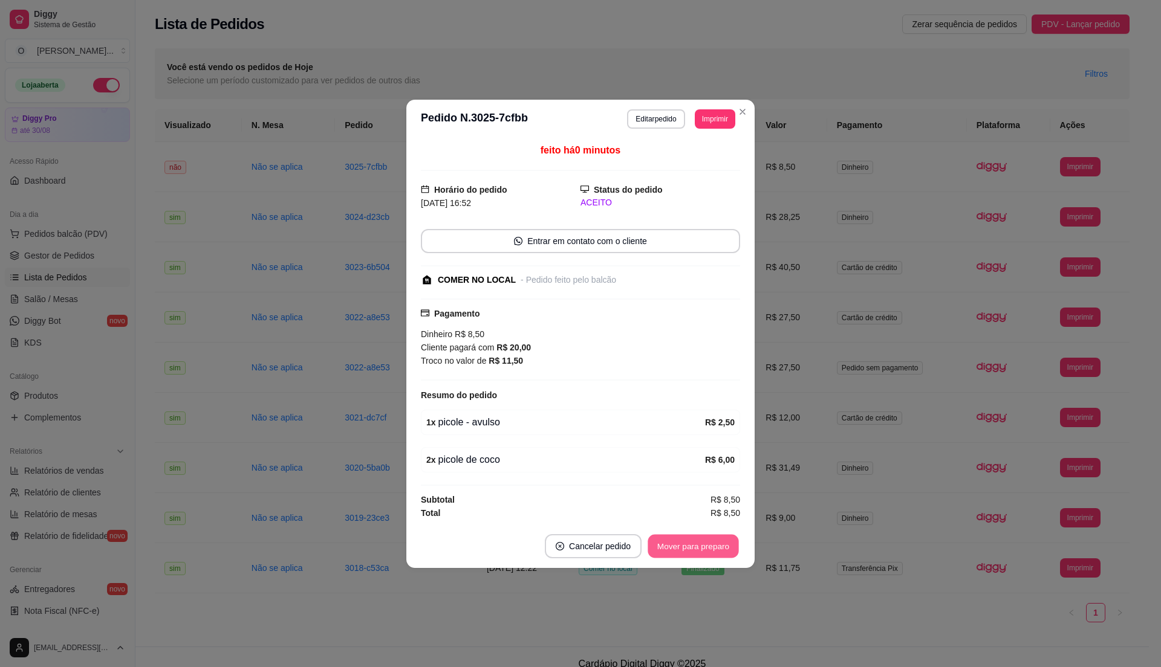
click at [688, 550] on button "Mover para preparo" at bounding box center [692, 546] width 91 height 24
click at [688, 550] on button "Mover para retirada disponível" at bounding box center [673, 546] width 134 height 24
click at [688, 550] on button "Mover para finalizado" at bounding box center [690, 546] width 100 height 24
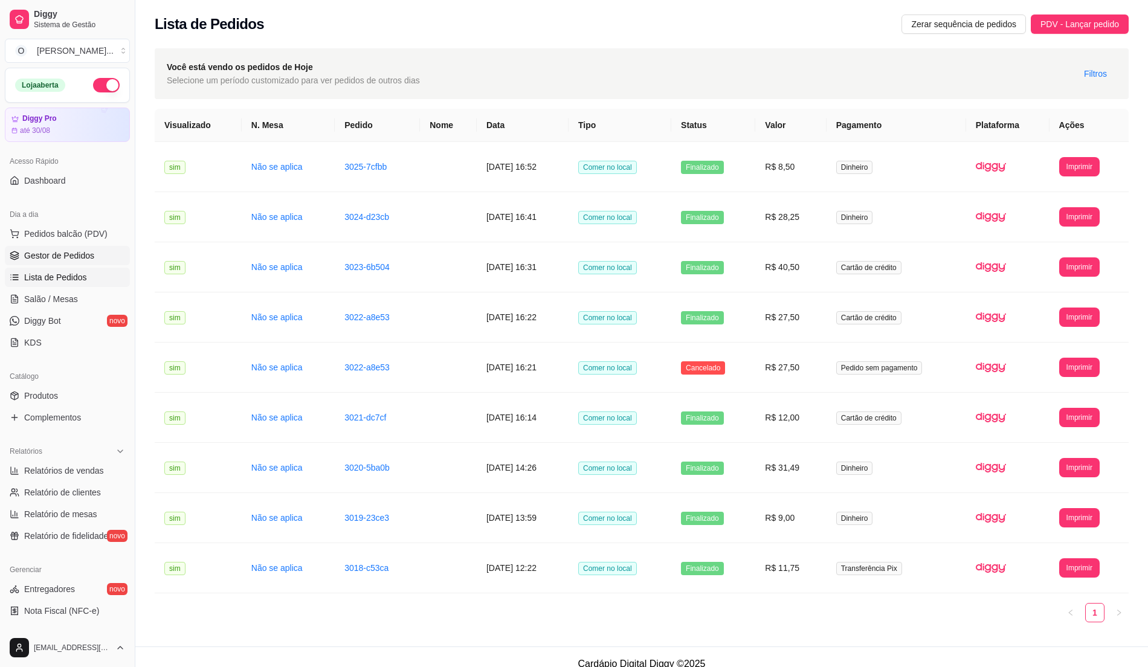
click at [98, 254] on link "Gestor de Pedidos" at bounding box center [67, 255] width 125 height 19
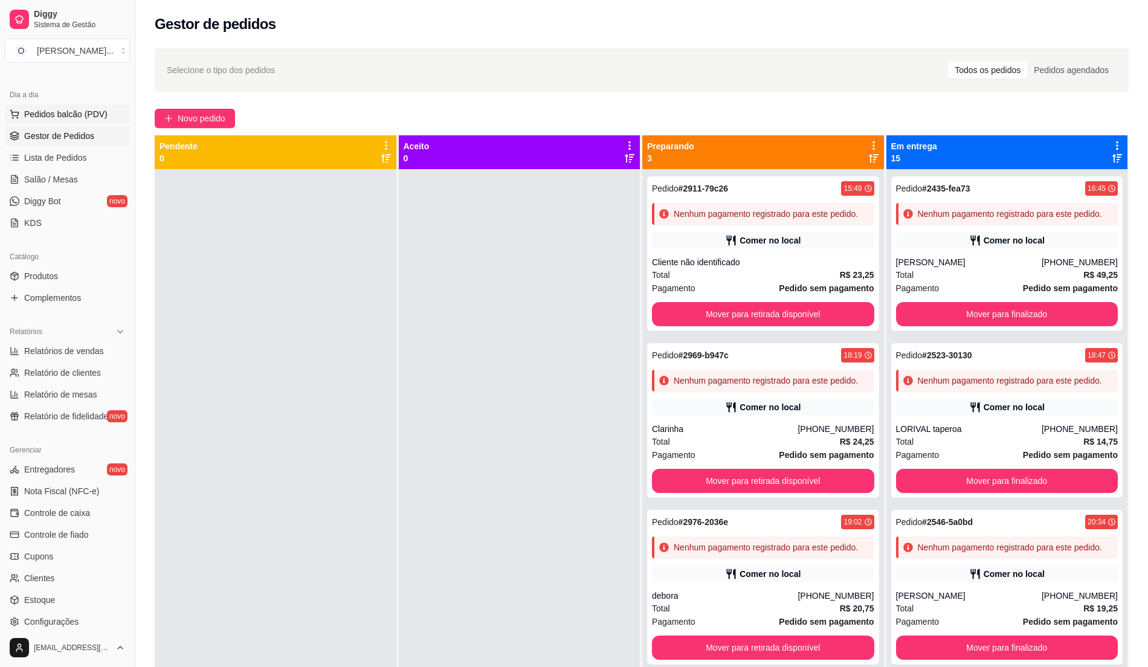
scroll to position [42, 0]
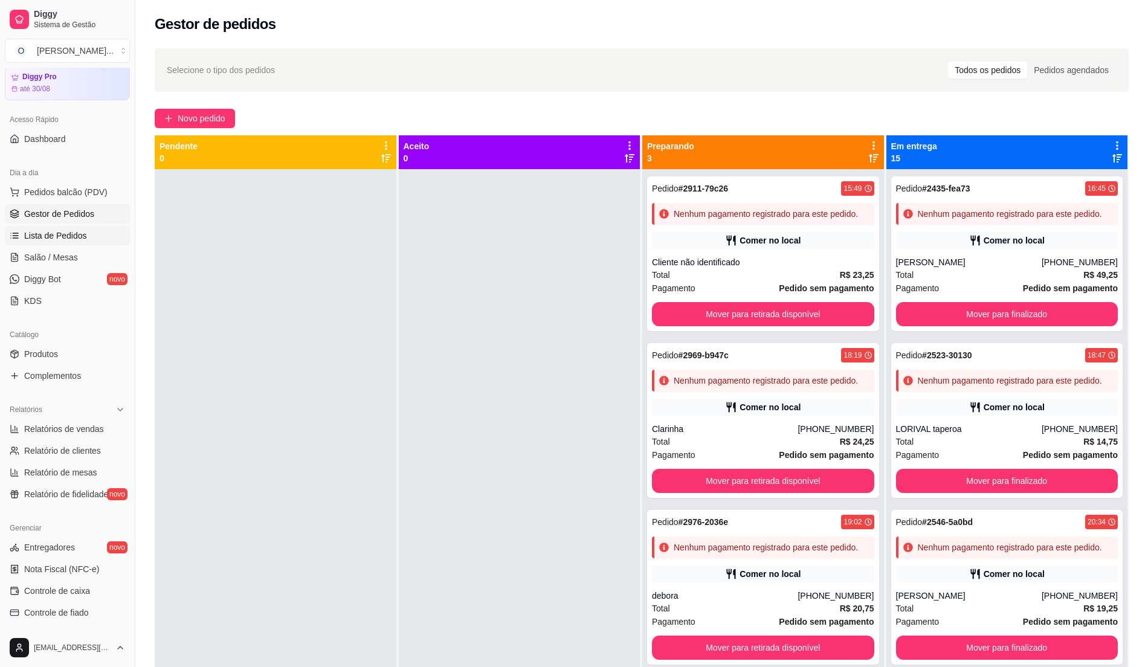
click at [73, 239] on span "Lista de Pedidos" at bounding box center [55, 236] width 63 height 12
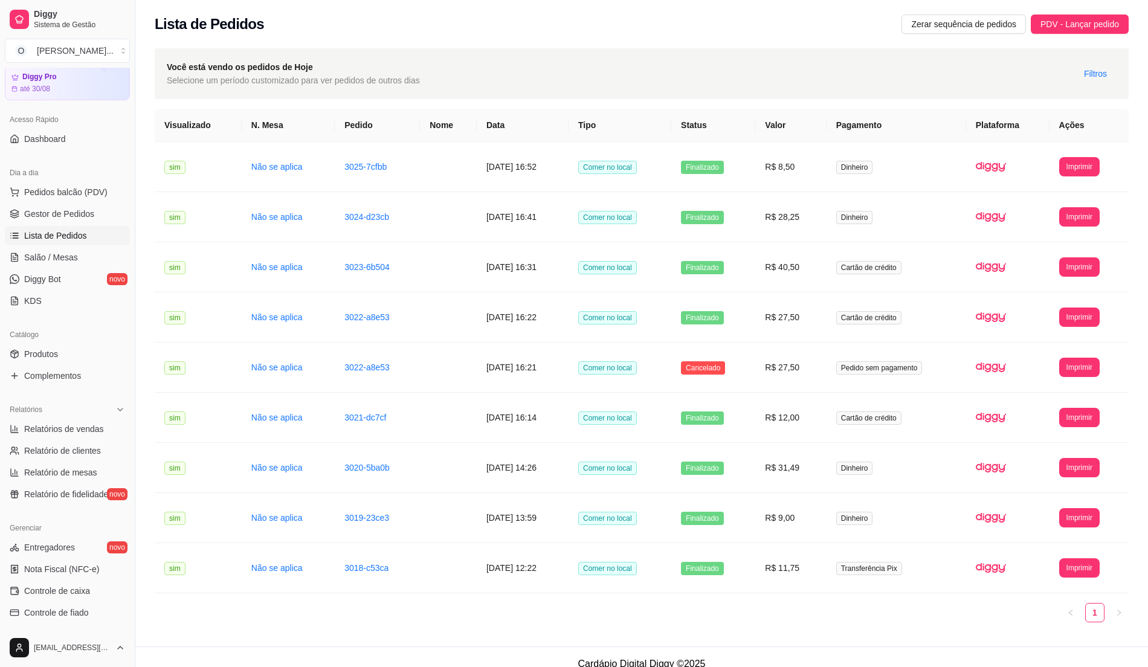
click at [79, 203] on ul "Pedidos balcão (PDV) Gestor de Pedidos Lista de Pedidos Salão / Mesas Diggy Bot…" at bounding box center [67, 247] width 125 height 128
click at [69, 216] on span "Gestor de Pedidos" at bounding box center [59, 214] width 70 height 12
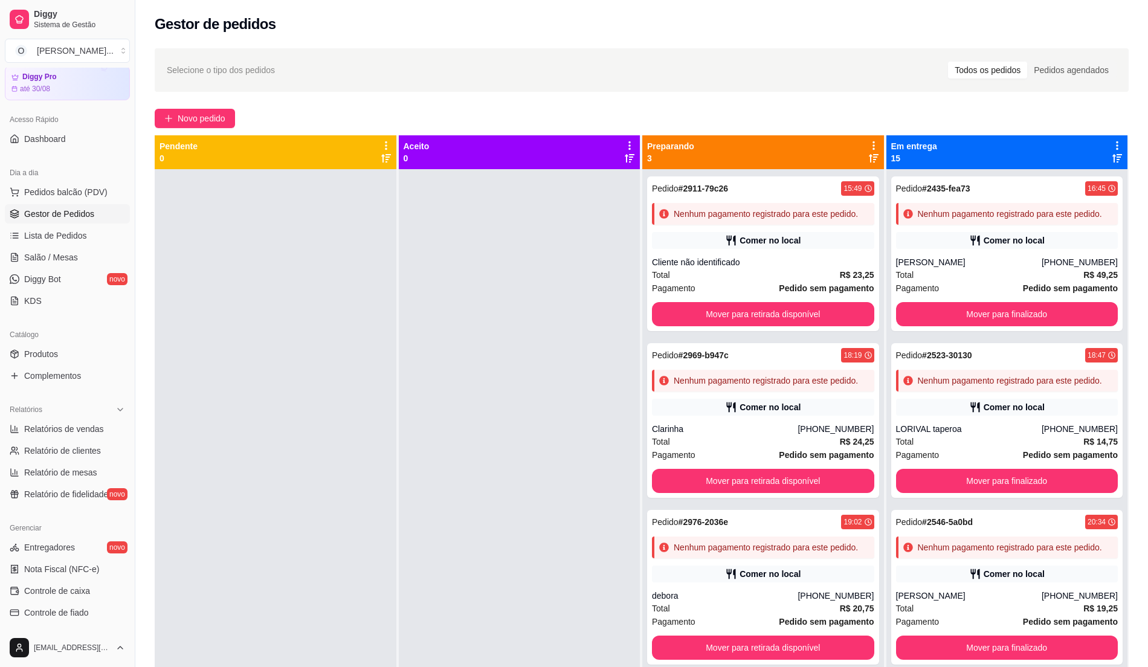
click at [88, 212] on span "Gestor de Pedidos" at bounding box center [59, 214] width 70 height 12
click at [80, 231] on span "Lista de Pedidos" at bounding box center [55, 236] width 63 height 12
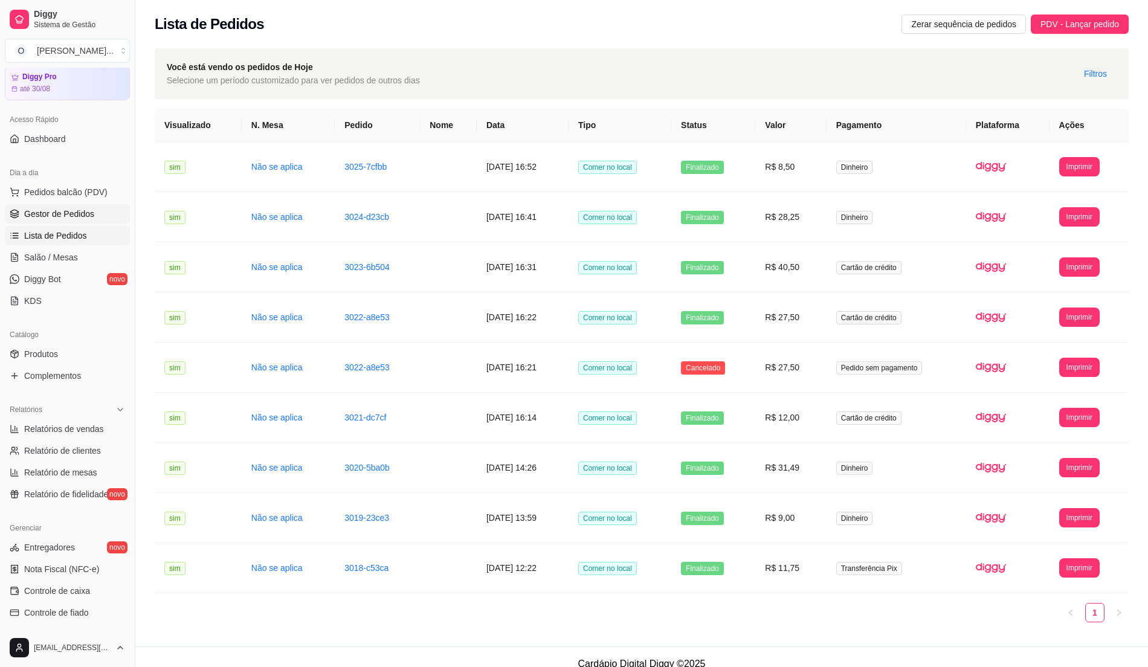
click at [77, 214] on span "Gestor de Pedidos" at bounding box center [59, 214] width 70 height 12
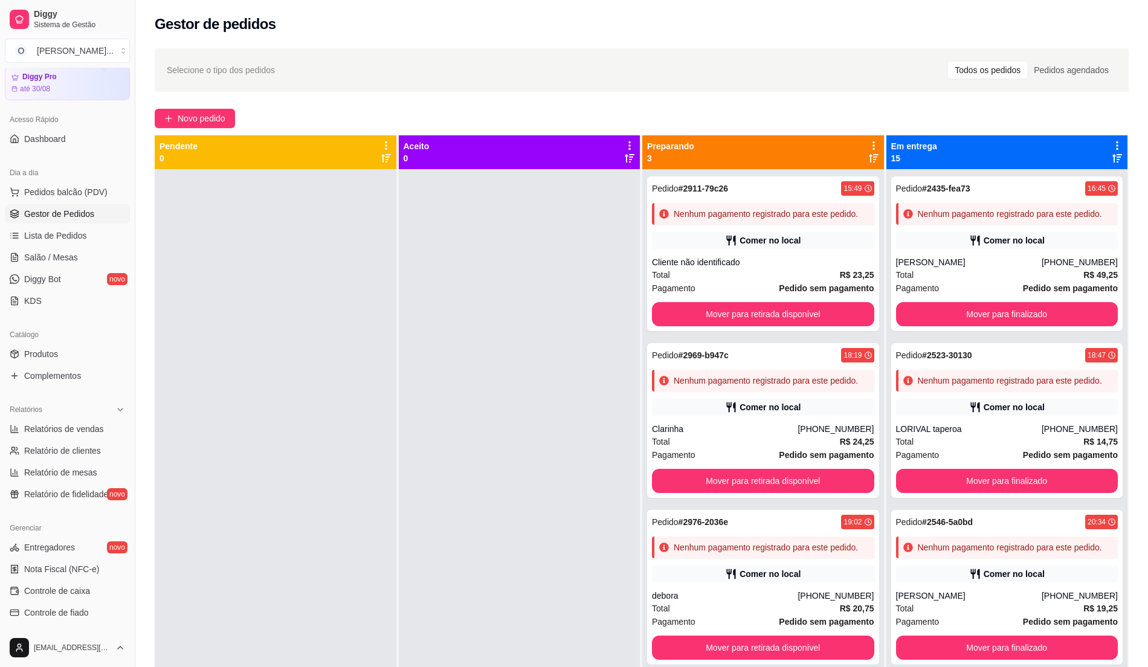
click at [49, 214] on span "Gestor de Pedidos" at bounding box center [59, 214] width 70 height 12
click at [47, 214] on span "Gestor de Pedidos" at bounding box center [59, 214] width 70 height 12
click at [23, 235] on link "Lista de Pedidos" at bounding box center [67, 235] width 125 height 19
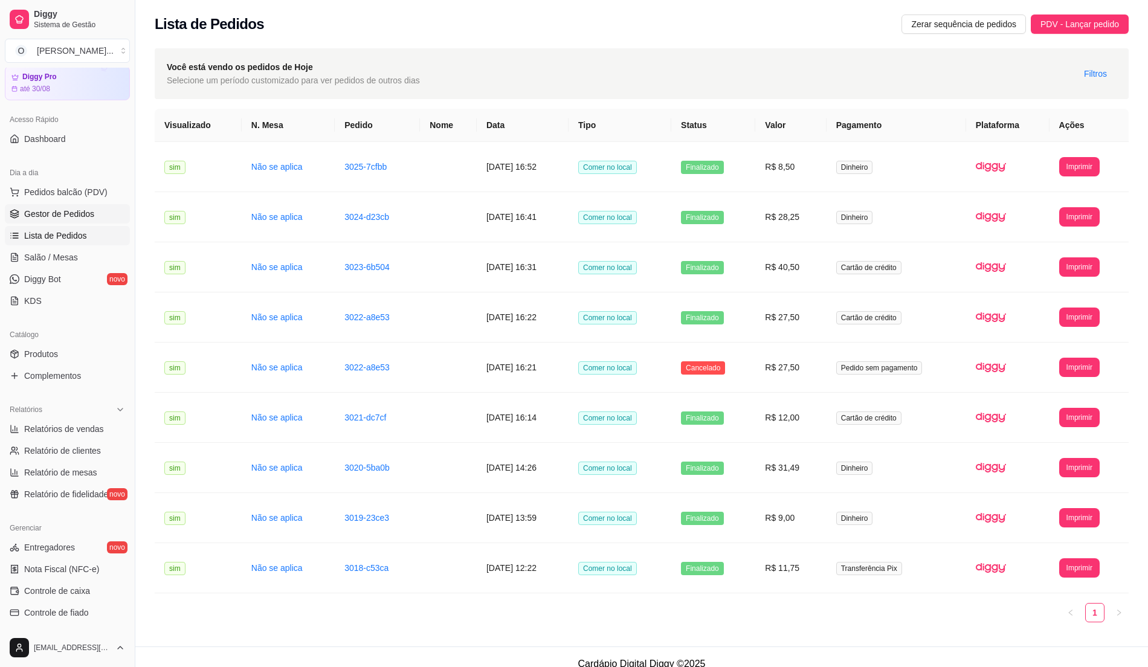
click at [87, 218] on span "Gestor de Pedidos" at bounding box center [59, 214] width 70 height 12
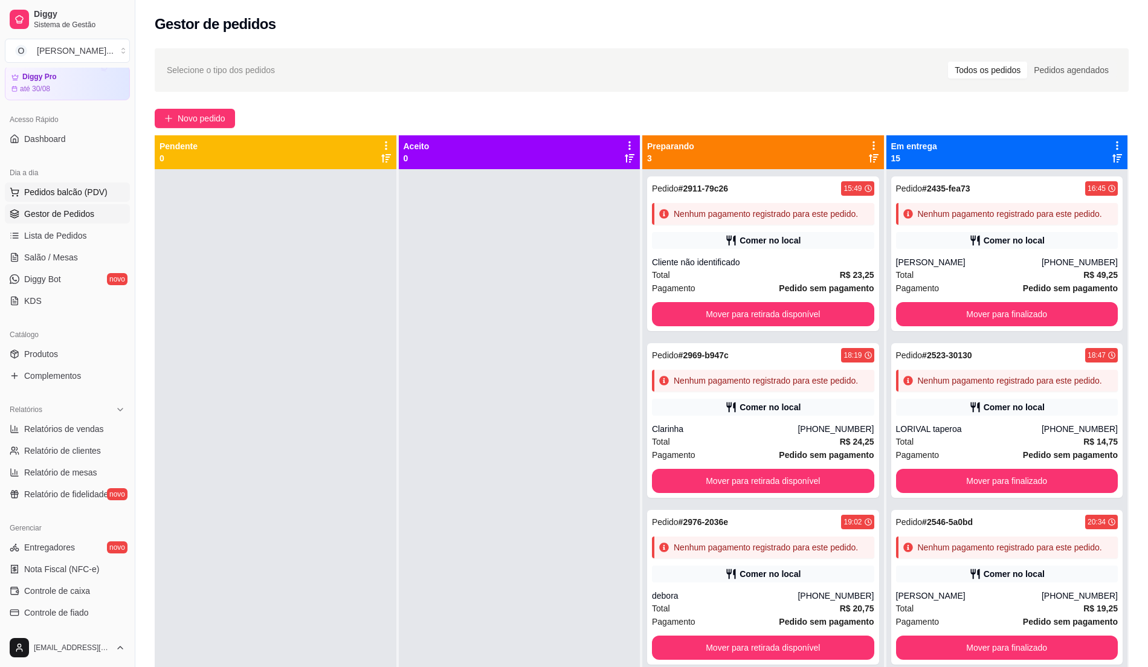
click at [77, 187] on span "Pedidos balcão (PDV)" at bounding box center [65, 192] width 83 height 12
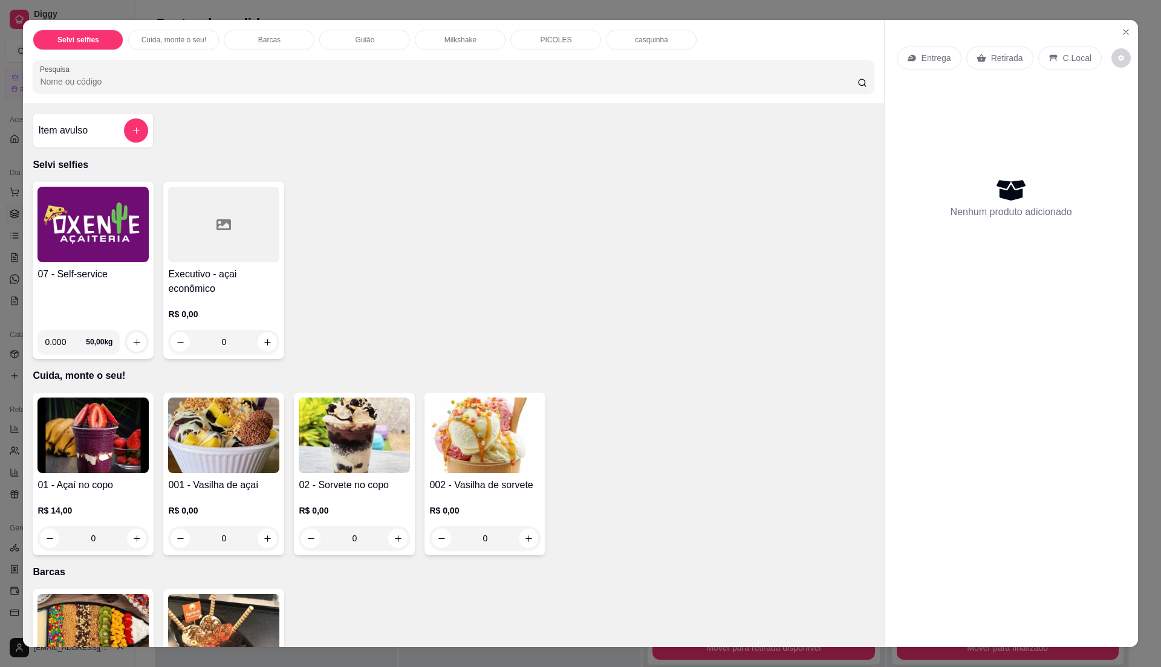
click at [121, 296] on div "07 - Self-service" at bounding box center [92, 293] width 111 height 53
click at [100, 299] on div "07 - Self-service" at bounding box center [92, 293] width 111 height 53
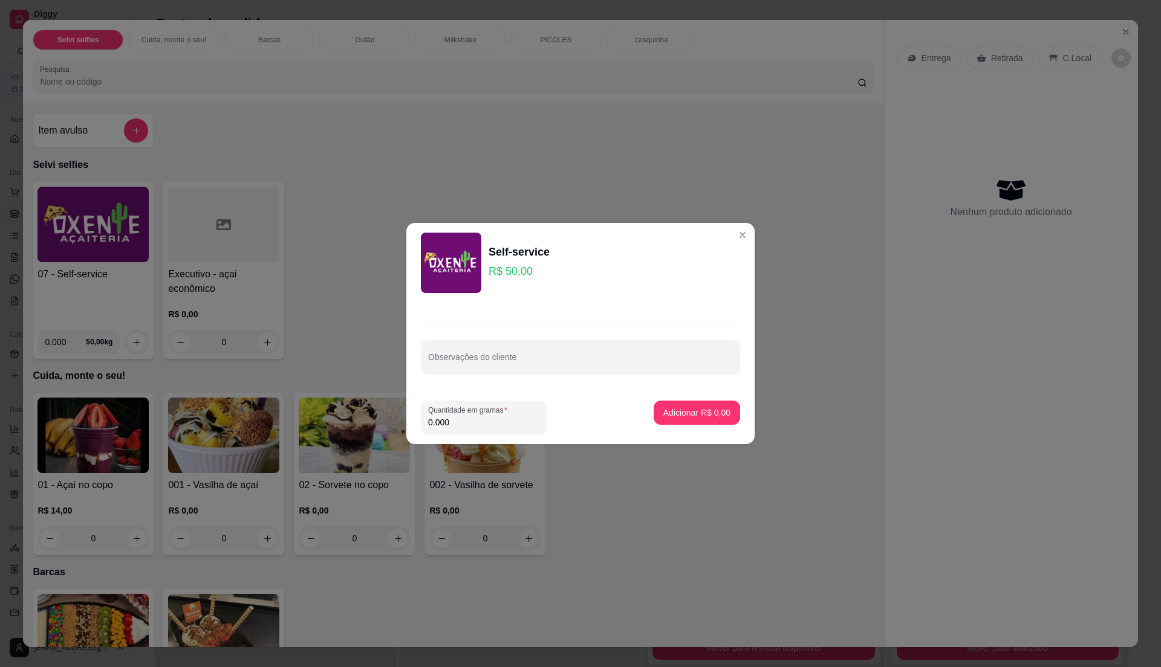
click at [721, 241] on div "Self-service R$ 50,00" at bounding box center [580, 263] width 319 height 60
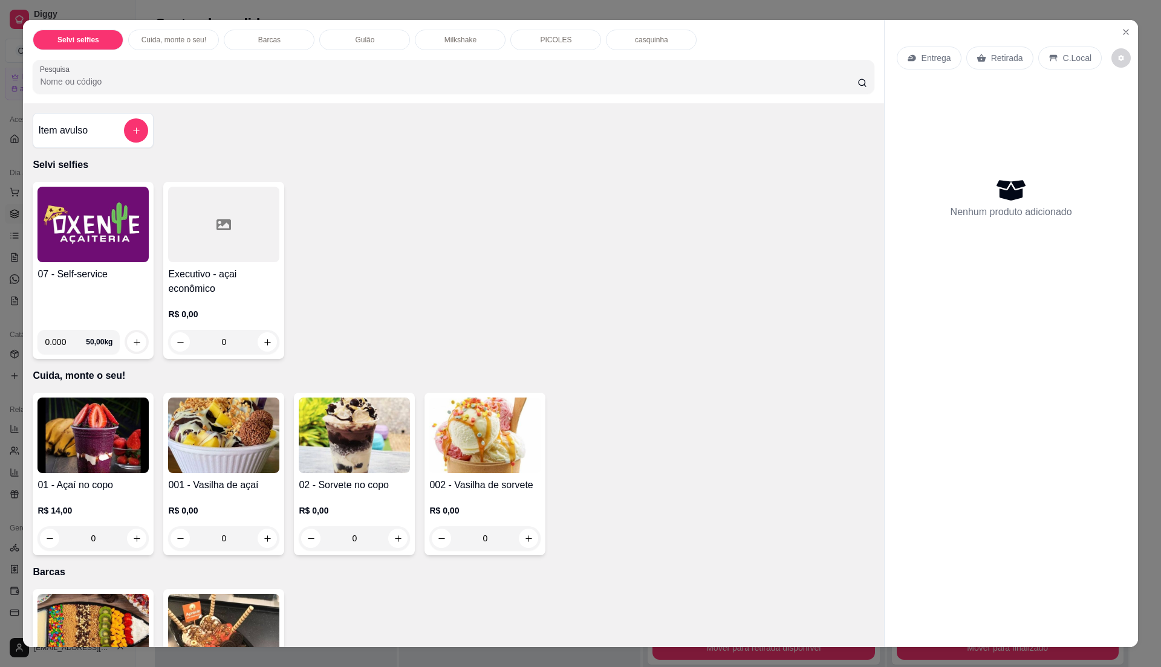
click at [71, 276] on h4 "07 - Self-service" at bounding box center [92, 274] width 111 height 15
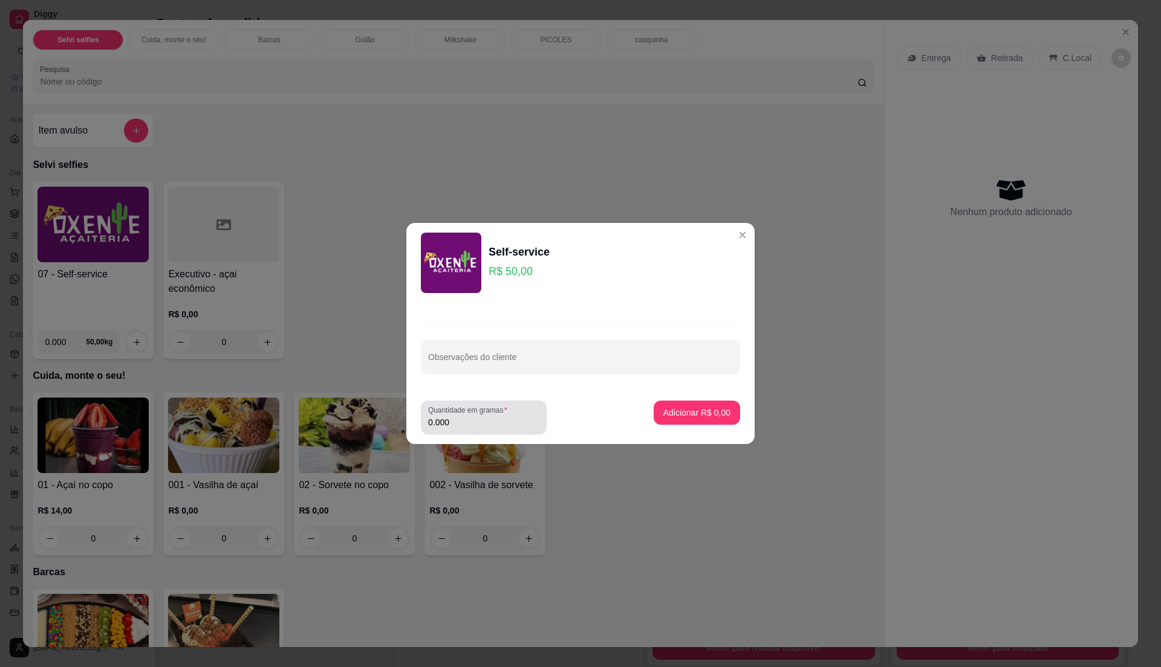
click at [479, 419] on input "0.000" at bounding box center [483, 422] width 111 height 12
type input "0.1"
click at [673, 409] on p "Adicionar R$ 5,00" at bounding box center [696, 413] width 67 height 12
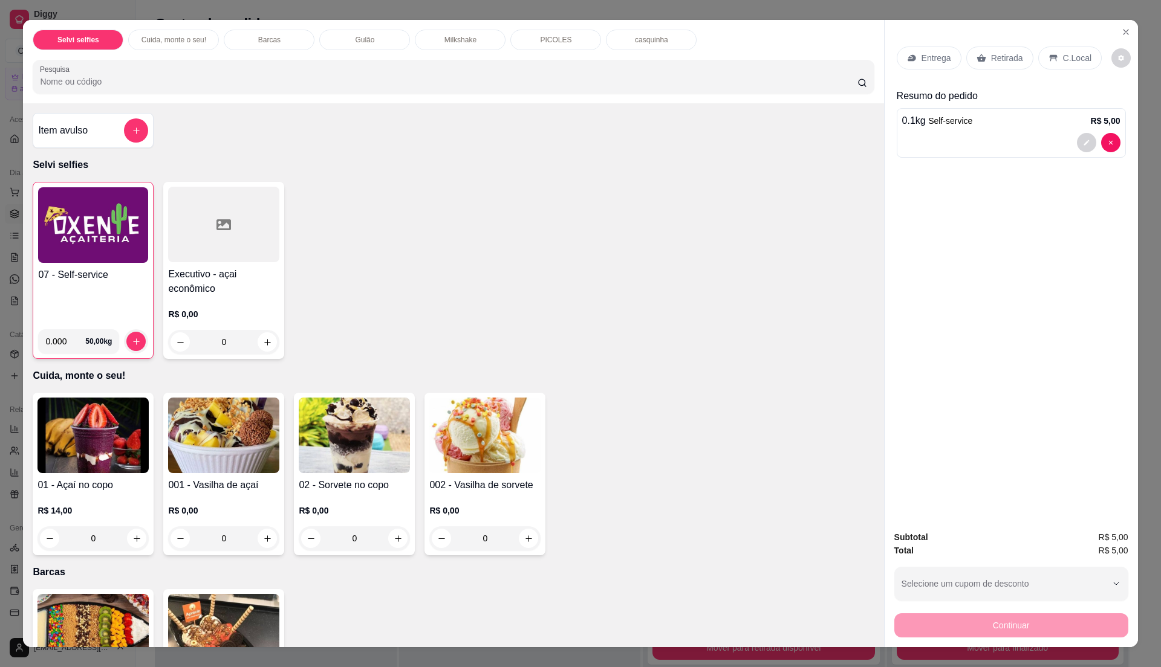
click at [102, 279] on h4 "07 - Self-service" at bounding box center [93, 275] width 110 height 15
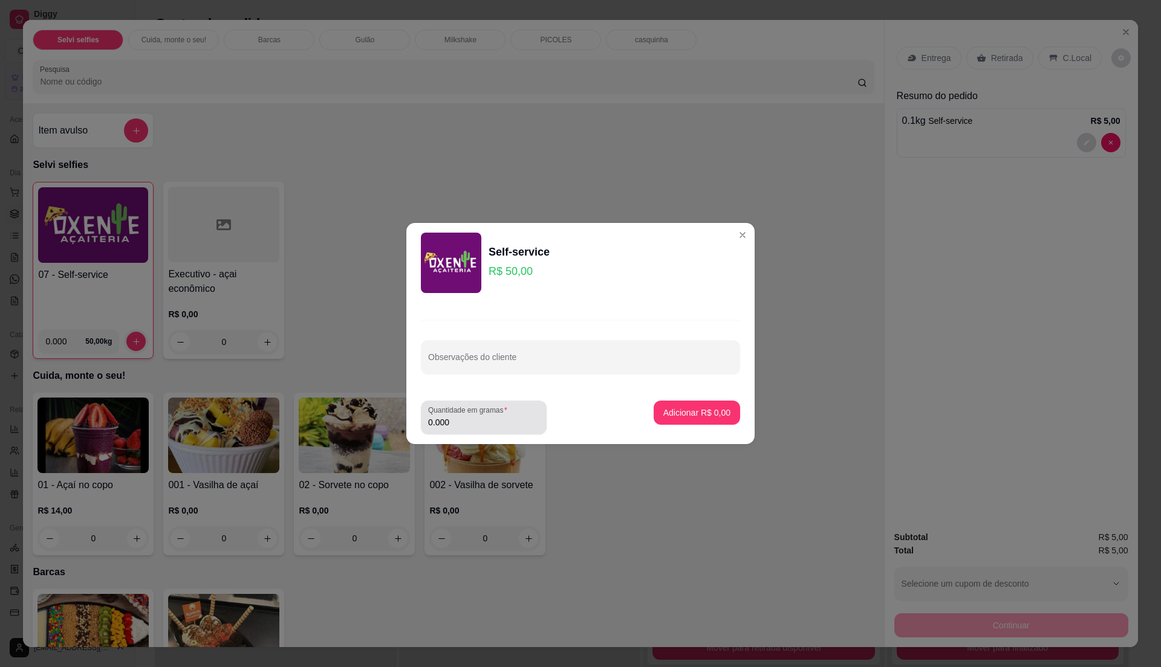
click at [484, 426] on input "0.000" at bounding box center [483, 422] width 111 height 12
type input "0.165"
click at [699, 407] on p "Adicionar R$ 8,25" at bounding box center [696, 412] width 65 height 11
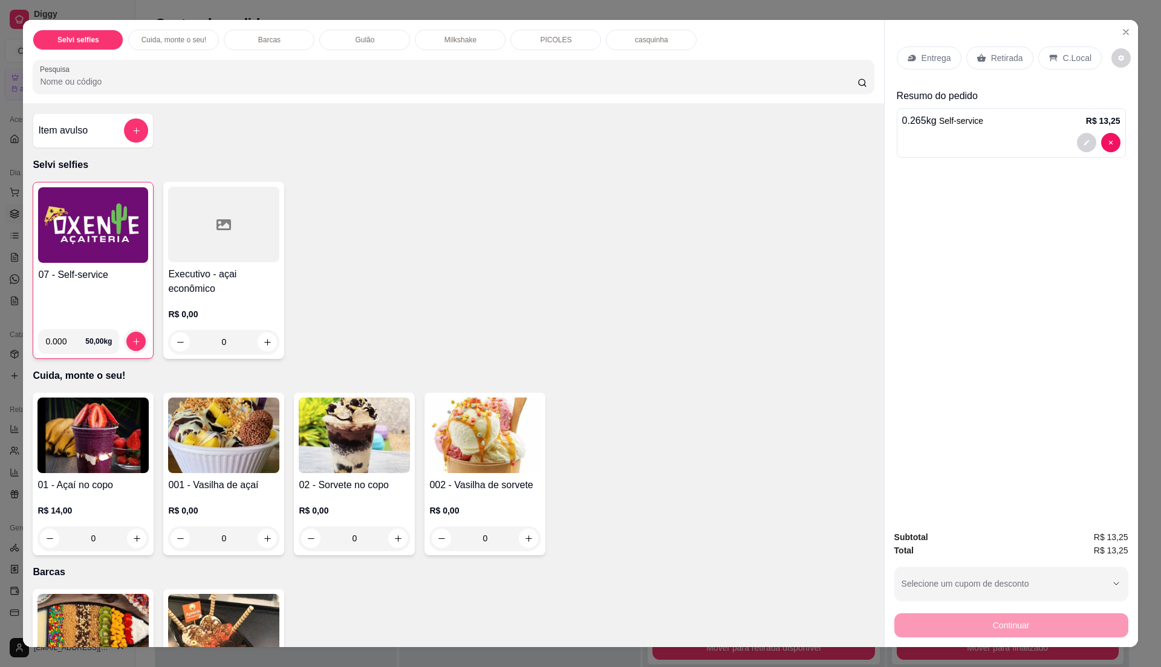
click at [99, 301] on div "07 - Self-service" at bounding box center [93, 294] width 110 height 52
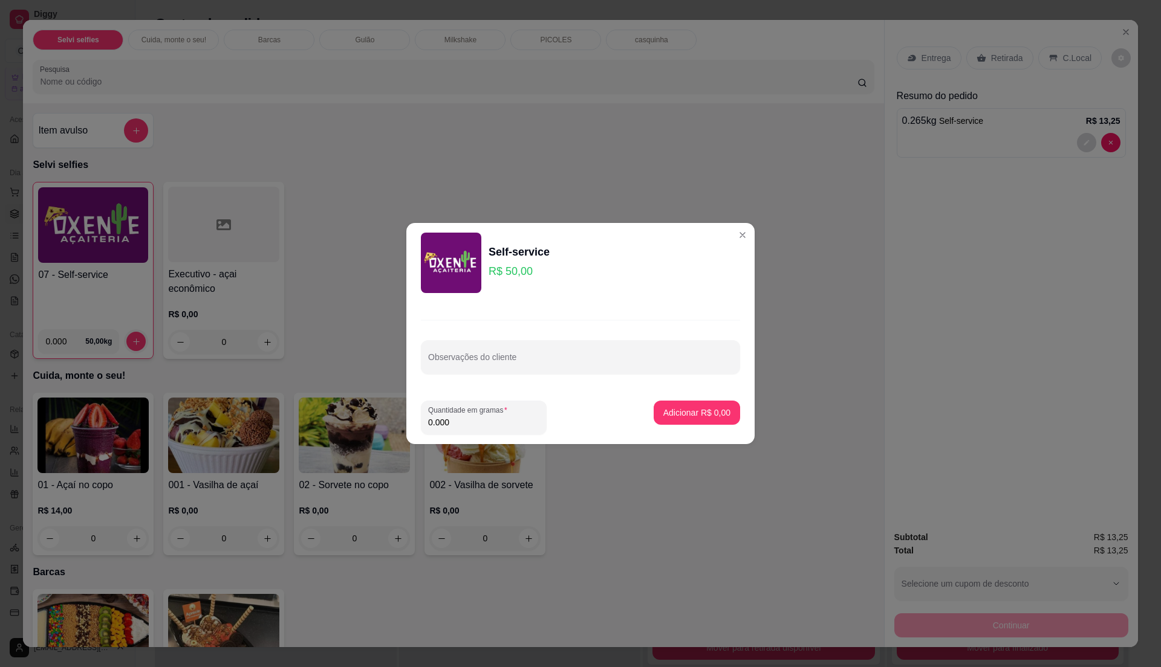
click at [482, 423] on input "0.000" at bounding box center [483, 422] width 111 height 12
click at [482, 423] on input "0" at bounding box center [483, 422] width 111 height 12
click at [487, 421] on input "0" at bounding box center [483, 422] width 111 height 12
type input "0.435"
click at [678, 414] on p "Adicionar R$ 21,75" at bounding box center [694, 412] width 70 height 11
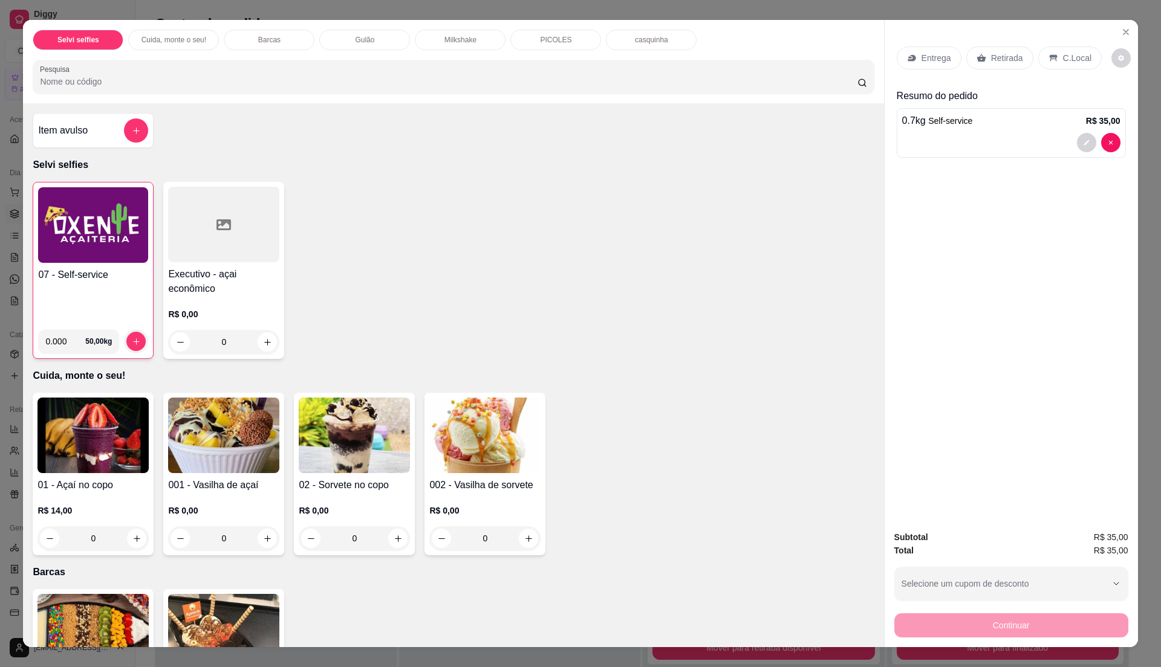
click at [140, 276] on h4 "07 - Self-service" at bounding box center [93, 275] width 110 height 15
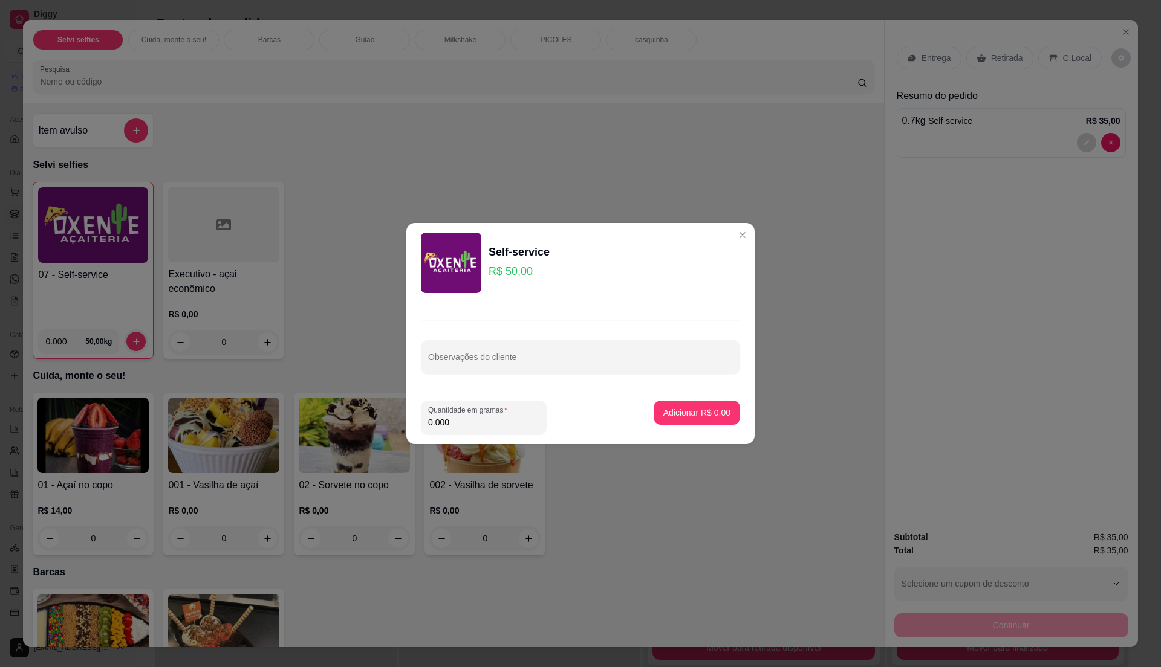
click at [477, 424] on input "0.000" at bounding box center [483, 422] width 111 height 12
click at [477, 424] on input "0" at bounding box center [483, 422] width 111 height 12
type input "0.27"
click at [692, 414] on p "Adicionar R$ 13,50" at bounding box center [694, 412] width 70 height 11
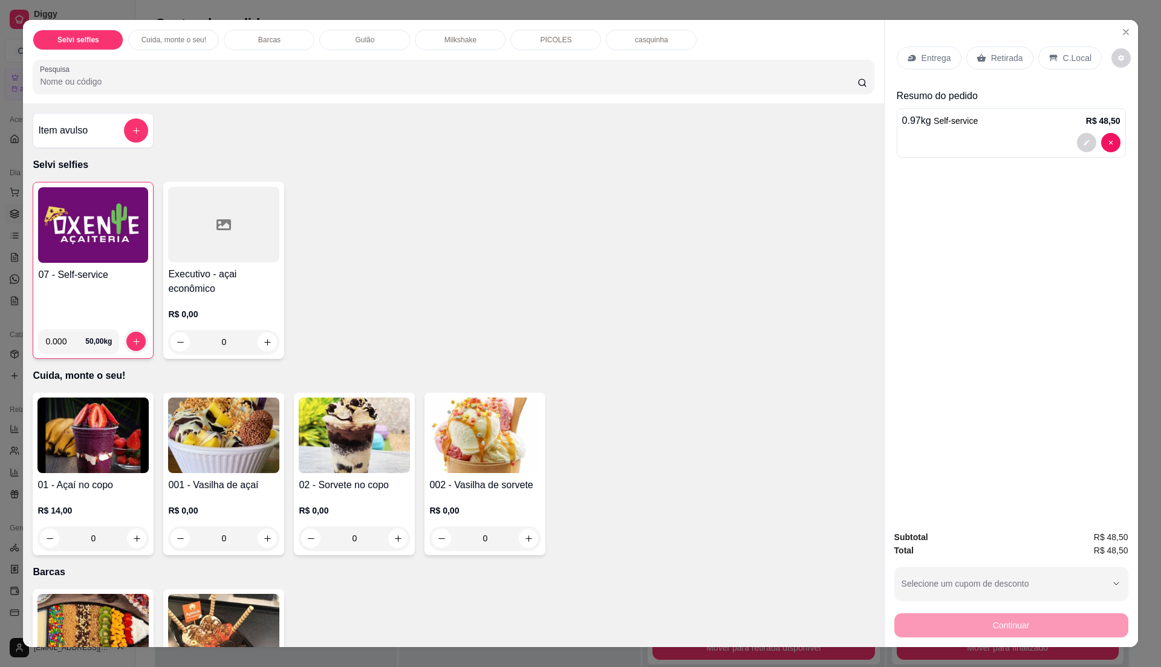
click at [1066, 62] on p "C.Local" at bounding box center [1077, 58] width 28 height 12
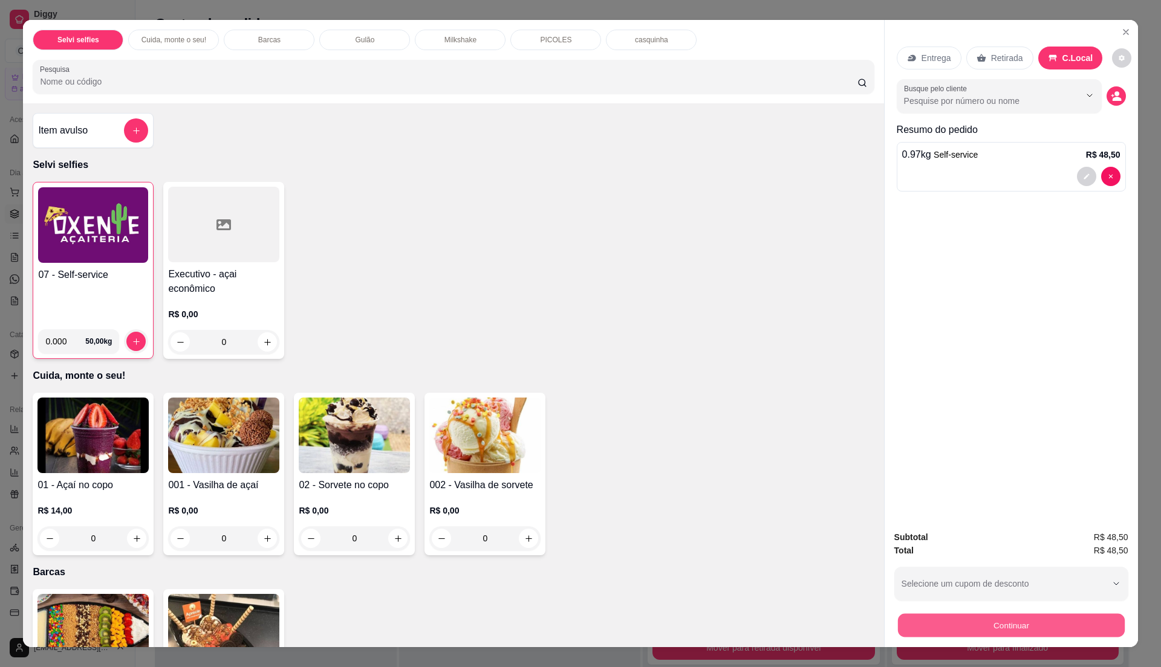
click at [1000, 620] on button "Continuar" at bounding box center [1010, 626] width 227 height 24
click at [100, 282] on h4 "07 - Self-service" at bounding box center [93, 275] width 110 height 15
click at [112, 282] on h4 "07 - Self-service" at bounding box center [93, 275] width 110 height 15
click at [88, 116] on div "Item avulso" at bounding box center [93, 130] width 121 height 35
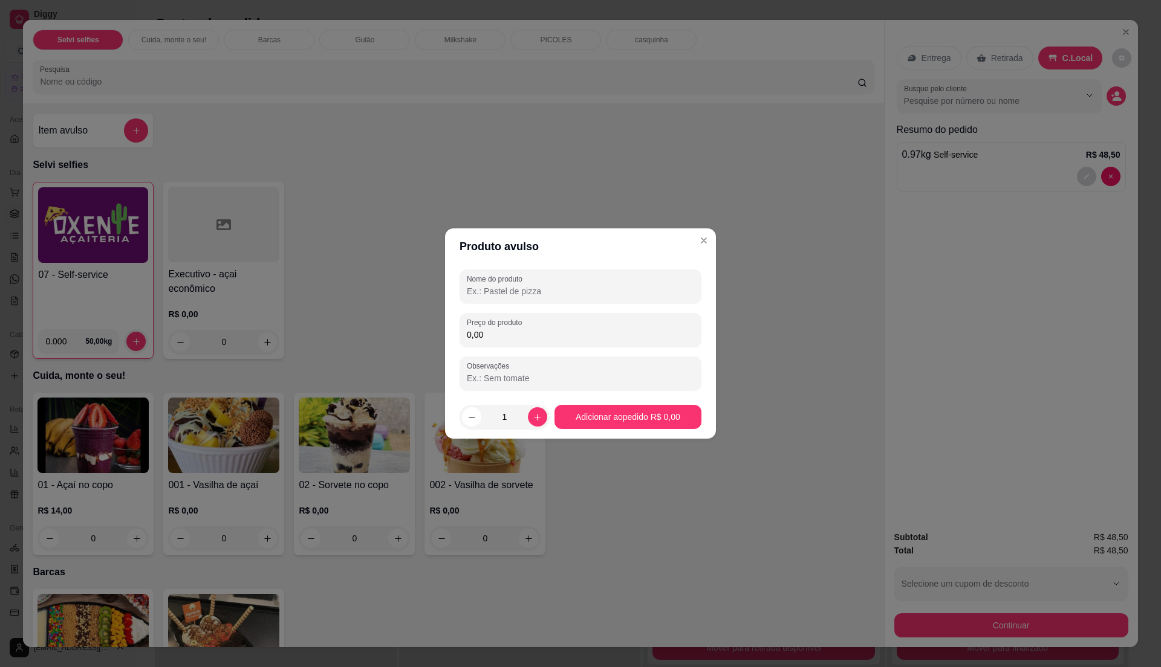
click at [520, 293] on input "Nome do produto" at bounding box center [580, 291] width 227 height 12
type input "sorvete"
click at [565, 326] on div "0,00" at bounding box center [580, 330] width 227 height 24
type input "1,00"
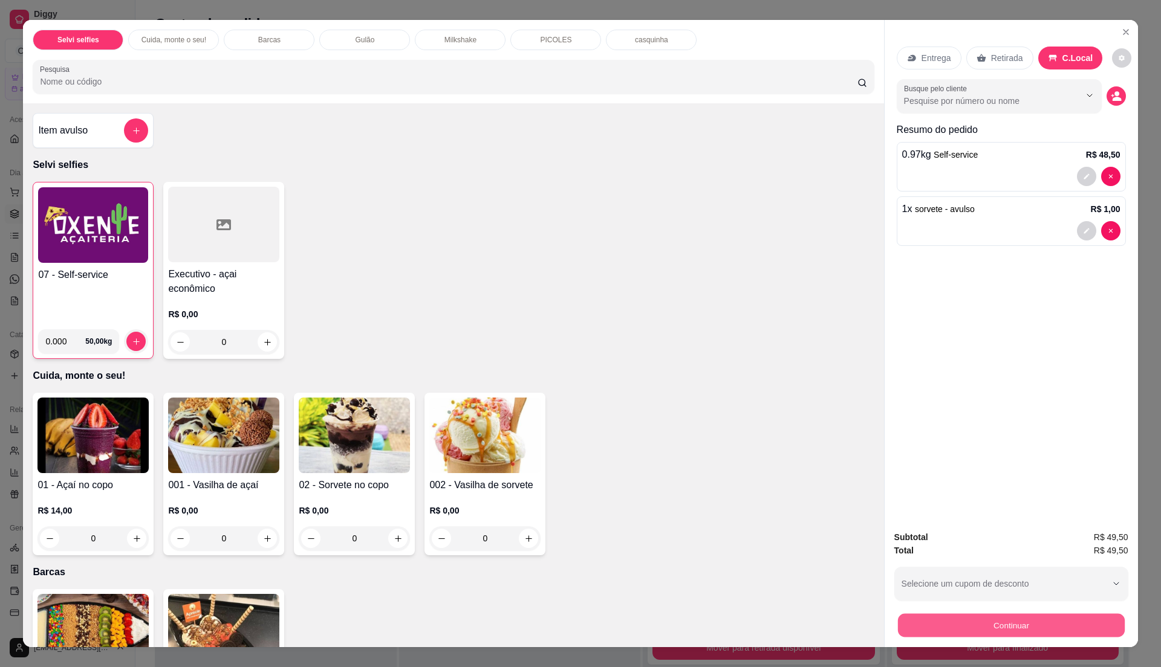
click at [978, 617] on button "Continuar" at bounding box center [1010, 626] width 227 height 24
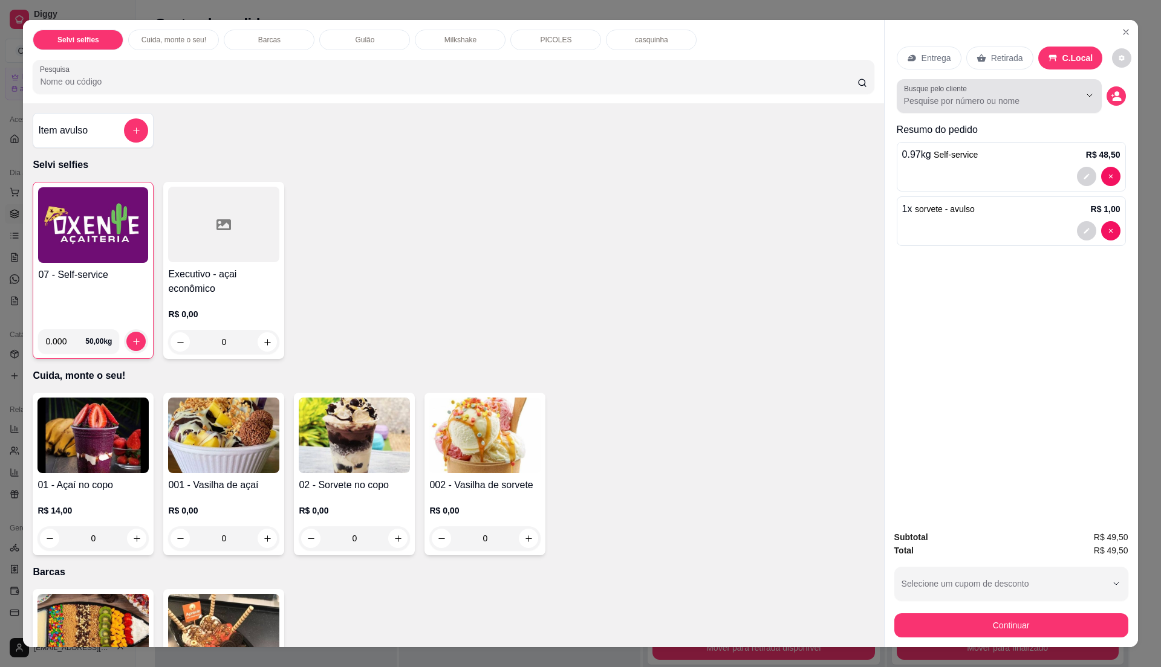
click at [961, 93] on label "Busque pelo cliente" at bounding box center [937, 88] width 67 height 10
click at [961, 95] on input "Busque pelo cliente" at bounding box center [982, 101] width 157 height 12
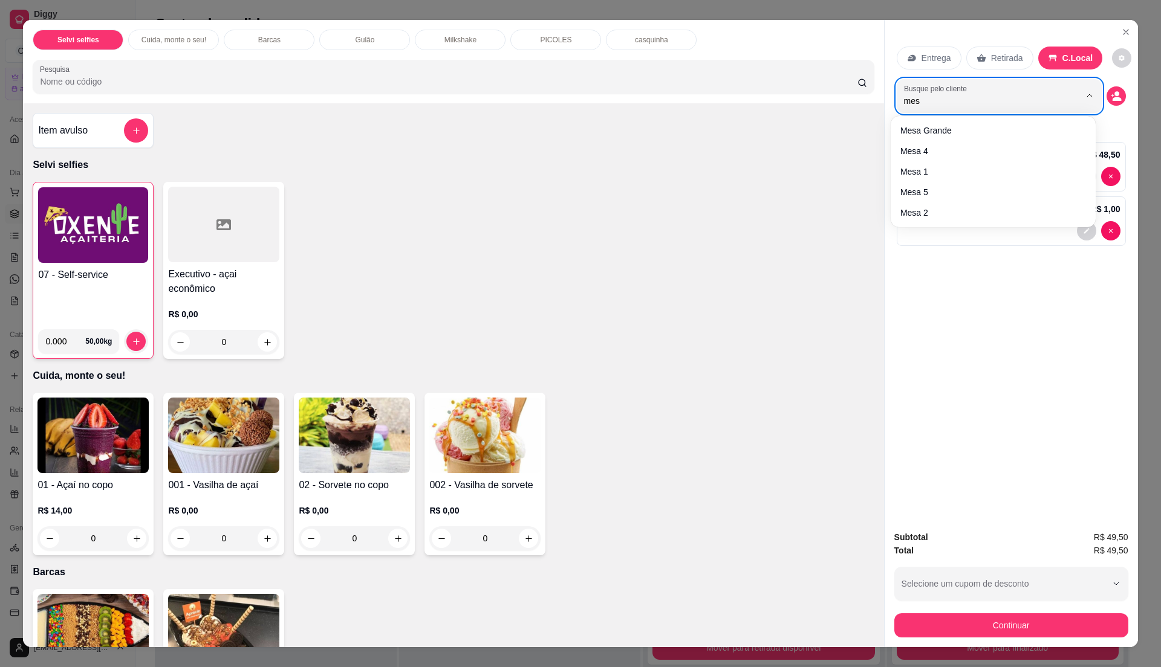
type input "mesa"
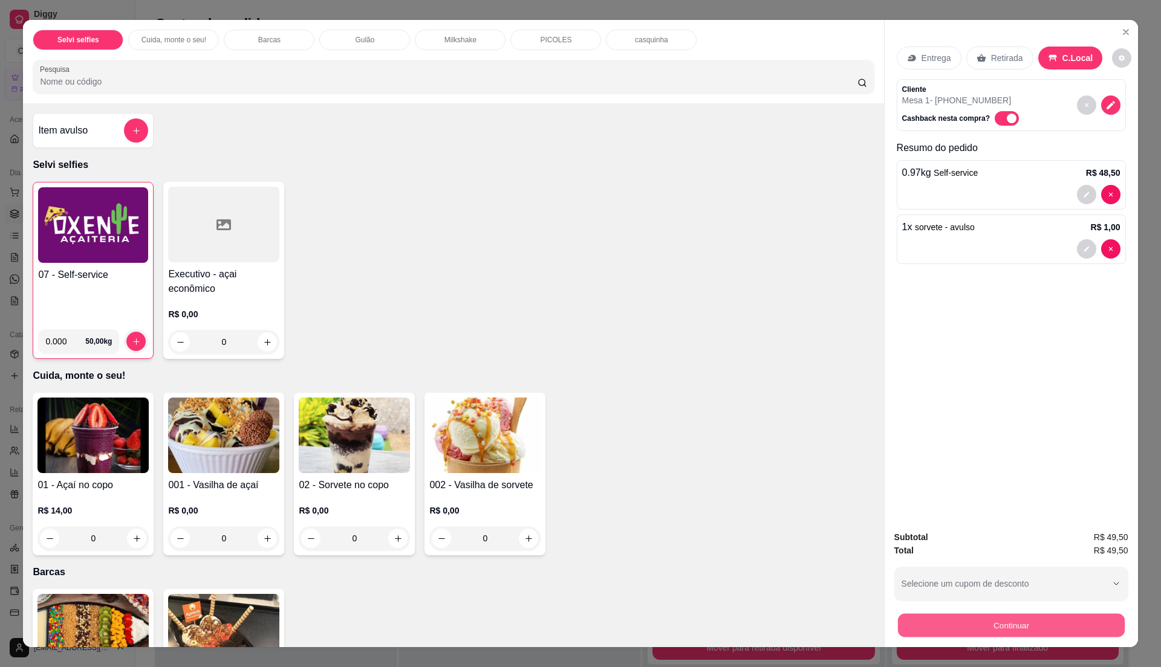
click at [994, 615] on button "Continuar" at bounding box center [1010, 626] width 227 height 24
click at [1087, 247] on button "decrease-product-quantity" at bounding box center [1086, 248] width 19 height 19
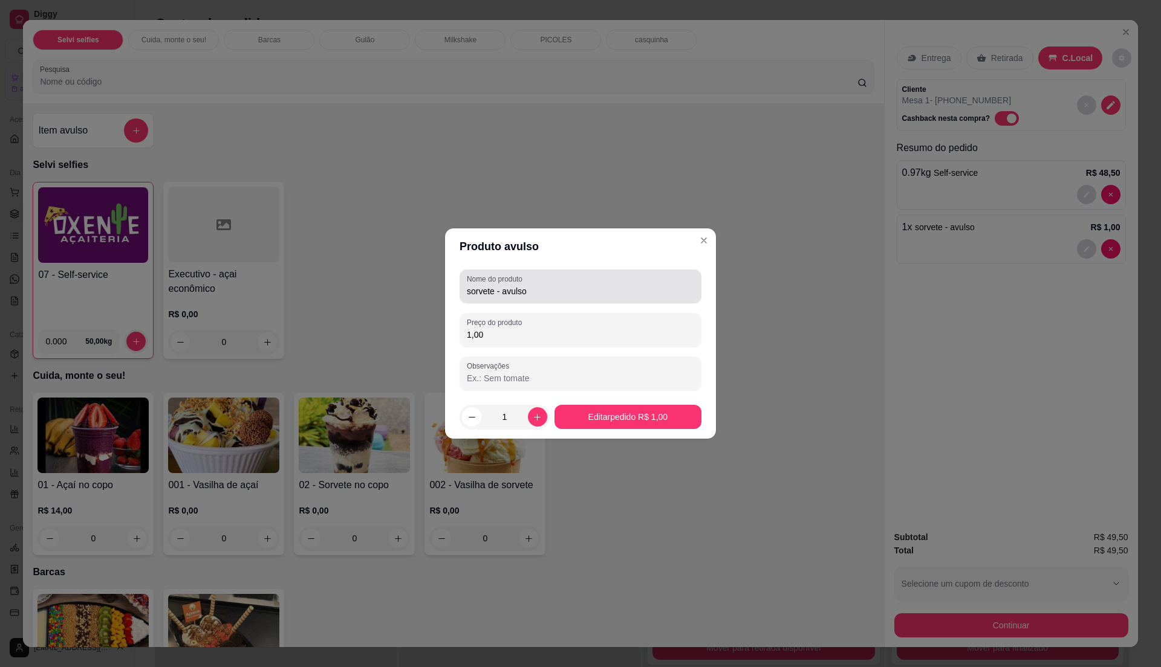
click at [598, 291] on input "sorvete - avulso" at bounding box center [580, 291] width 227 height 12
type input "s"
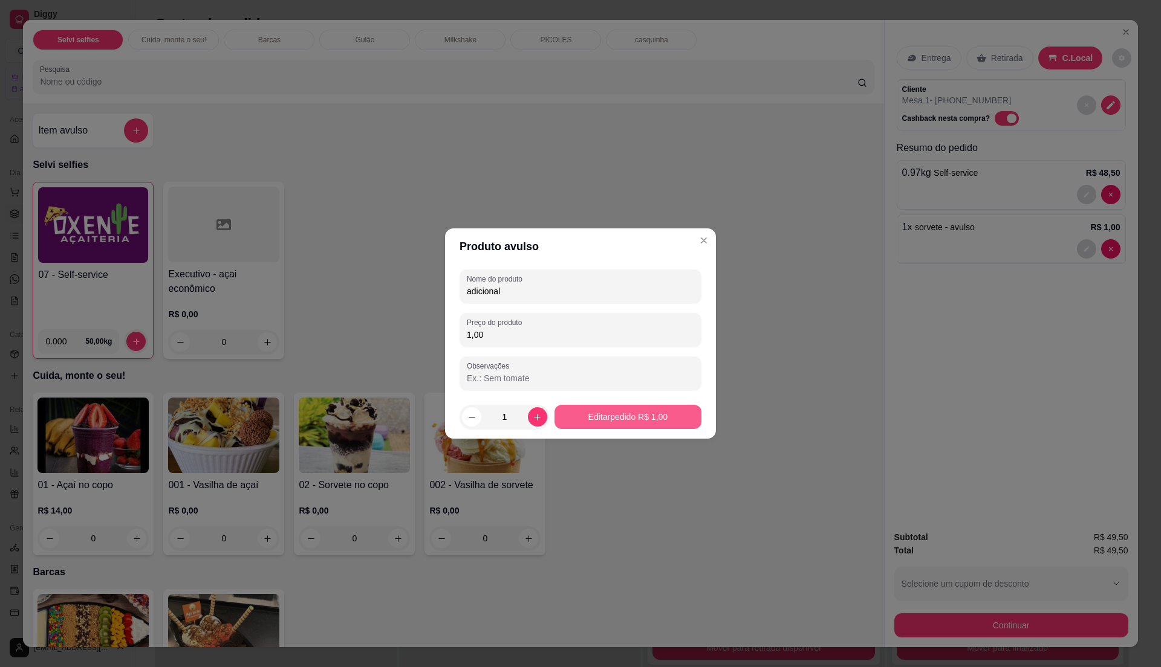
type input "adicional"
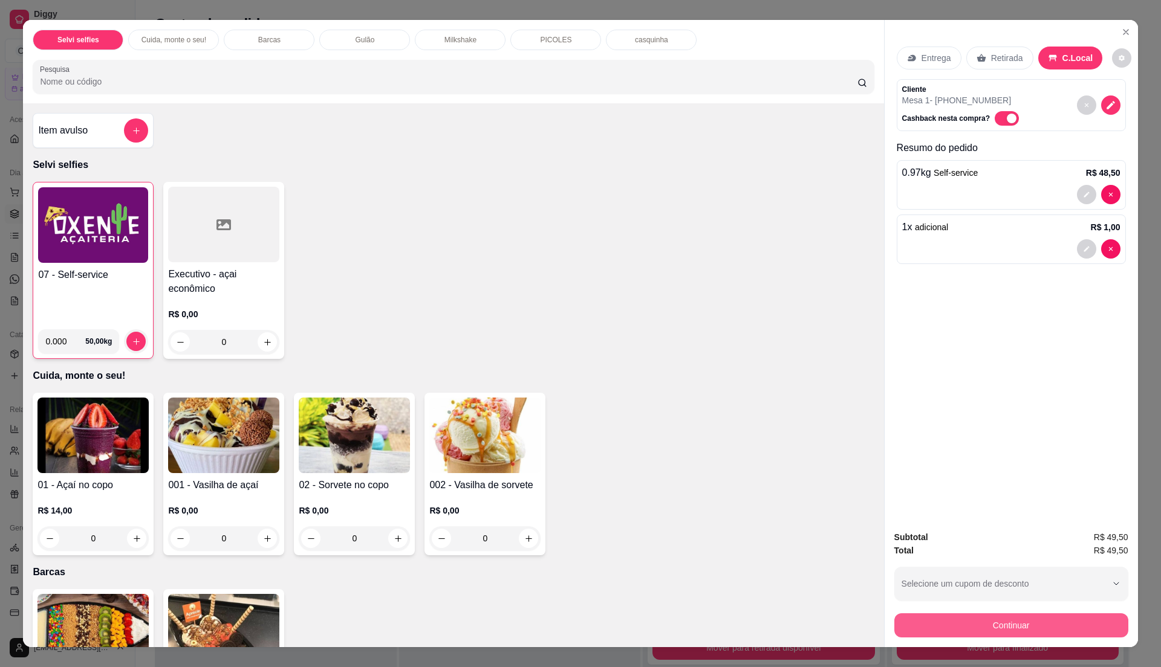
click at [960, 625] on button "Continuar" at bounding box center [1011, 626] width 234 height 24
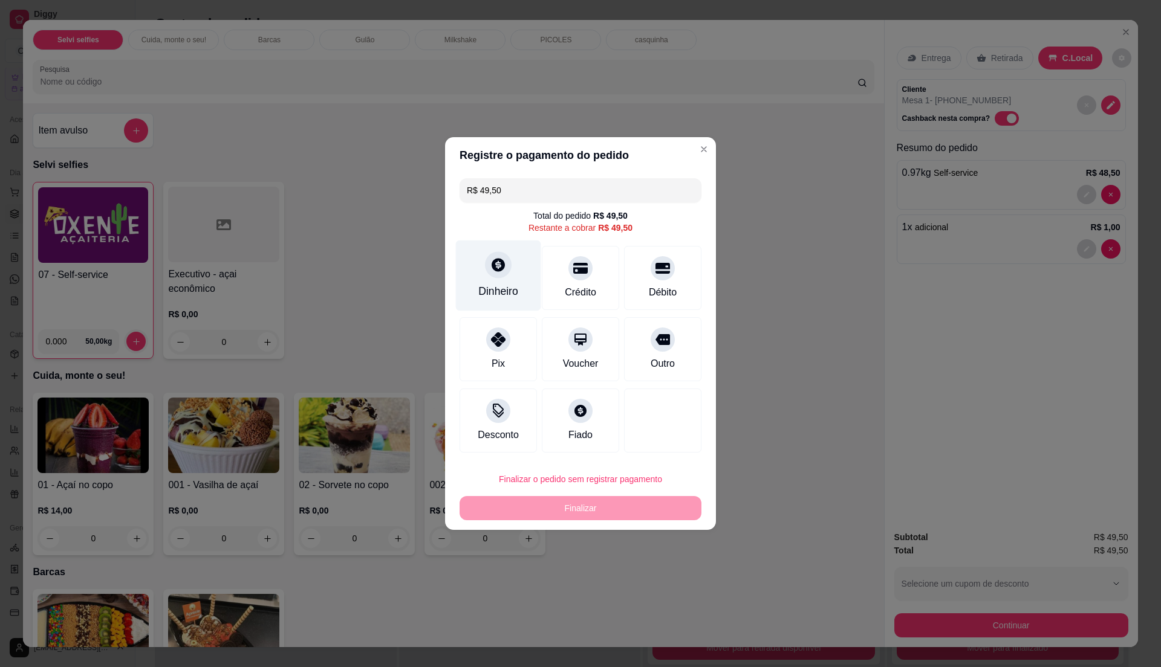
click at [515, 284] on div "Dinheiro" at bounding box center [498, 291] width 40 height 16
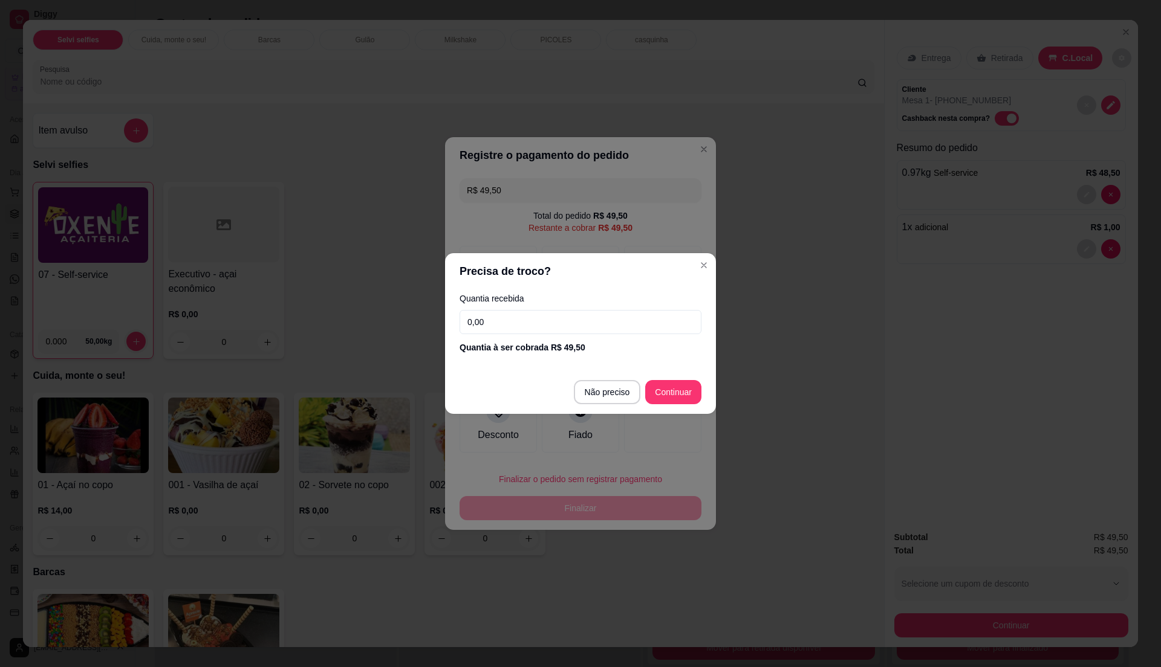
click at [535, 319] on input "0,00" at bounding box center [580, 322] width 242 height 24
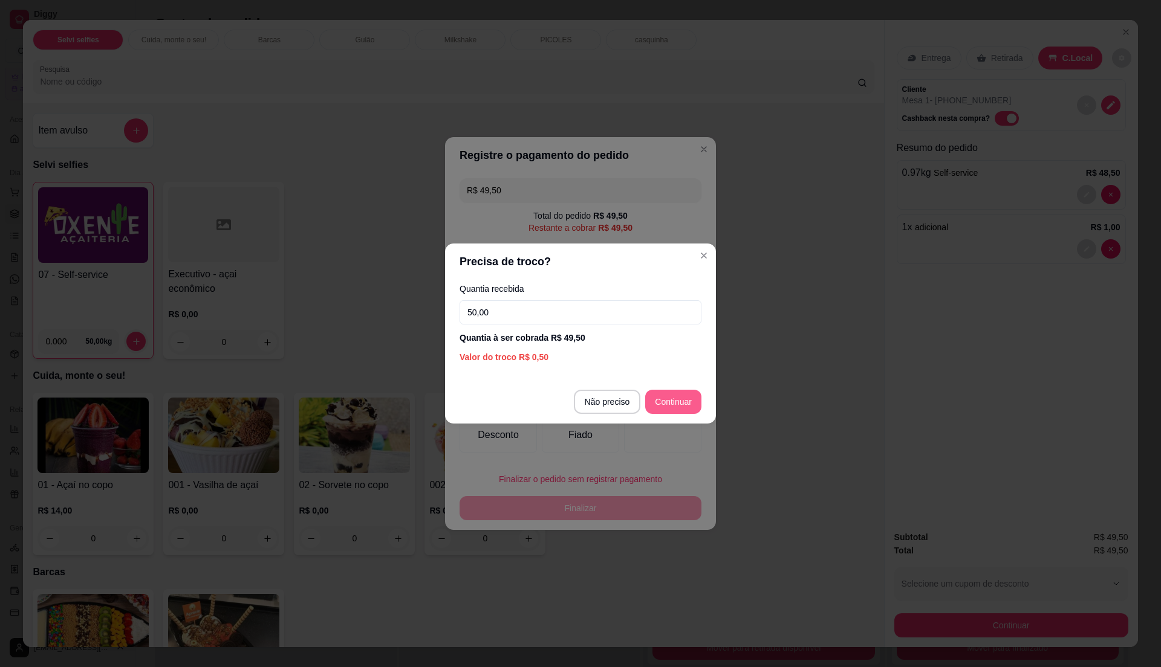
type input "50,00"
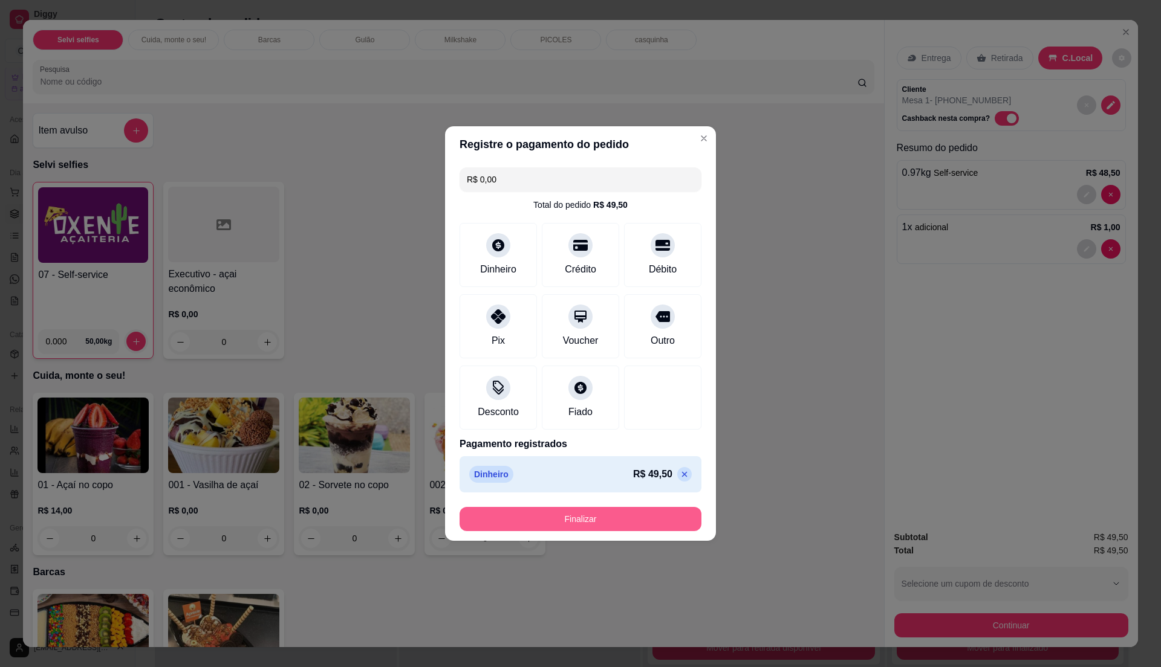
click at [641, 523] on button "Finalizar" at bounding box center [580, 519] width 242 height 24
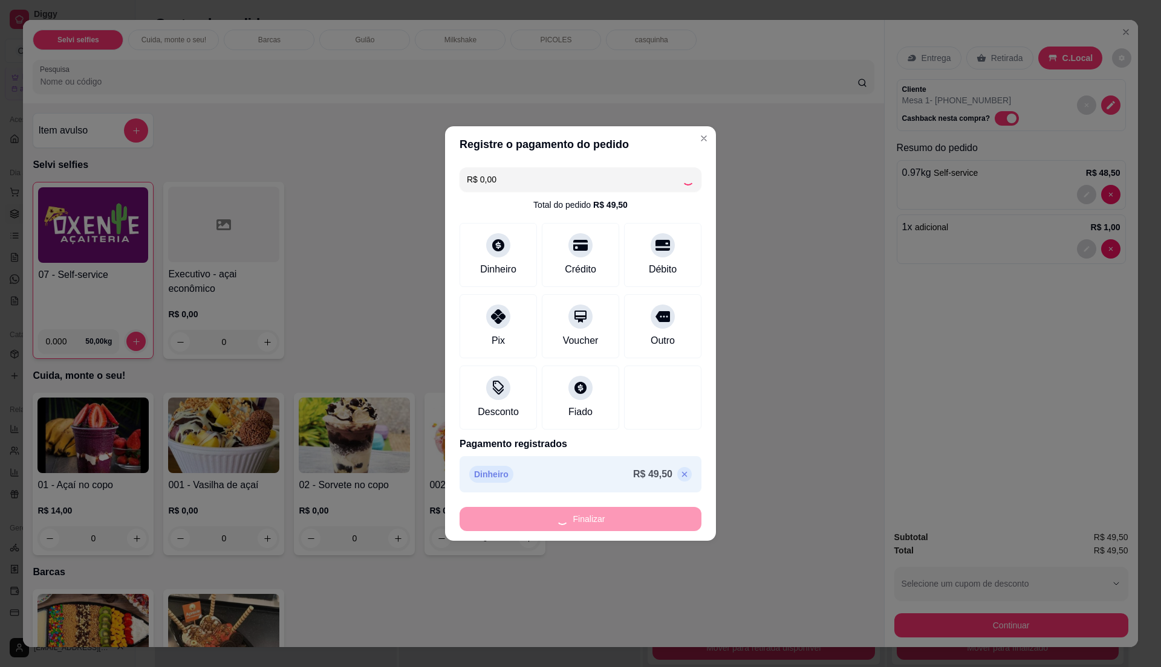
type input "-R$ 49,50"
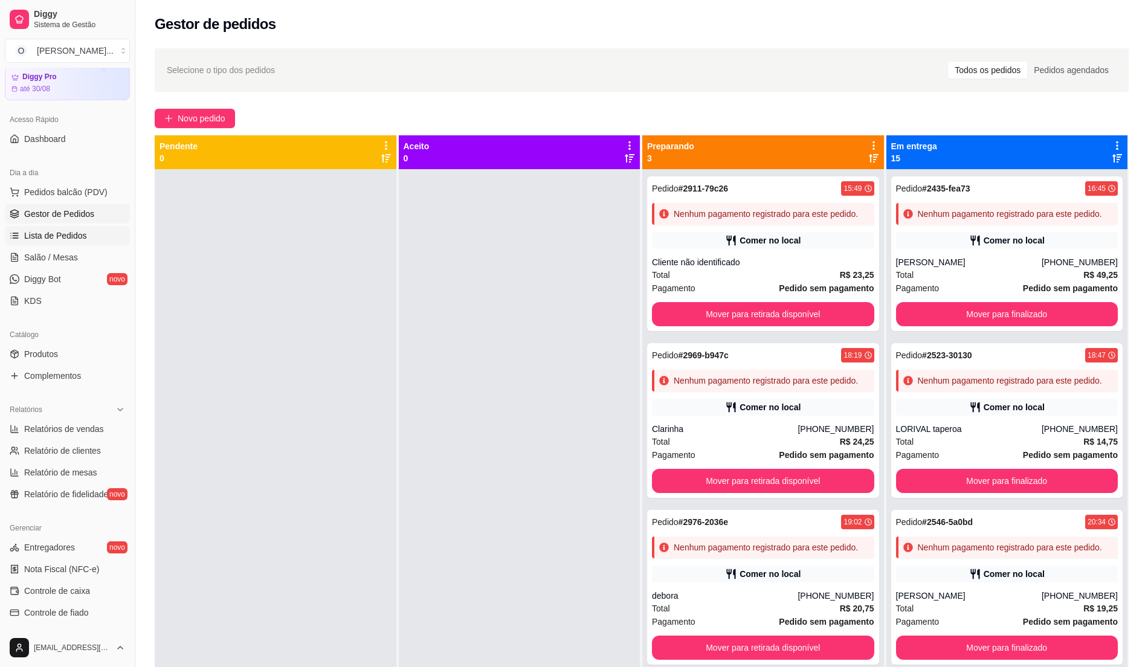
click at [78, 230] on span "Lista de Pedidos" at bounding box center [55, 236] width 63 height 12
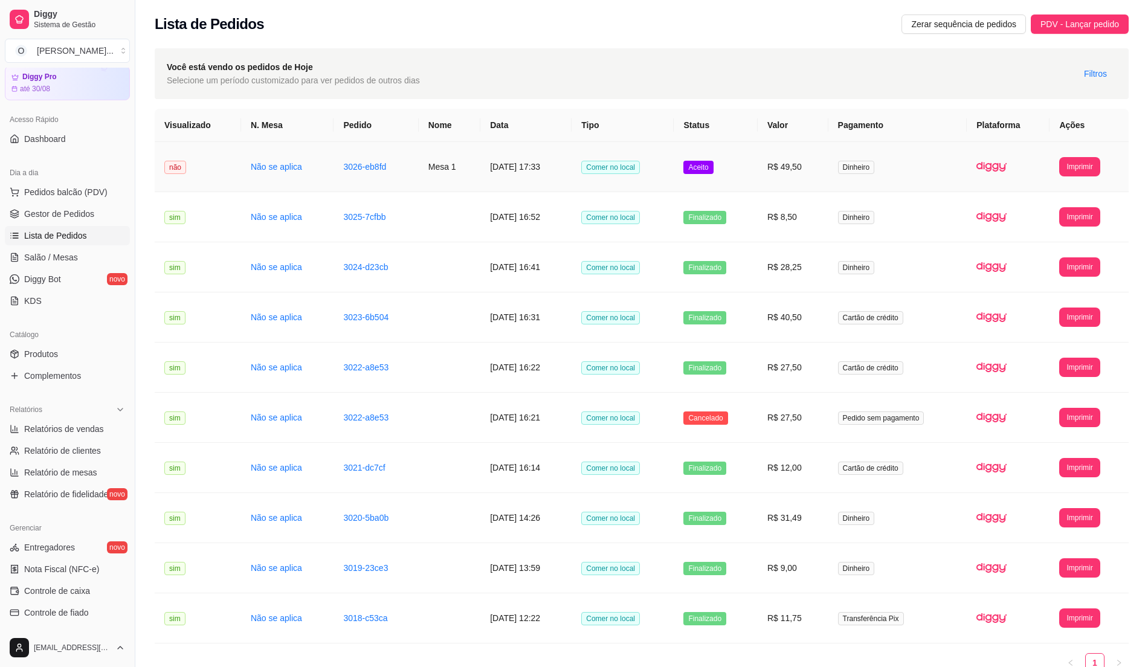
click at [797, 175] on td "R$ 49,50" at bounding box center [793, 167] width 71 height 50
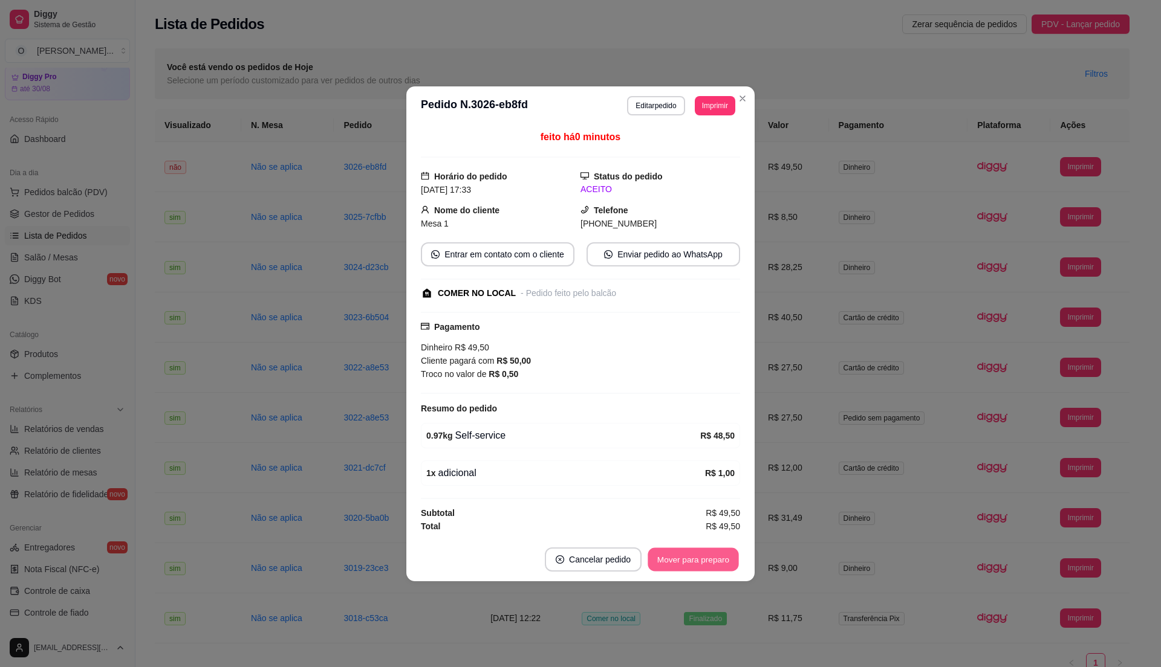
click at [697, 566] on button "Mover para preparo" at bounding box center [692, 560] width 91 height 24
click at [697, 566] on button "Mover para retirada disponível" at bounding box center [673, 560] width 134 height 24
click at [692, 566] on button "Mover para finalizado" at bounding box center [689, 560] width 97 height 24
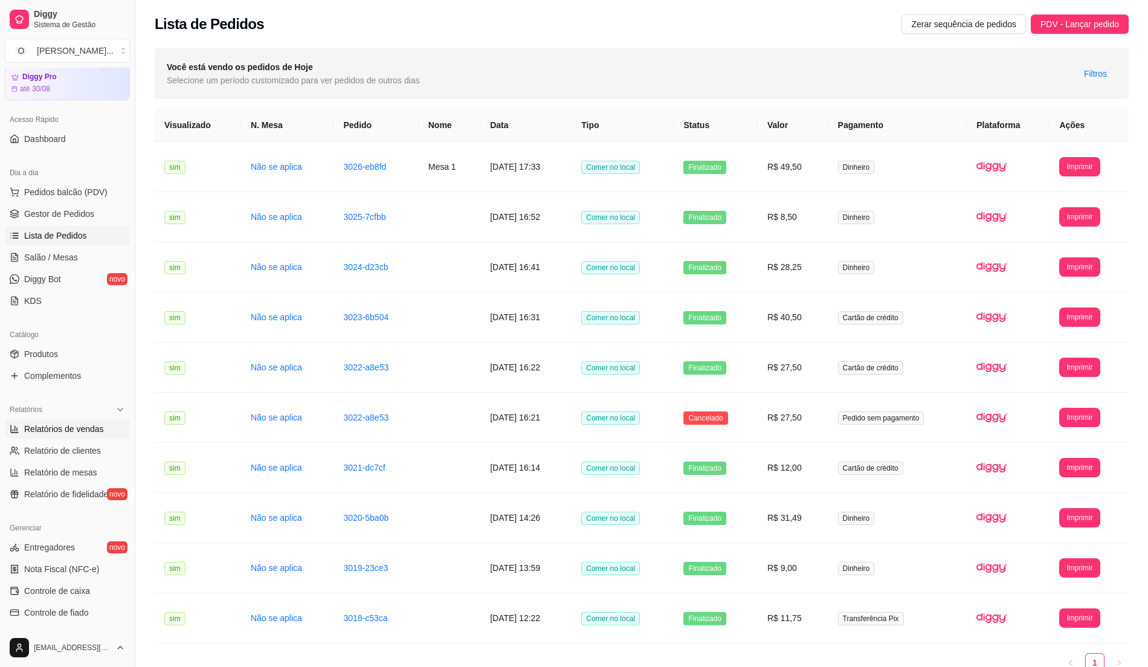
click at [83, 426] on span "Relatórios de vendas" at bounding box center [64, 429] width 80 height 12
select select "ALL"
select select "0"
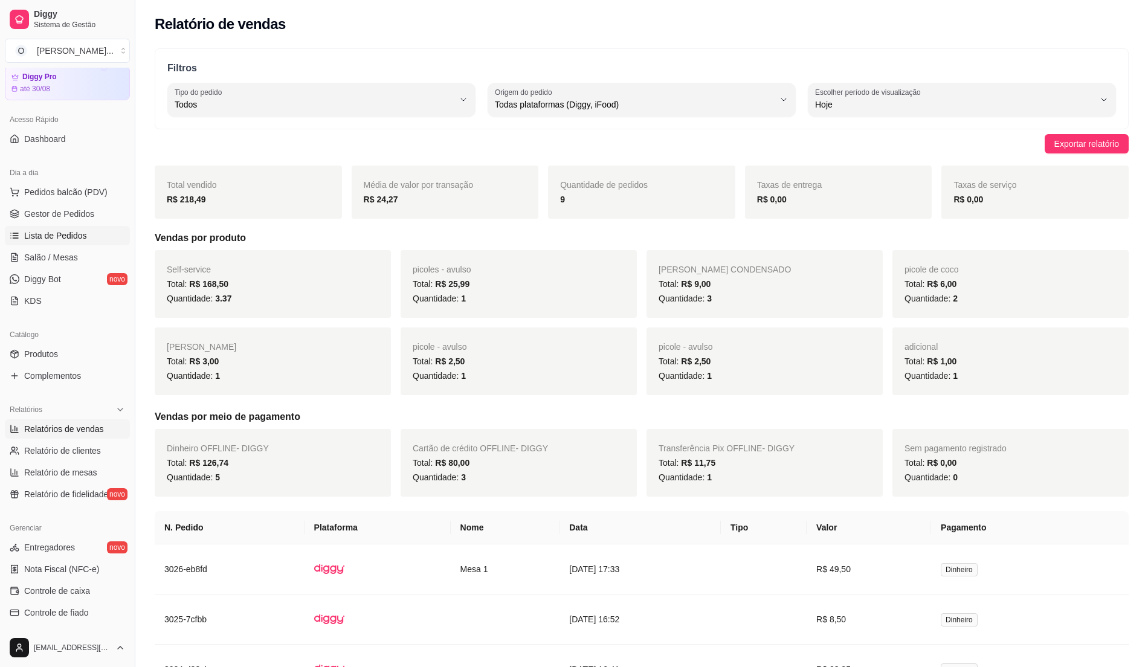
click at [83, 238] on span "Lista de Pedidos" at bounding box center [55, 236] width 63 height 12
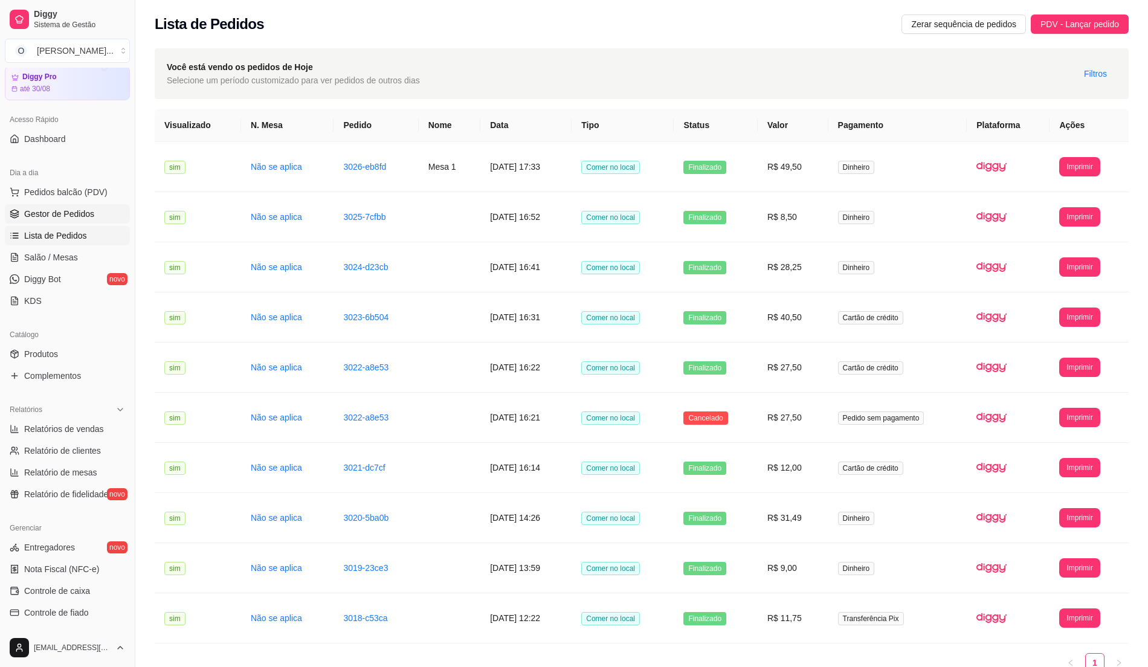
click at [85, 211] on span "Gestor de Pedidos" at bounding box center [59, 214] width 70 height 12
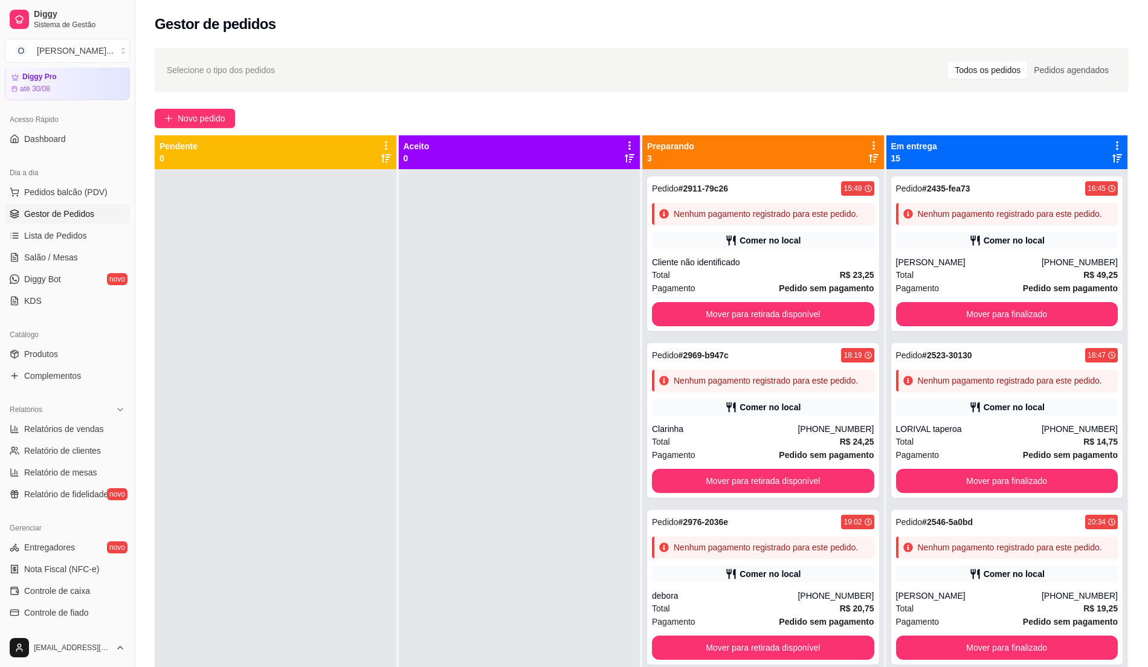
click at [209, 262] on div at bounding box center [276, 502] width 242 height 667
click at [102, 429] on link "Relatórios de vendas" at bounding box center [67, 428] width 125 height 19
select select "ALL"
select select "0"
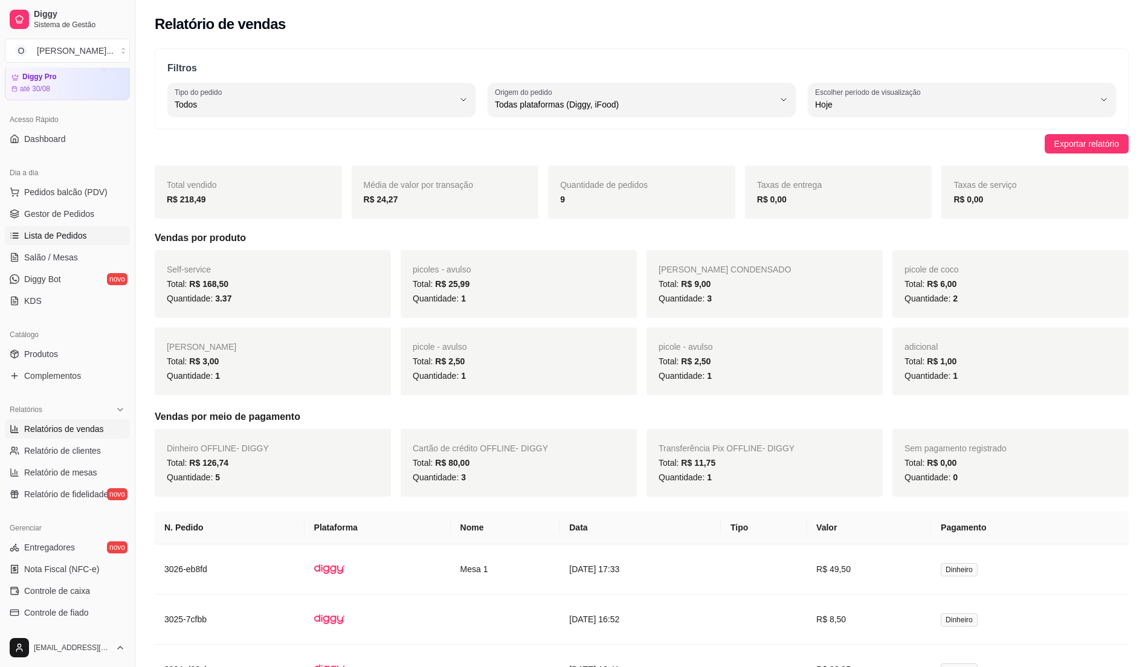
click at [80, 235] on span "Lista de Pedidos" at bounding box center [55, 236] width 63 height 12
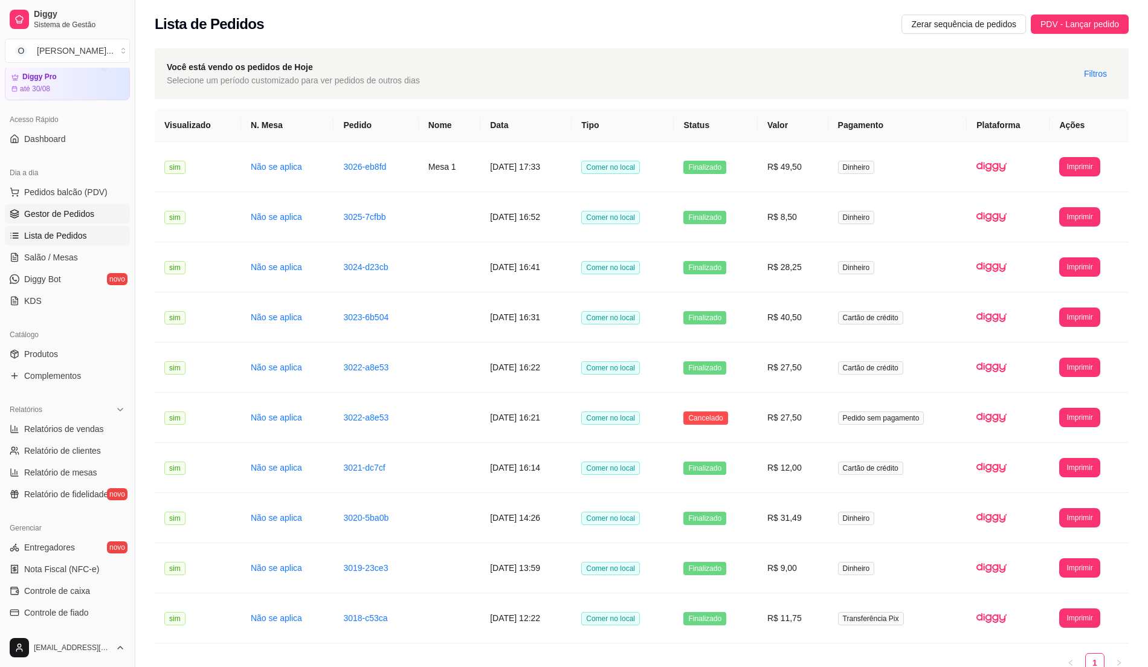
click at [73, 211] on span "Gestor de Pedidos" at bounding box center [59, 214] width 70 height 12
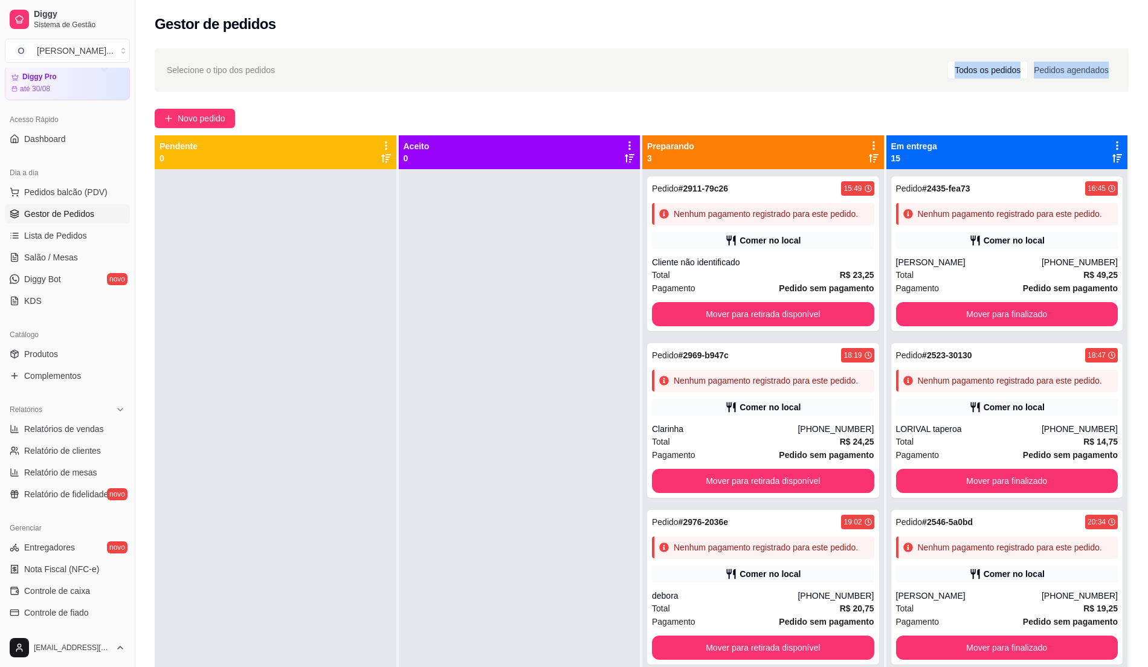
drag, startPoint x: 721, startPoint y: 82, endPoint x: 927, endPoint y: 137, distance: 213.2
click at [927, 137] on div "Selecione o tipo dos pedidos Todos os pedidos Pedidos agendados Novo pedido Pen…" at bounding box center [641, 429] width 1013 height 776
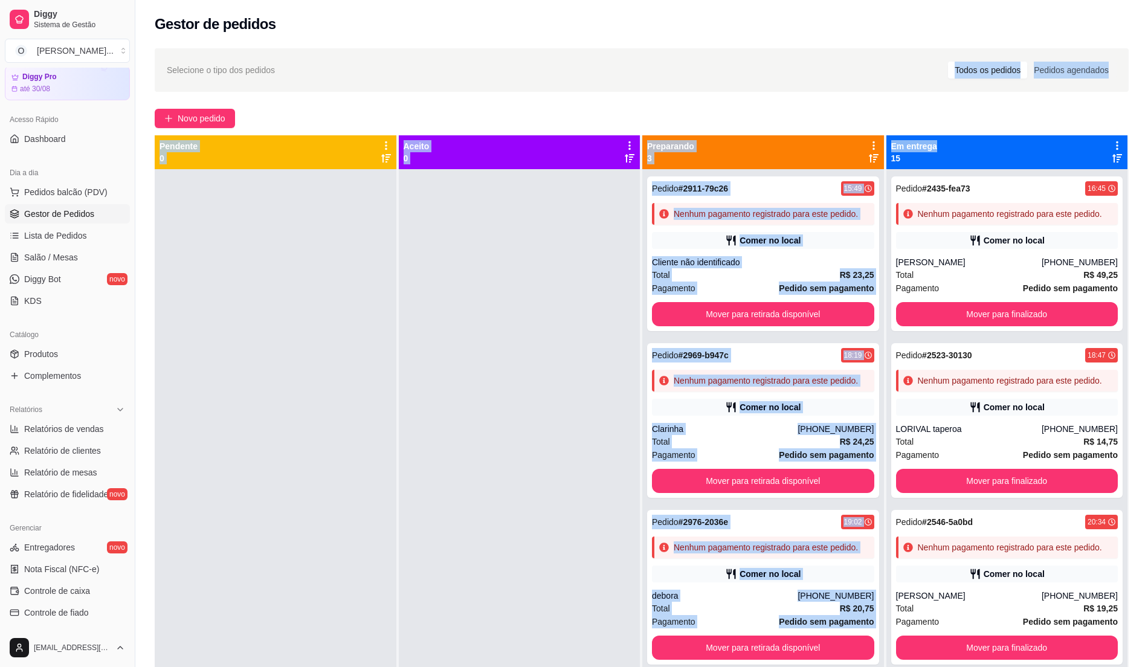
click at [595, 368] on div at bounding box center [520, 502] width 242 height 667
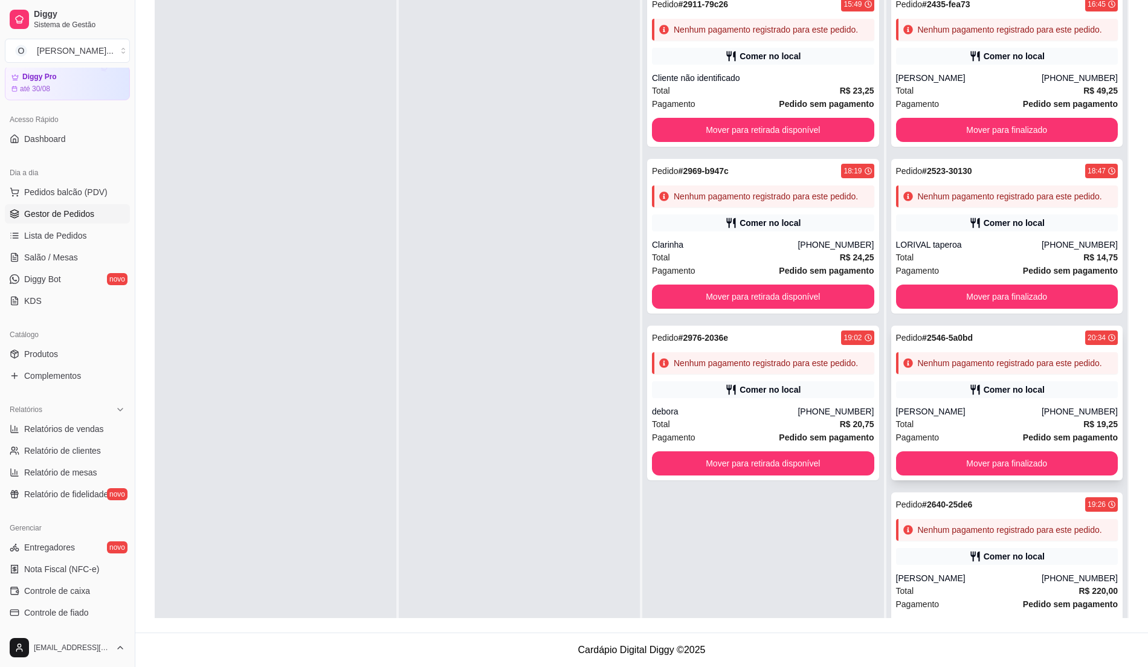
click at [1019, 396] on div "Comer no local" at bounding box center [1014, 390] width 61 height 12
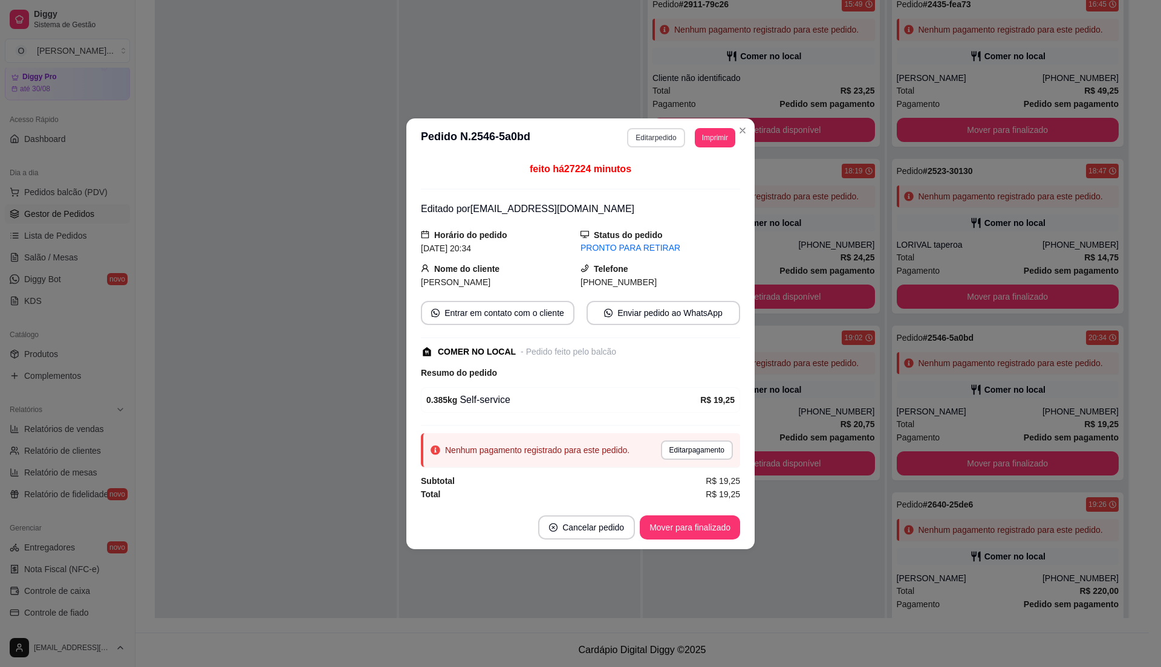
click at [636, 135] on button "Editar pedido" at bounding box center [655, 137] width 57 height 19
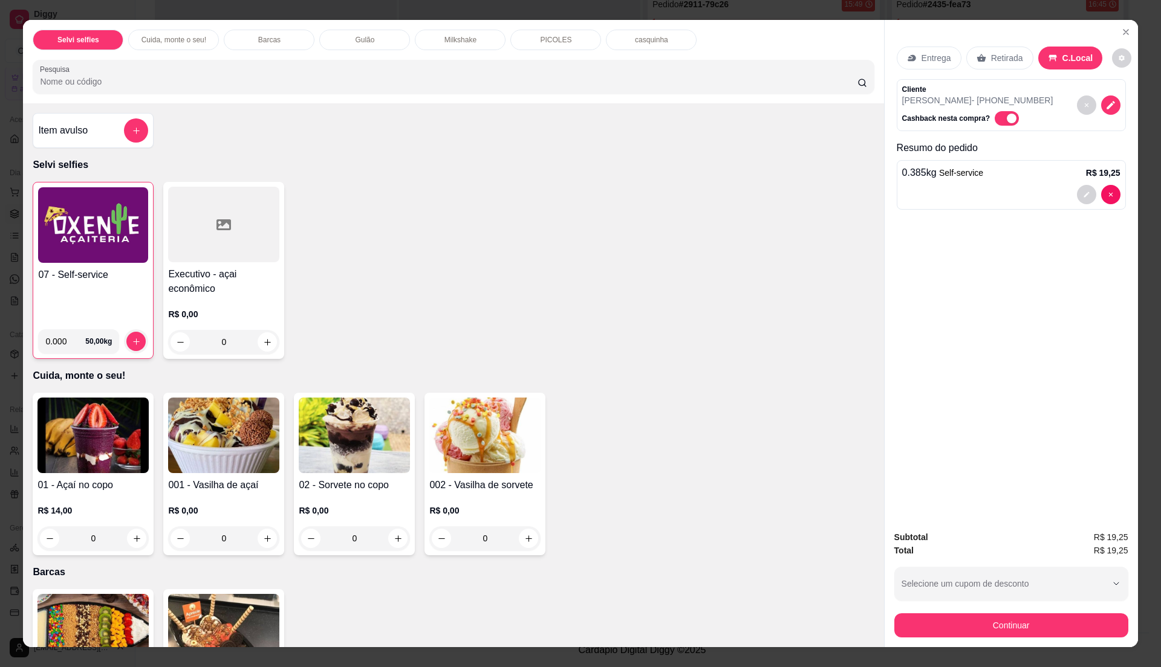
click at [95, 307] on div "07 - Self-service" at bounding box center [93, 294] width 110 height 52
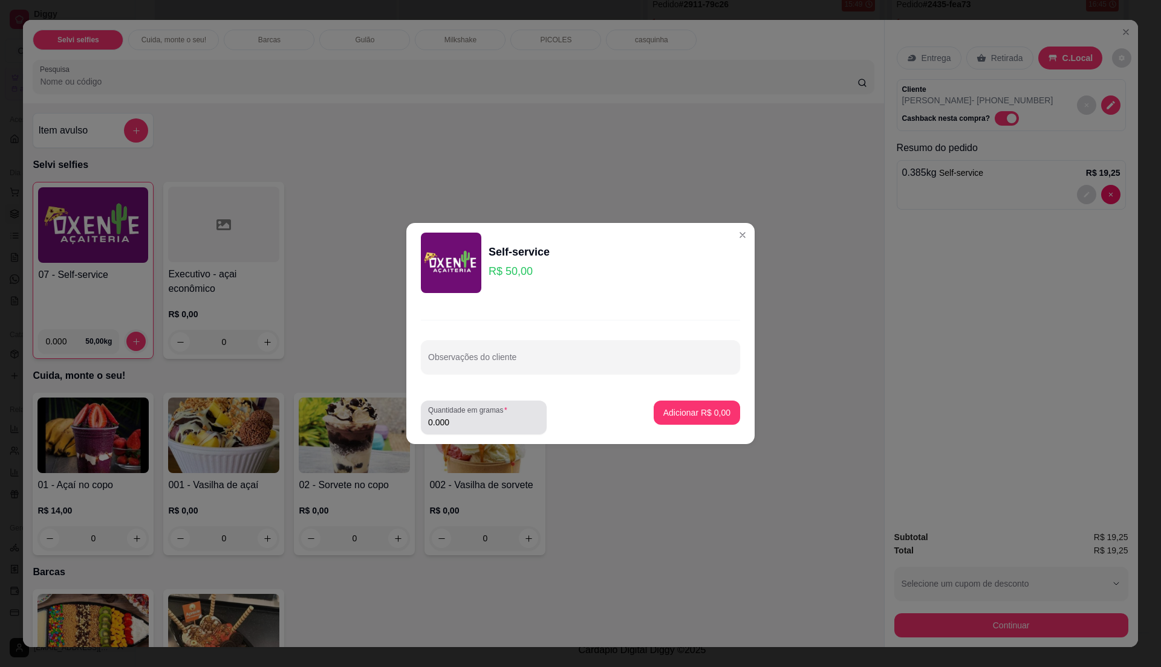
click at [469, 407] on label "Quantidade em gramas" at bounding box center [469, 410] width 83 height 10
click at [469, 416] on input "0.000" at bounding box center [483, 422] width 111 height 12
type input "0.215"
click at [688, 412] on p "Adicionar R$ 10,75" at bounding box center [694, 413] width 72 height 12
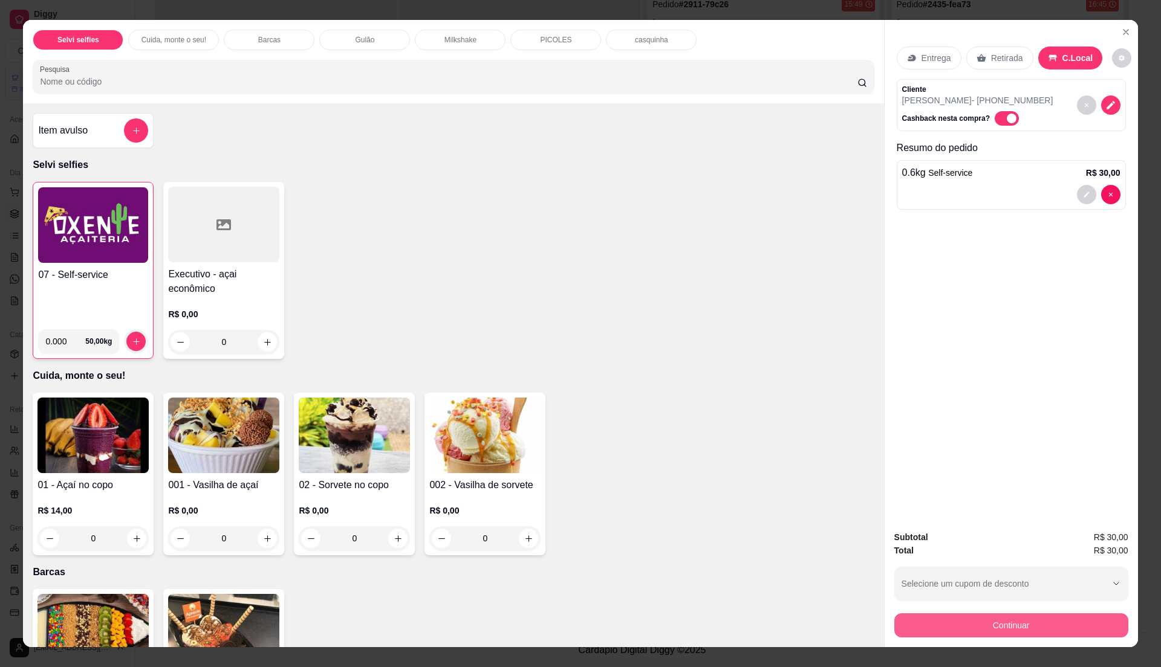
click at [982, 627] on button "Continuar" at bounding box center [1011, 626] width 234 height 24
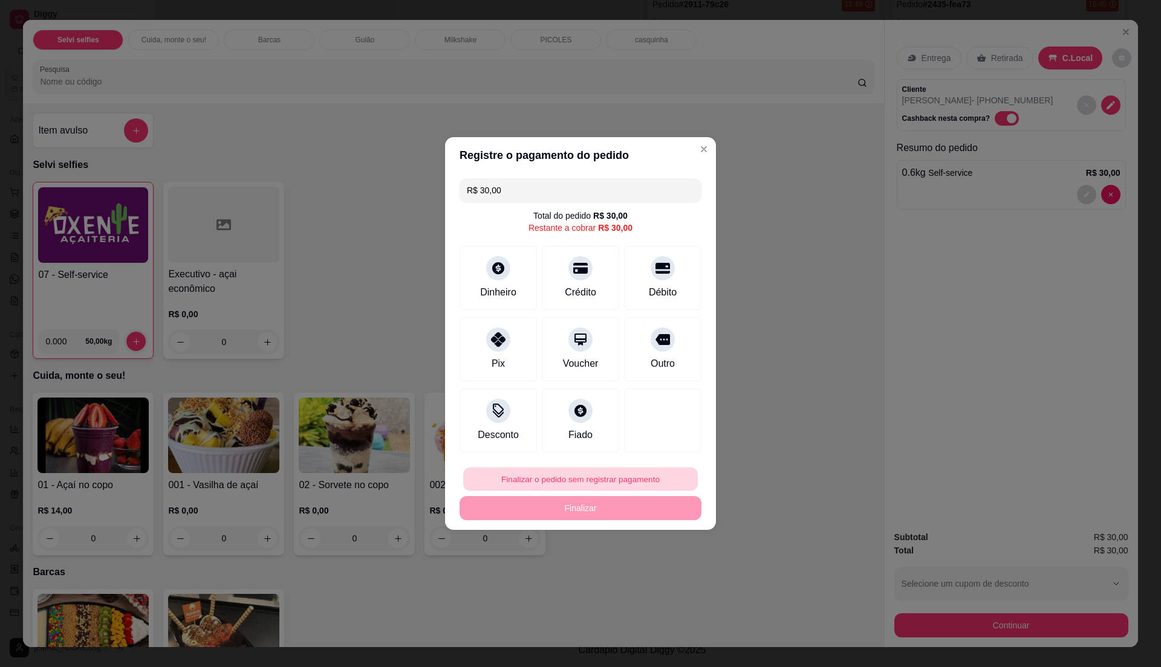
click at [632, 482] on button "Finalizar o pedido sem registrar pagamento" at bounding box center [580, 480] width 235 height 24
click at [654, 576] on button "Confirmar" at bounding box center [654, 579] width 43 height 18
type input "R$ 0,00"
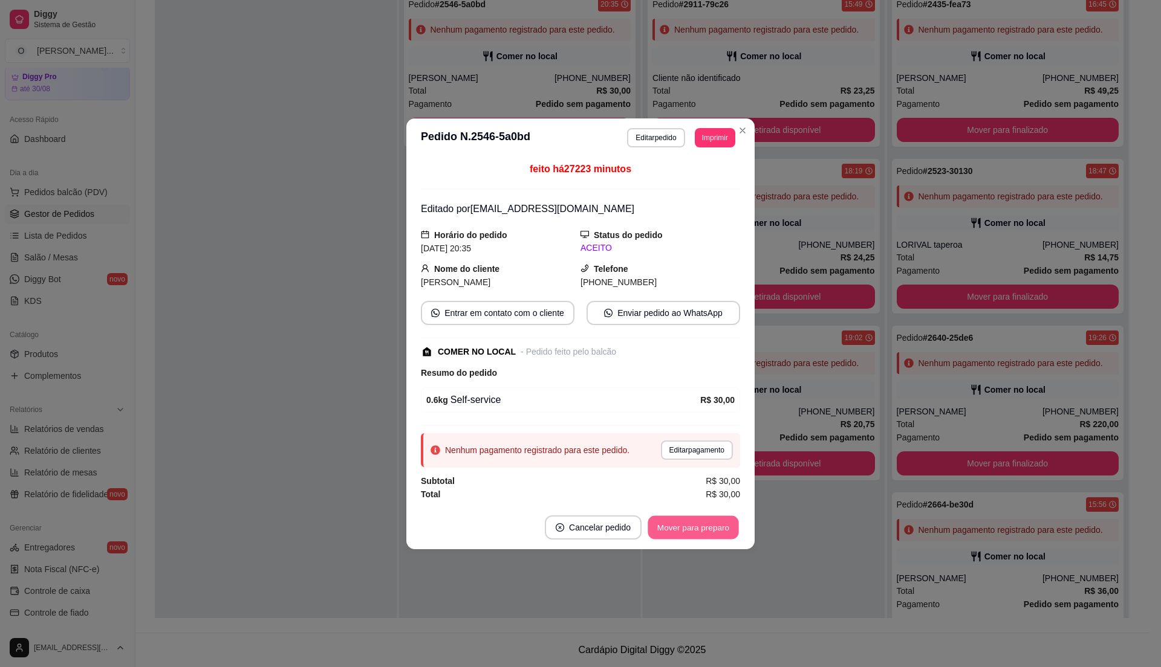
click at [692, 535] on button "Mover para preparo" at bounding box center [692, 528] width 91 height 24
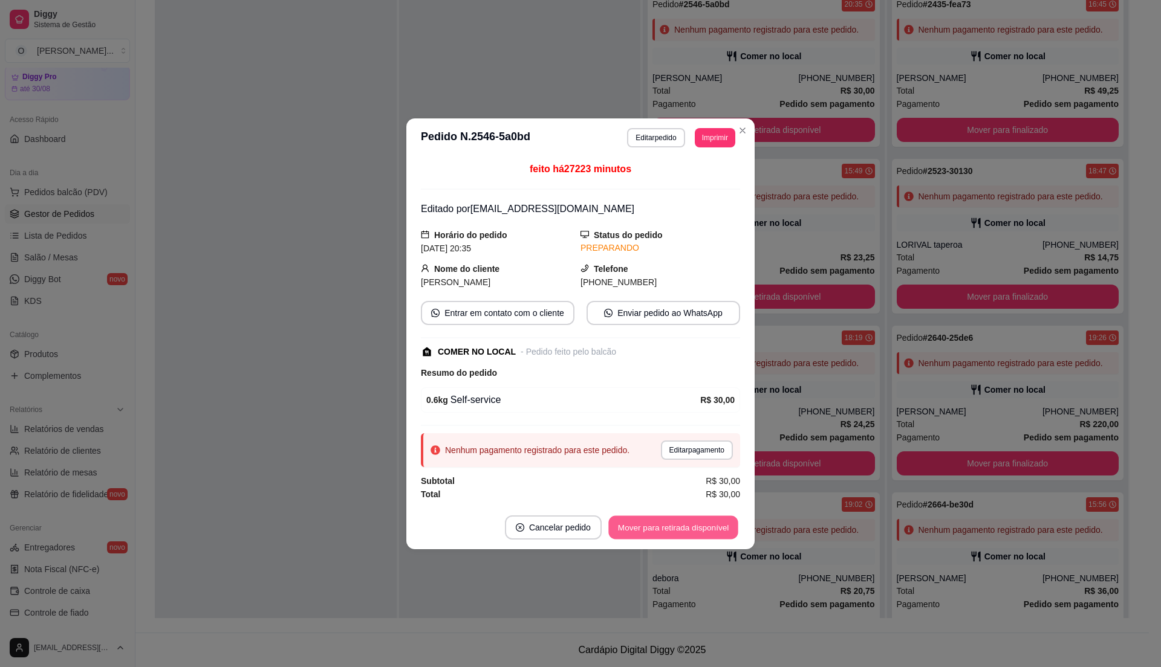
click at [692, 535] on button "Mover para retirada disponível" at bounding box center [672, 528] width 129 height 24
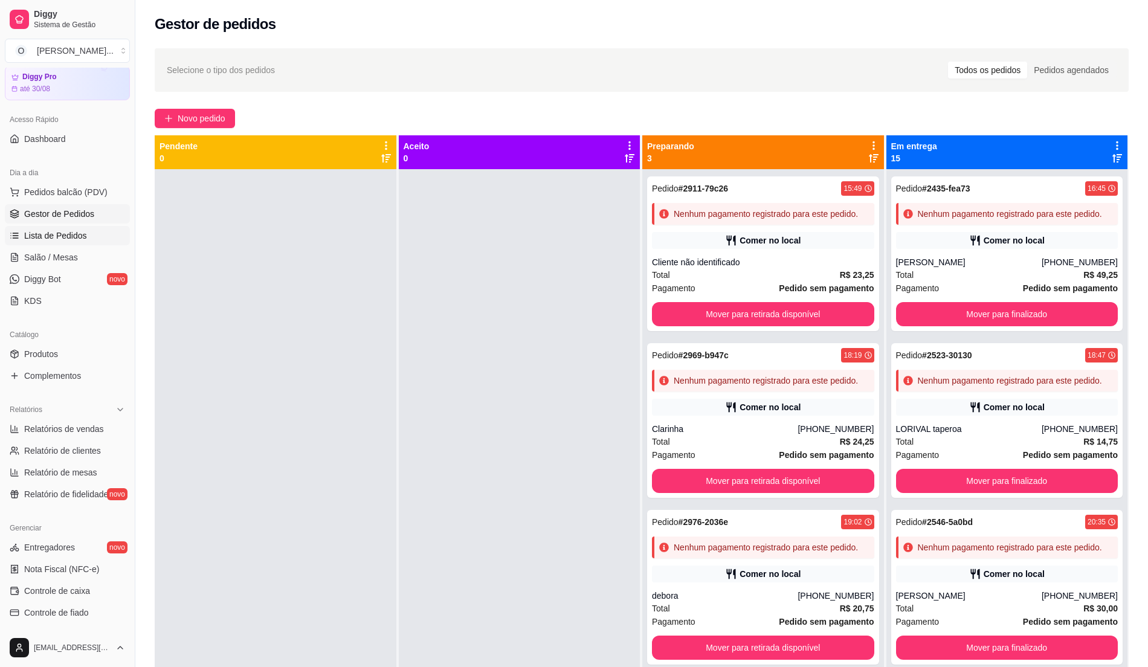
click at [53, 242] on span "Lista de Pedidos" at bounding box center [55, 236] width 63 height 12
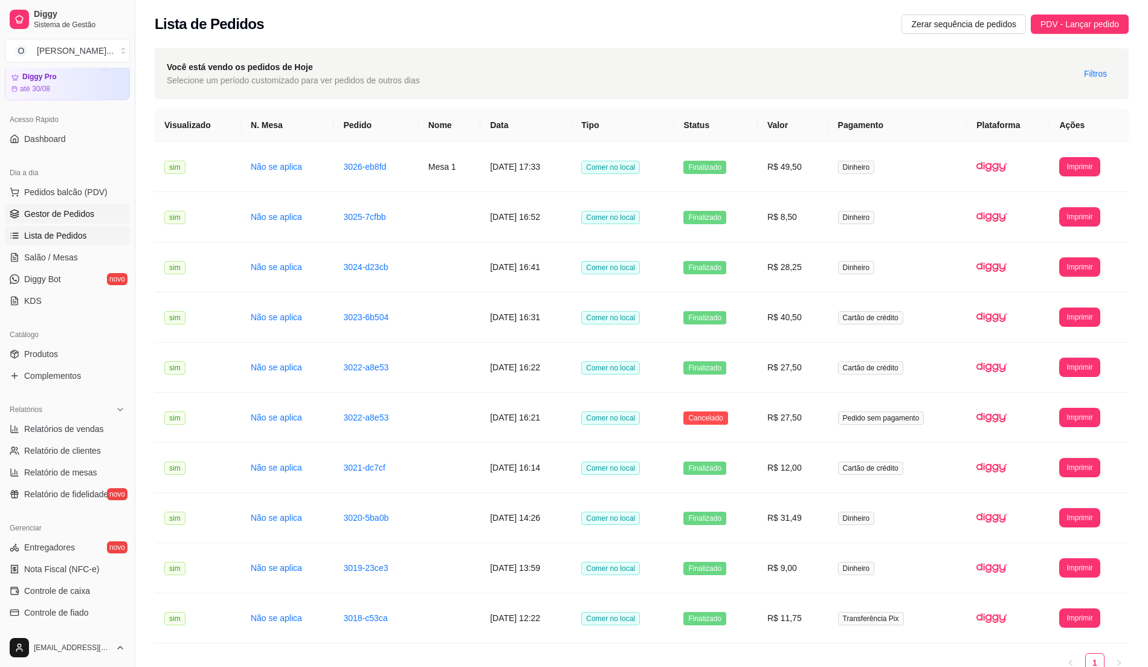
click at [65, 214] on span "Gestor de Pedidos" at bounding box center [59, 214] width 70 height 12
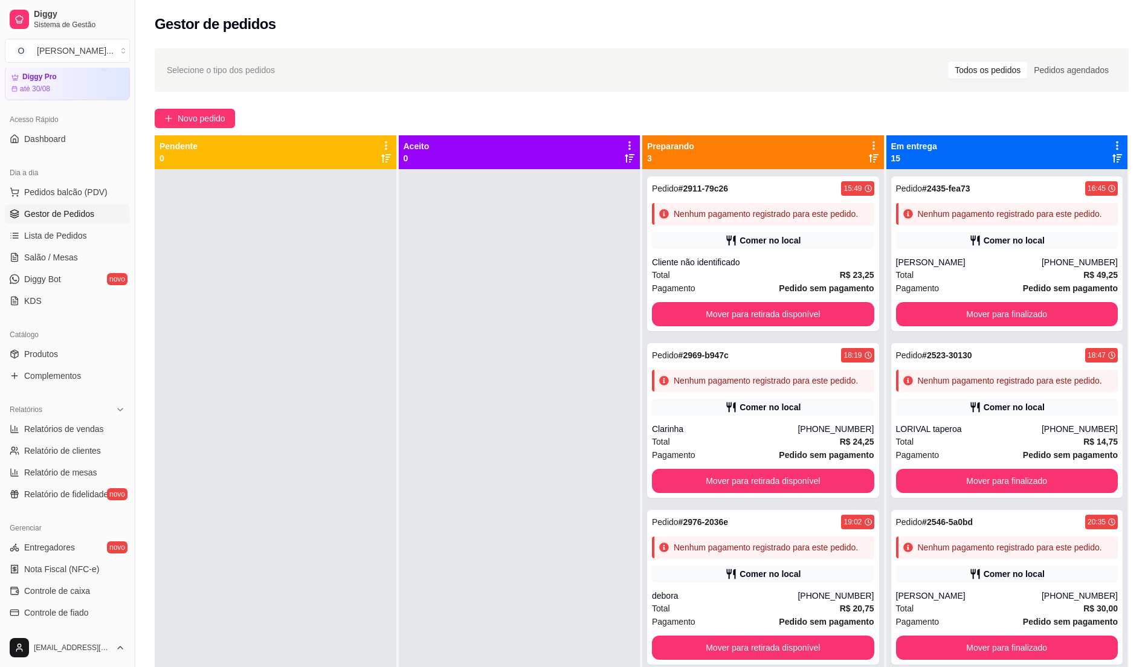
click at [434, 452] on div at bounding box center [520, 502] width 242 height 667
click at [83, 177] on div "Dia a dia" at bounding box center [67, 172] width 125 height 19
click at [76, 192] on span "Pedidos balcão (PDV)" at bounding box center [65, 192] width 83 height 12
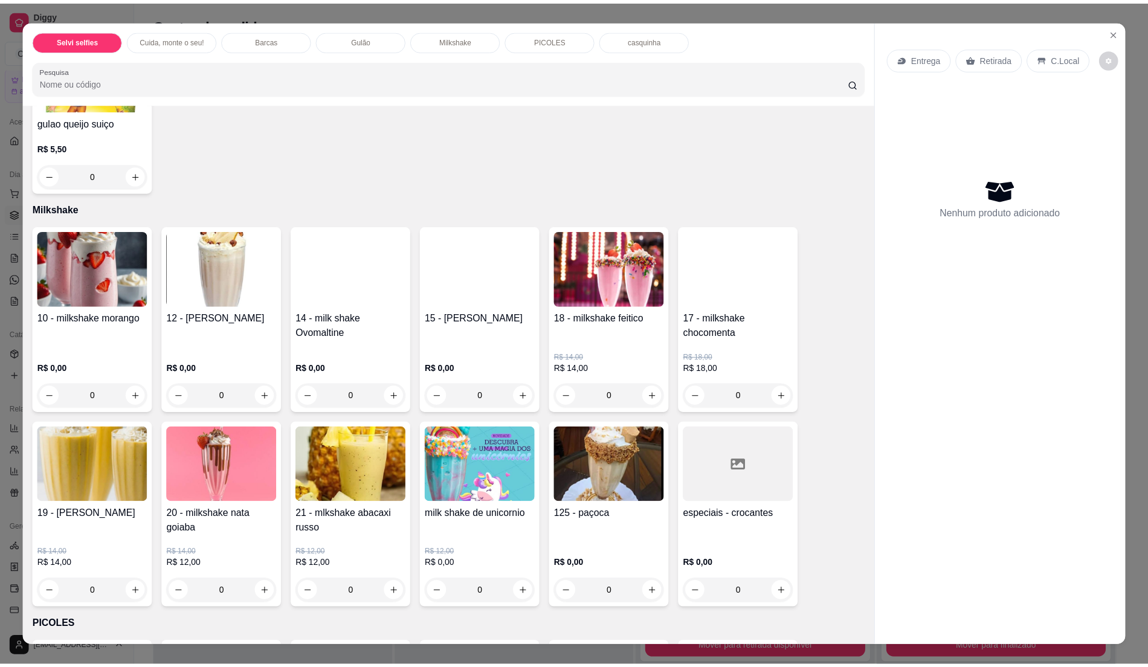
scroll to position [967, 0]
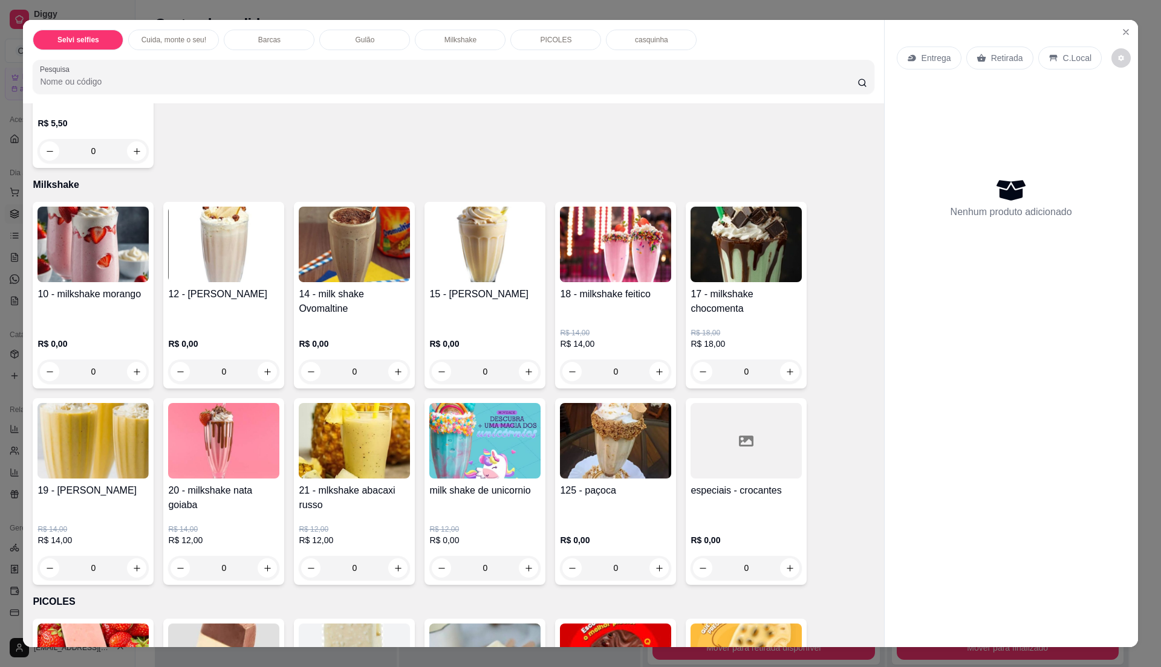
click at [110, 339] on p "R$ 0,00" at bounding box center [92, 344] width 111 height 12
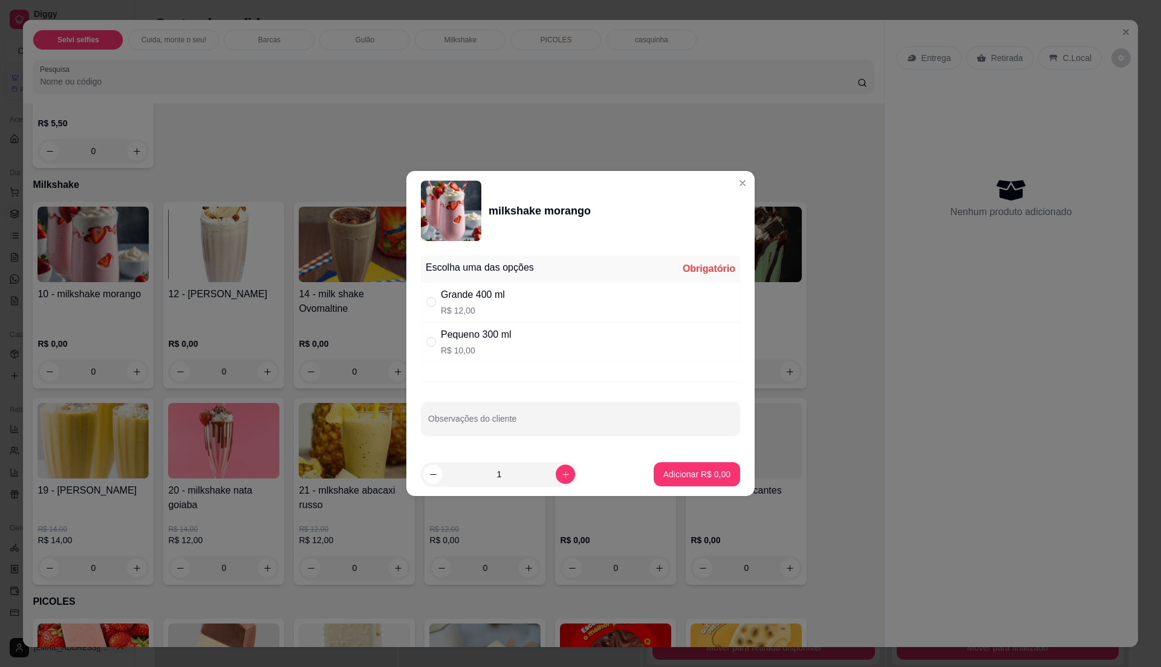
click at [544, 305] on div "Grande 400 ml R$ 12,00" at bounding box center [580, 302] width 319 height 40
radio input "true"
click at [709, 472] on p "Adicionar R$ 12,00" at bounding box center [694, 474] width 72 height 12
type input "1"
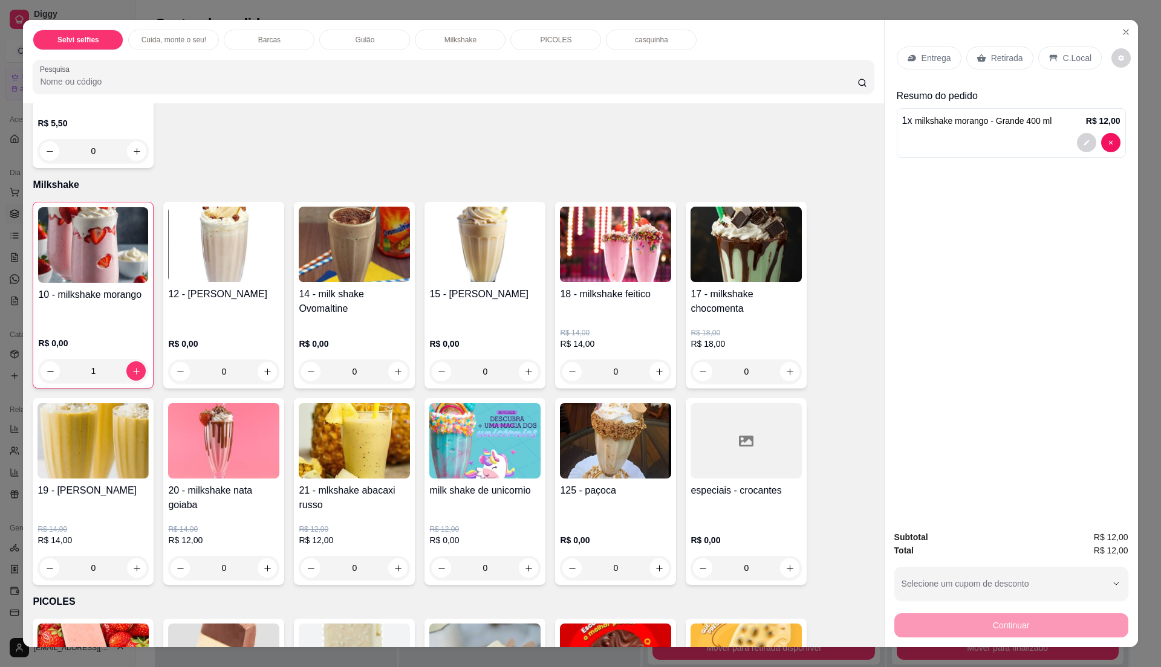
click at [1071, 54] on p "C.Local" at bounding box center [1077, 58] width 28 height 12
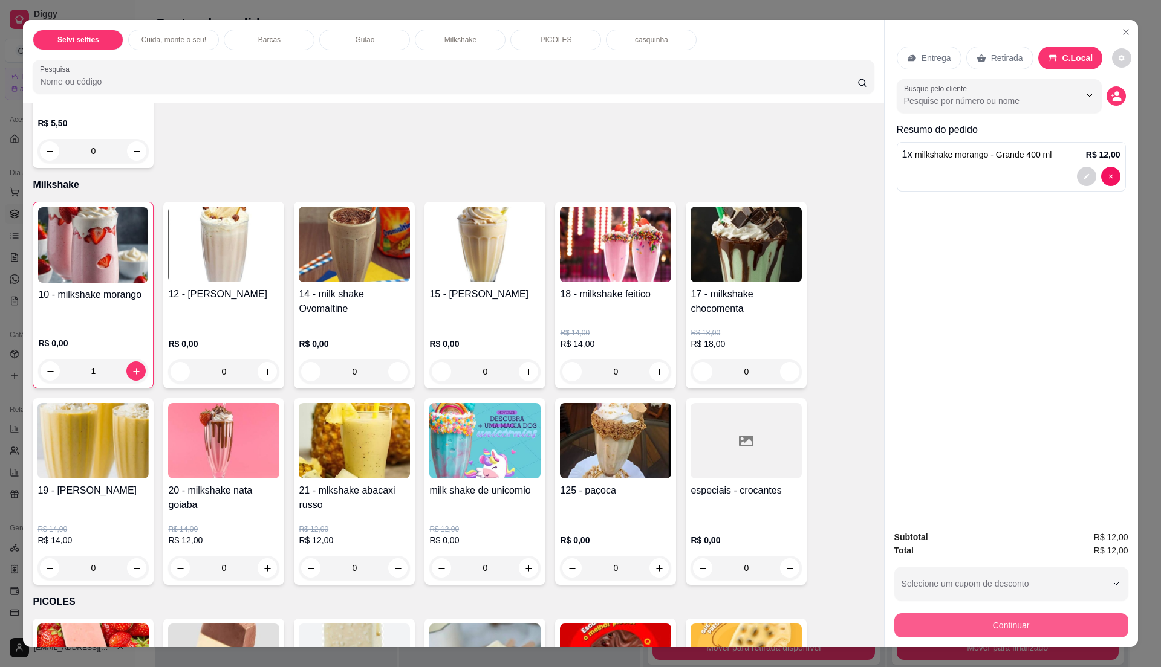
click at [987, 631] on button "Continuar" at bounding box center [1011, 626] width 234 height 24
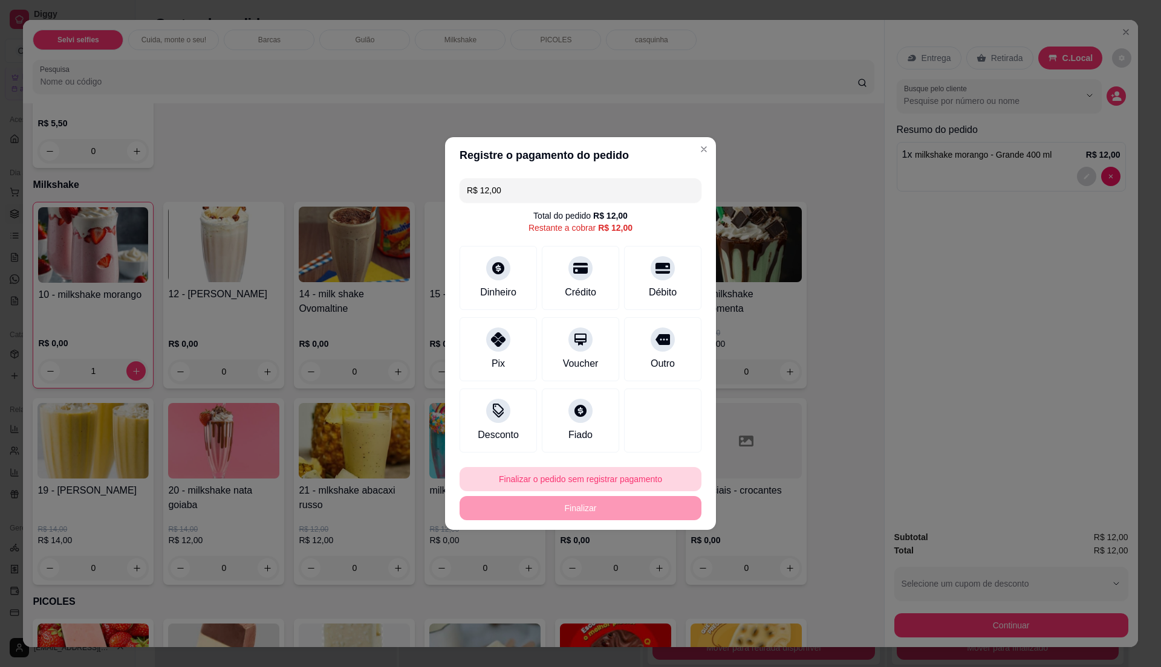
click at [609, 475] on button "Finalizar o pedido sem registrar pagamento" at bounding box center [580, 479] width 242 height 24
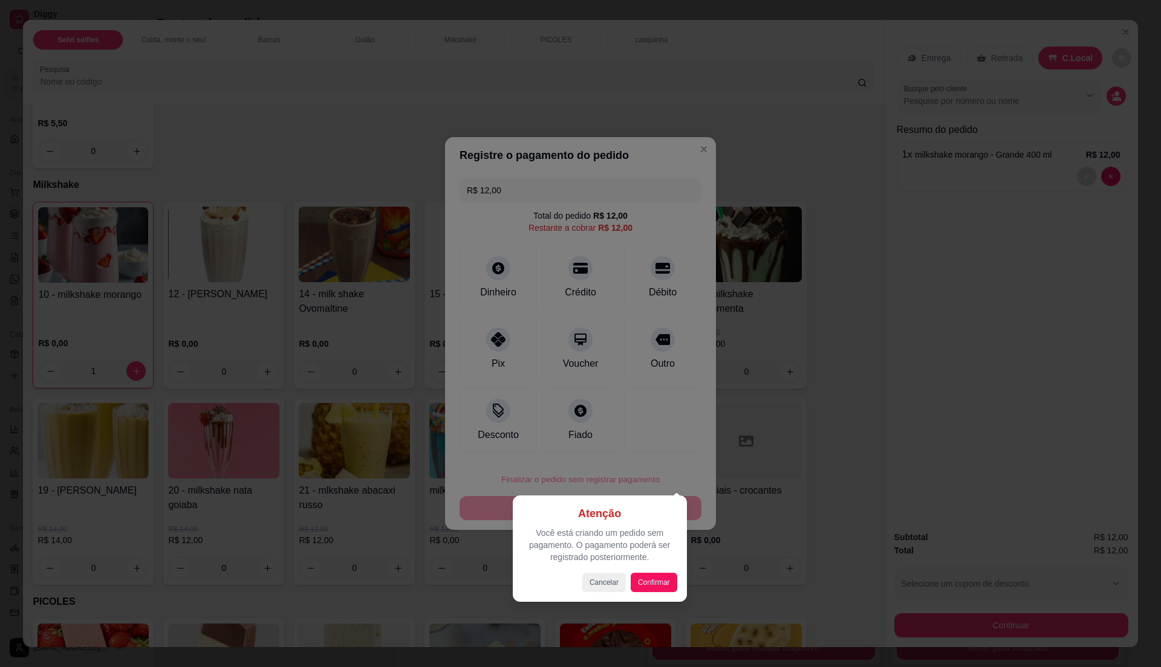
click at [608, 596] on div "Atenção Você está criando um pedido sem pagamento. O pagamento poderá ser regis…" at bounding box center [600, 549] width 174 height 106
click at [798, 482] on div at bounding box center [580, 333] width 1161 height 667
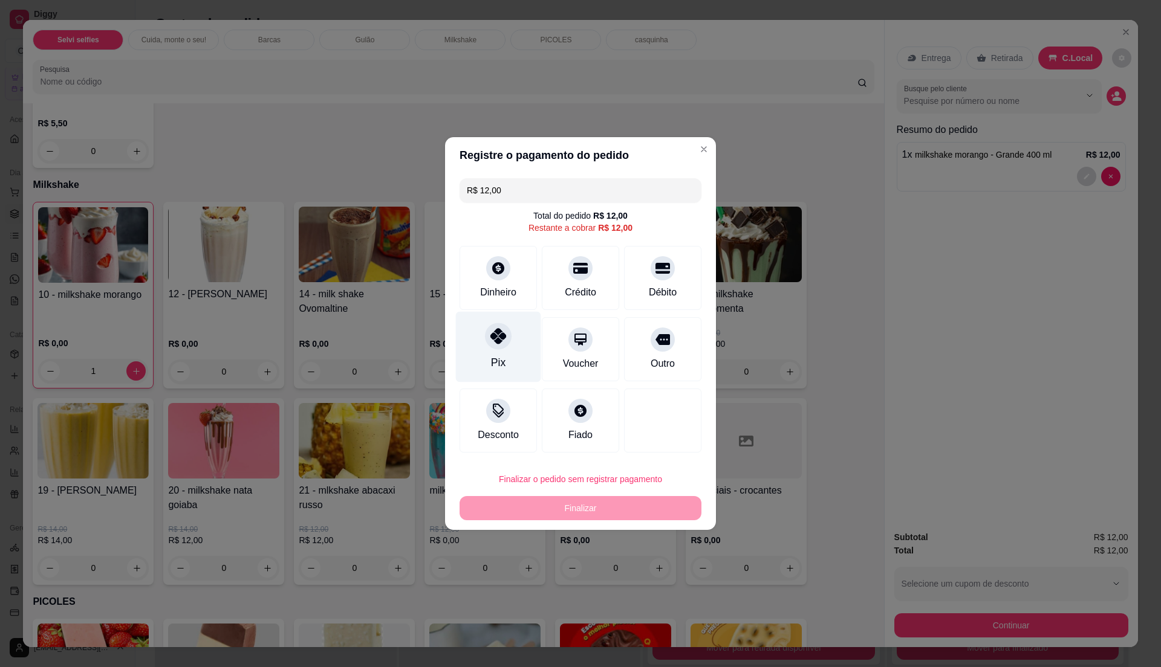
click at [487, 354] on div "Pix" at bounding box center [498, 347] width 85 height 71
type input "R$ 0,00"
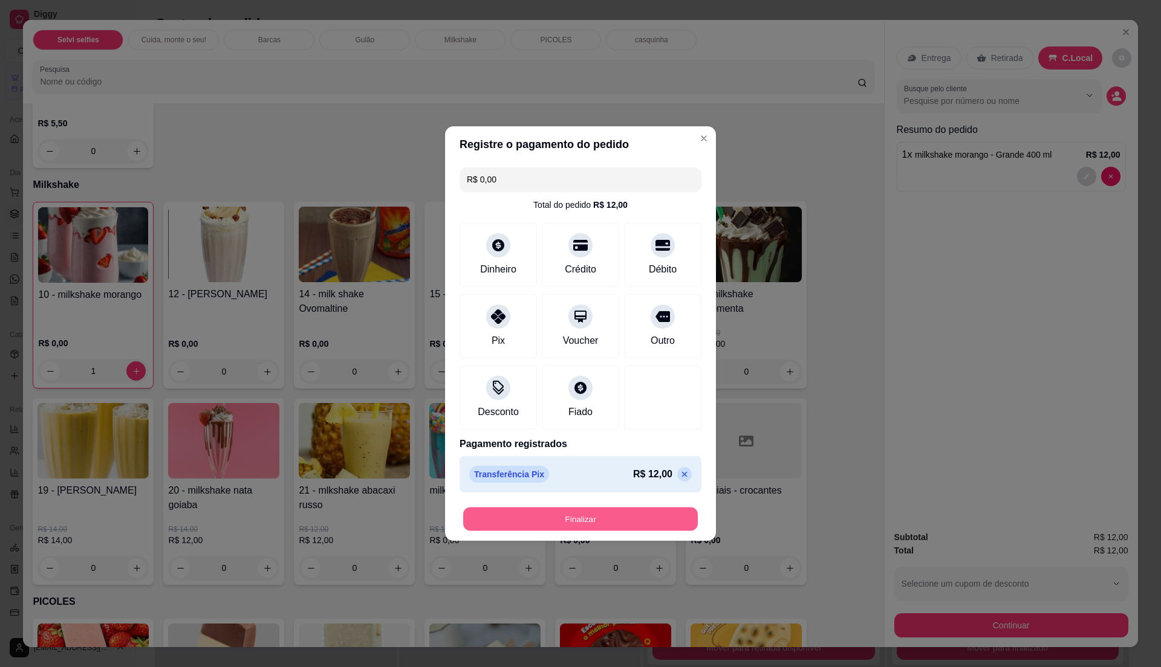
click at [530, 521] on button "Finalizar" at bounding box center [580, 520] width 235 height 24
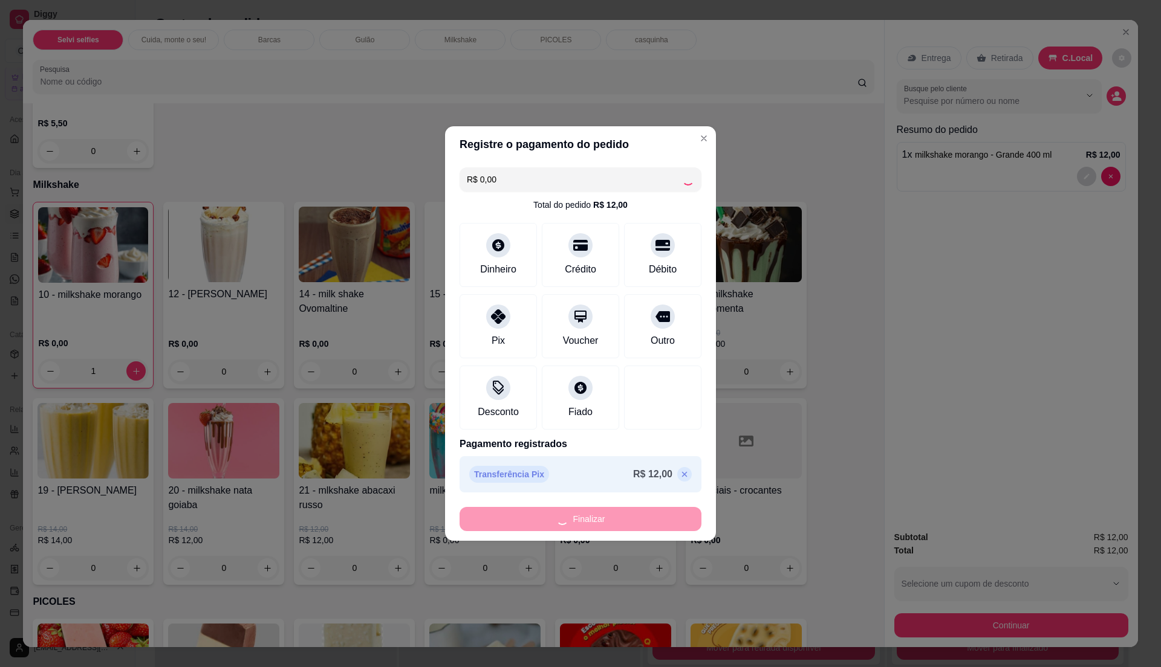
type input "0"
type input "-R$ 12,00"
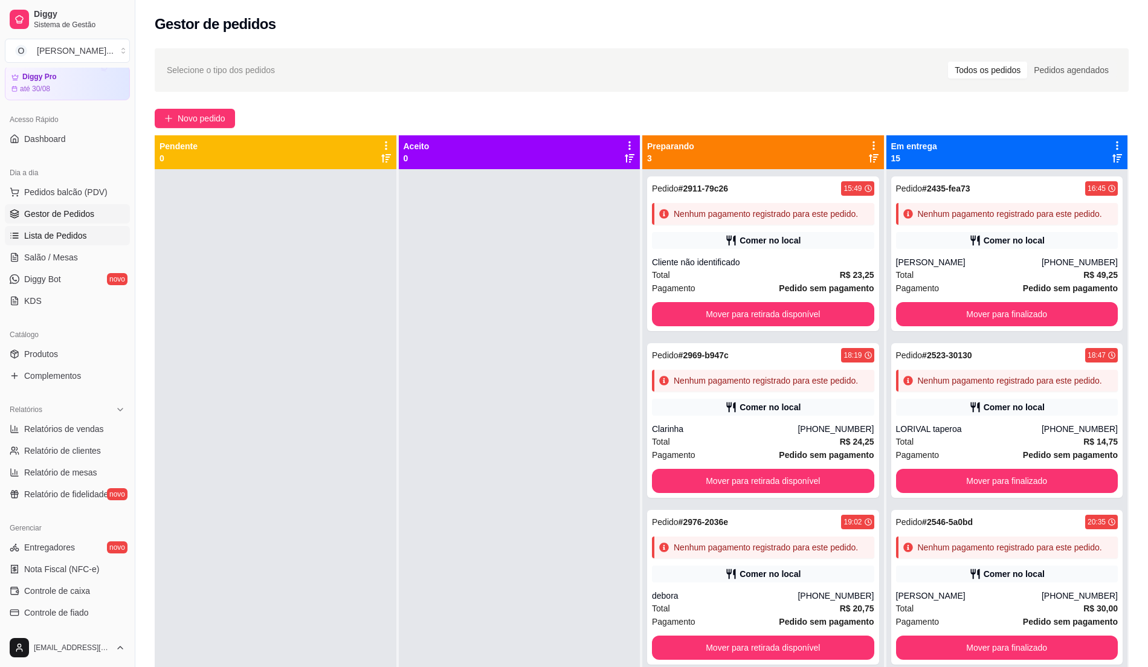
click at [69, 228] on link "Lista de Pedidos" at bounding box center [67, 235] width 125 height 19
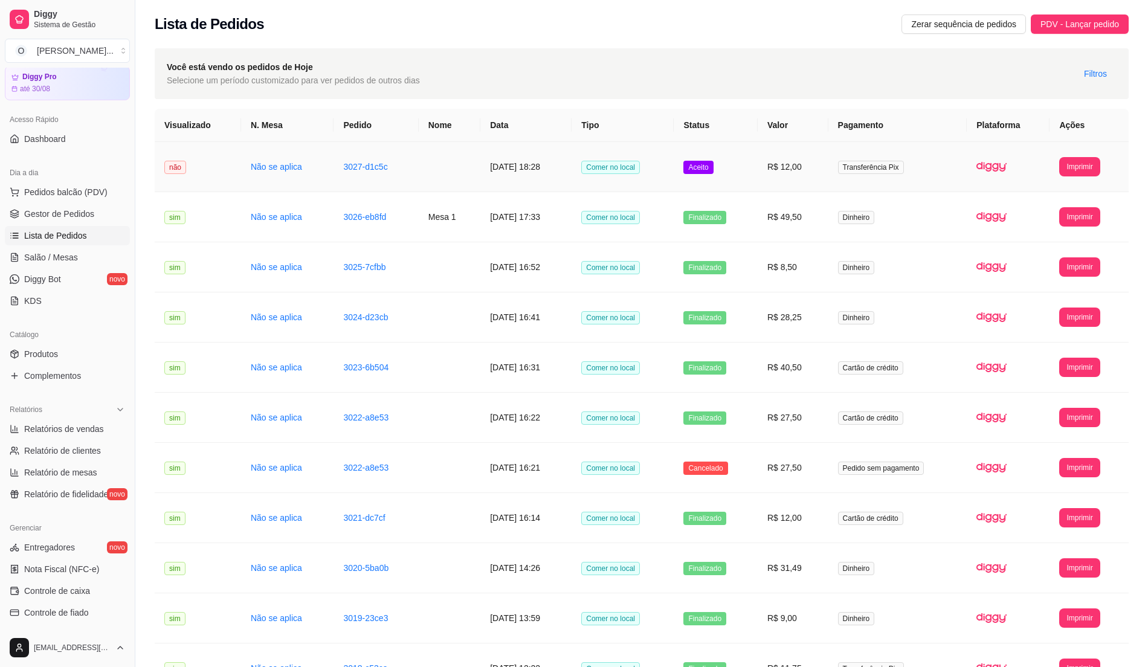
click at [812, 180] on td "R$ 12,00" at bounding box center [793, 167] width 71 height 50
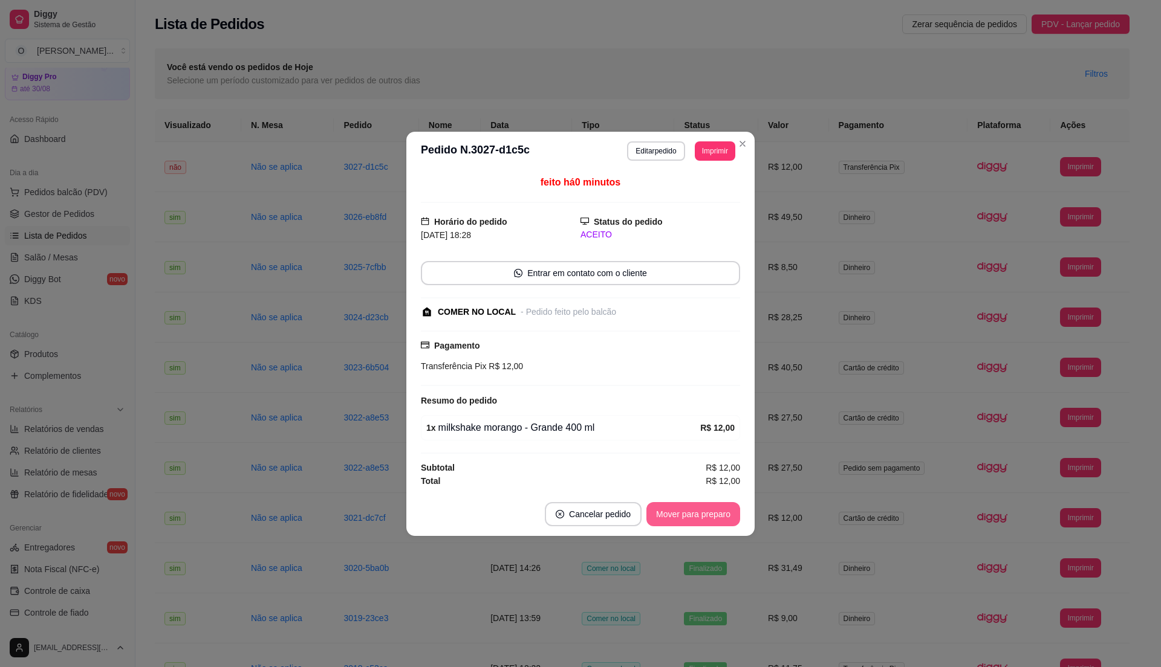
click at [689, 510] on button "Mover para preparo" at bounding box center [693, 514] width 94 height 24
click at [689, 510] on button "Mover para retirada disponível" at bounding box center [672, 514] width 129 height 24
click at [689, 510] on button "Mover para finalizado" at bounding box center [689, 514] width 97 height 24
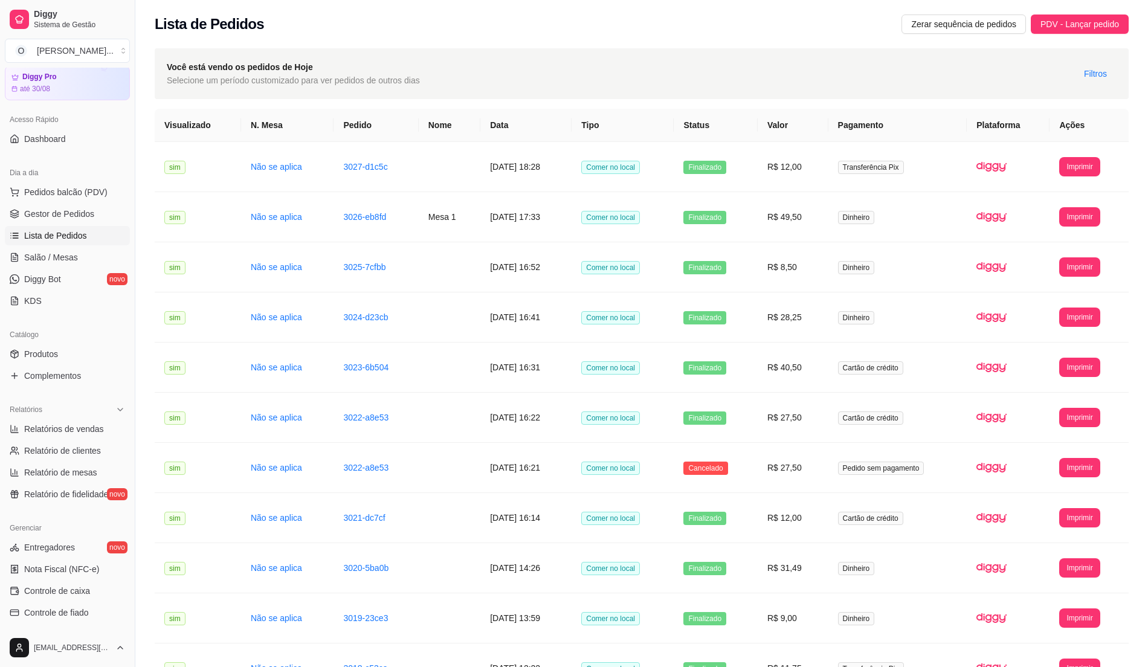
click at [63, 219] on span "Gestor de Pedidos" at bounding box center [59, 214] width 70 height 12
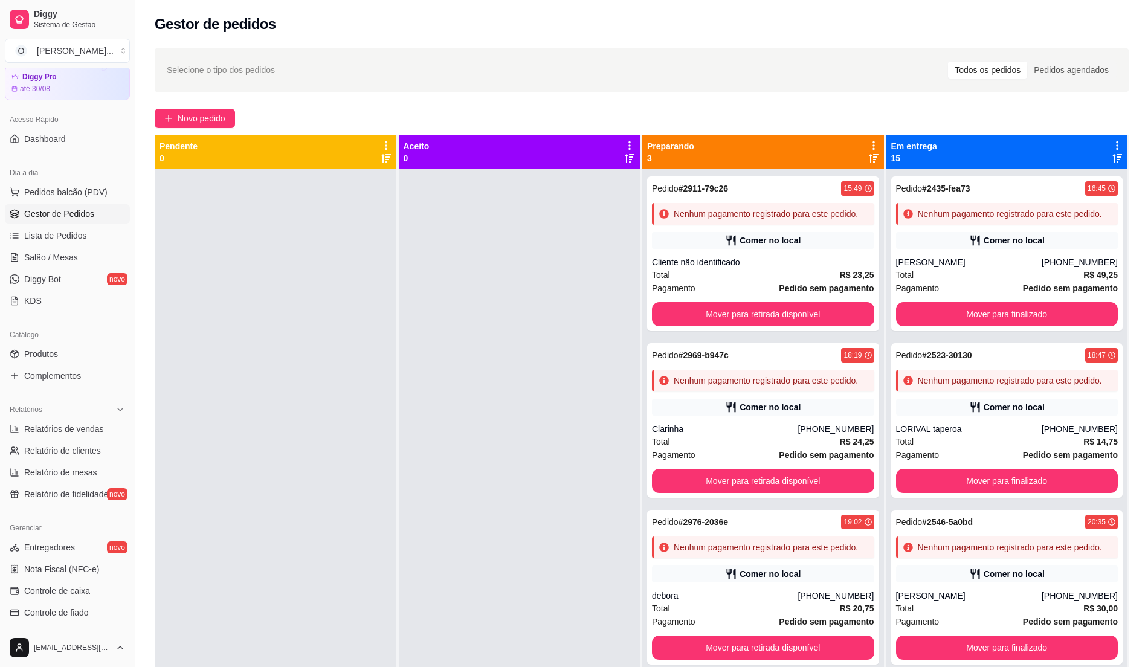
click at [494, 412] on div at bounding box center [520, 502] width 242 height 667
click at [70, 239] on span "Lista de Pedidos" at bounding box center [55, 236] width 63 height 12
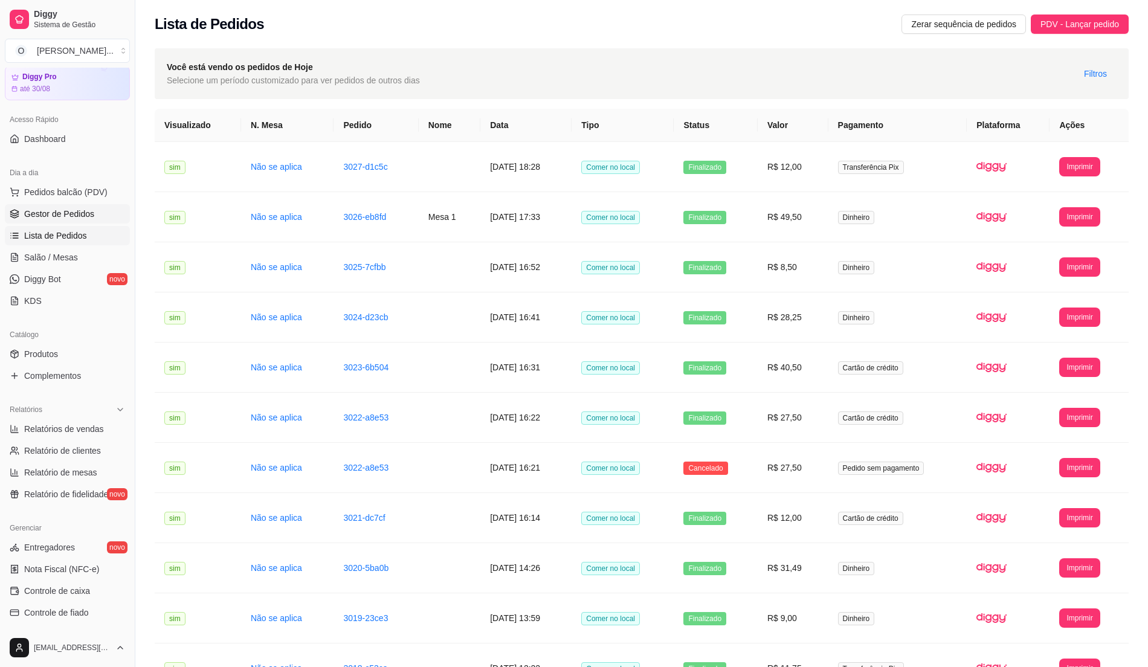
click at [99, 220] on link "Gestor de Pedidos" at bounding box center [67, 213] width 125 height 19
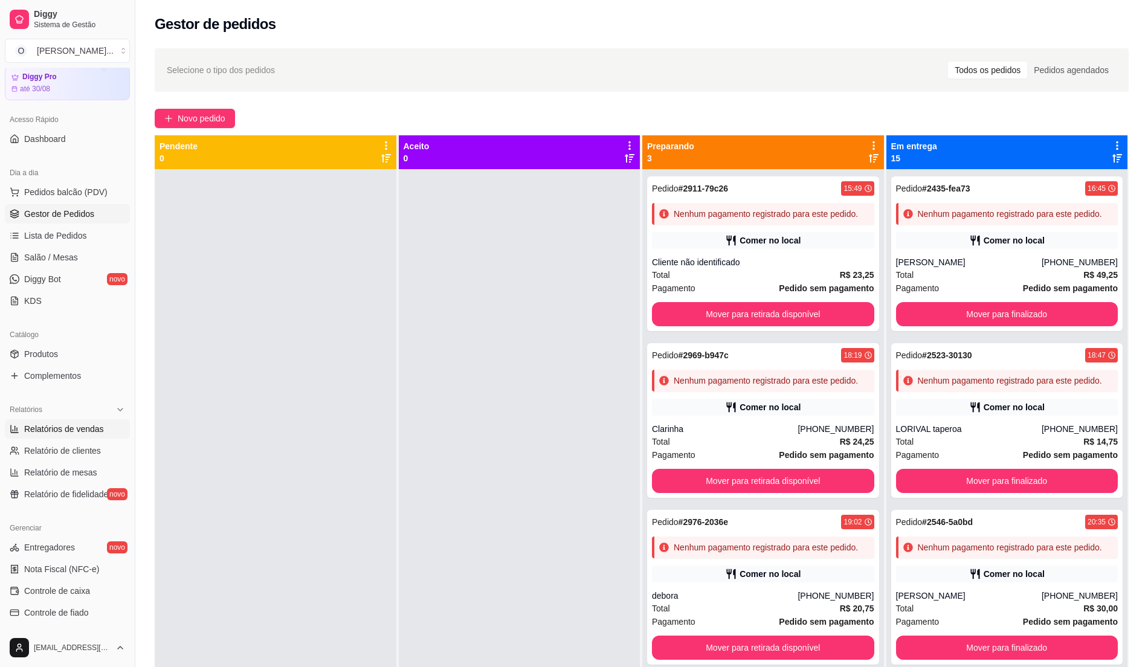
click at [80, 433] on span "Relatórios de vendas" at bounding box center [64, 429] width 80 height 12
select select "ALL"
select select "0"
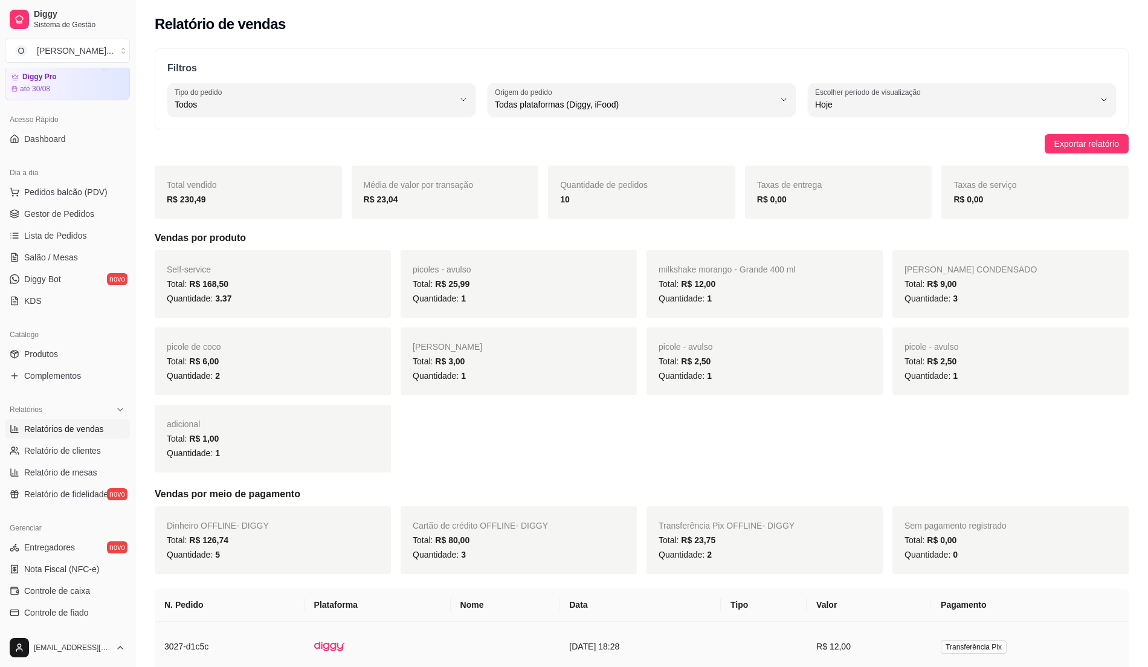
click at [523, 665] on td at bounding box center [505, 647] width 109 height 50
click at [504, 269] on div "picoles - avulso Total: R$ 25,99 Quantidade: 1" at bounding box center [519, 284] width 236 height 68
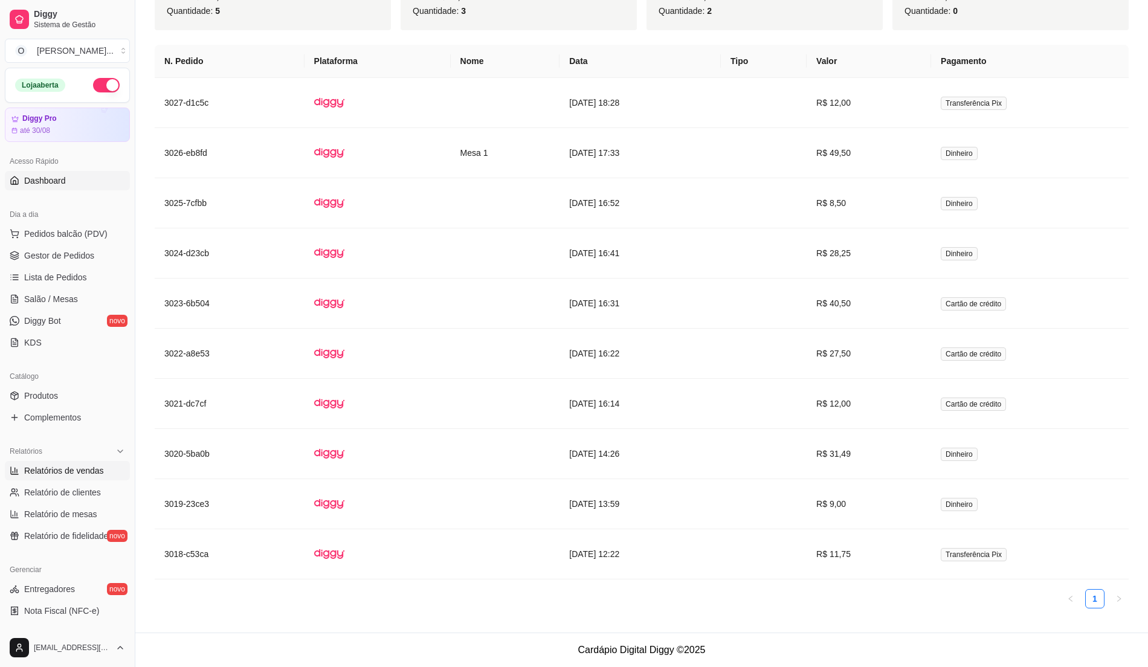
click at [69, 174] on link "Dashboard" at bounding box center [67, 180] width 125 height 19
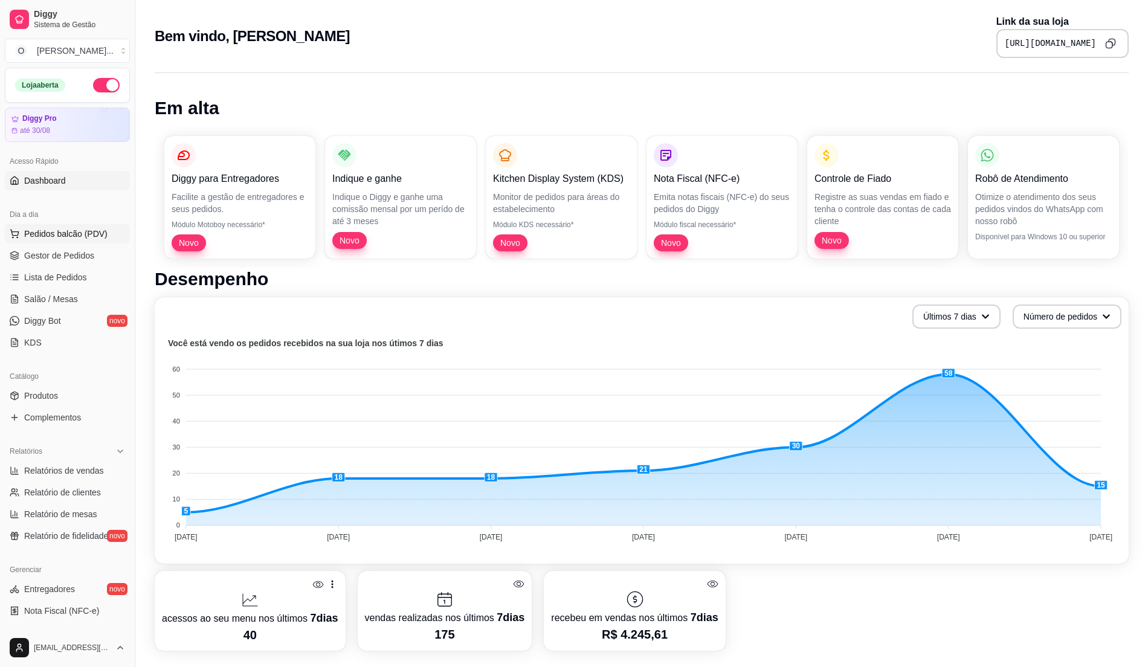
click at [46, 225] on button "Pedidos balcão (PDV)" at bounding box center [67, 233] width 125 height 19
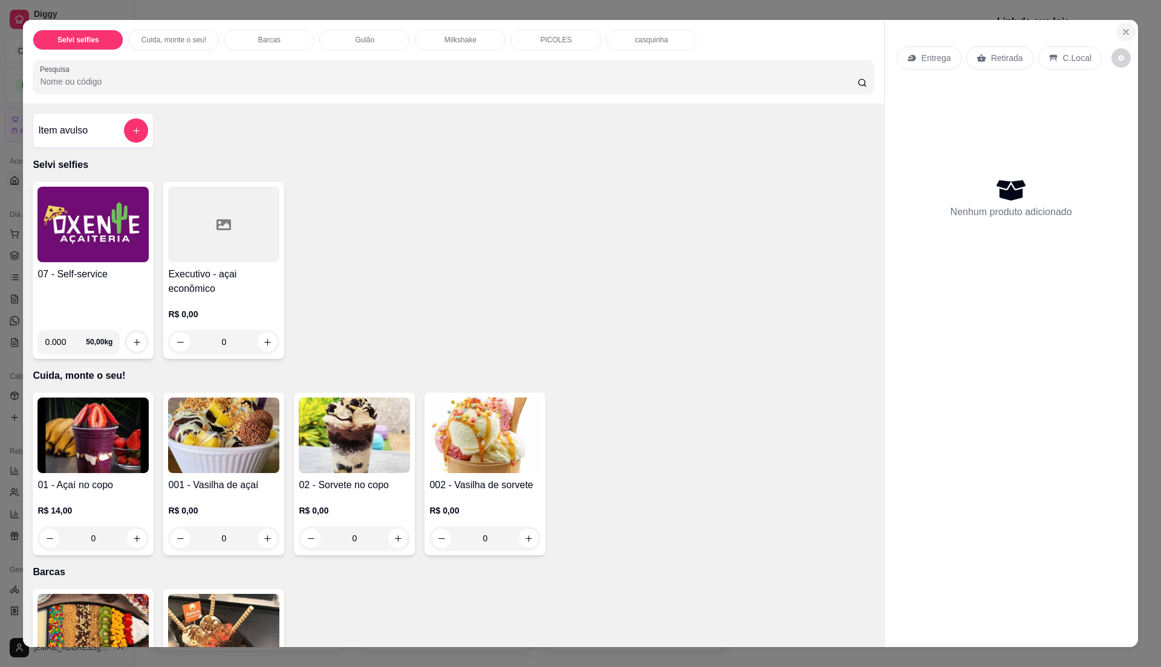
click at [1121, 34] on icon "Close" at bounding box center [1126, 32] width 10 height 10
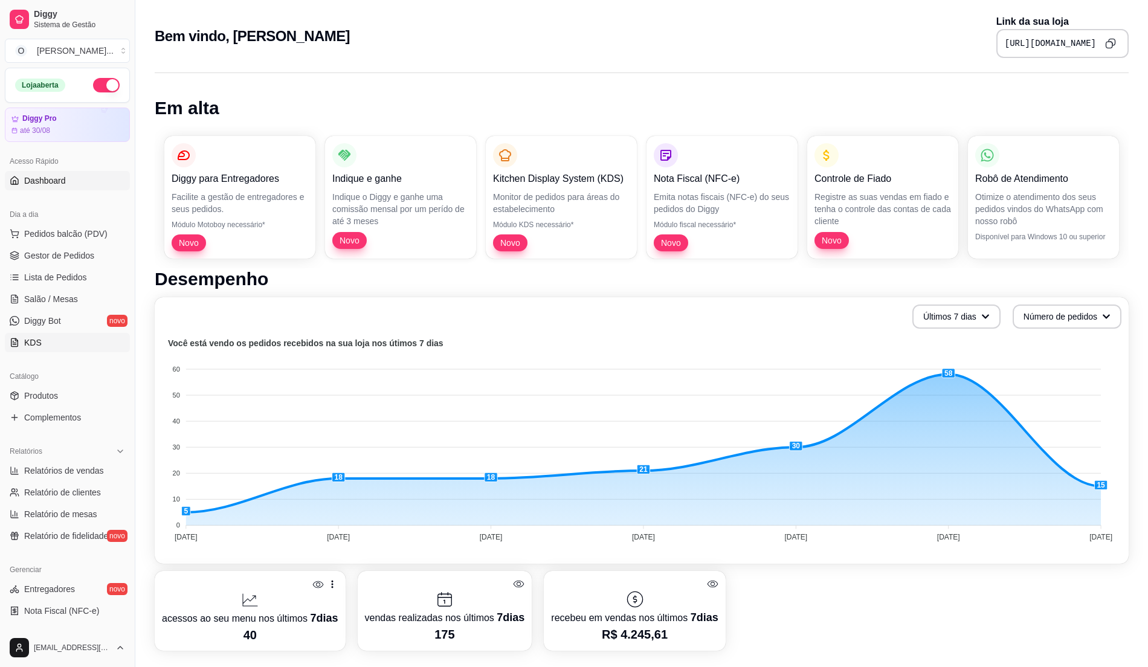
click at [75, 336] on link "KDS" at bounding box center [67, 342] width 125 height 19
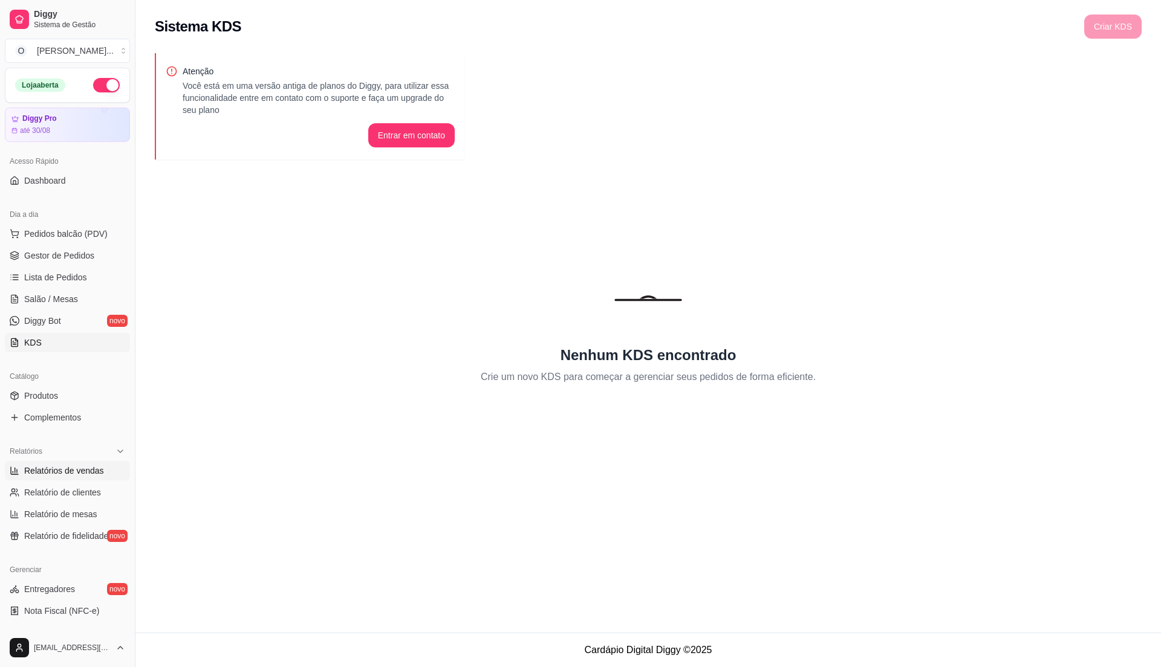
click at [76, 467] on span "Relatórios de vendas" at bounding box center [64, 471] width 80 height 12
select select "ALL"
select select "0"
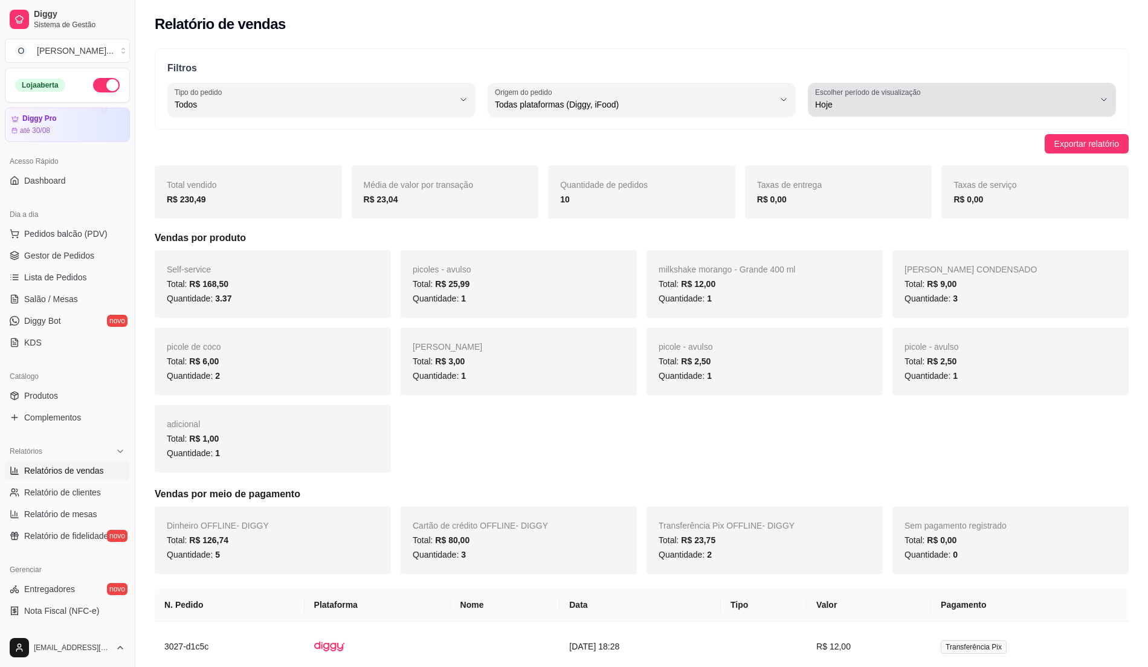
click at [1031, 109] on span "Hoje" at bounding box center [954, 105] width 279 height 12
click at [900, 196] on span "15 dias" at bounding box center [955, 192] width 265 height 11
type input "15"
select select "15"
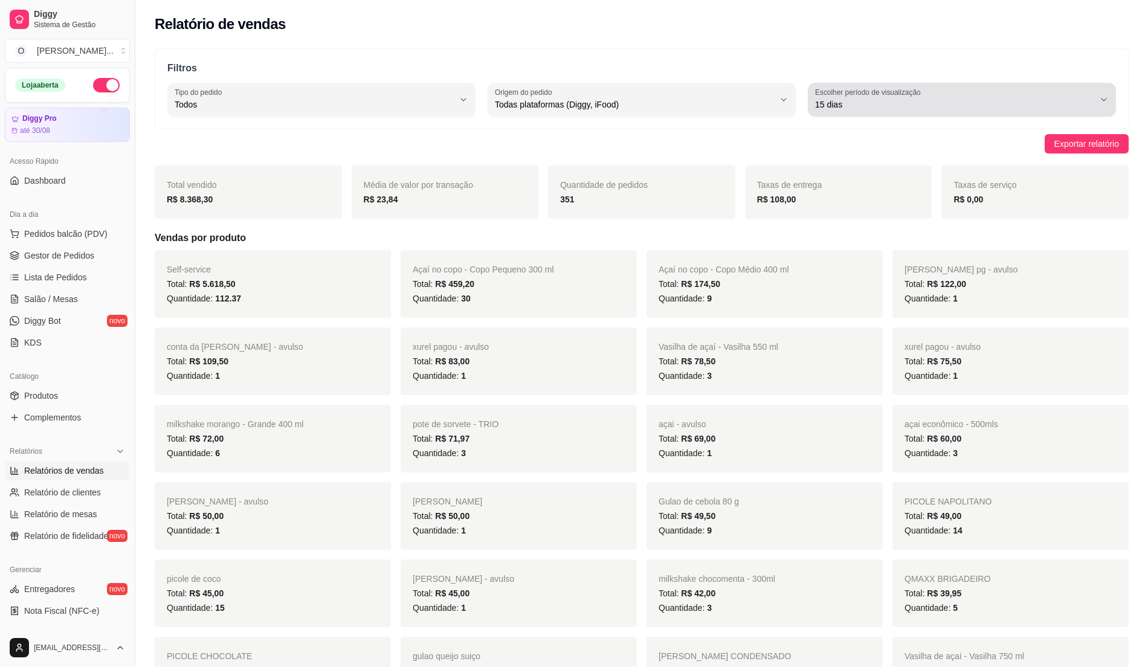
click at [1074, 105] on span "15 dias" at bounding box center [954, 105] width 279 height 12
click at [970, 222] on li "30 dias" at bounding box center [962, 212] width 287 height 19
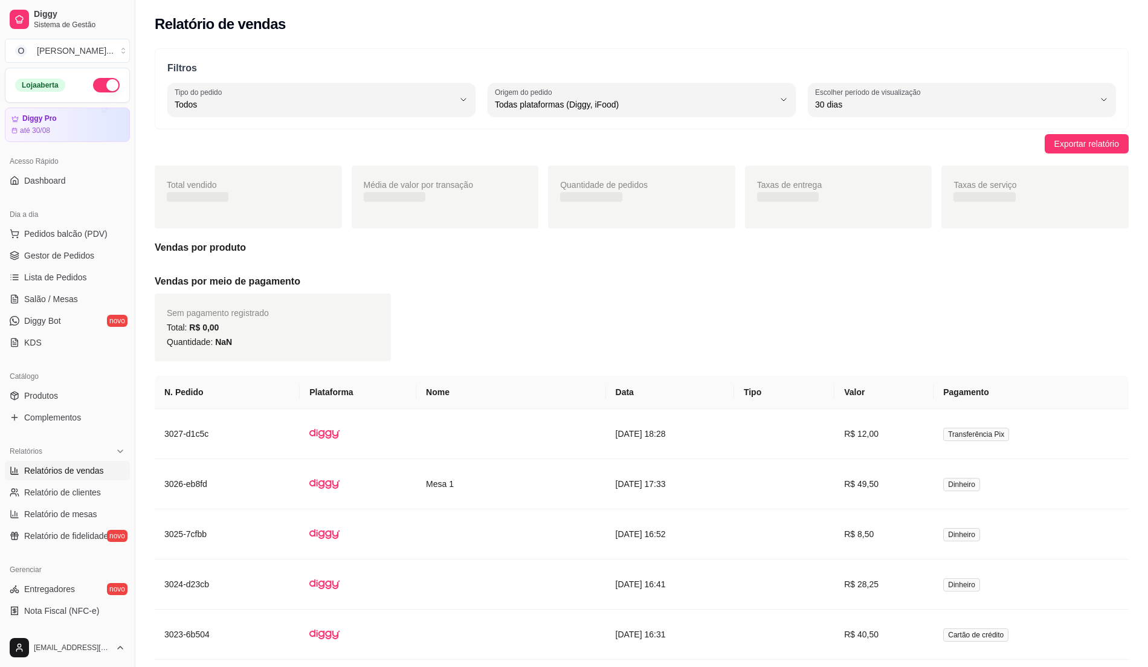
type input "30"
select select "30"
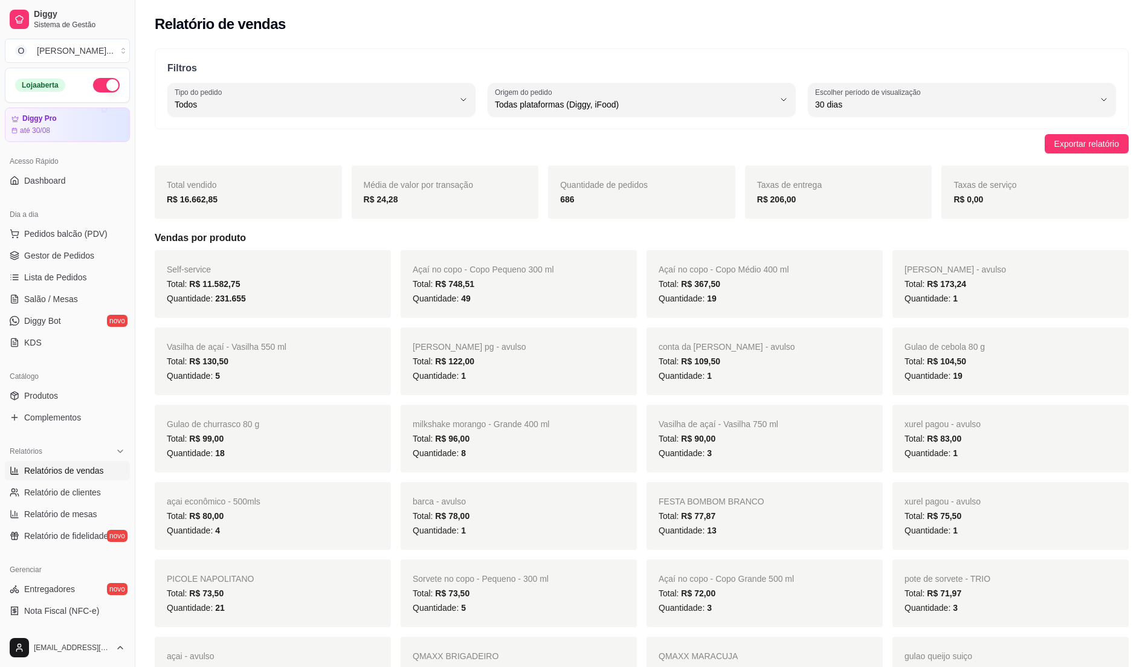
type input "7"
select select "7"
